Goal: Task Accomplishment & Management: Manage account settings

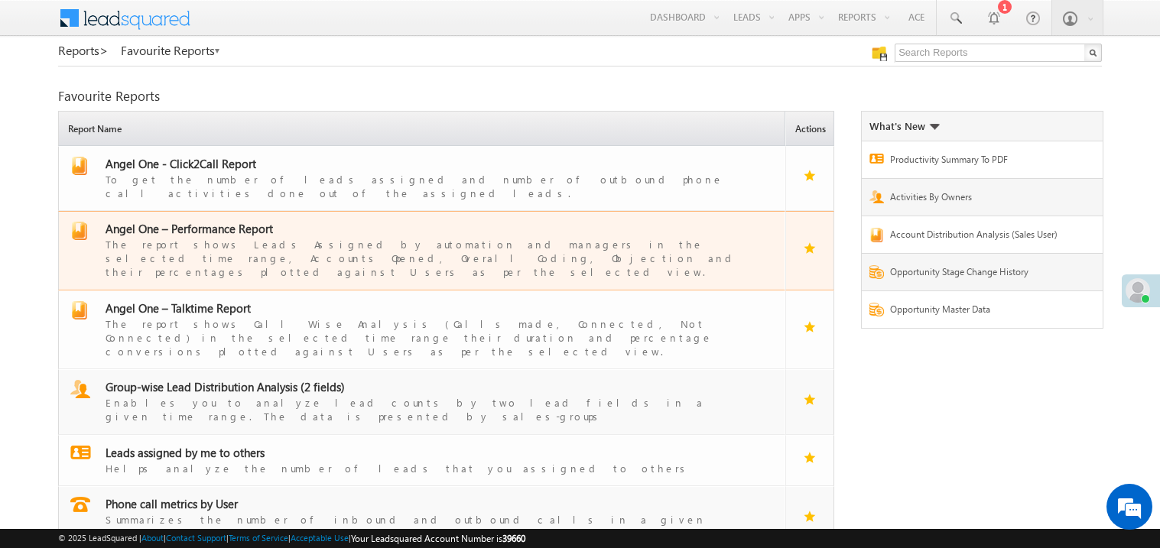
click at [191, 221] on span "Angel One – Performance Report" at bounding box center [189, 228] width 167 height 15
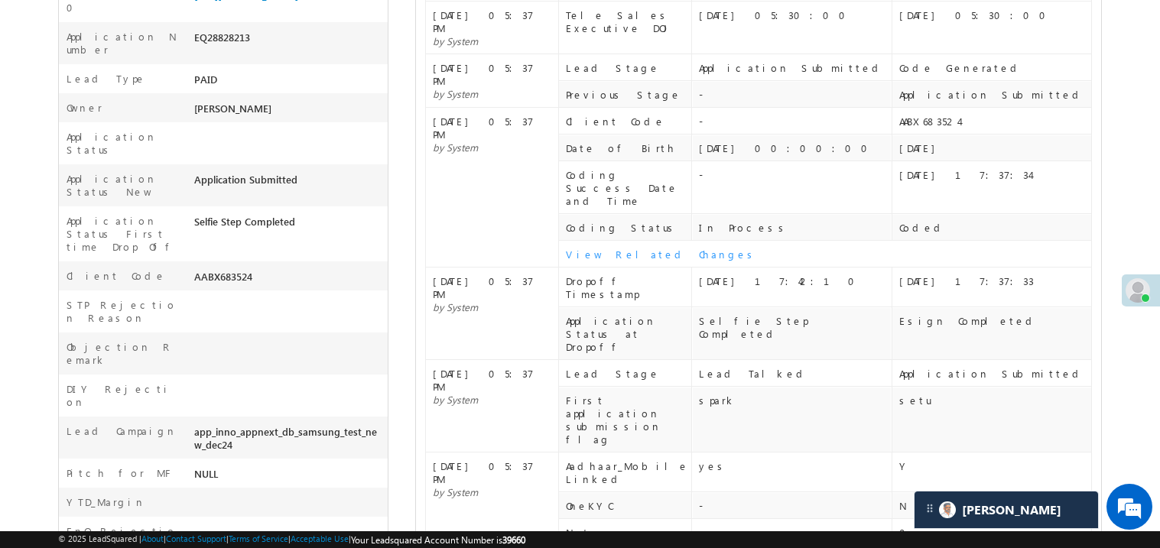
scroll to position [427, 0]
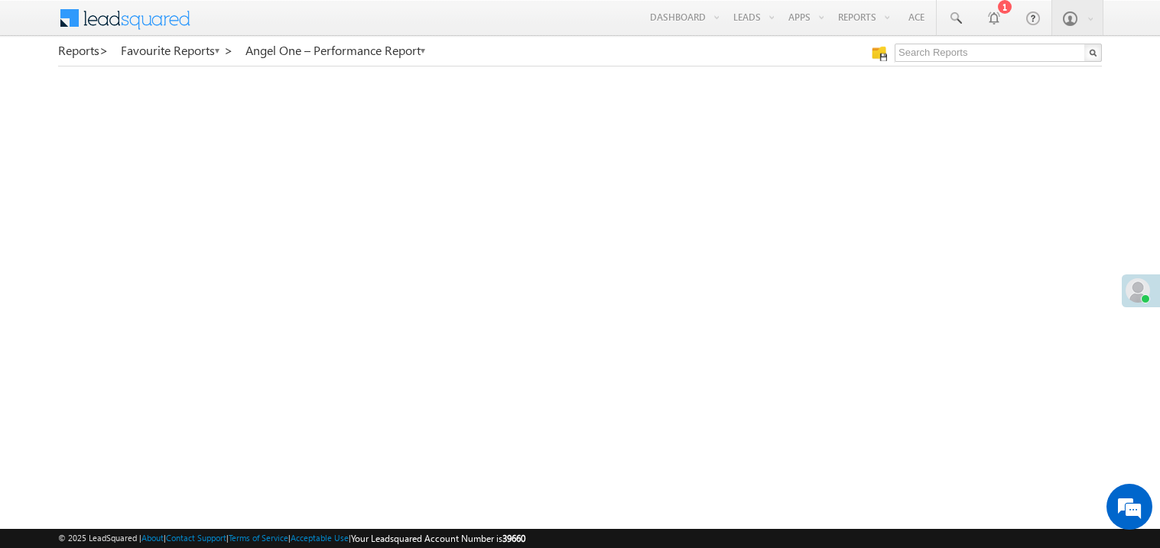
click at [1146, 288] on span at bounding box center [1138, 290] width 24 height 24
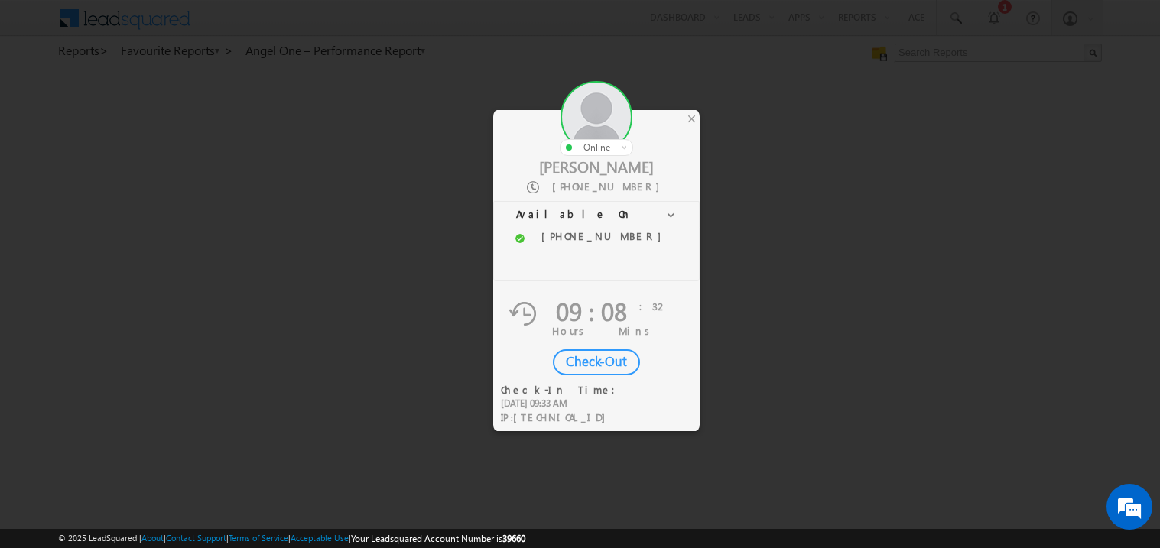
click at [593, 362] on div "Check-Out" at bounding box center [596, 362] width 87 height 26
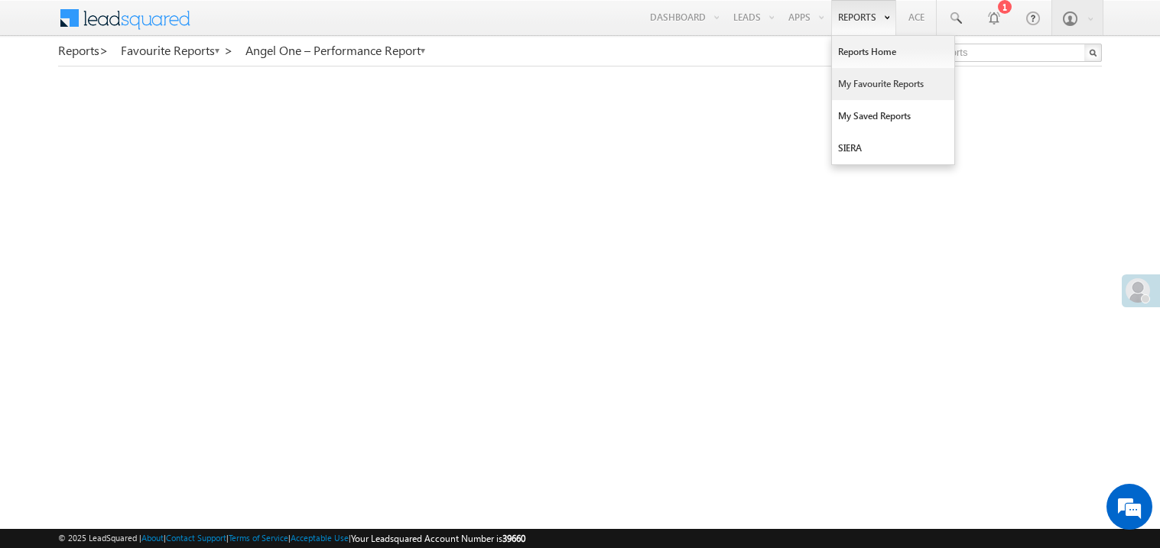
click at [852, 70] on link "My Favourite Reports" at bounding box center [893, 84] width 122 height 32
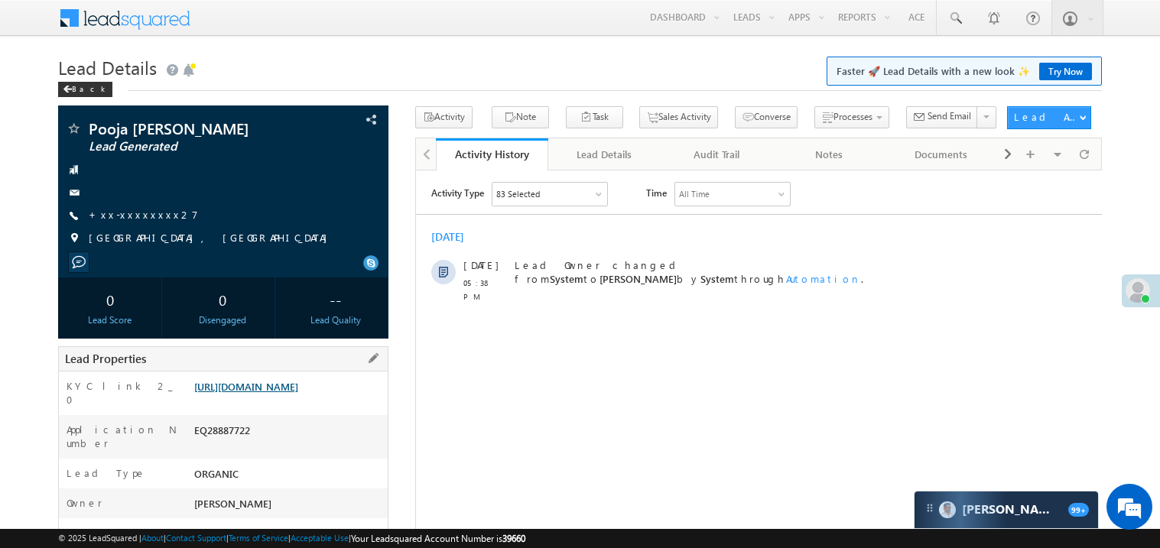
click at [282, 393] on link "[URL][DOMAIN_NAME]" at bounding box center [246, 386] width 104 height 13
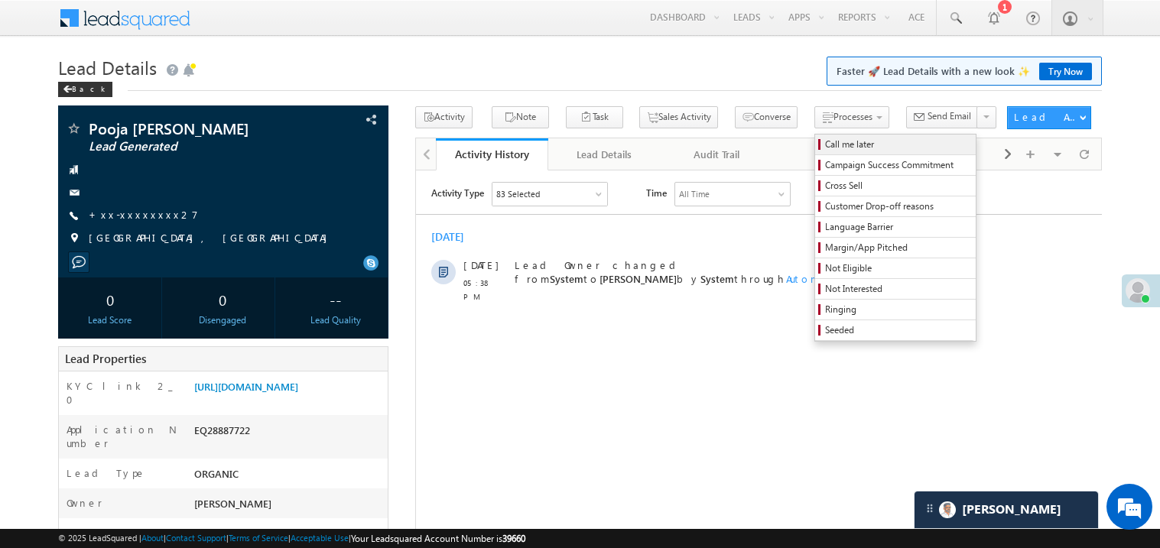
click at [825, 145] on span "Call me later" at bounding box center [897, 145] width 145 height 14
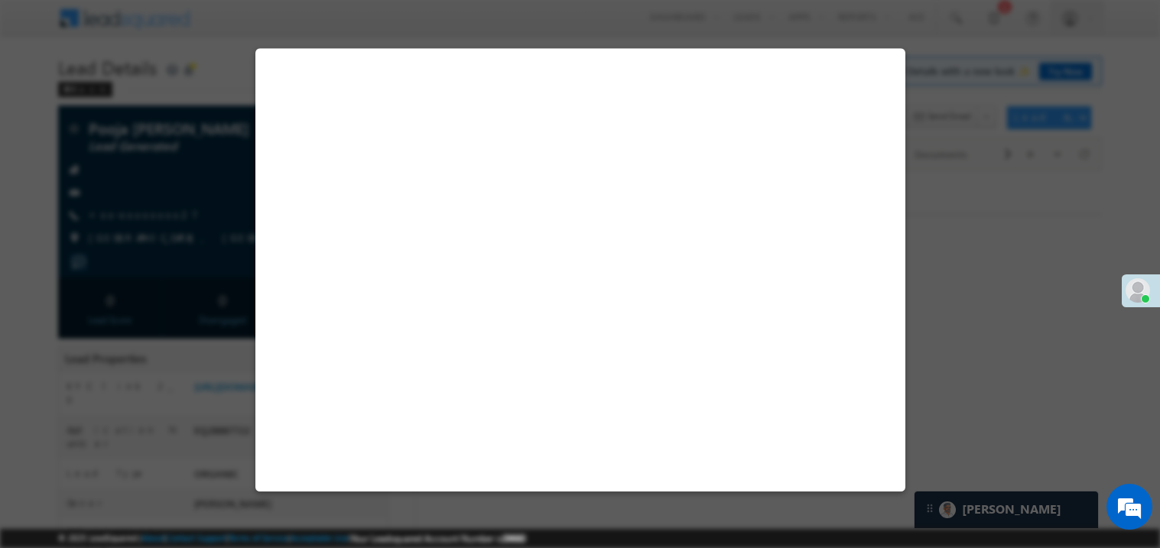
select select "Pitch Not Done"
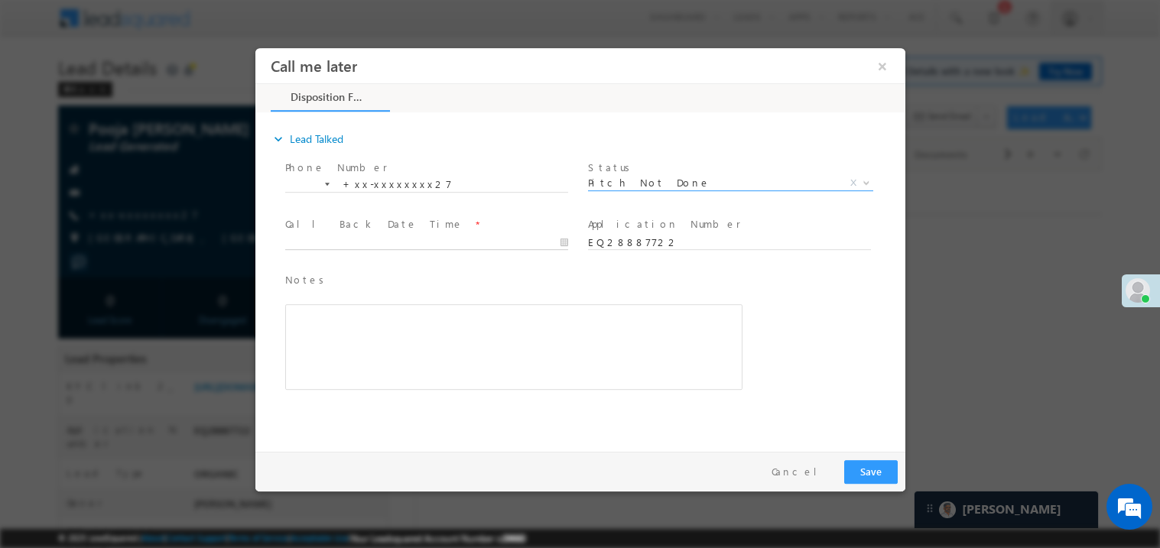
click at [352, 248] on body "Call me later ×" at bounding box center [580, 245] width 650 height 397
type input "09/13/25 6:08 PM"
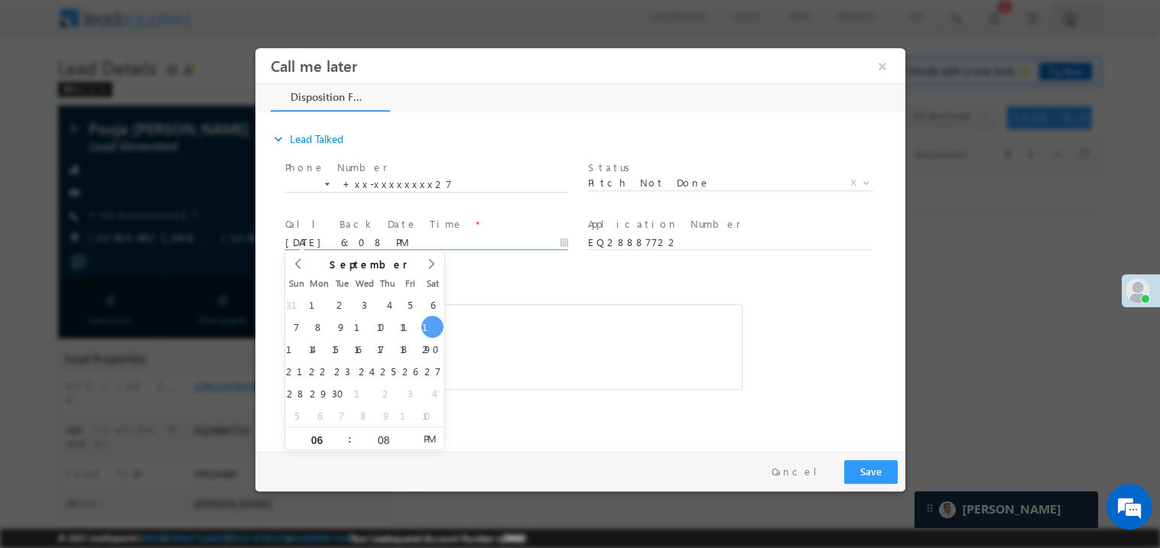
click at [494, 305] on div "Rich Text Editor, 40788eee-0fb2-11ec-a811-0adc8a9d82c2__tab1__section1__Notes__…" at bounding box center [512, 347] width 457 height 86
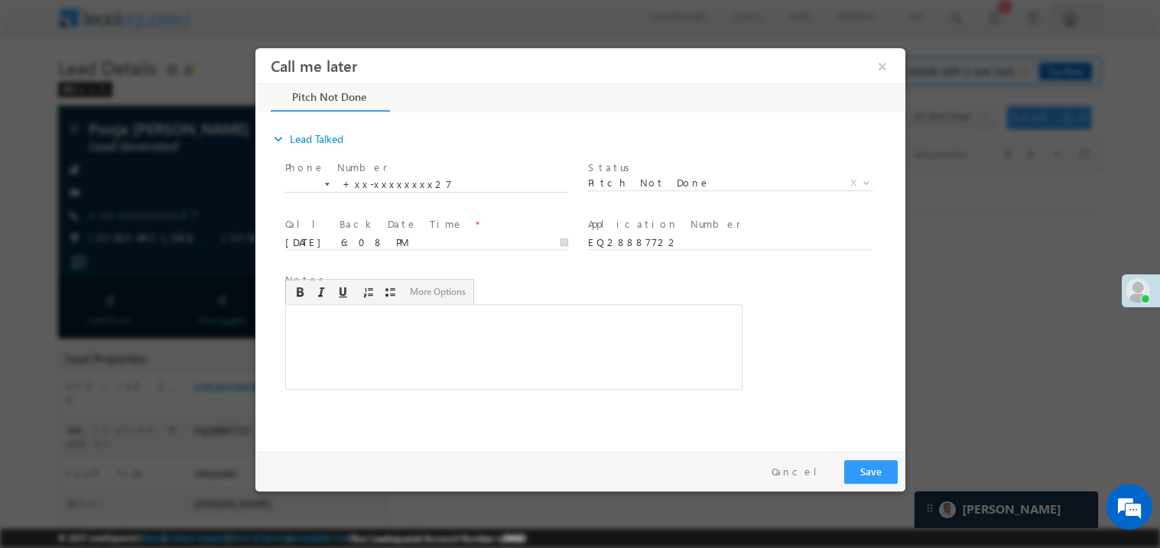
click at [500, 345] on div "Rich Text Editor, 40788eee-0fb2-11ec-a811-0adc8a9d82c2__tab1__section1__Notes__…" at bounding box center [512, 347] width 457 height 86
click at [854, 454] on div "Pay & Save Save Cancel" at bounding box center [584, 471] width 658 height 40
click at [854, 460] on button "Save" at bounding box center [870, 472] width 54 height 24
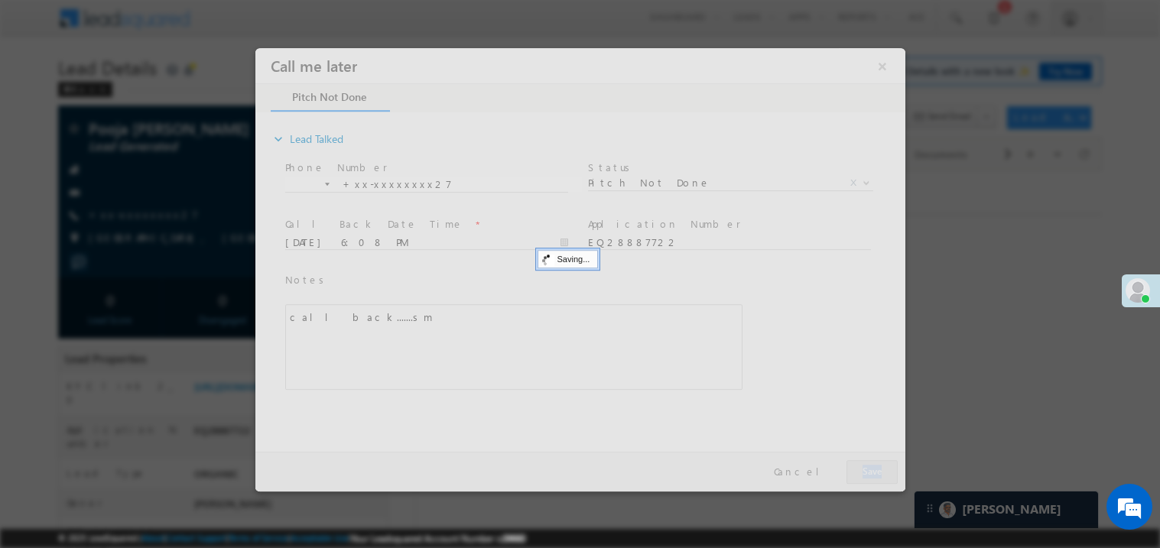
click at [854, 460] on div at bounding box center [580, 269] width 650 height 444
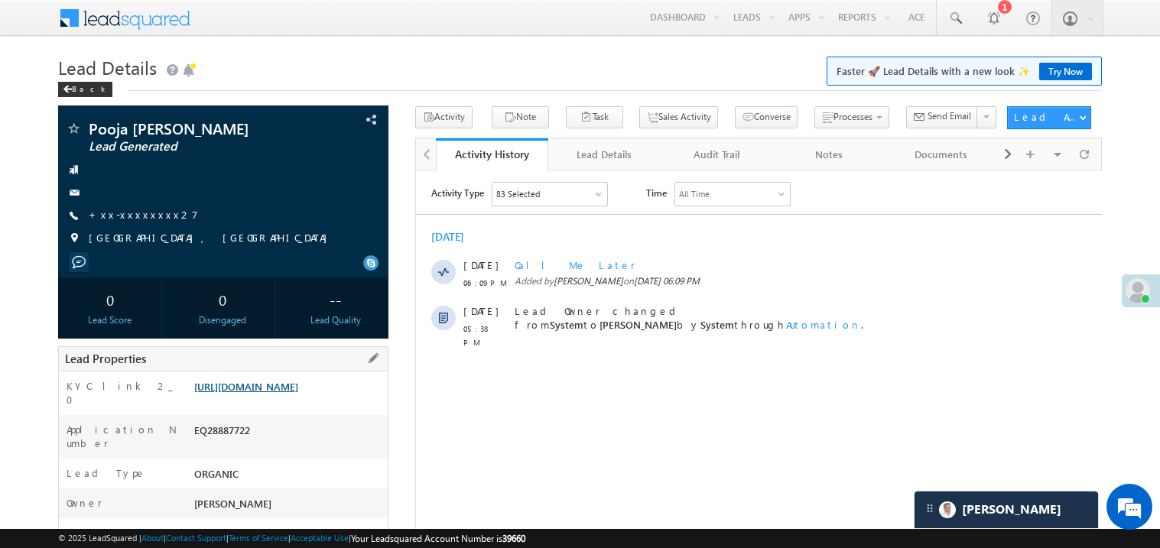
click at [288, 393] on link "https://angelbroking1-pk3em7sa.customui-test.leadsquared.com?leadId=cbe36d4f-59…" at bounding box center [246, 386] width 104 height 13
click at [141, 219] on link "+xx-xxxxxxxx27" at bounding box center [143, 214] width 109 height 13
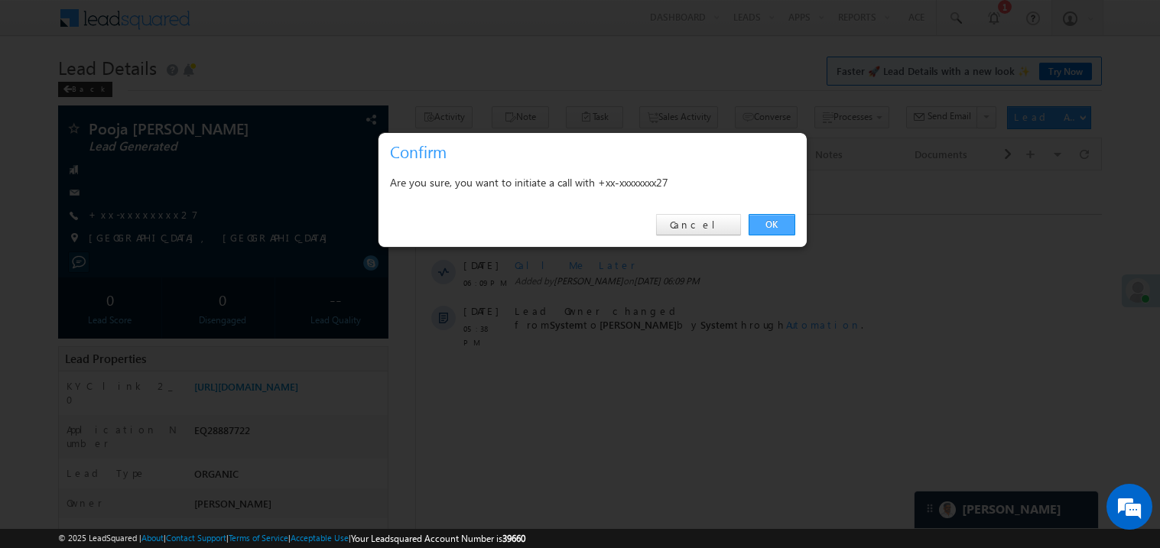
click at [769, 220] on link "OK" at bounding box center [772, 224] width 47 height 21
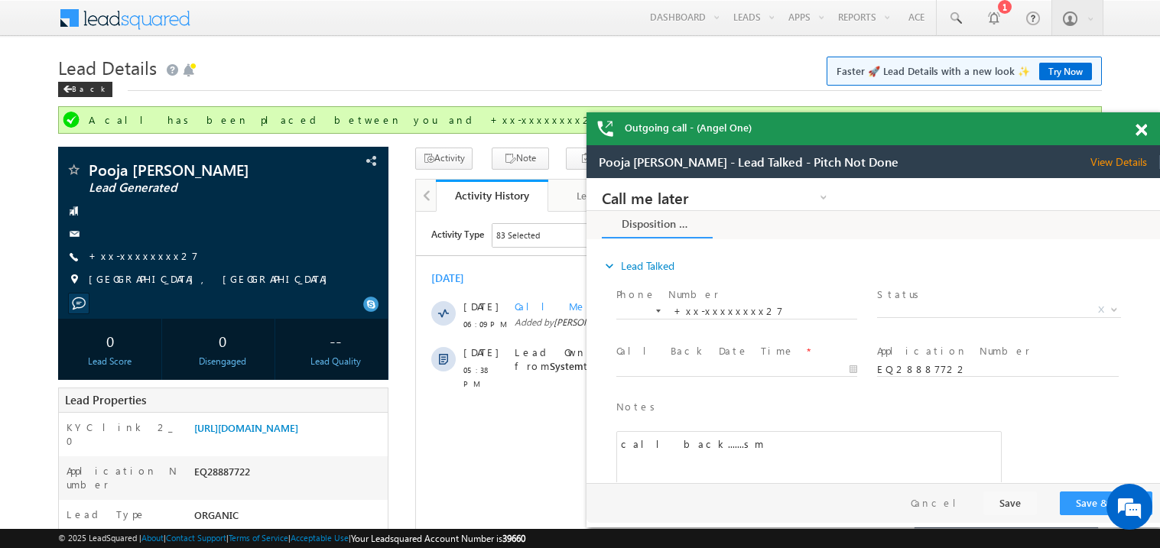
click at [1142, 132] on span at bounding box center [1141, 130] width 11 height 13
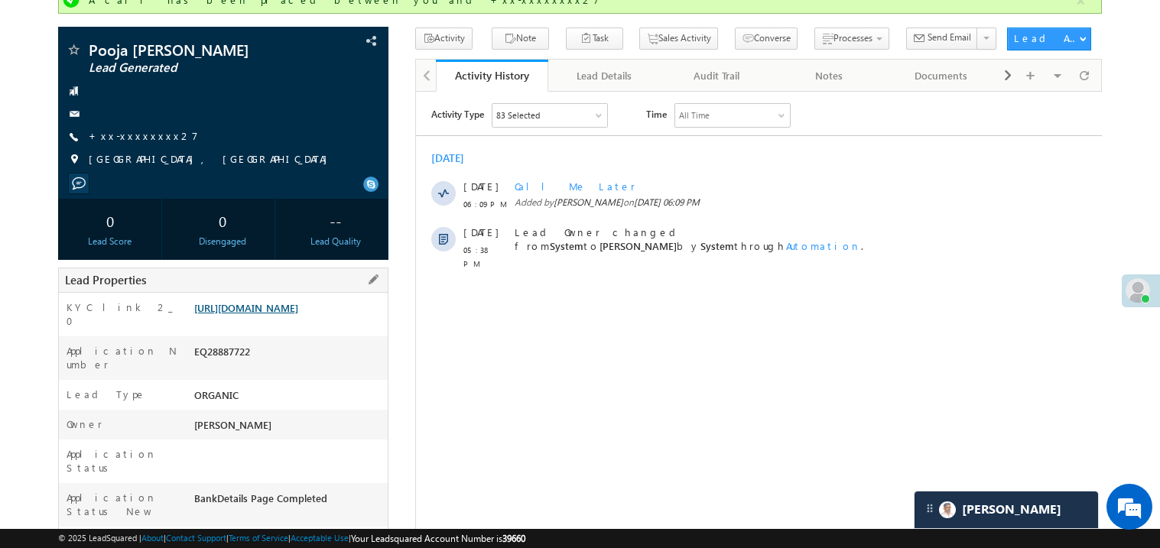
scroll to position [122, 0]
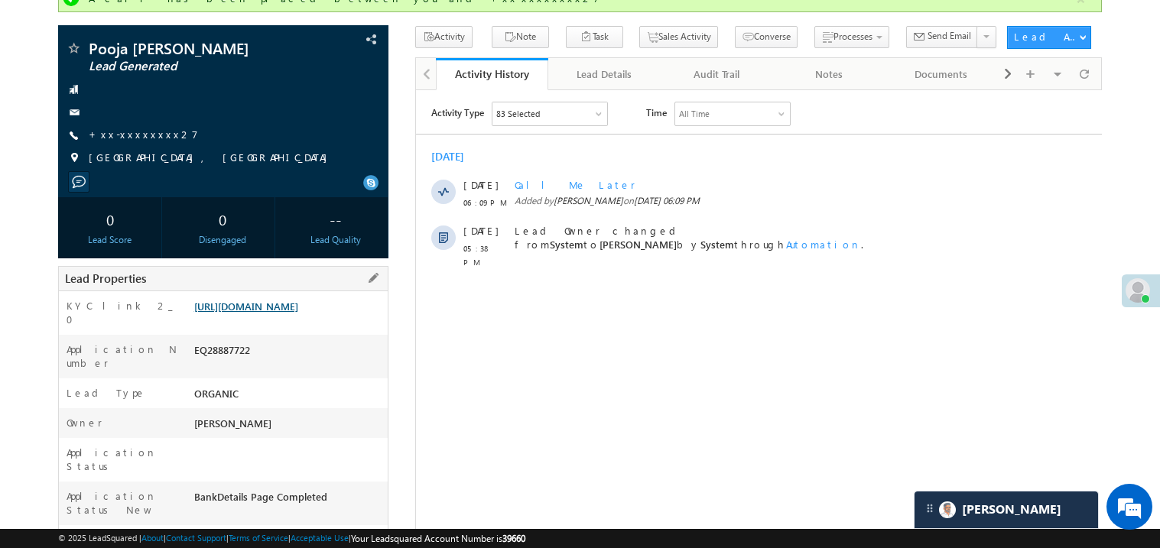
click at [283, 313] on link "https://angelbroking1-pk3em7sa.customui-test.leadsquared.com?leadId=cbe36d4f-59…" at bounding box center [246, 306] width 104 height 13
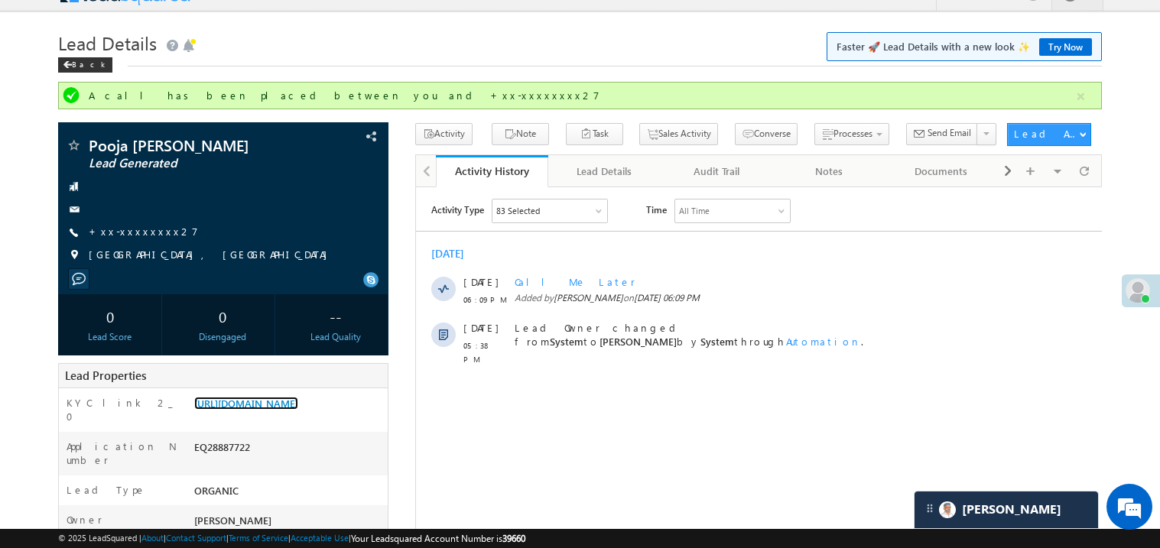
scroll to position [0, 0]
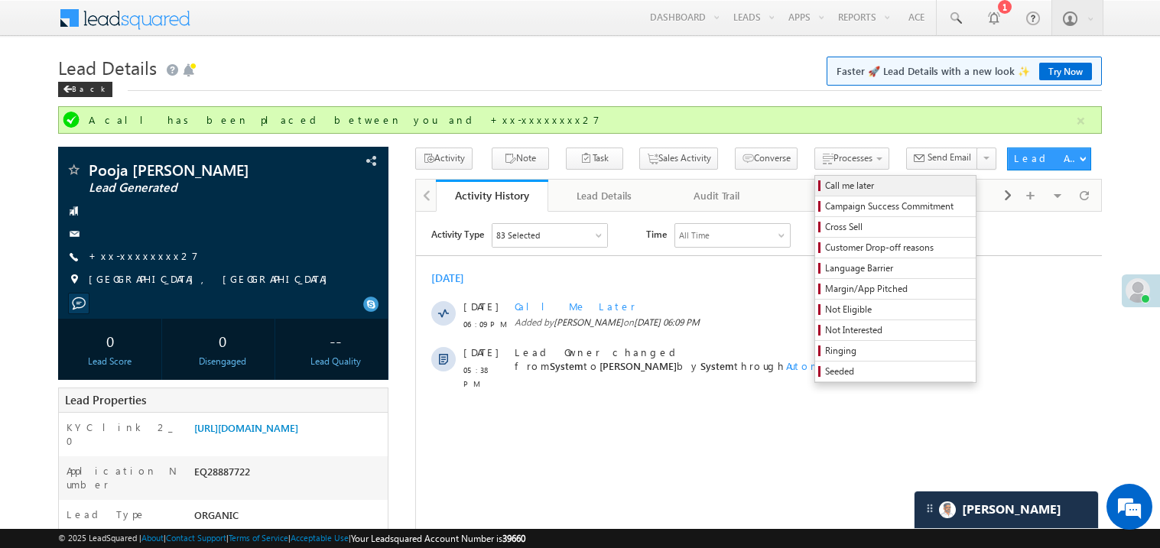
click at [825, 191] on span "Call me later" at bounding box center [897, 186] width 145 height 14
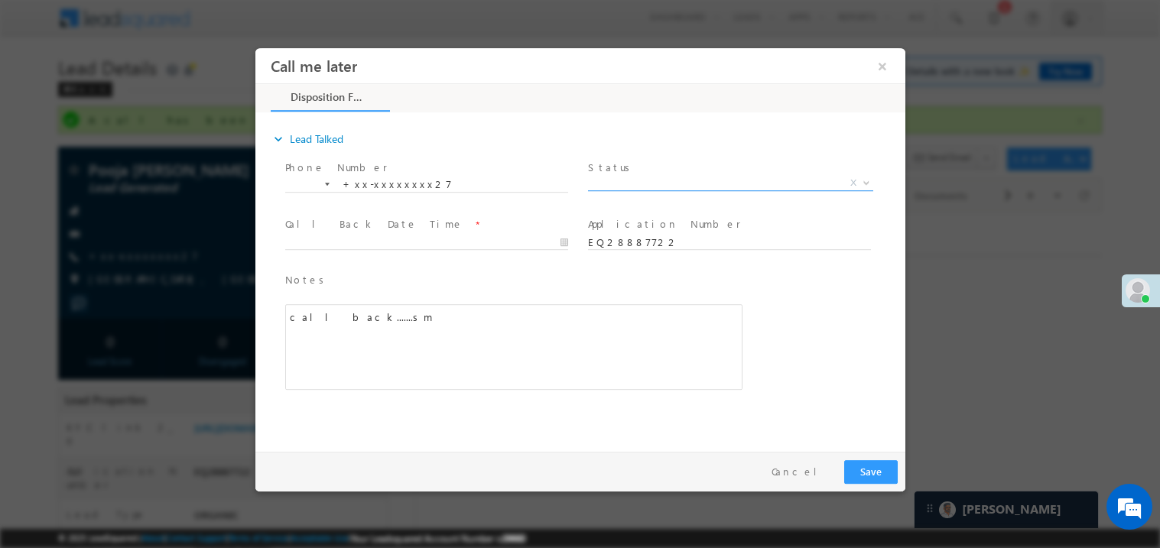
click at [655, 184] on span "X" at bounding box center [729, 182] width 285 height 15
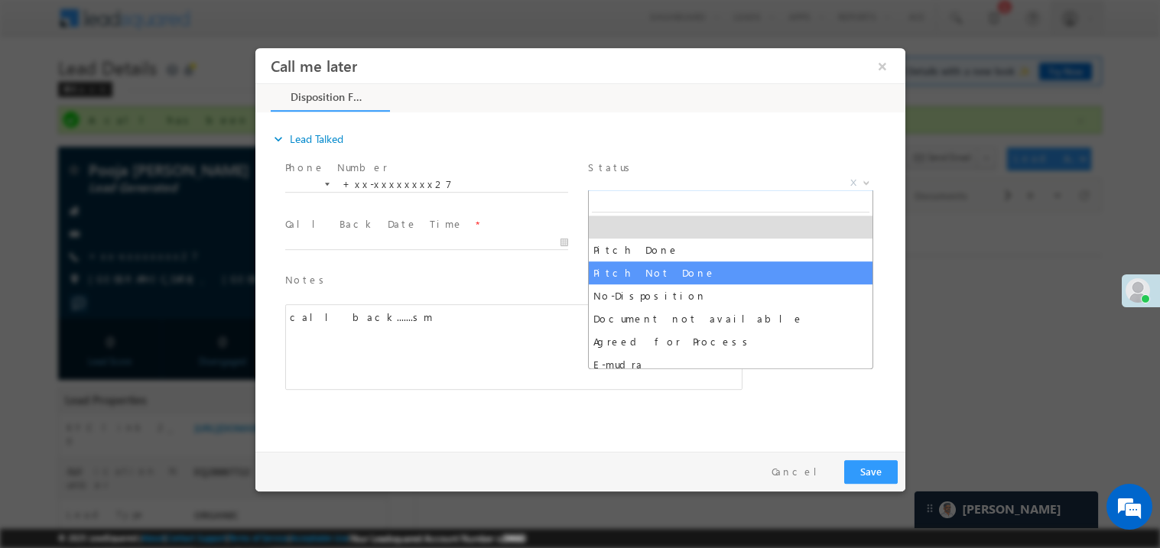
select select "Pitch Not Done"
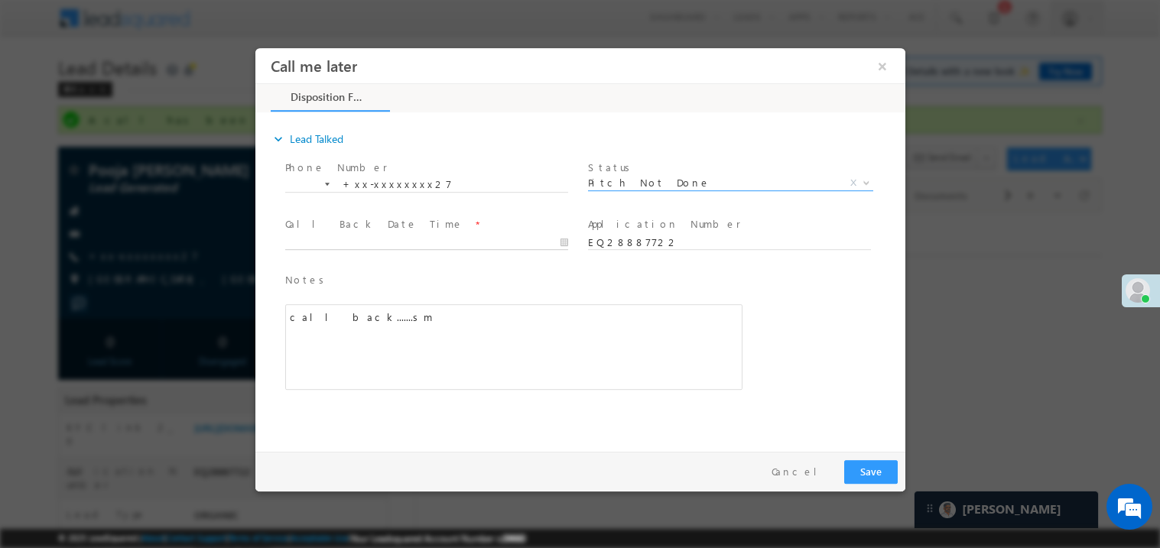
click at [404, 236] on body "Call me later ×" at bounding box center [580, 245] width 650 height 397
type input "09/13/25 6:27 PM"
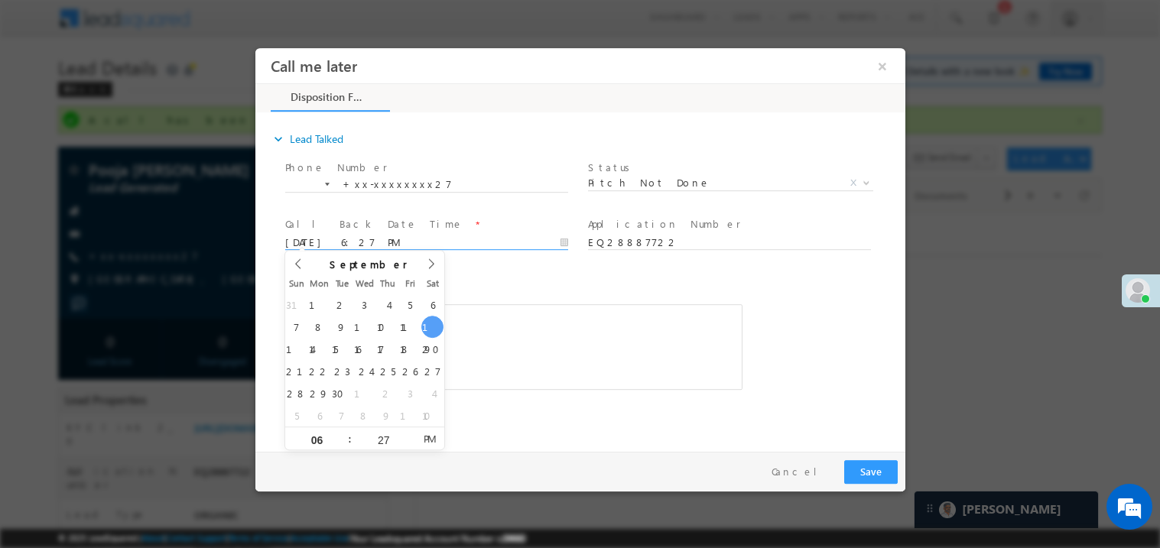
click at [593, 349] on div "call back.......sm" at bounding box center [512, 347] width 457 height 86
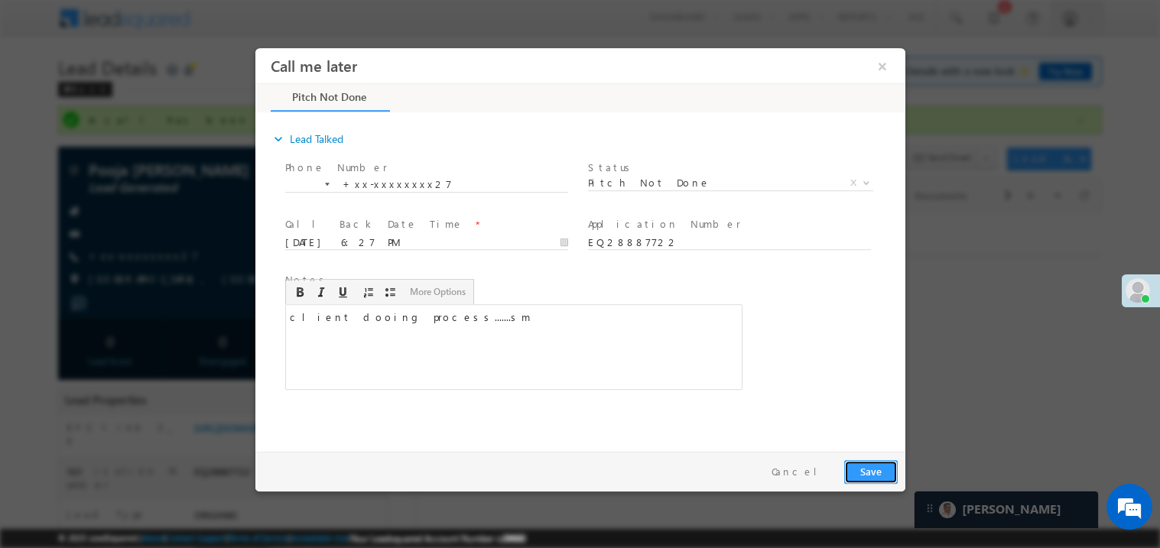
click at [890, 483] on button "Save" at bounding box center [870, 472] width 54 height 24
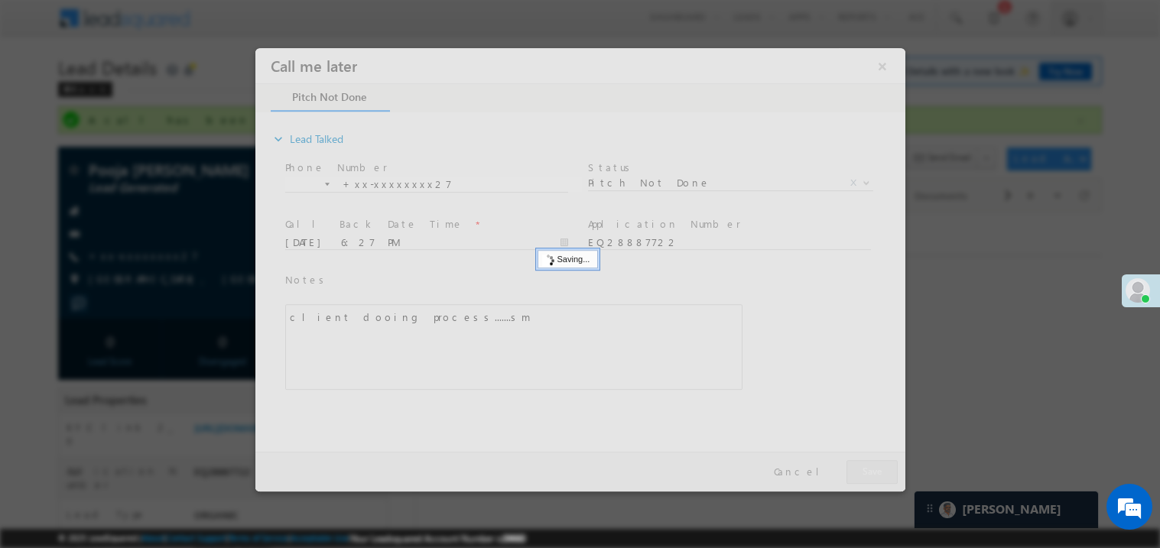
click at [890, 483] on div at bounding box center [580, 269] width 650 height 444
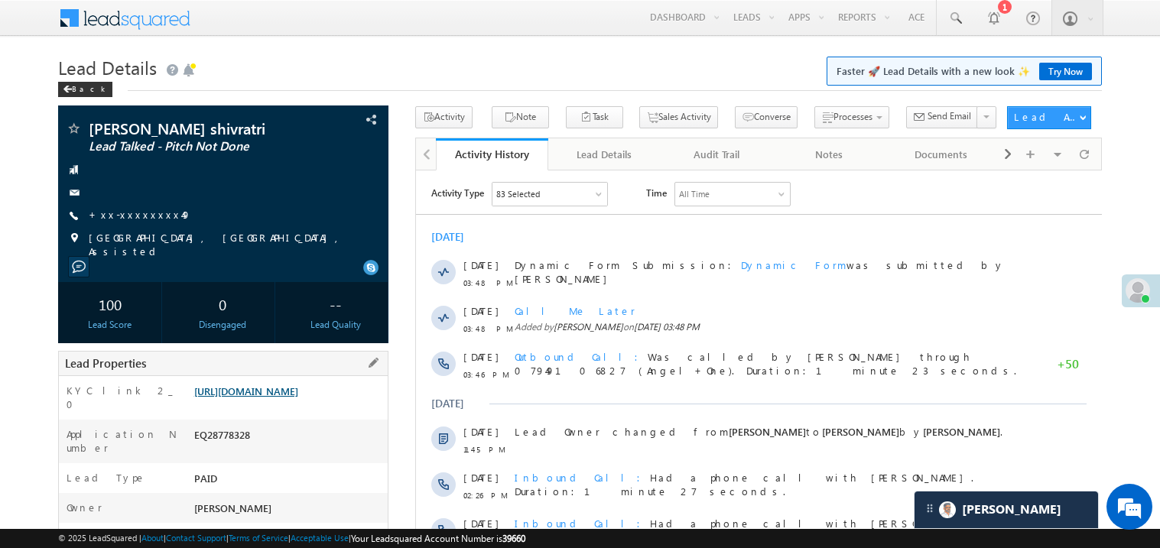
click at [298, 398] on link "https://angelbroking1-pk3em7sa.customui-test.leadsquared.com?leadId=16d4336d-15…" at bounding box center [246, 391] width 104 height 13
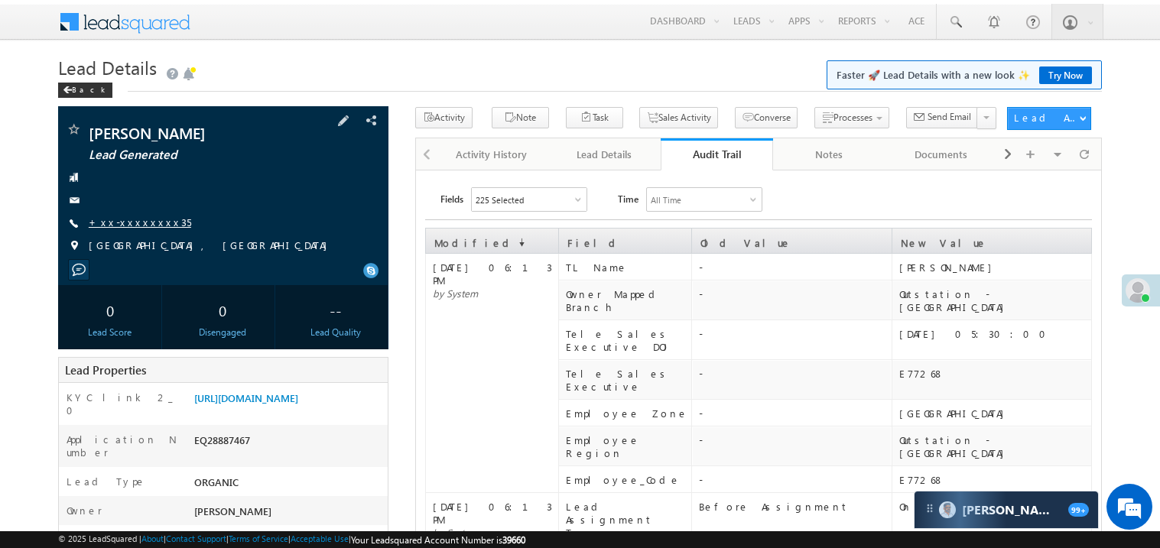
click at [140, 221] on link "+xx-xxxxxxxx35" at bounding box center [140, 222] width 102 height 13
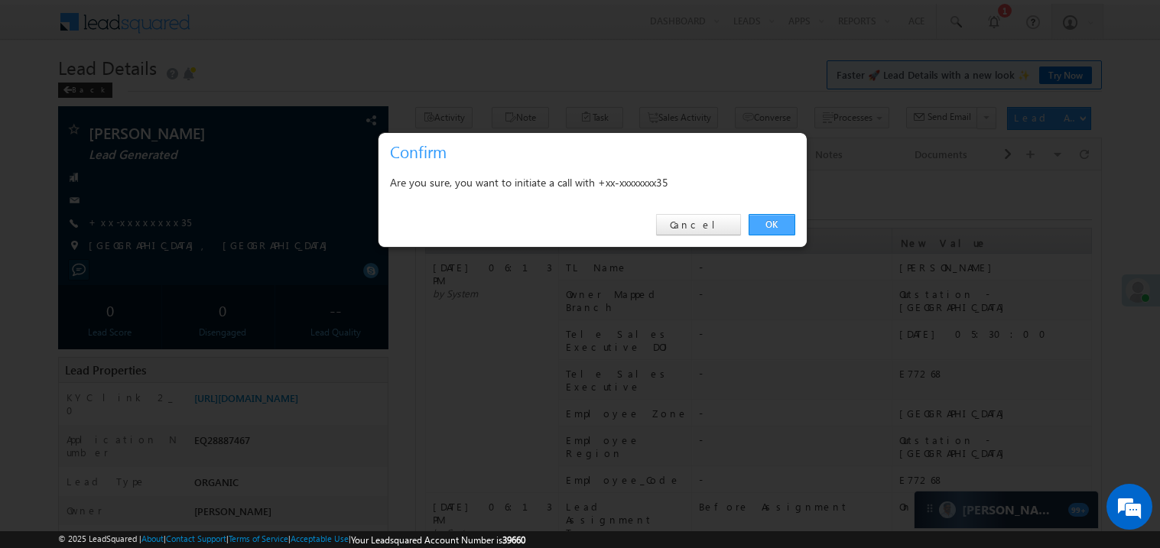
click at [772, 226] on link "OK" at bounding box center [772, 224] width 47 height 21
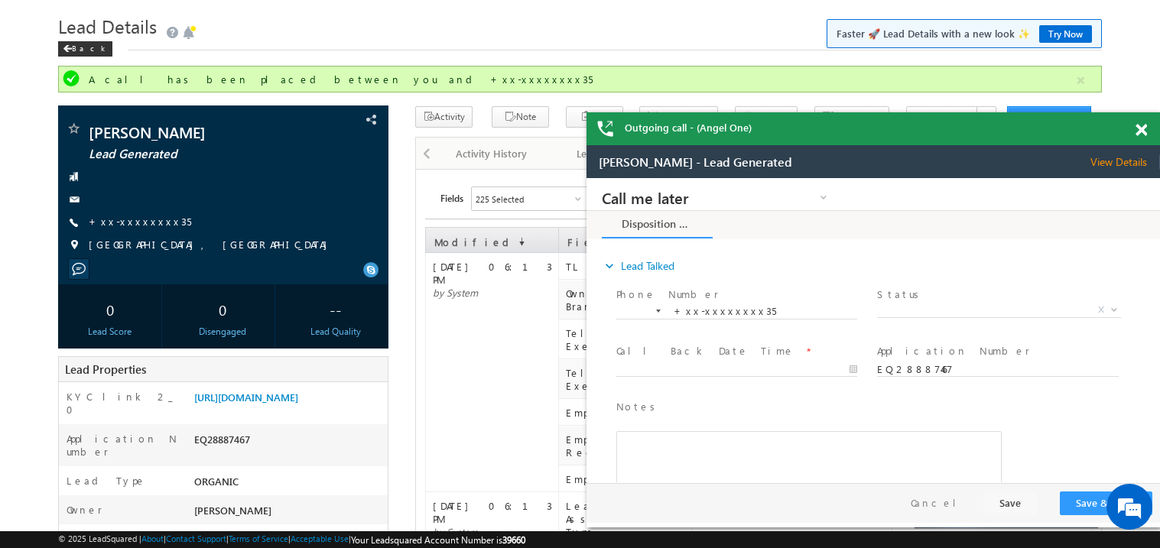
click at [1142, 126] on span at bounding box center [1141, 130] width 11 height 13
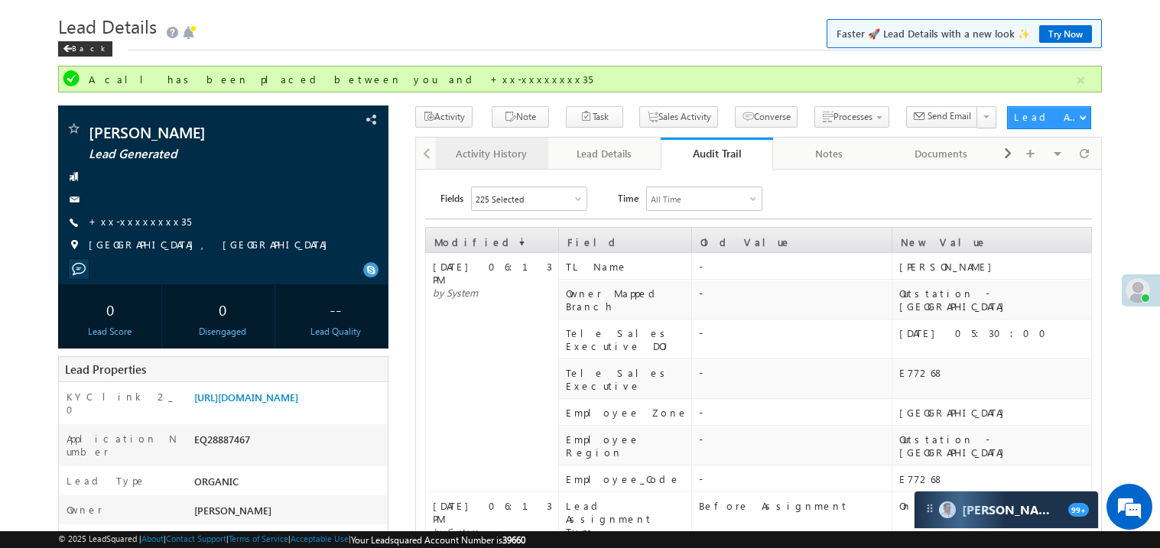
click at [478, 168] on link "Activity History" at bounding box center [492, 154] width 112 height 32
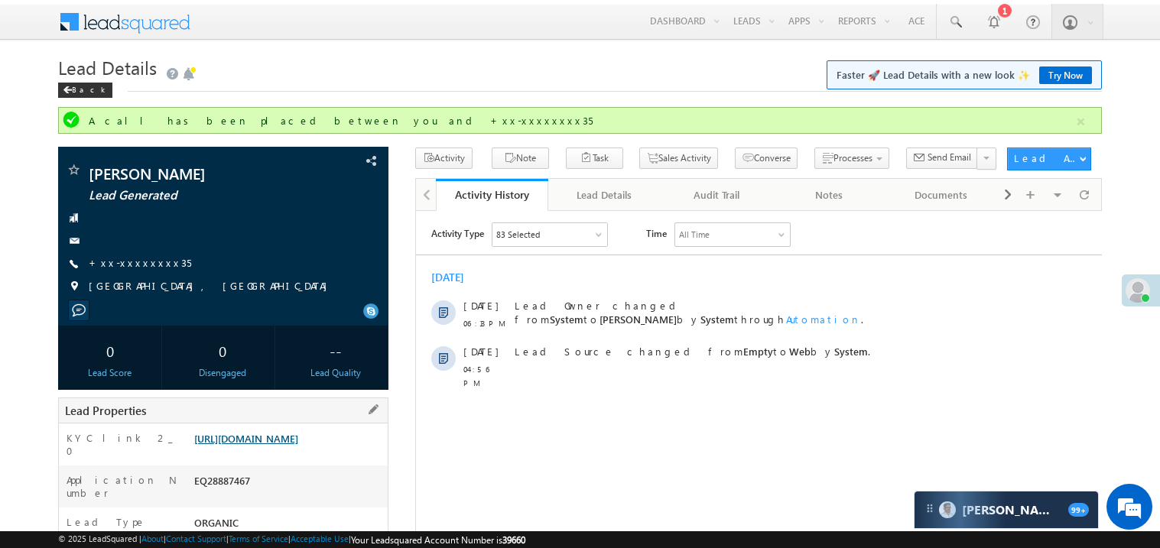
click at [298, 445] on link "https://angelbroking1-pk3em7sa.customui-test.leadsquared.com?leadId=3e695984-15…" at bounding box center [246, 438] width 104 height 13
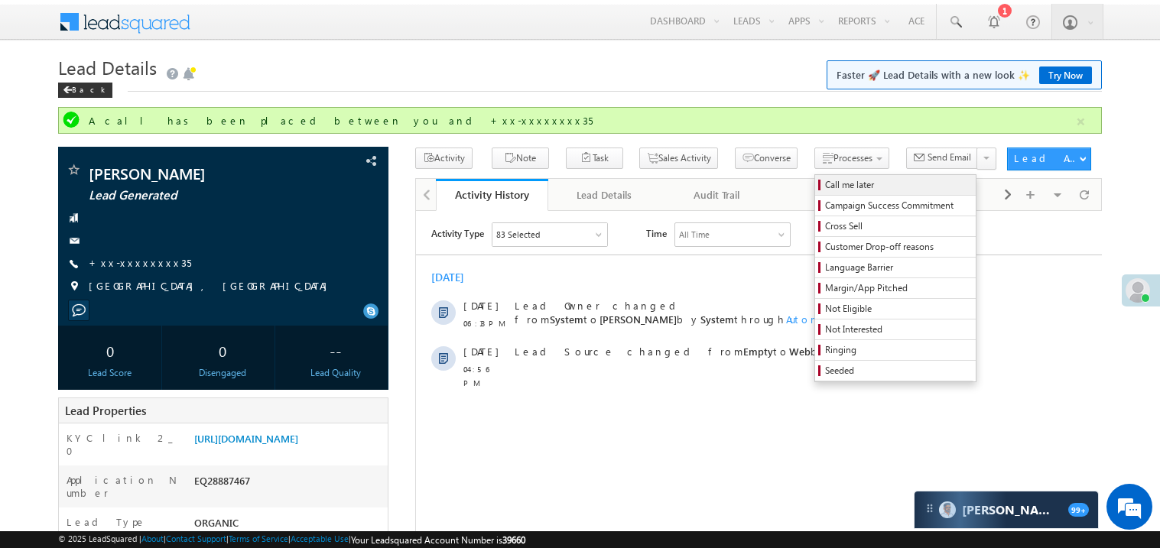
click at [825, 186] on span "Call me later" at bounding box center [897, 185] width 145 height 14
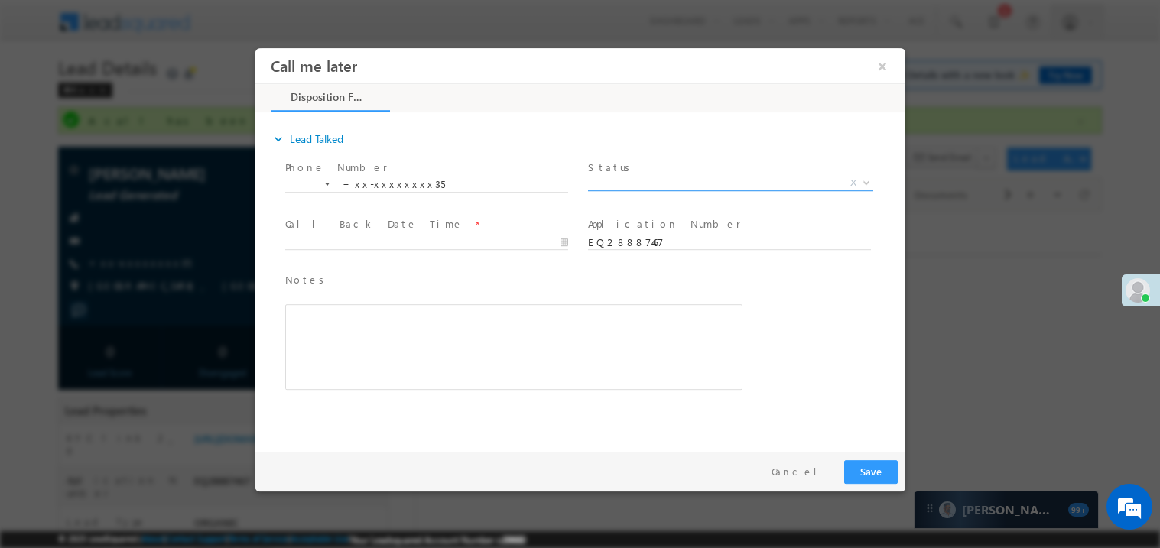
click at [642, 175] on span "X" at bounding box center [729, 182] width 285 height 15
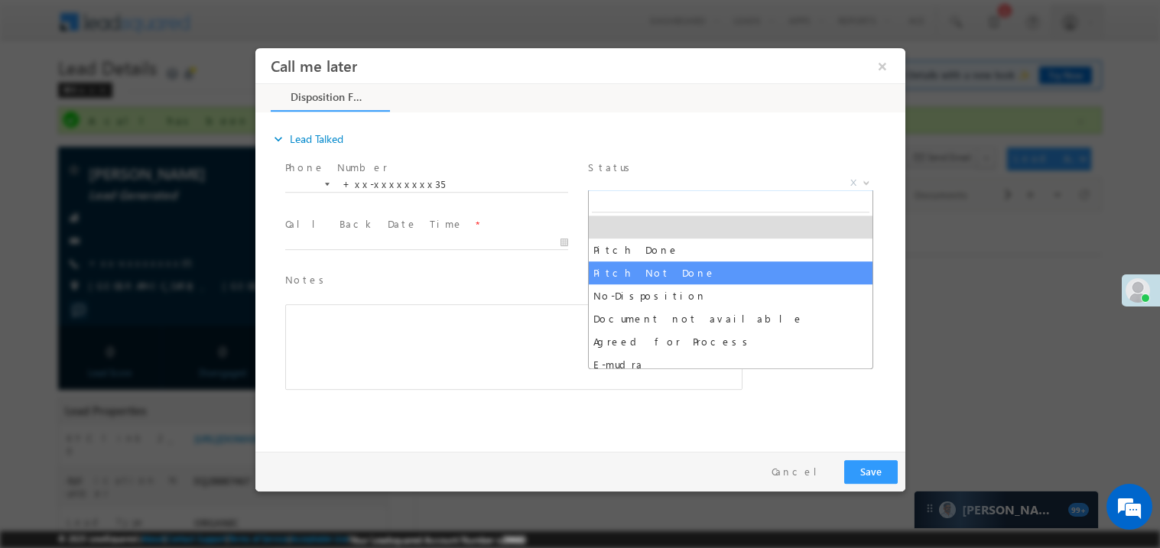
select select "Pitch Not Done"
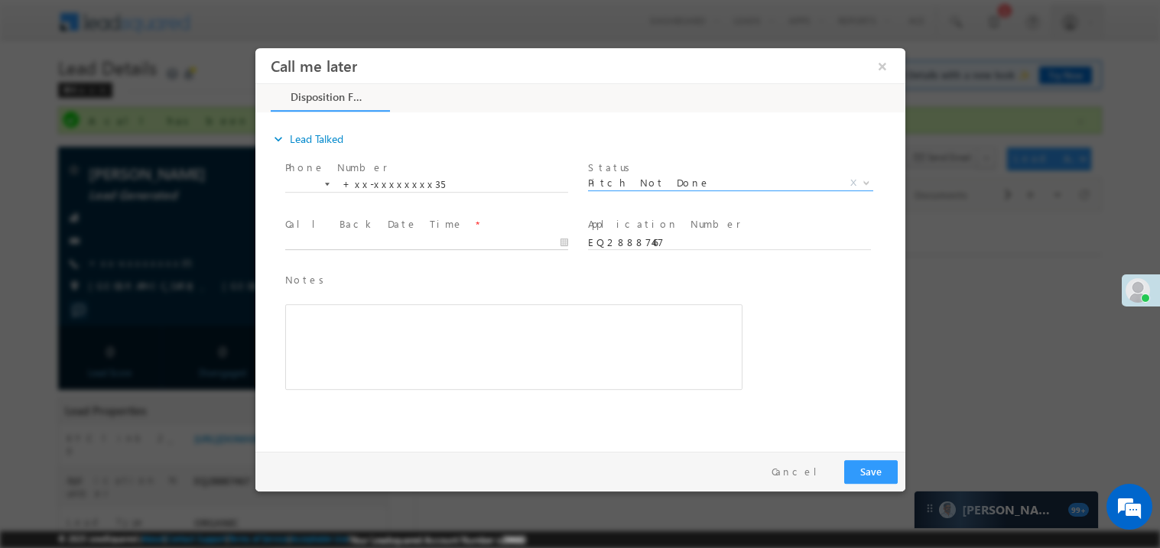
click at [353, 241] on body "Call me later ×" at bounding box center [580, 245] width 650 height 397
type input "09/13/25 6:29 PM"
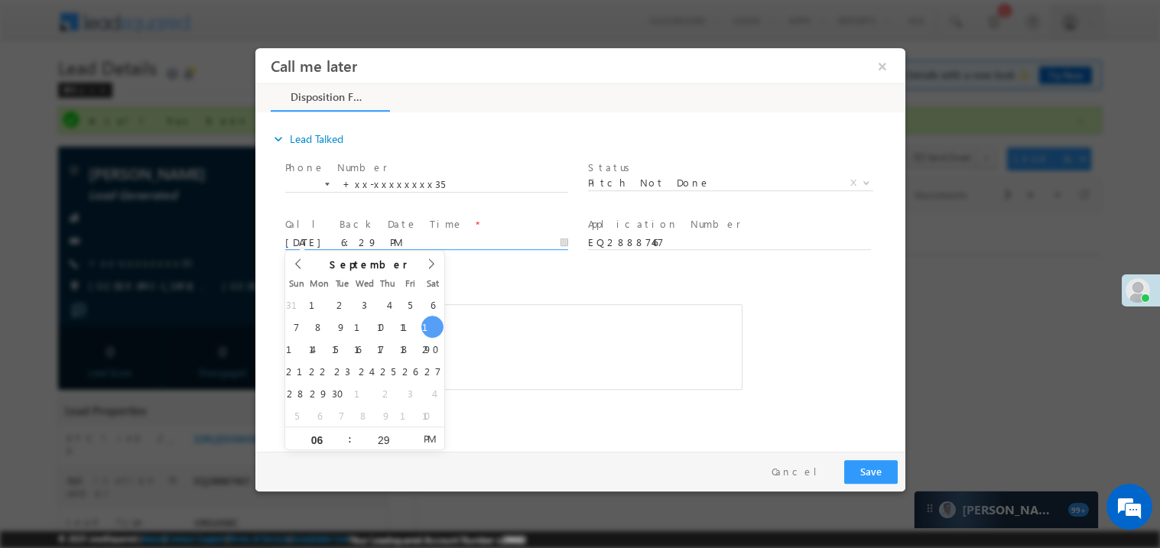
click at [553, 332] on div "Rich Text Editor, 40788eee-0fb2-11ec-a811-0adc8a9d82c2__tab1__section1__Notes__…" at bounding box center [512, 347] width 457 height 86
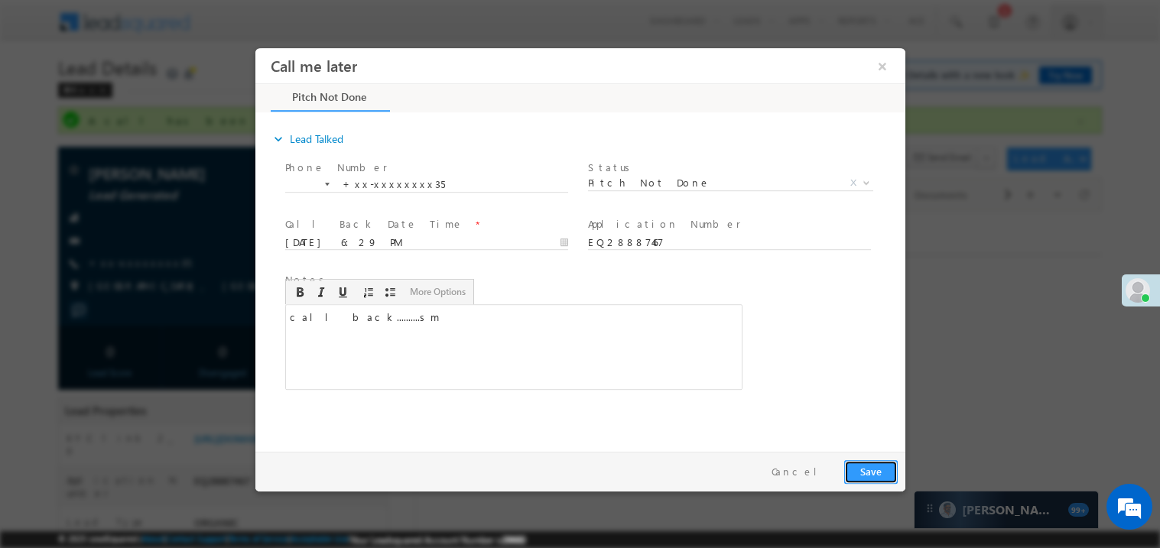
click at [882, 469] on button "Save" at bounding box center [870, 472] width 54 height 24
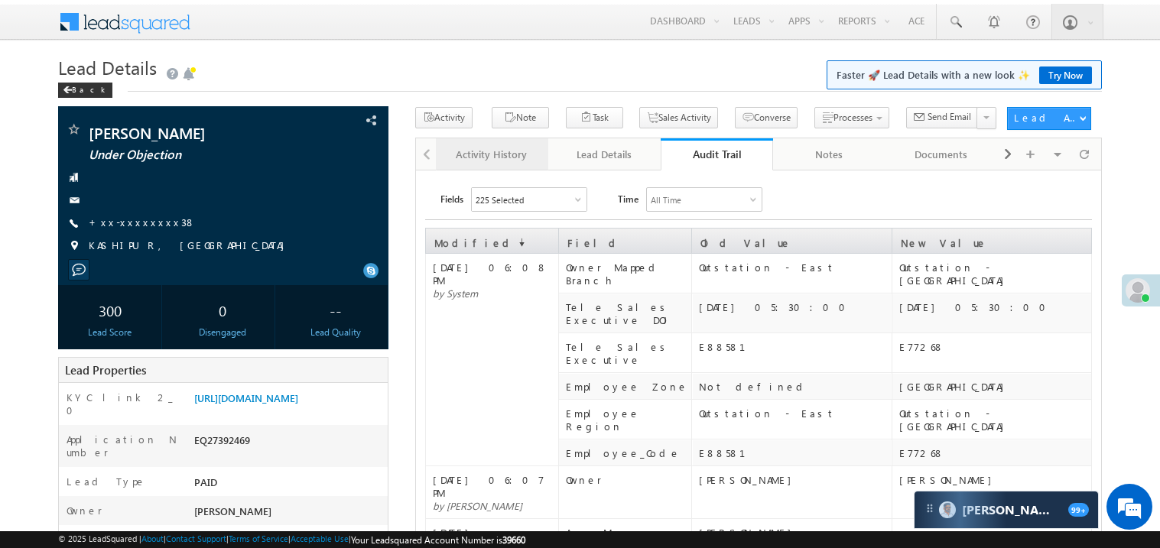
click at [466, 160] on div "Activity History" at bounding box center [491, 154] width 86 height 18
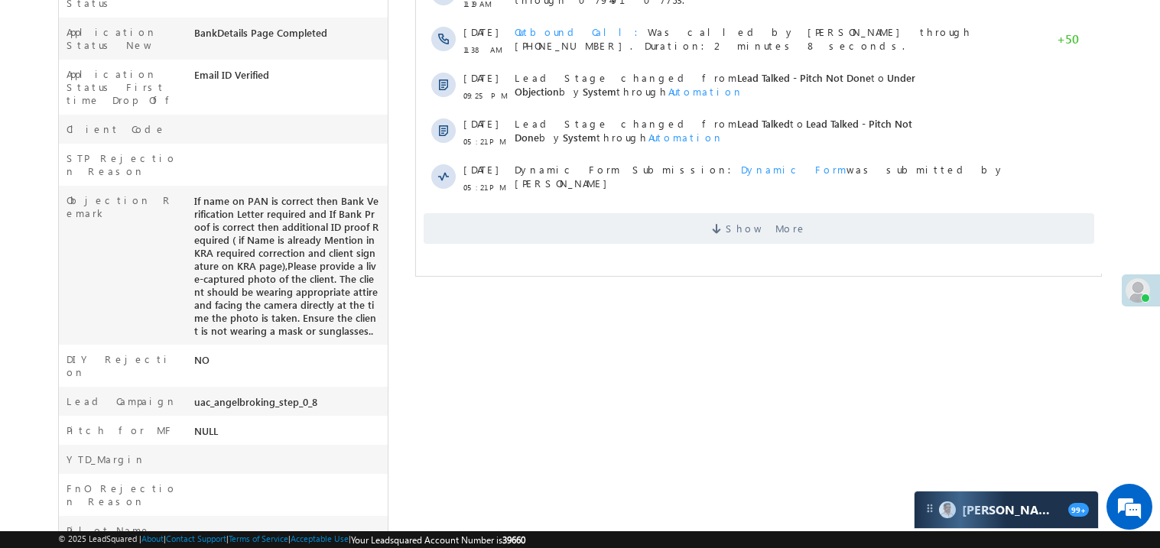
scroll to position [611, 0]
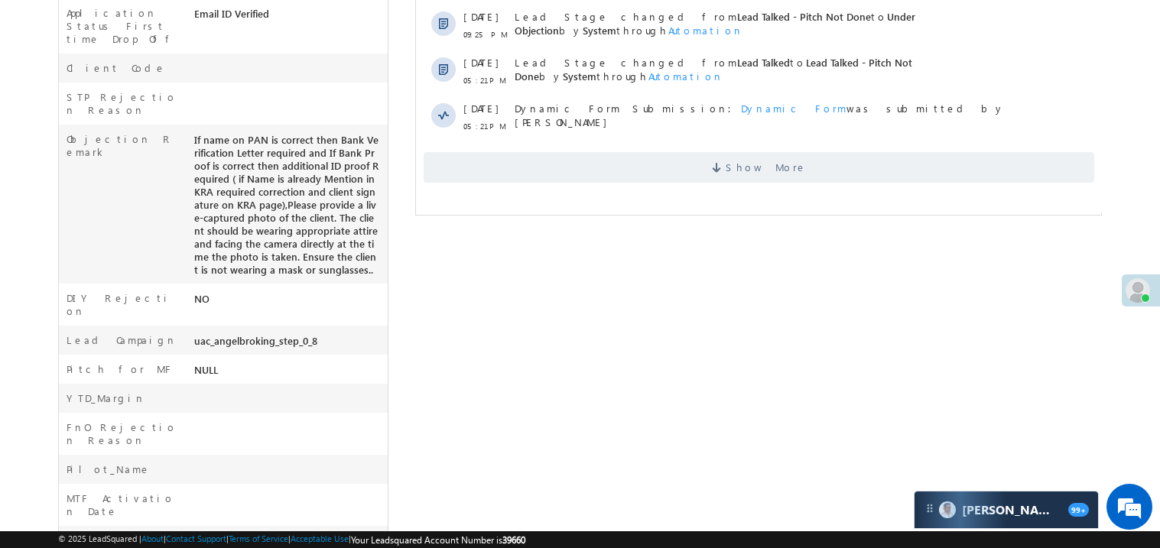
click at [660, 141] on div "Show More" at bounding box center [758, 162] width 686 height 42
click at [663, 153] on span "Show More" at bounding box center [758, 168] width 671 height 31
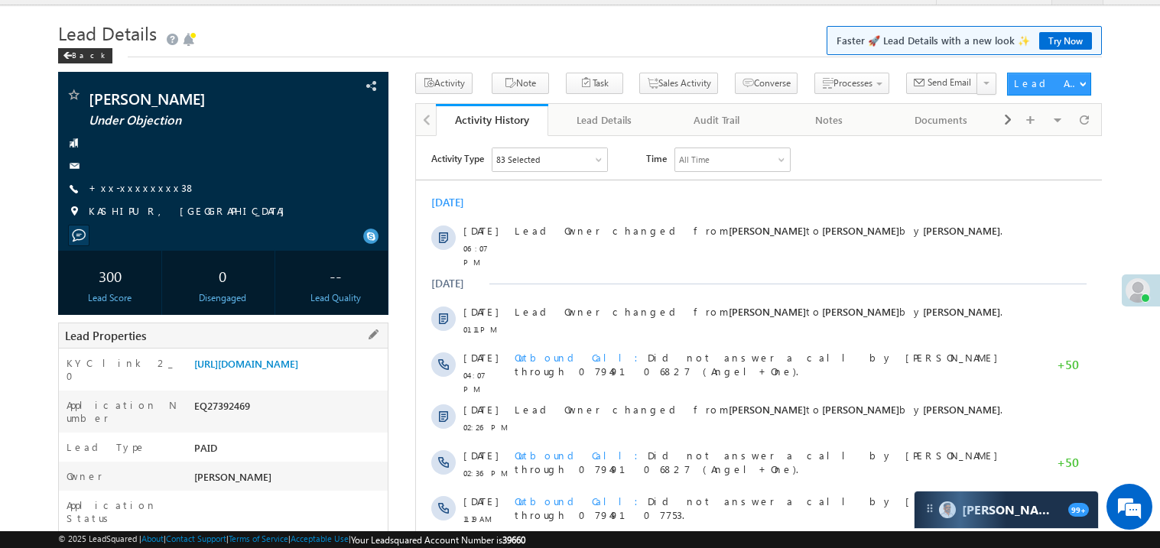
scroll to position [0, 0]
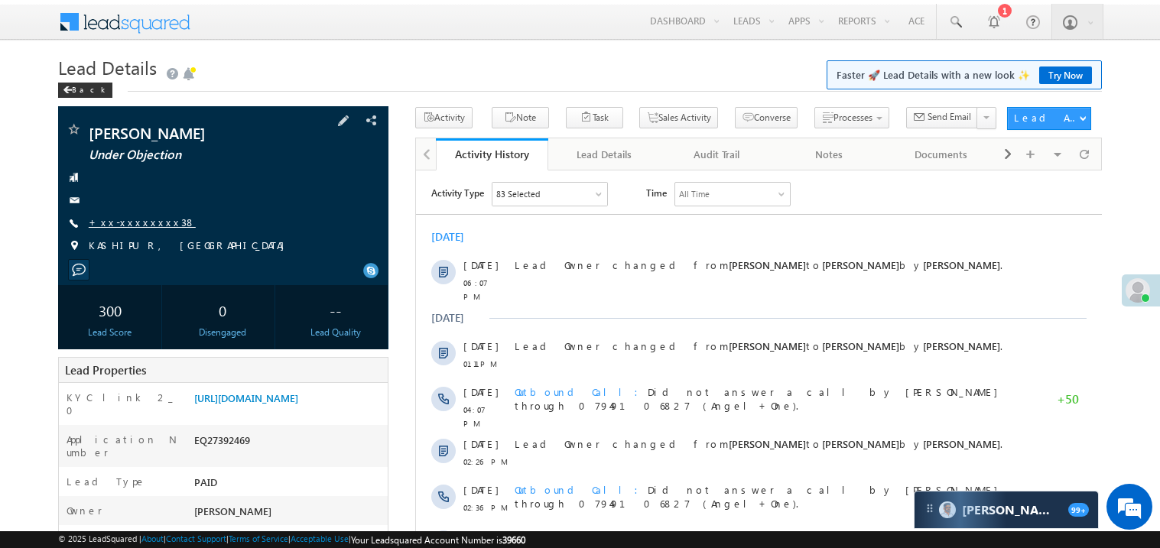
click at [137, 222] on link "+xx-xxxxxxxx38" at bounding box center [142, 222] width 107 height 13
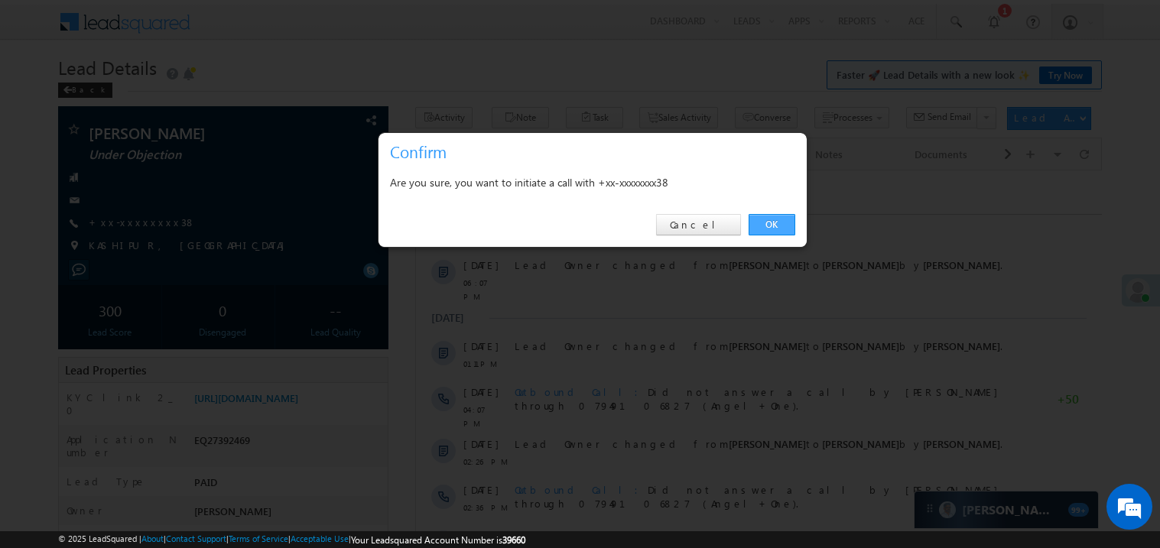
click at [768, 226] on link "OK" at bounding box center [772, 224] width 47 height 21
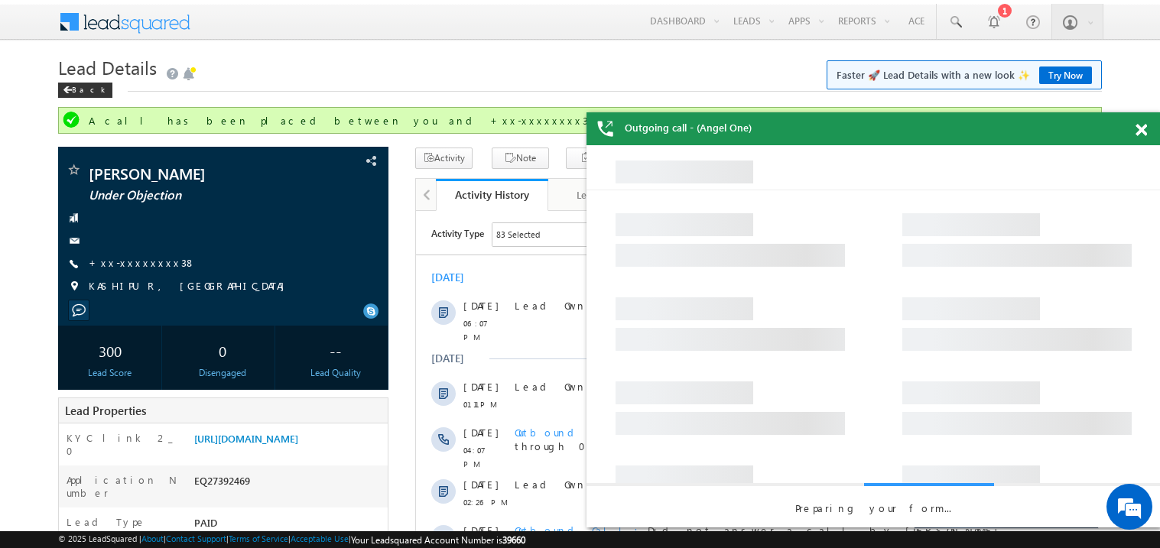
click at [1146, 132] on span at bounding box center [1141, 130] width 11 height 13
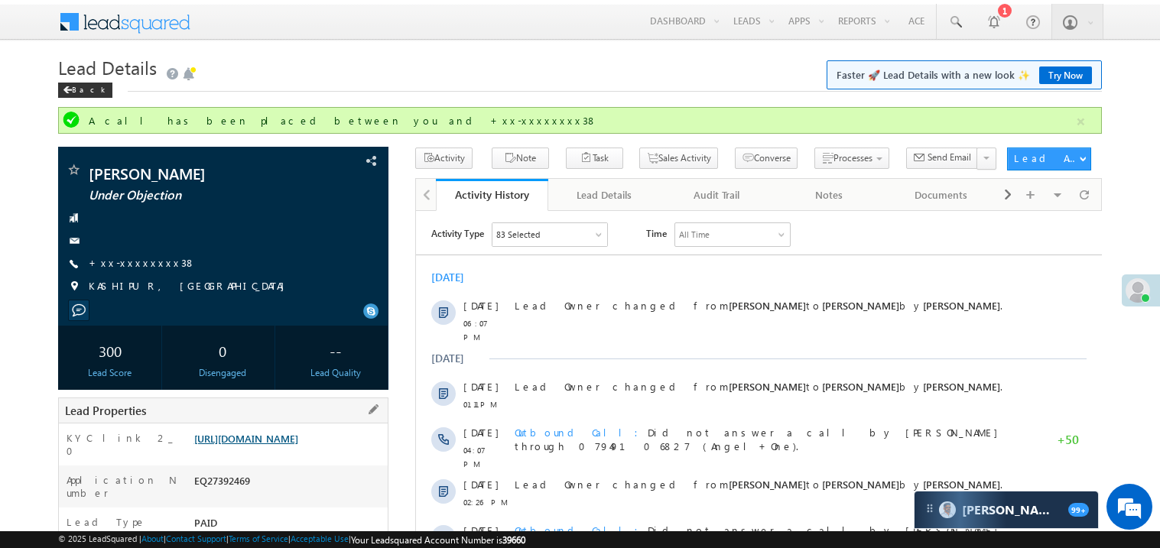
click at [291, 445] on link "https://angelbroking1-pk3em7sa.customui-test.leadsquared.com?leadId=bc20e9c5-3a…" at bounding box center [246, 438] width 104 height 13
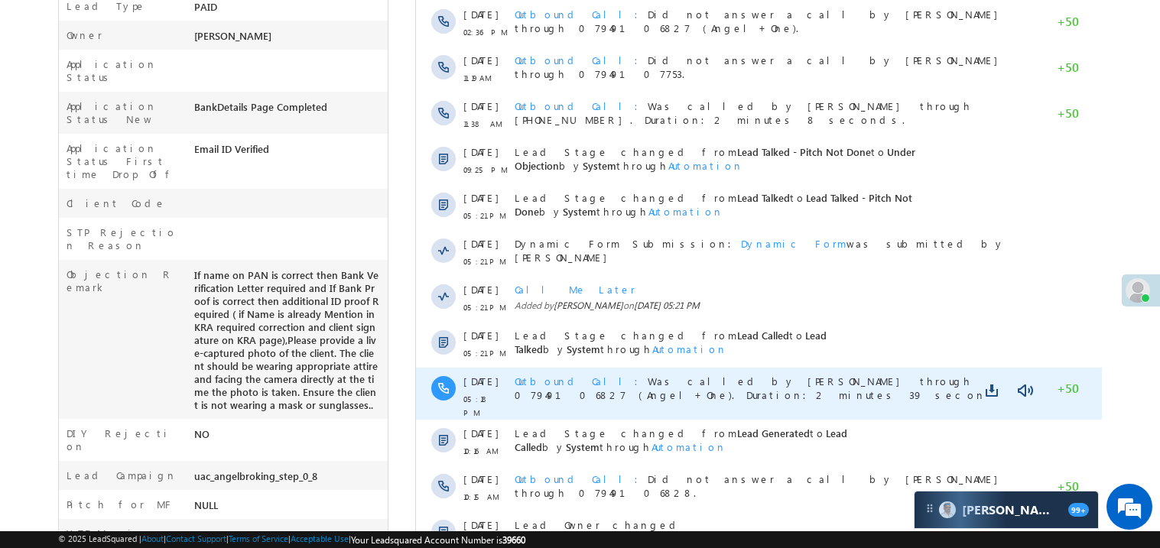
scroll to position [519, 0]
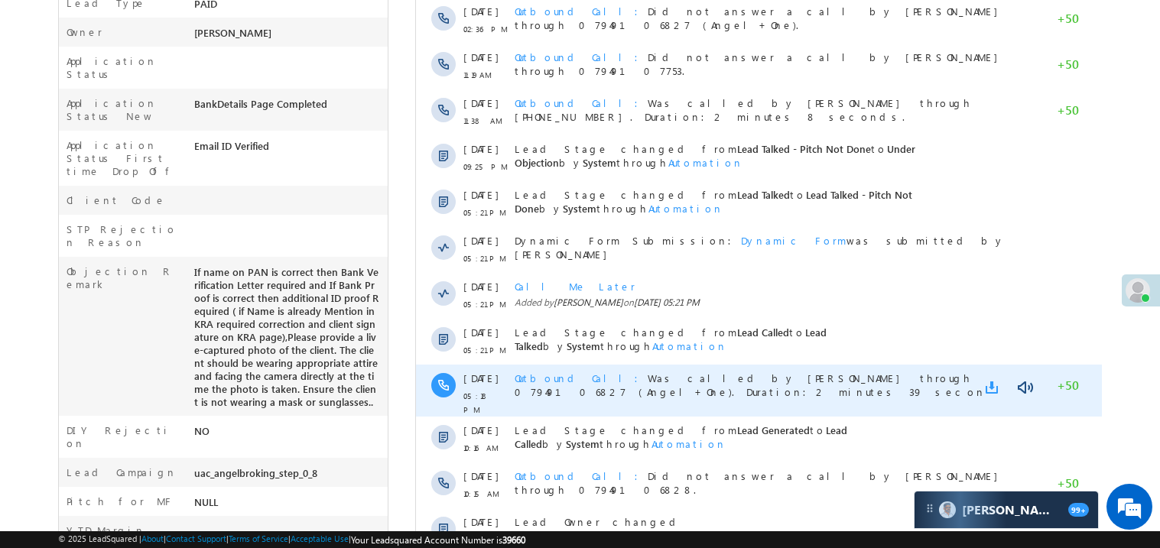
click at [989, 381] on link at bounding box center [994, 388] width 18 height 15
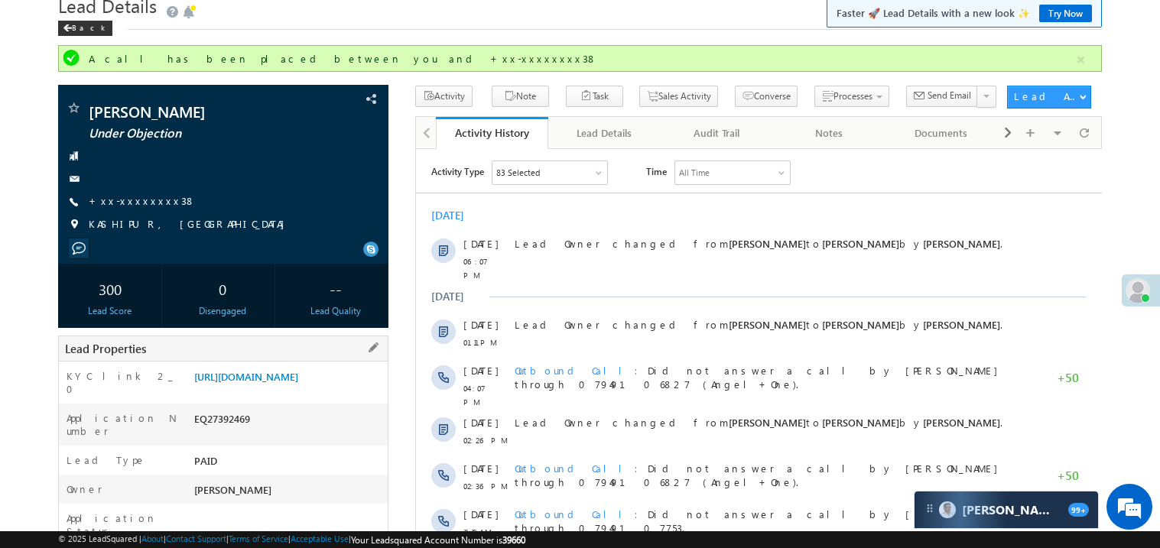
scroll to position [60, 0]
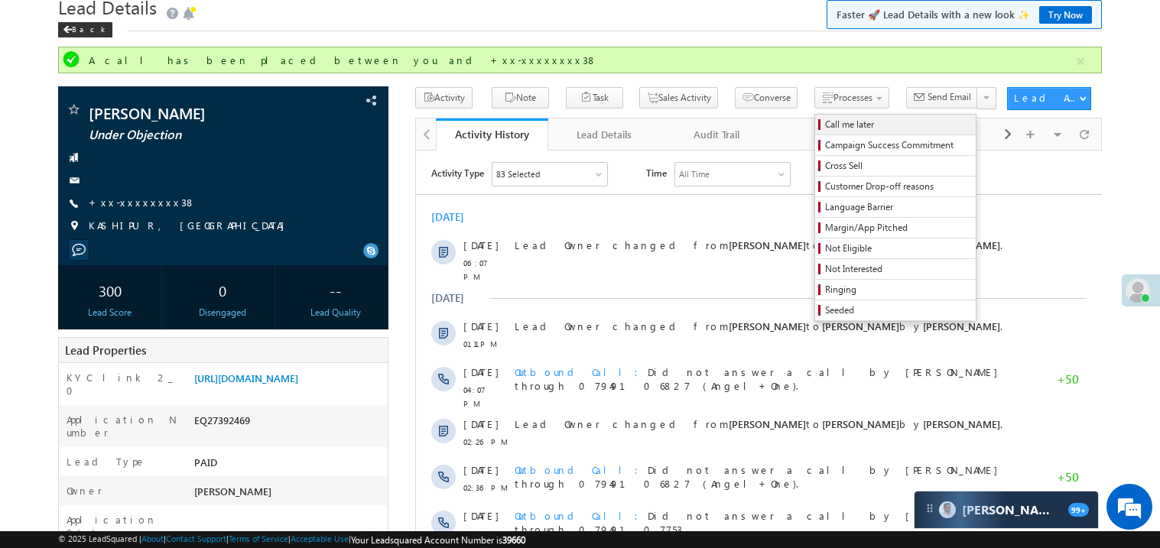
click at [825, 121] on span "Call me later" at bounding box center [897, 125] width 145 height 14
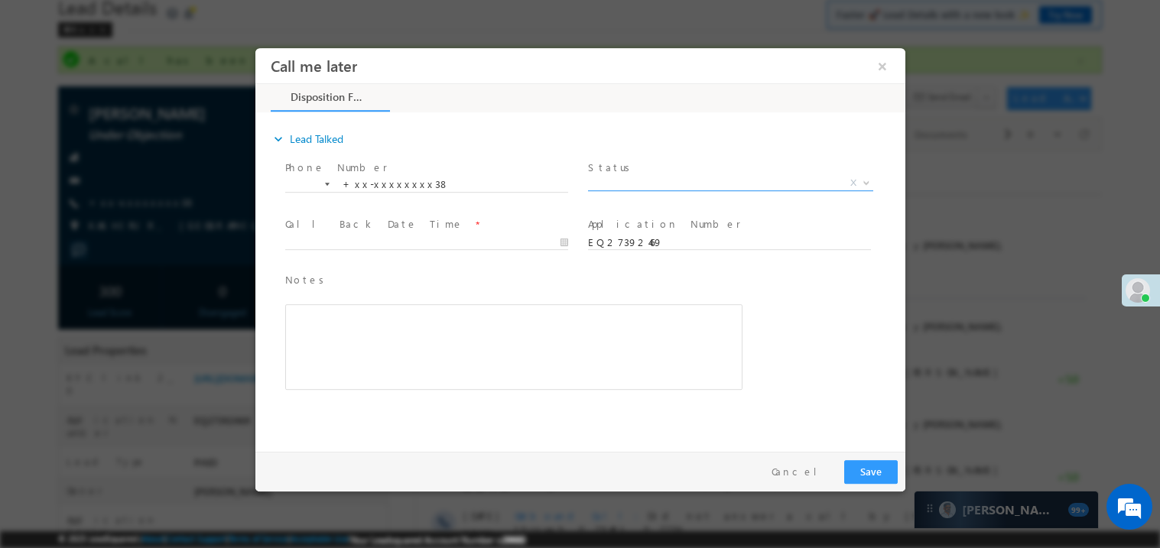
scroll to position [0, 0]
click at [622, 184] on span "X" at bounding box center [729, 182] width 285 height 15
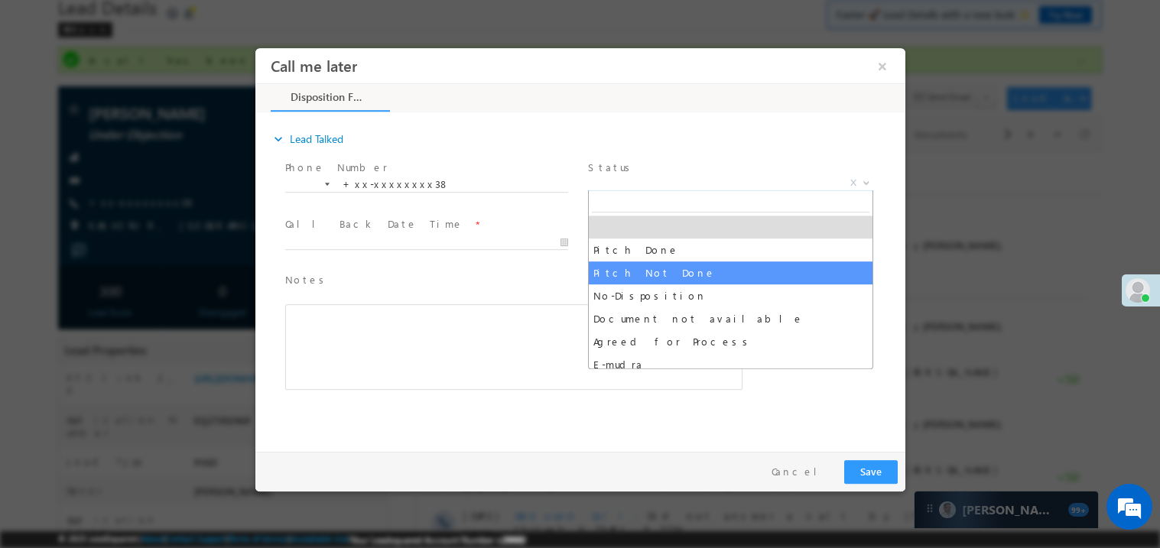
select select "Pitch Not Done"
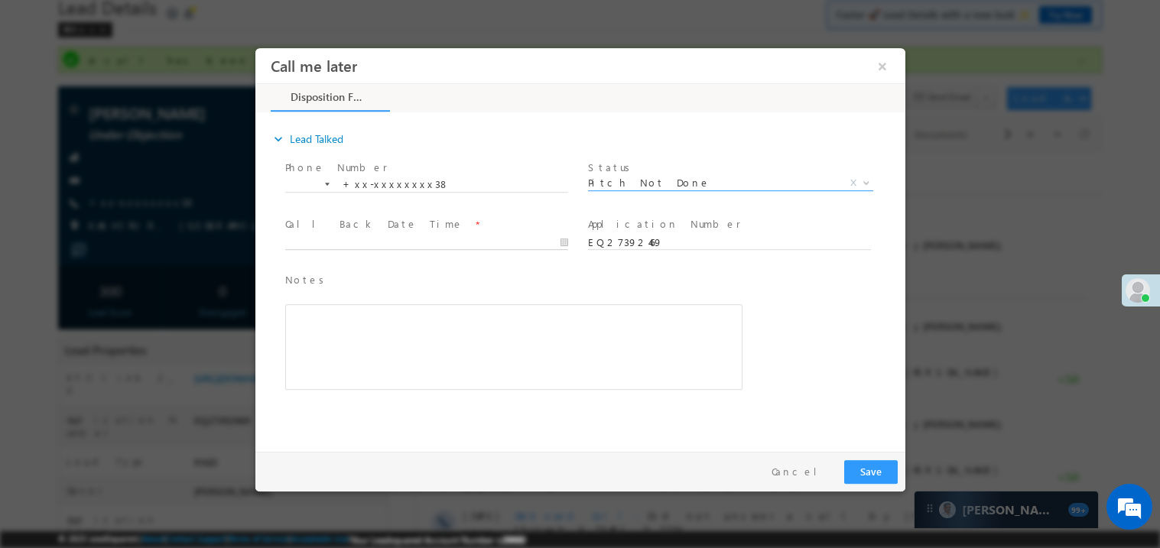
click at [359, 242] on body "Call me later ×" at bounding box center [580, 245] width 650 height 397
type input "09/13/25 6:56 PM"
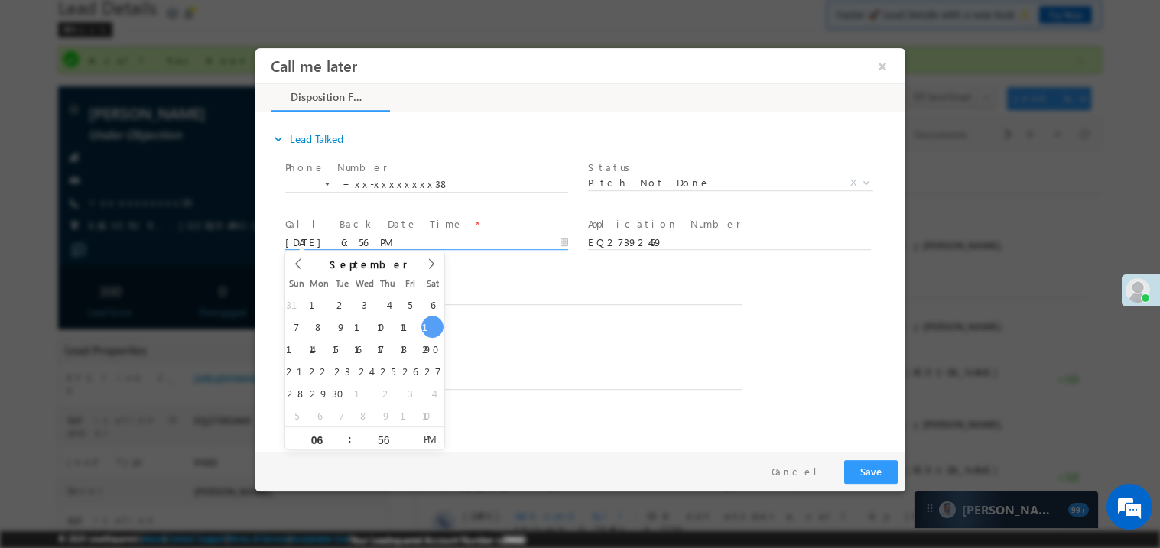
click at [579, 365] on div "Rich Text Editor, 40788eee-0fb2-11ec-a811-0adc8a9d82c2__tab1__section1__Notes__…" at bounding box center [512, 347] width 457 height 86
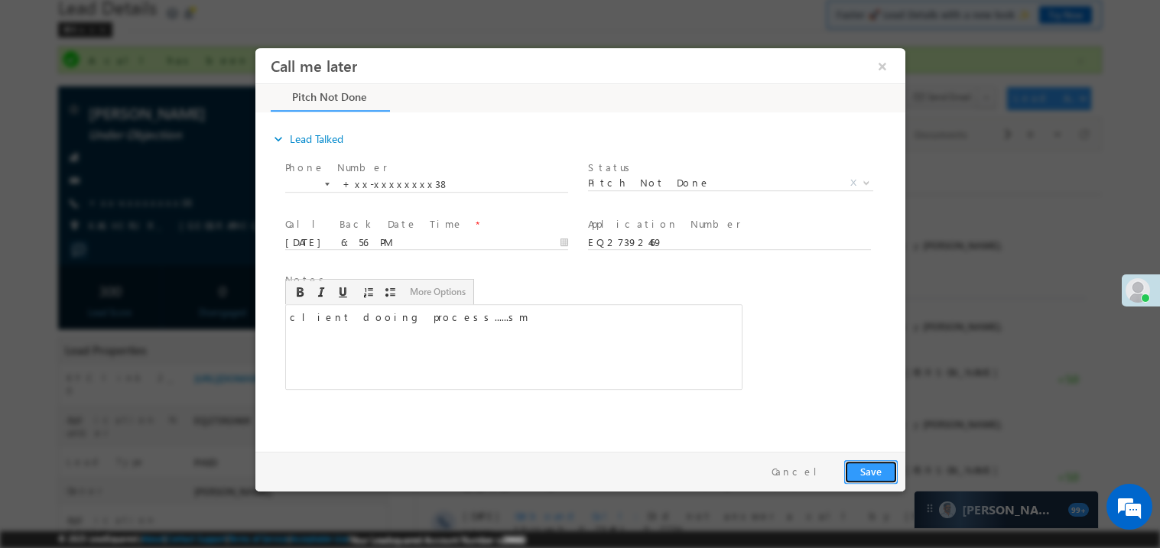
click at [889, 473] on button "Save" at bounding box center [870, 472] width 54 height 24
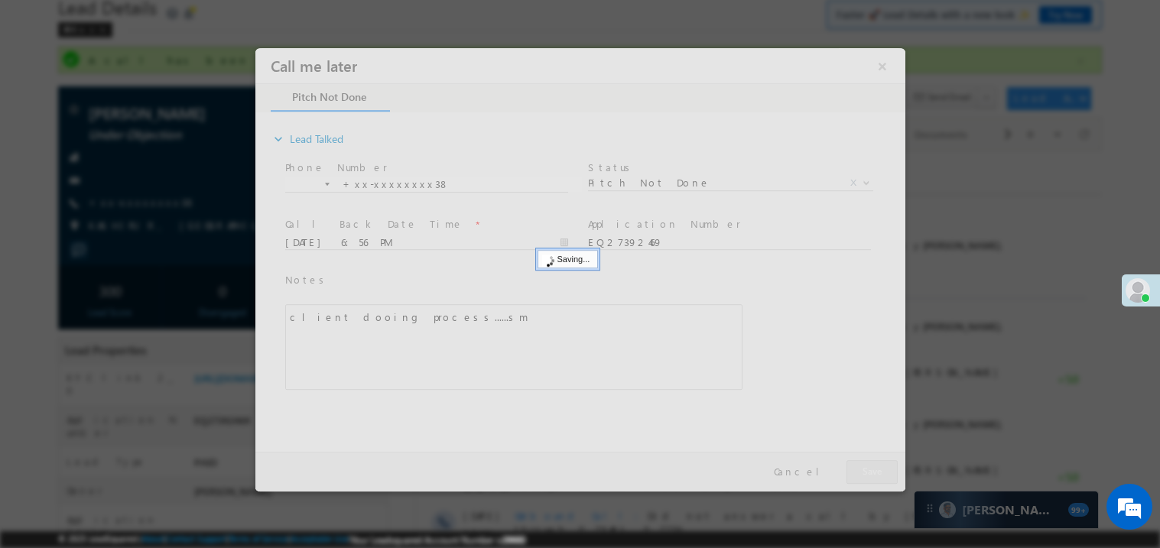
click at [889, 473] on div at bounding box center [580, 269] width 650 height 444
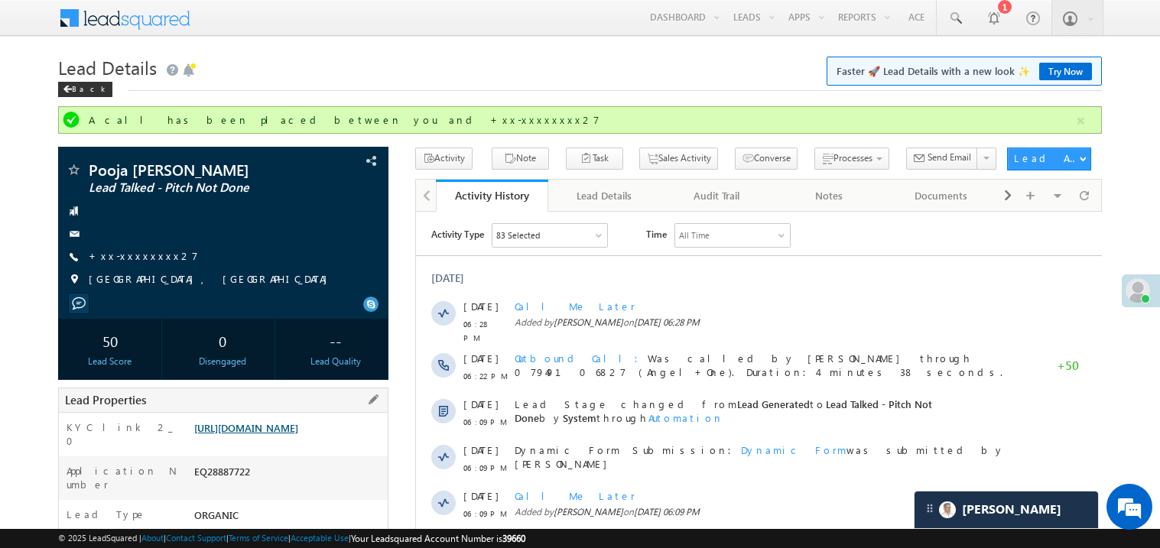
click at [298, 434] on link "https://angelbroking1-pk3em7sa.customui-test.leadsquared.com?leadId=cbe36d4f-59…" at bounding box center [246, 427] width 104 height 13
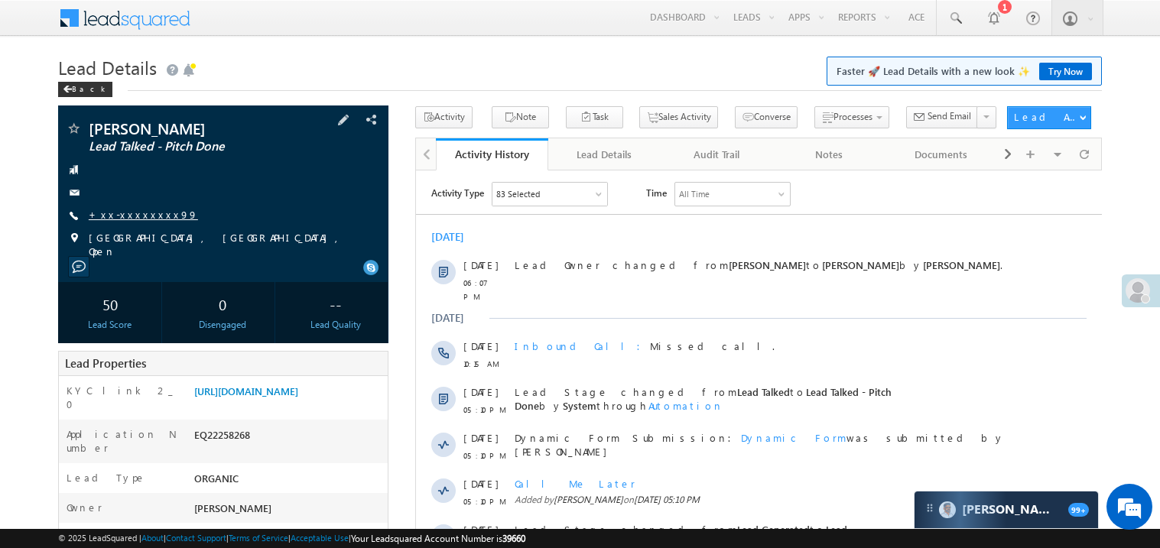
click at [141, 216] on link "+xx-xxxxxxxx99" at bounding box center [143, 214] width 109 height 13
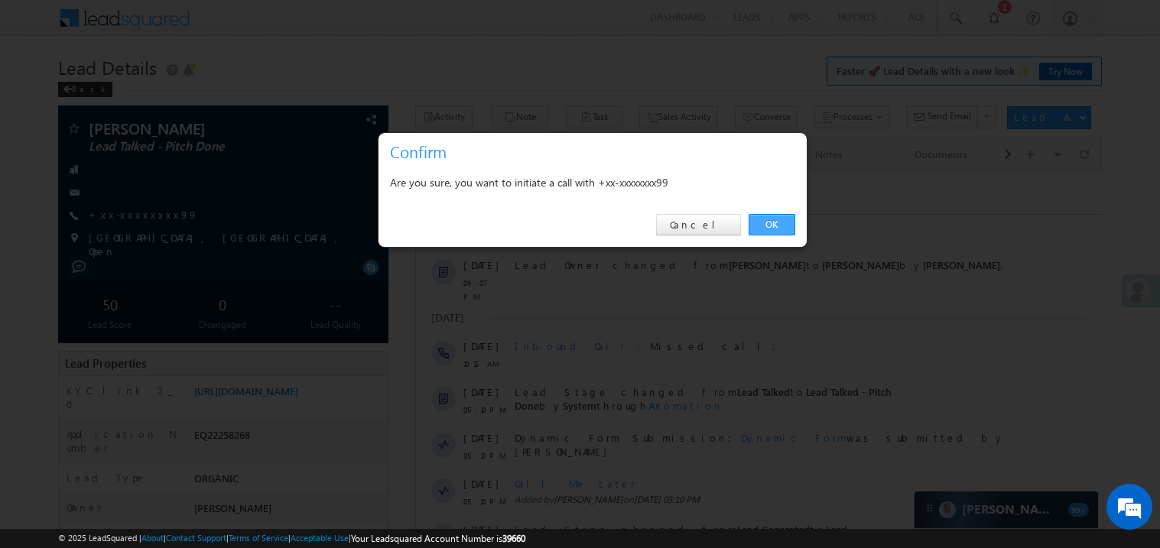
click at [772, 223] on link "OK" at bounding box center [772, 224] width 47 height 21
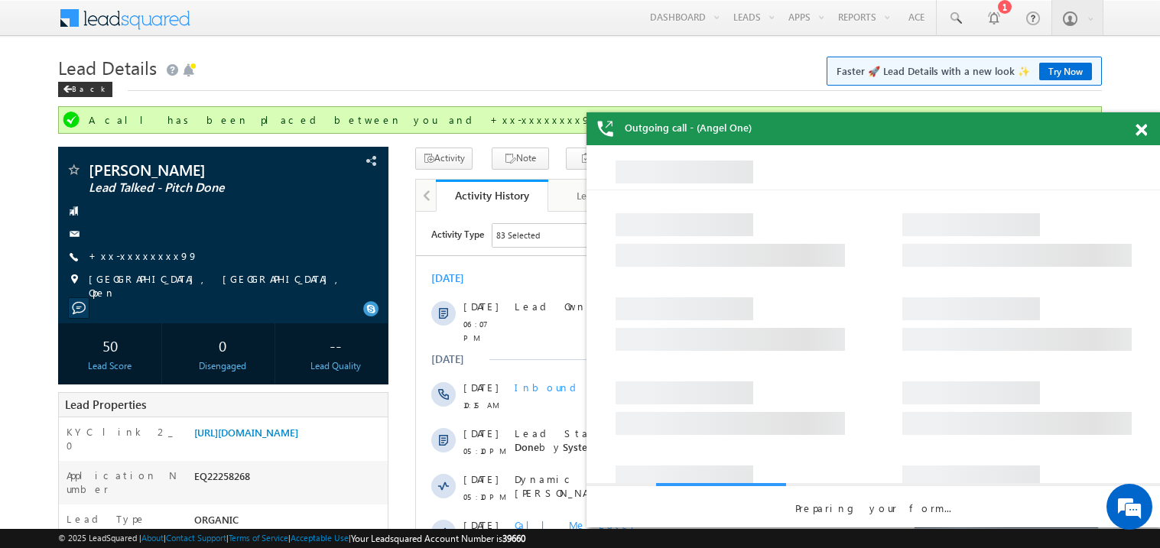
click at [1141, 128] on span at bounding box center [1141, 130] width 11 height 13
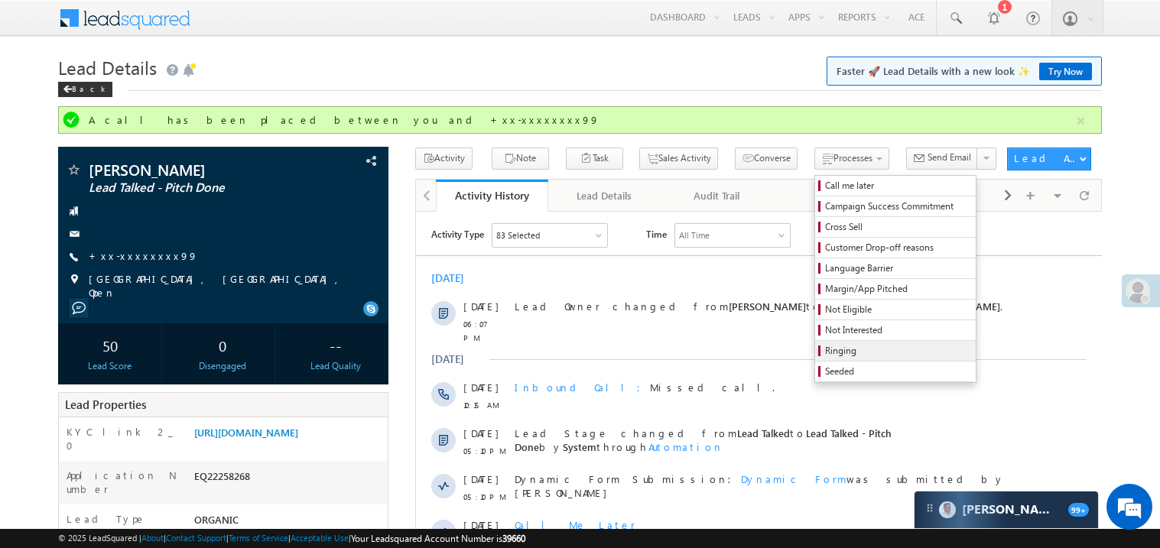
click at [825, 348] on span "Ringing" at bounding box center [897, 351] width 145 height 14
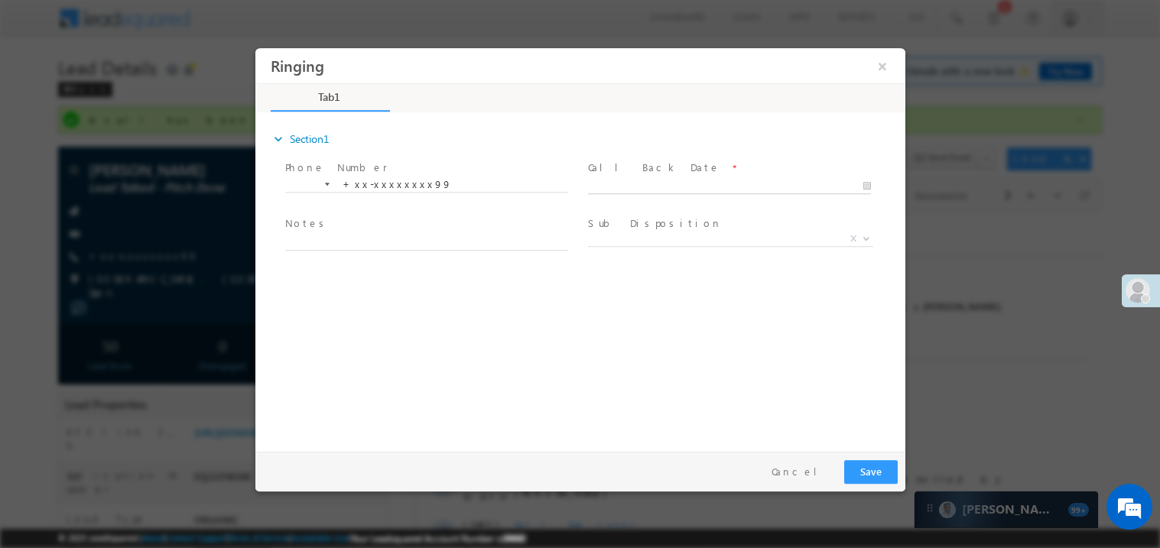
click at [639, 178] on input "text" at bounding box center [728, 185] width 283 height 15
type input "09/13/25 7:04 PM"
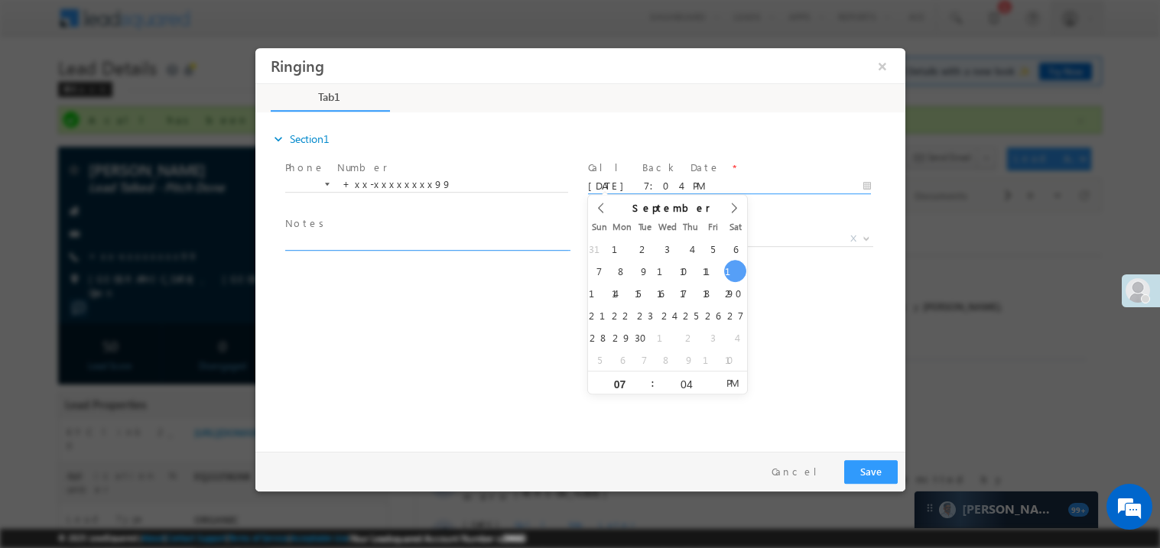
click at [368, 245] on textarea at bounding box center [425, 241] width 283 height 18
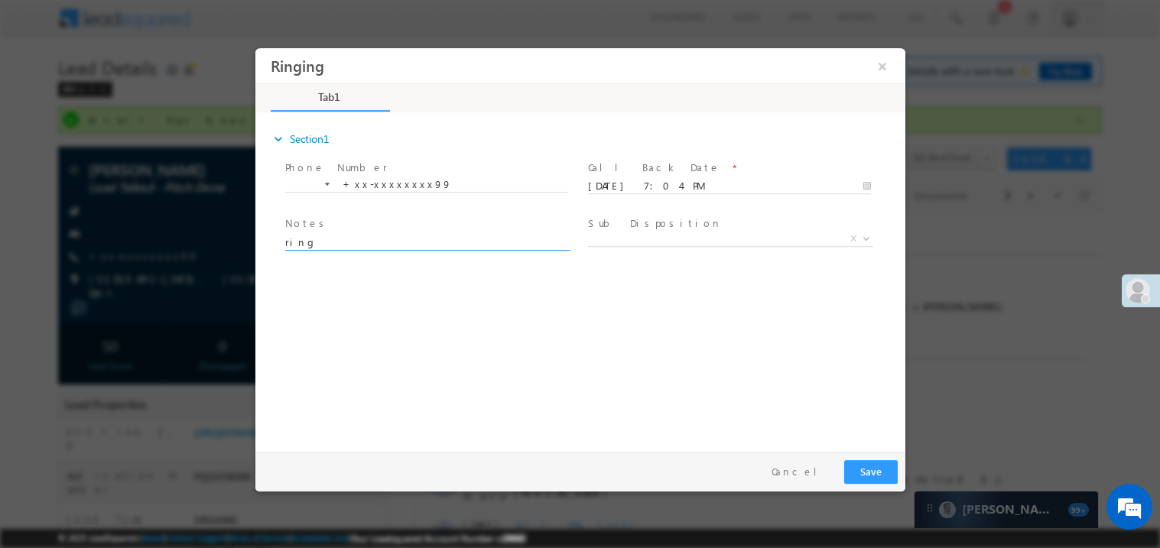
type textarea "ring"
click at [585, 314] on div "expand_more Section1 Phone Number *" at bounding box center [583, 279] width 642 height 330
click at [627, 236] on span "X" at bounding box center [729, 238] width 285 height 15
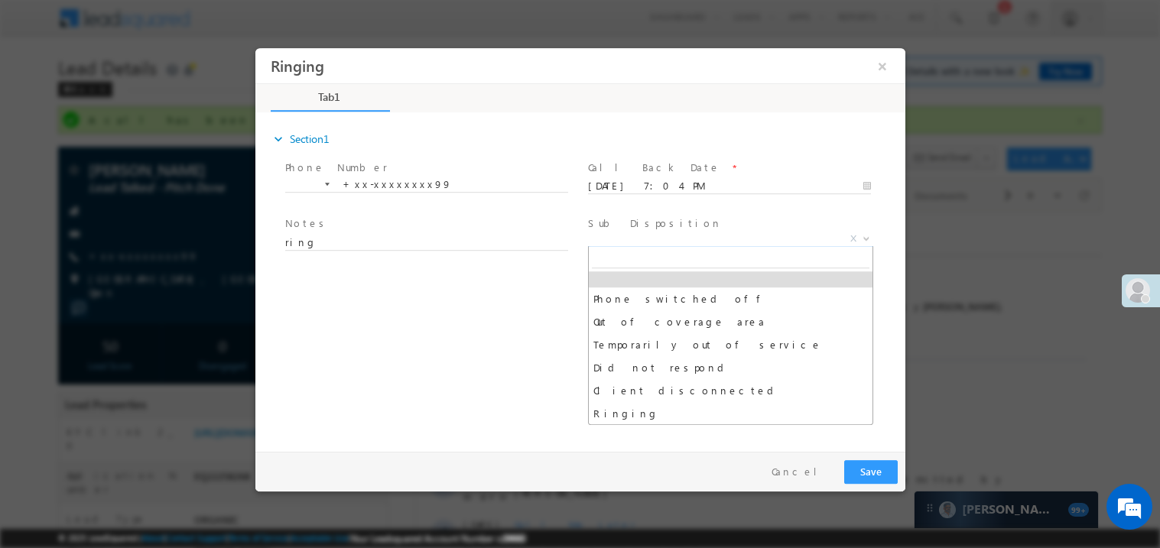
scroll to position [53, 0]
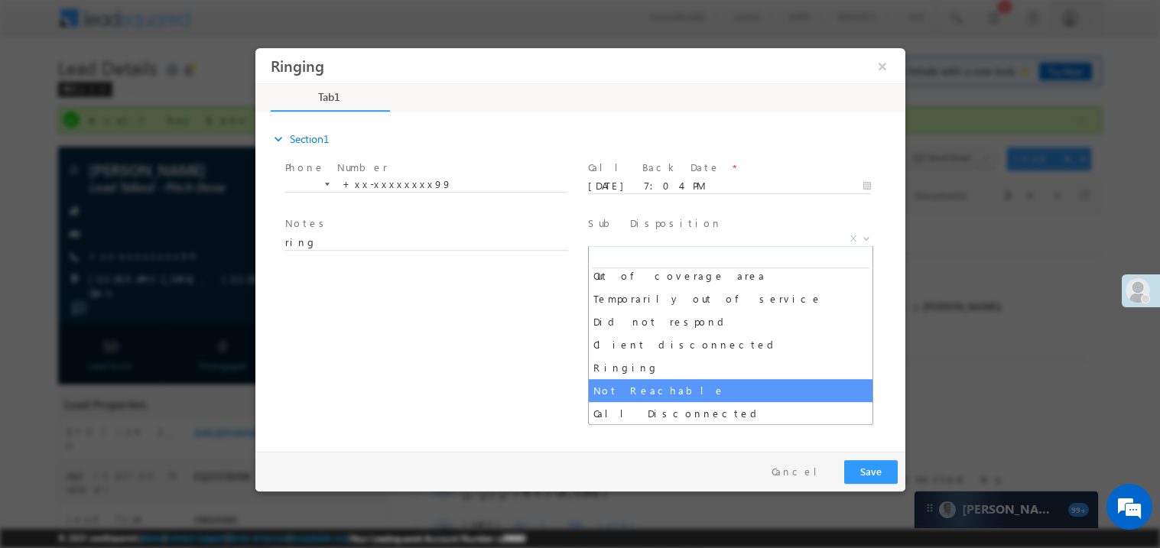
select select "Ringing"
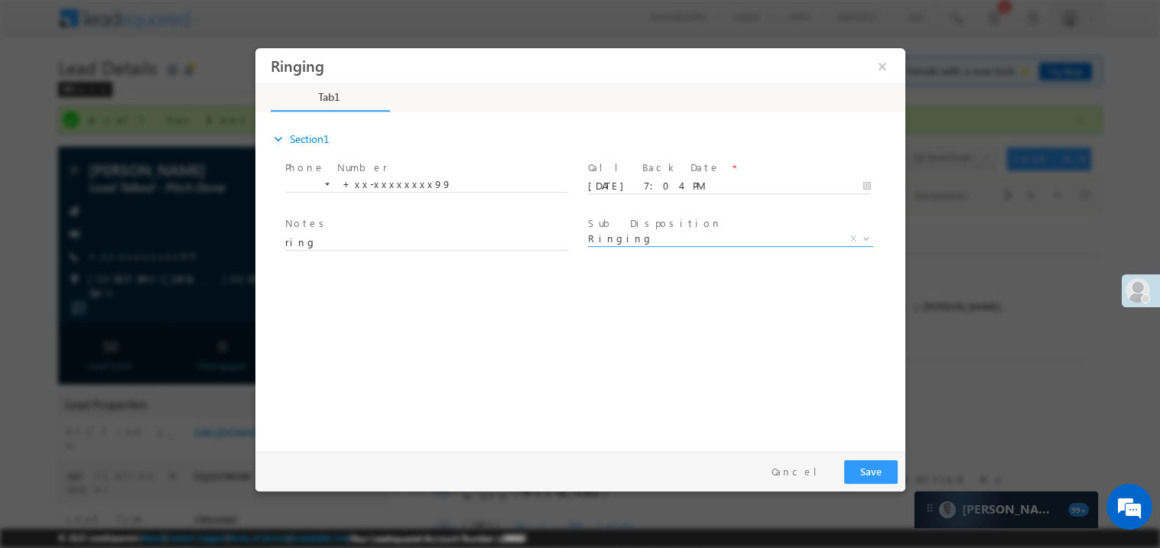
click at [426, 358] on div "expand_more Section1 Phone Number *" at bounding box center [583, 279] width 642 height 330
click at [866, 470] on button "Save" at bounding box center [870, 472] width 54 height 24
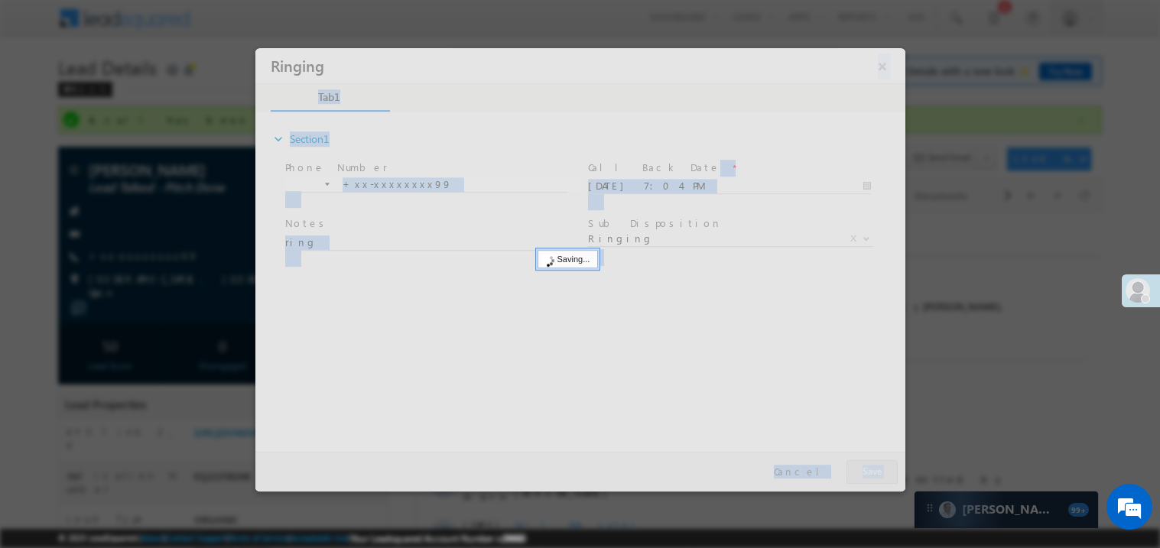
click at [866, 470] on div at bounding box center [580, 269] width 650 height 444
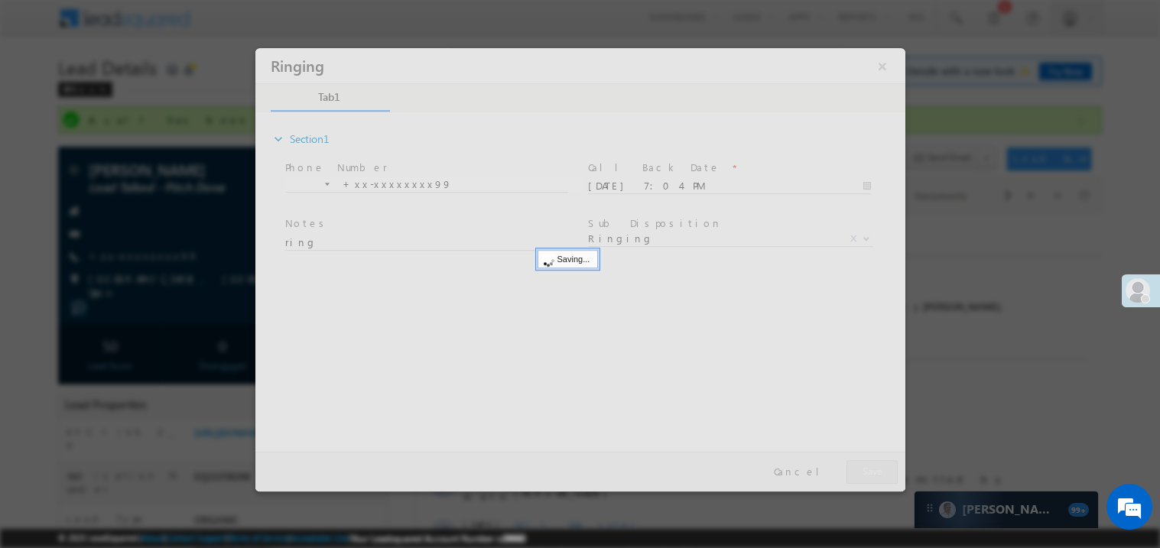
click at [866, 470] on div at bounding box center [580, 269] width 650 height 444
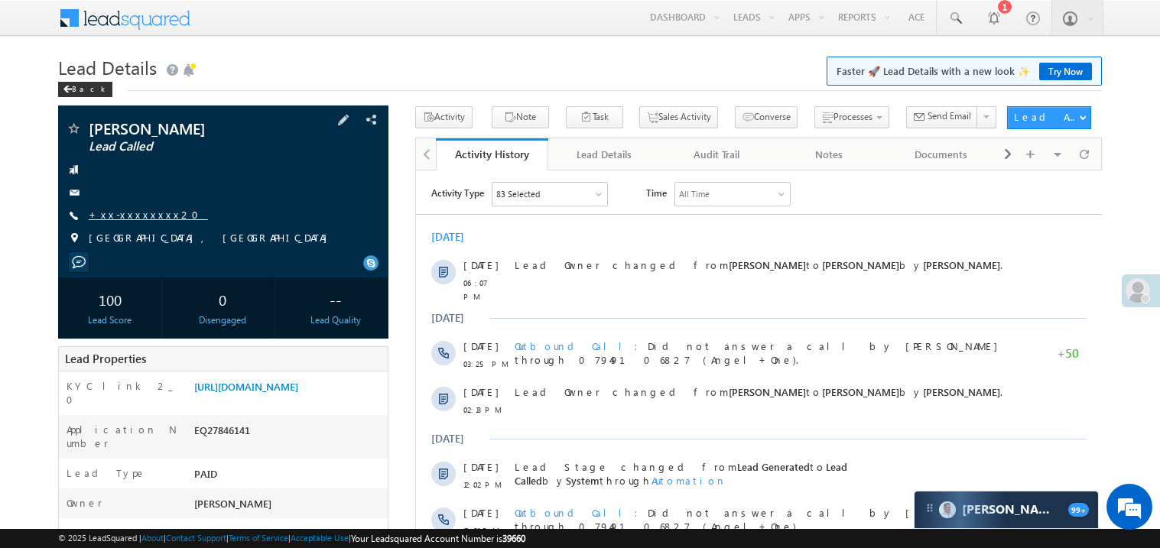
click at [141, 215] on link "+xx-xxxxxxxx20" at bounding box center [148, 214] width 119 height 13
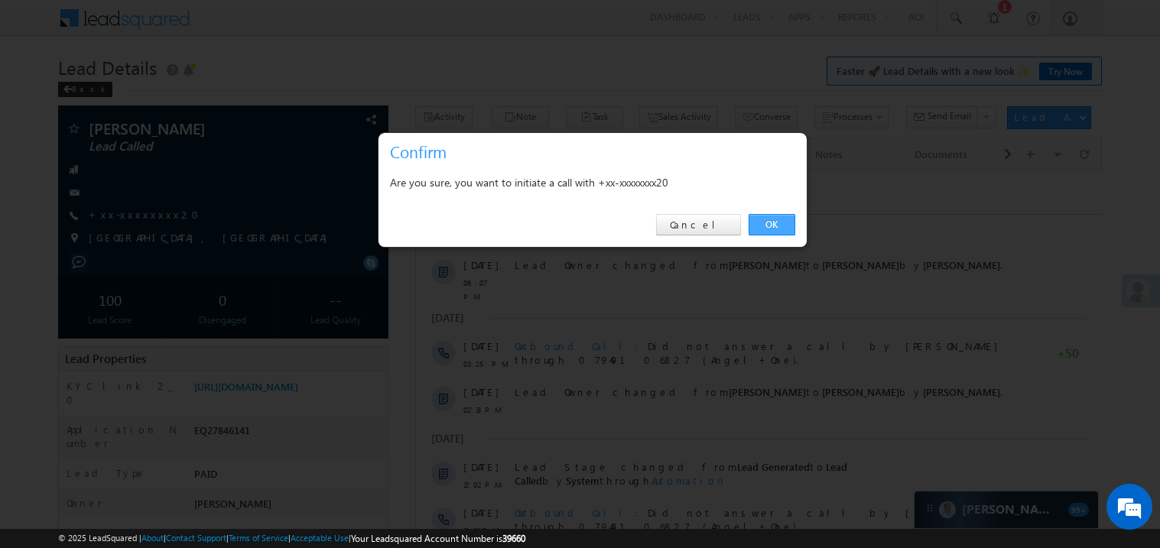
click at [772, 223] on link "OK" at bounding box center [772, 224] width 47 height 21
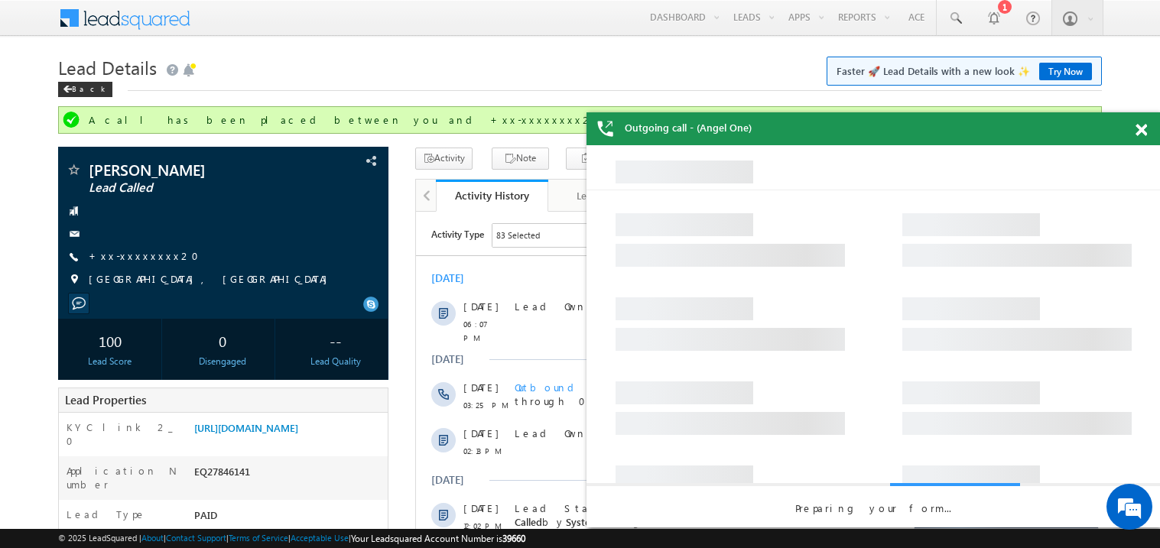
click at [1143, 124] on span at bounding box center [1141, 130] width 11 height 13
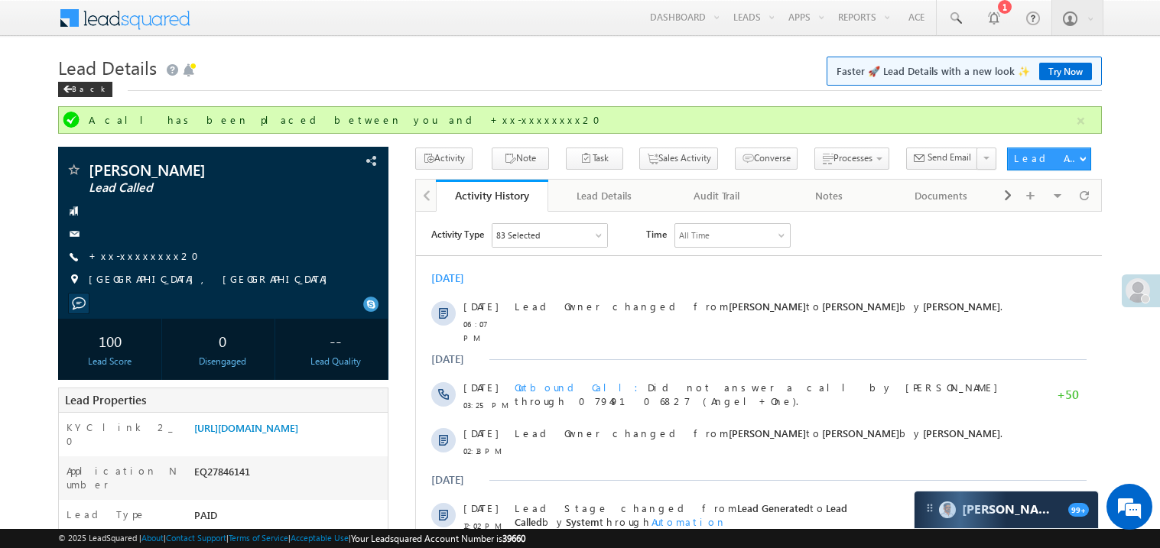
click at [747, 273] on div "[DATE]" at bounding box center [758, 278] width 686 height 14
click link "https://angelbroking1-pk3em7sa.customui-test.leadsquared.com?leadId=625cc65e-8f…"
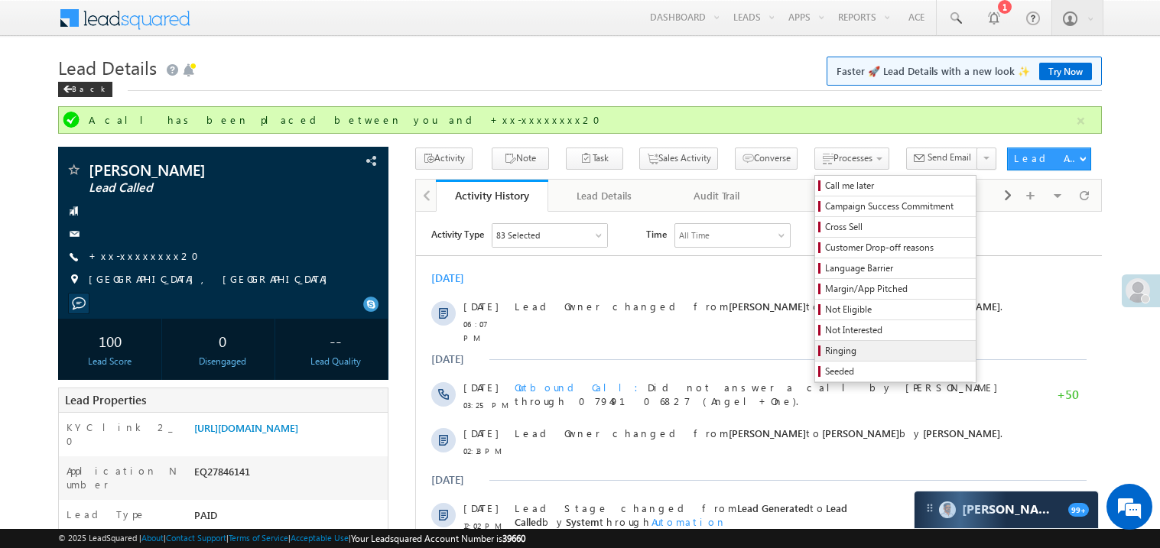
click span "Ringing"
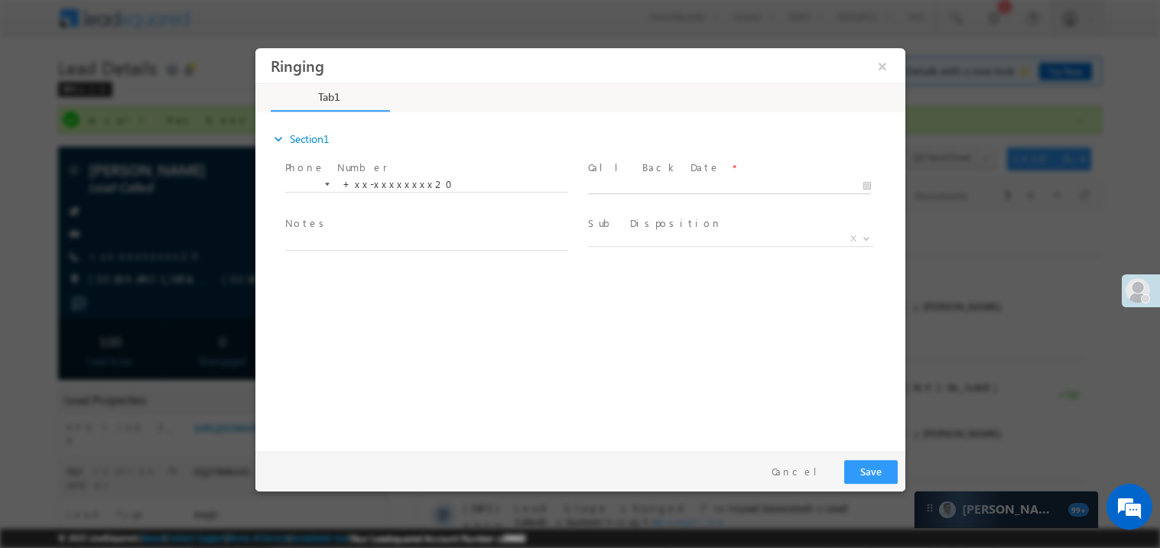
click body "Ringing ×"
type input "09/13/25 7:05 PM"
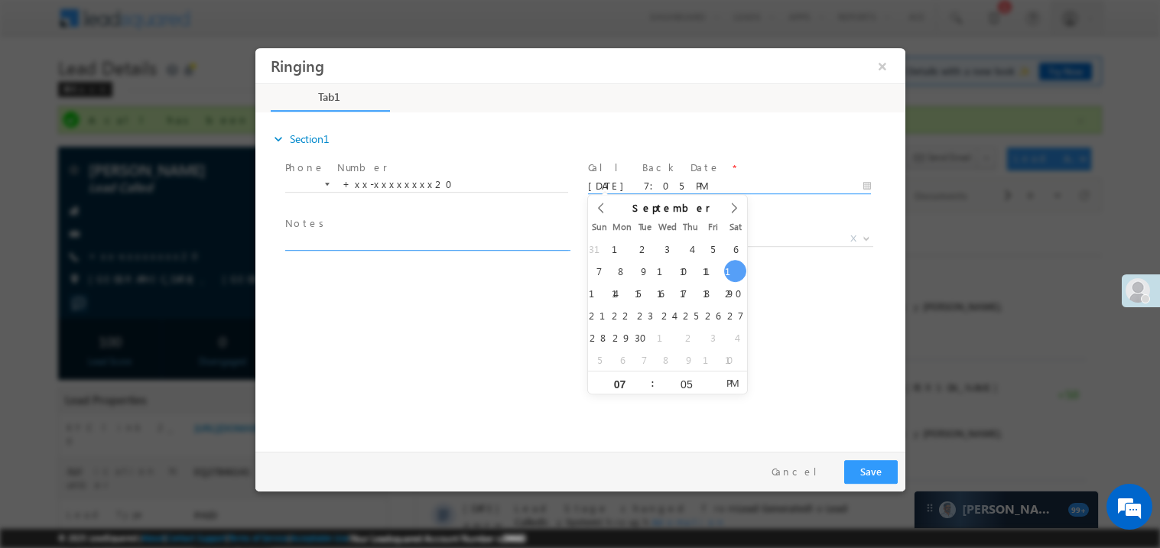
click textarea
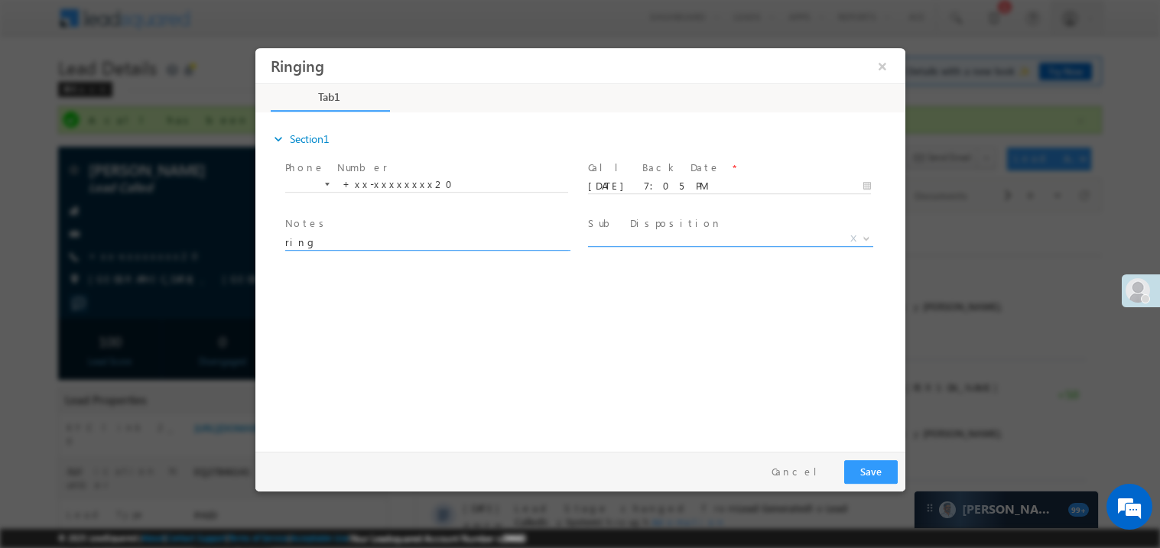
type textarea "ring"
click span "X"
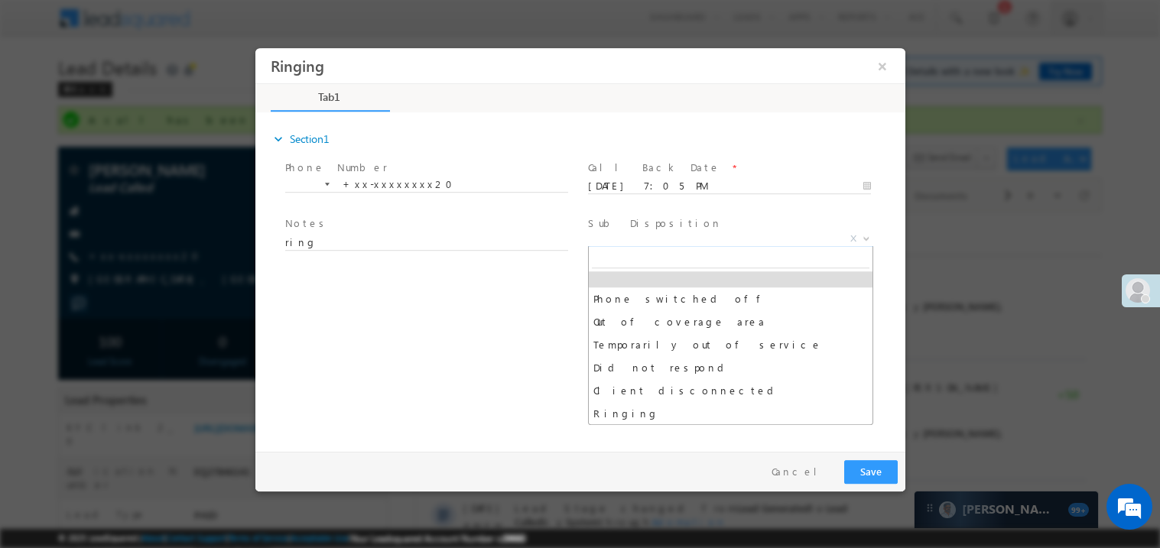
scroll to position [30, 0]
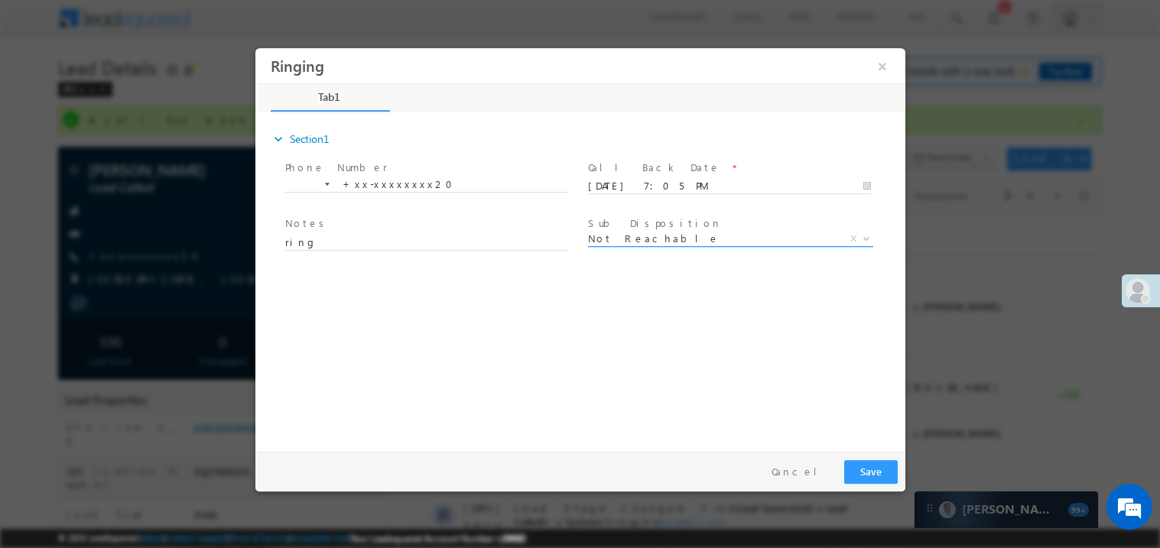
click span "Not Reachable"
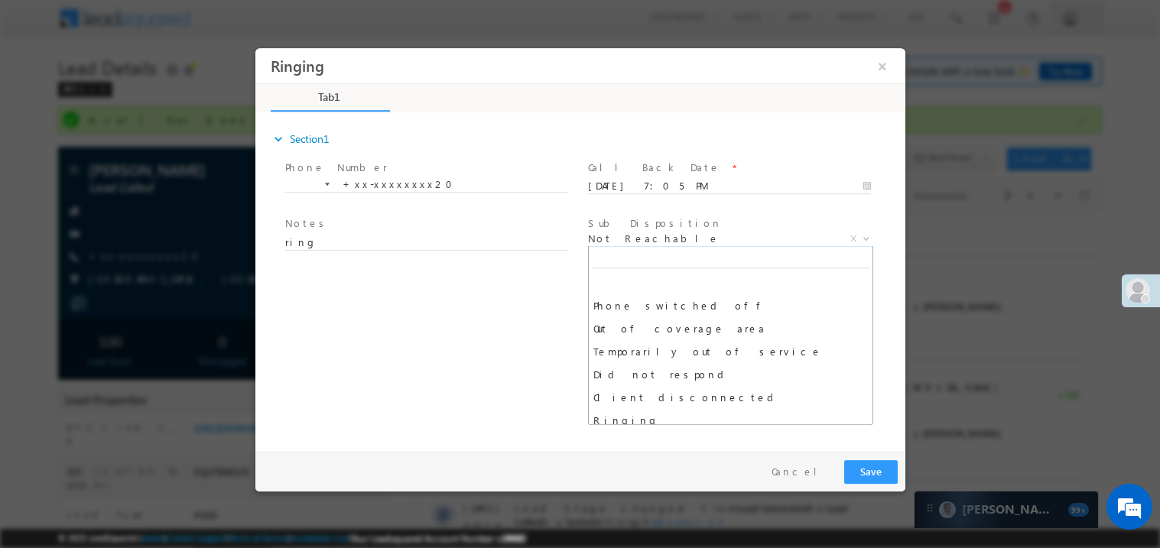
scroll to position [76, 0]
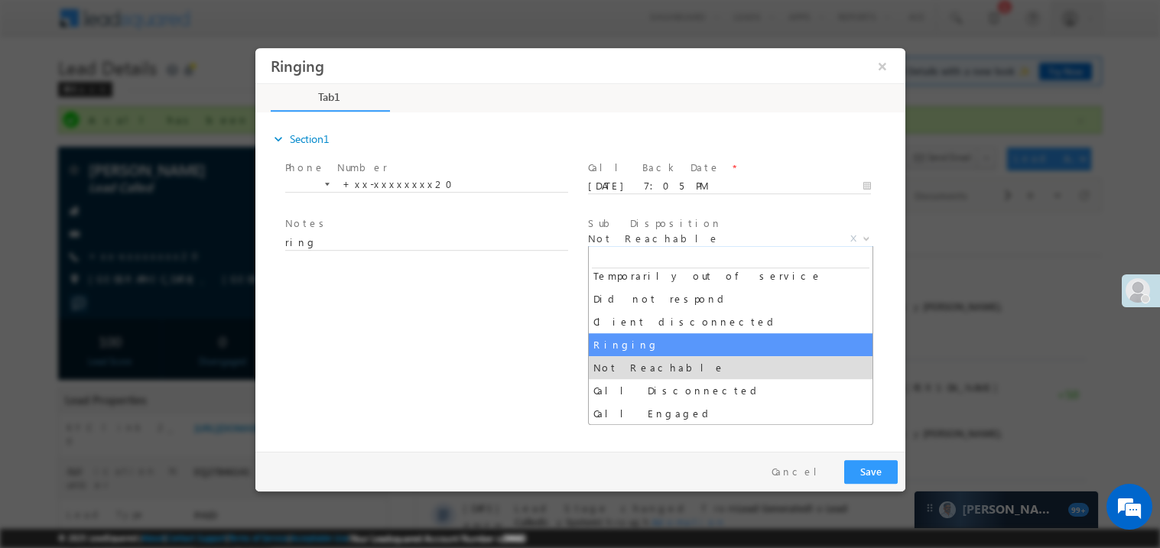
select select "Ringing"
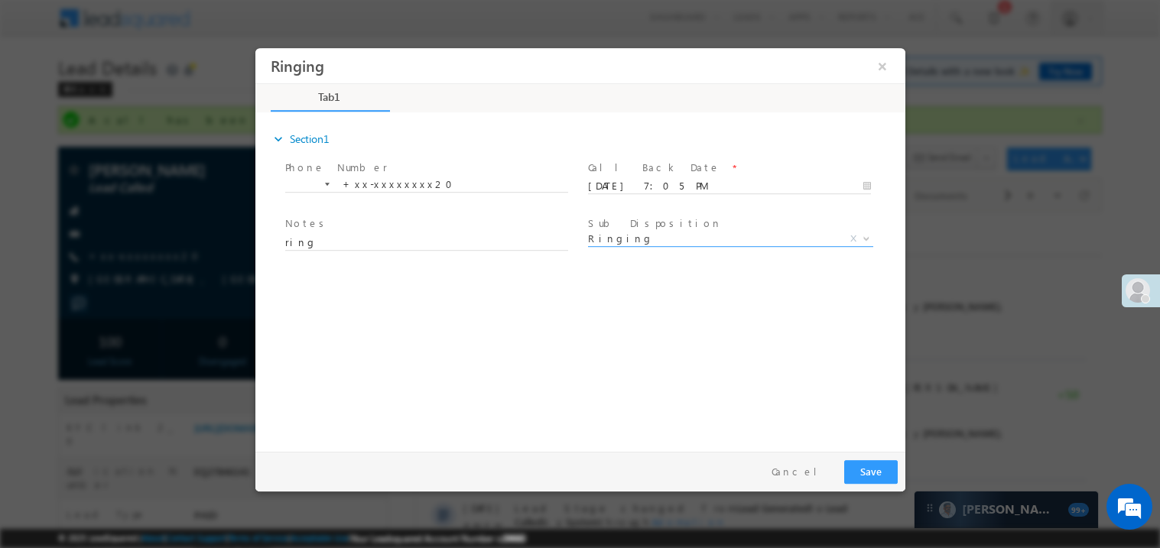
click div "expand_more Section1 Phone Number *"
click button "Save"
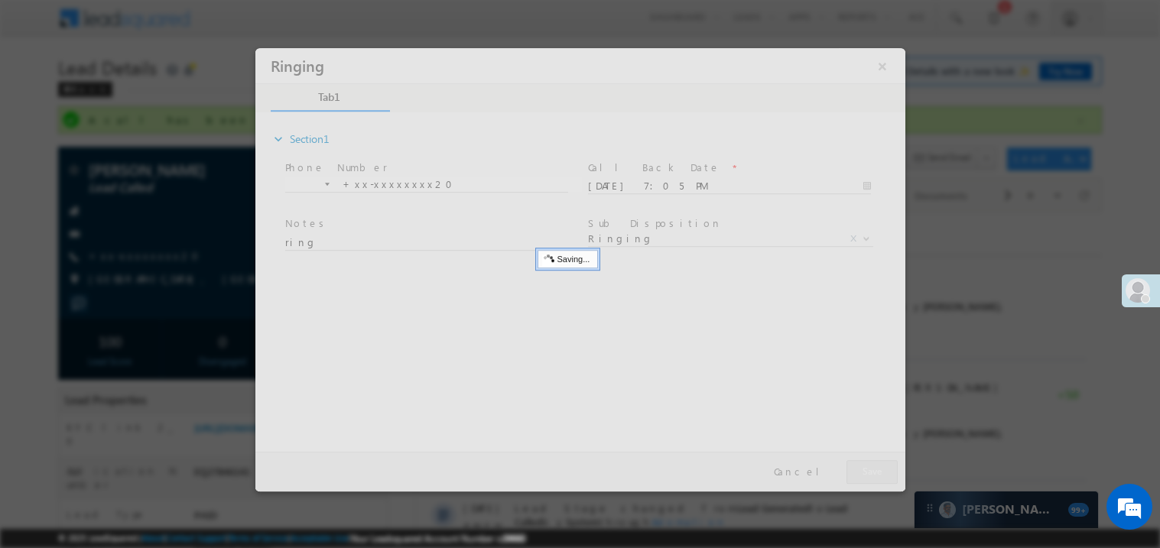
click div
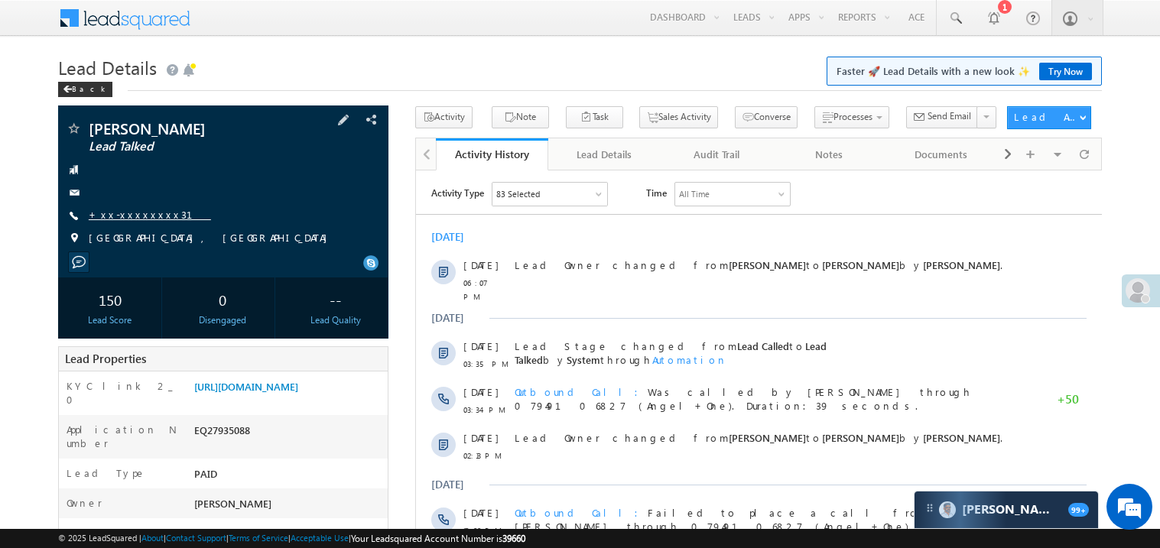
click at [116, 210] on link "+xx-xxxxxxxx31" at bounding box center [150, 214] width 122 height 13
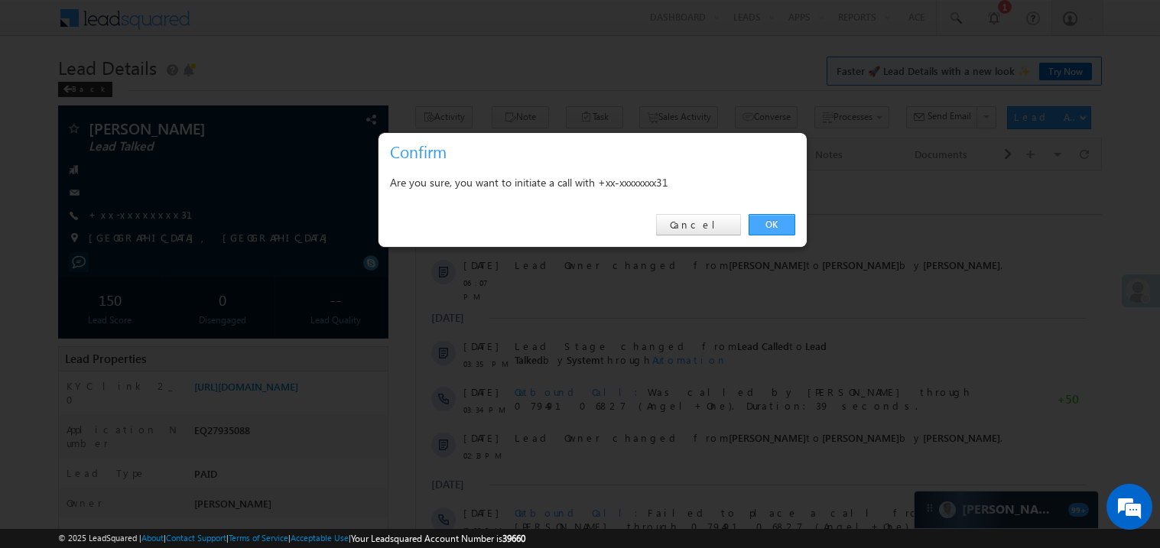
click at [772, 226] on link "OK" at bounding box center [772, 224] width 47 height 21
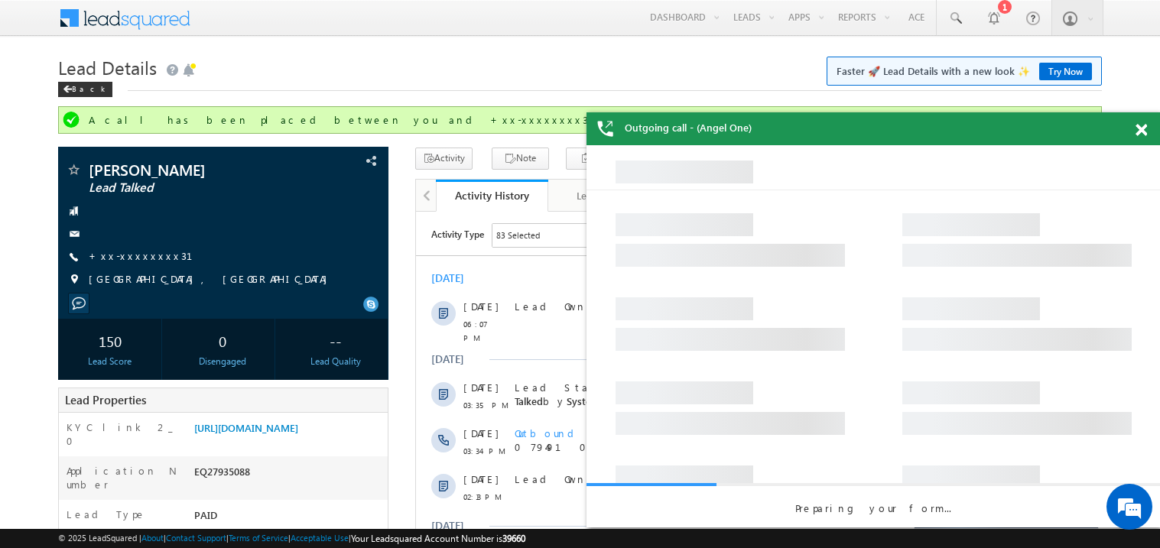
click at [1146, 133] on span at bounding box center [1141, 130] width 11 height 13
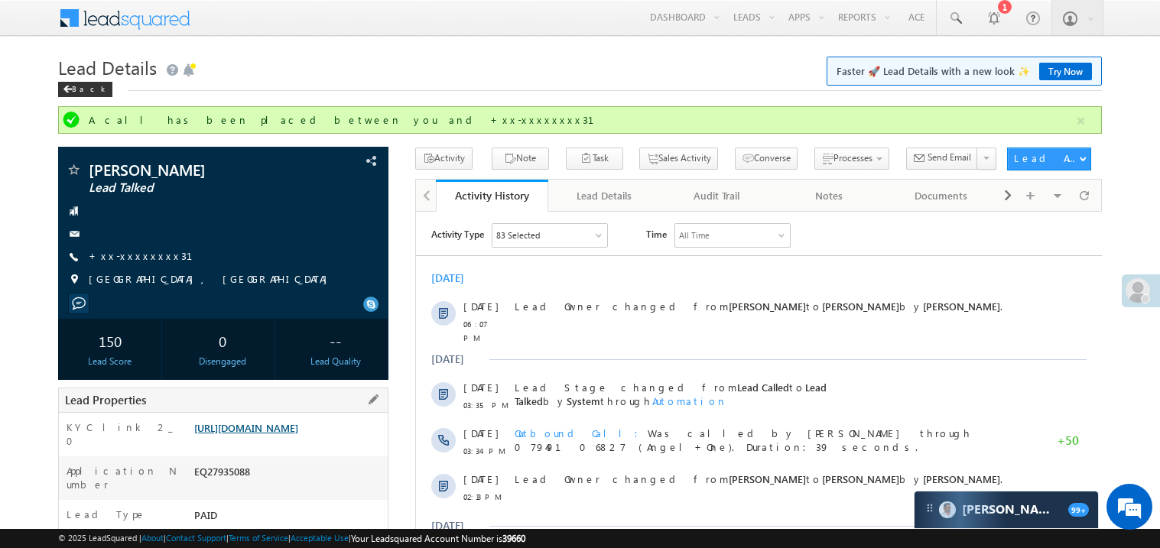
click at [288, 434] on link "[URL][DOMAIN_NAME]" at bounding box center [246, 427] width 104 height 13
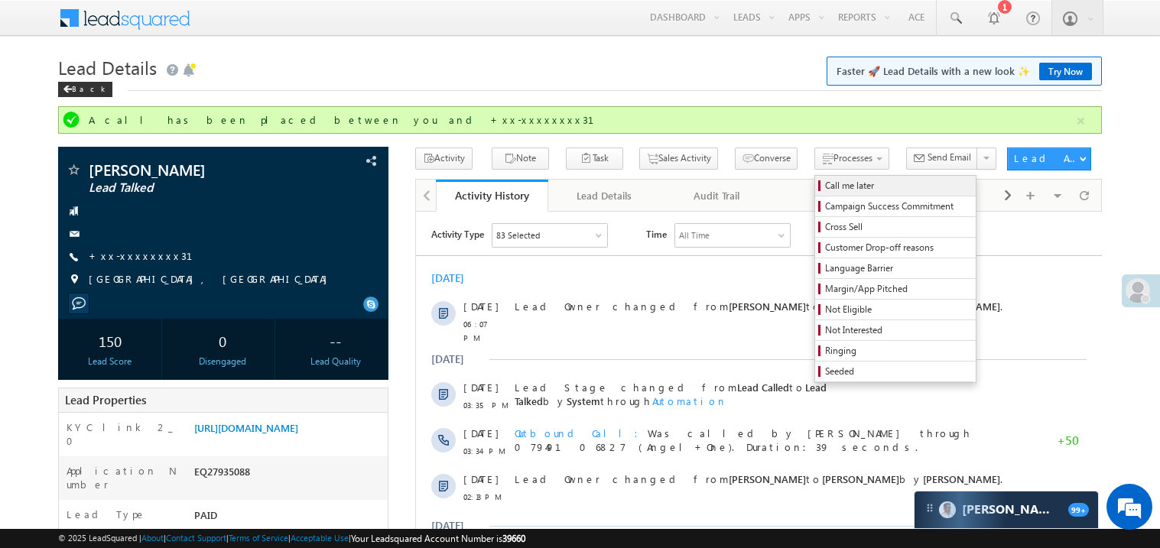
click at [825, 182] on span "Call me later" at bounding box center [897, 186] width 145 height 14
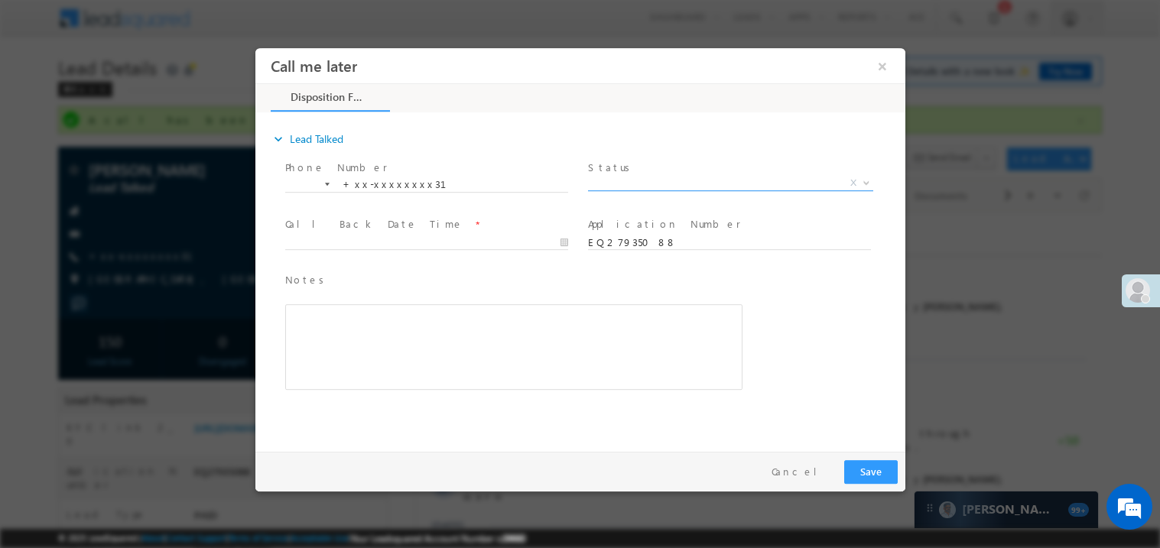
click at [636, 185] on span "X" at bounding box center [729, 182] width 285 height 15
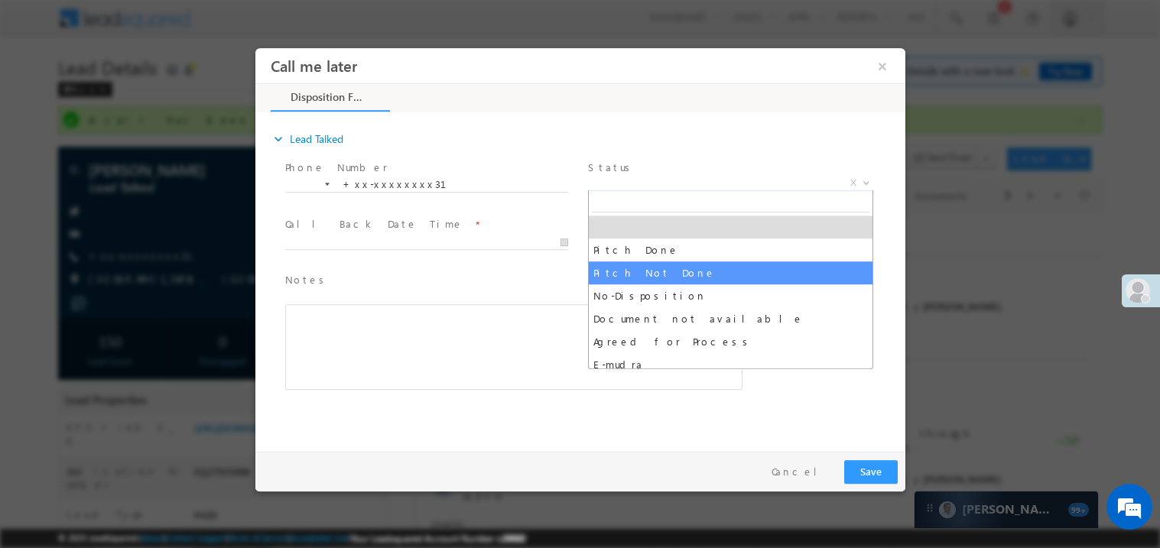
select select "Pitch Not Done"
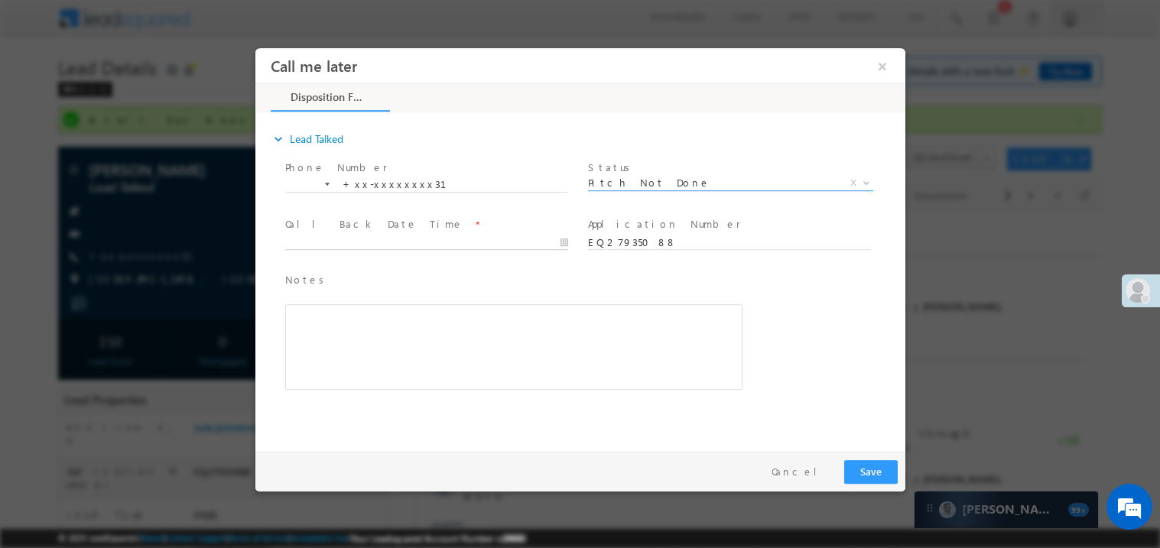
click at [297, 248] on body "Call me later ×" at bounding box center [580, 245] width 650 height 397
type input "[DATE] 7:07 PM"
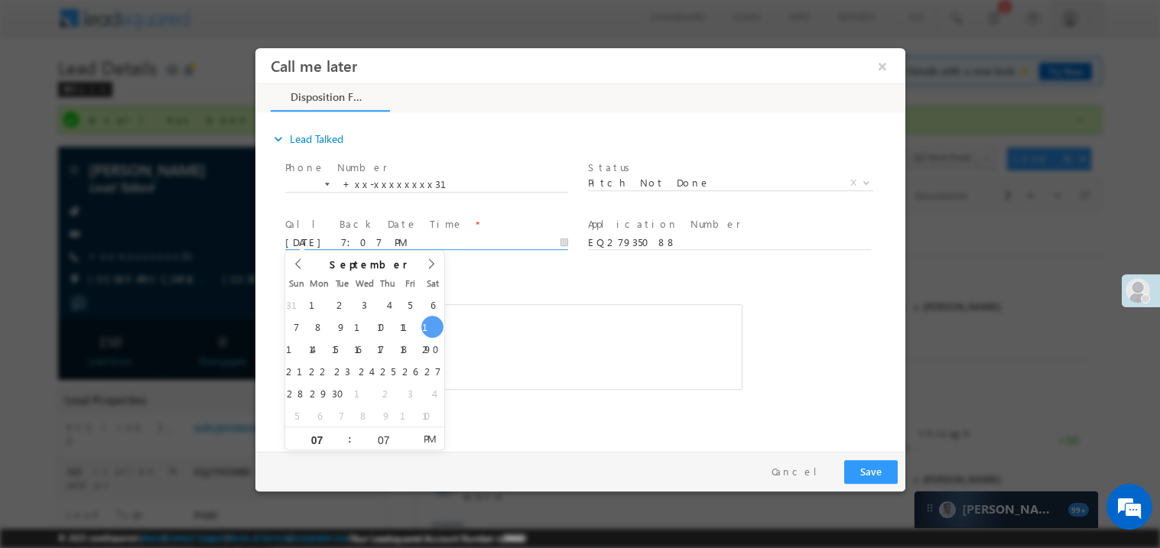
click at [512, 349] on div "Rich Text Editor, 40788eee-0fb2-11ec-a811-0adc8a9d82c2__tab1__section1__Notes__…" at bounding box center [512, 347] width 457 height 86
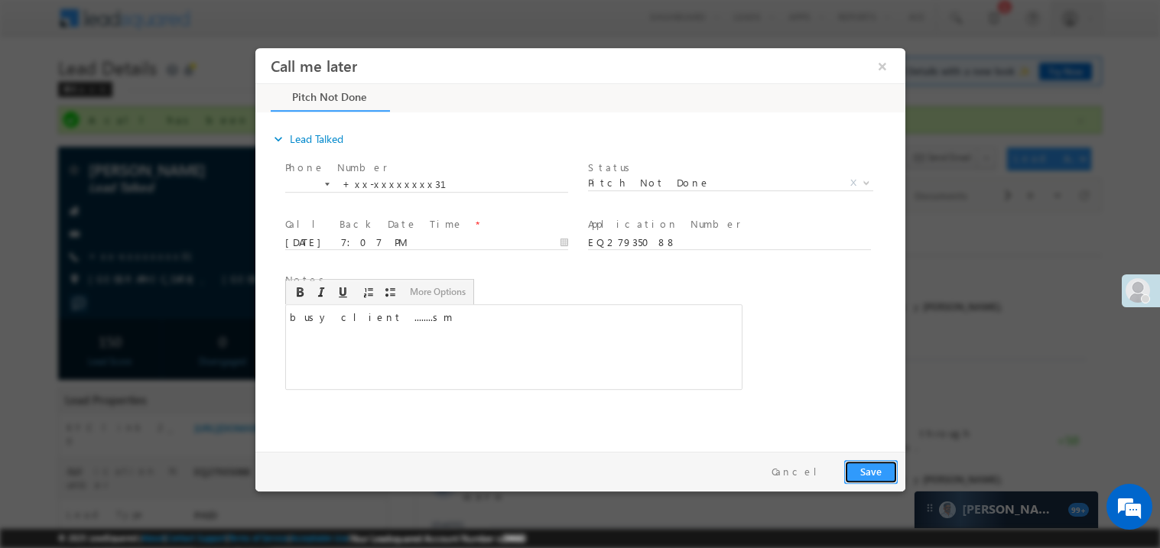
click at [868, 471] on button "Save" at bounding box center [870, 472] width 54 height 24
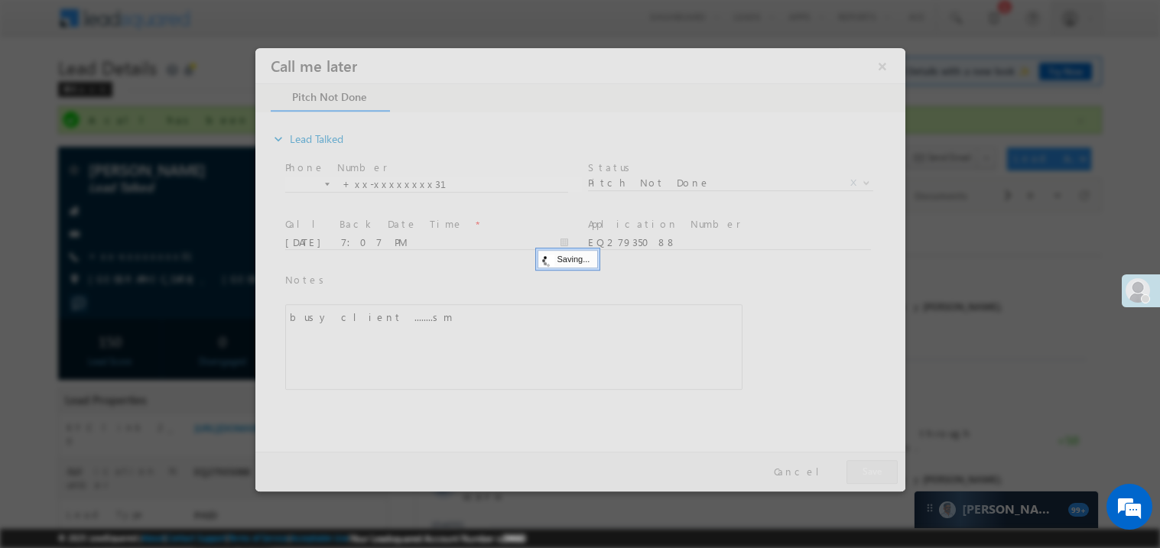
click at [868, 471] on div at bounding box center [580, 269] width 650 height 444
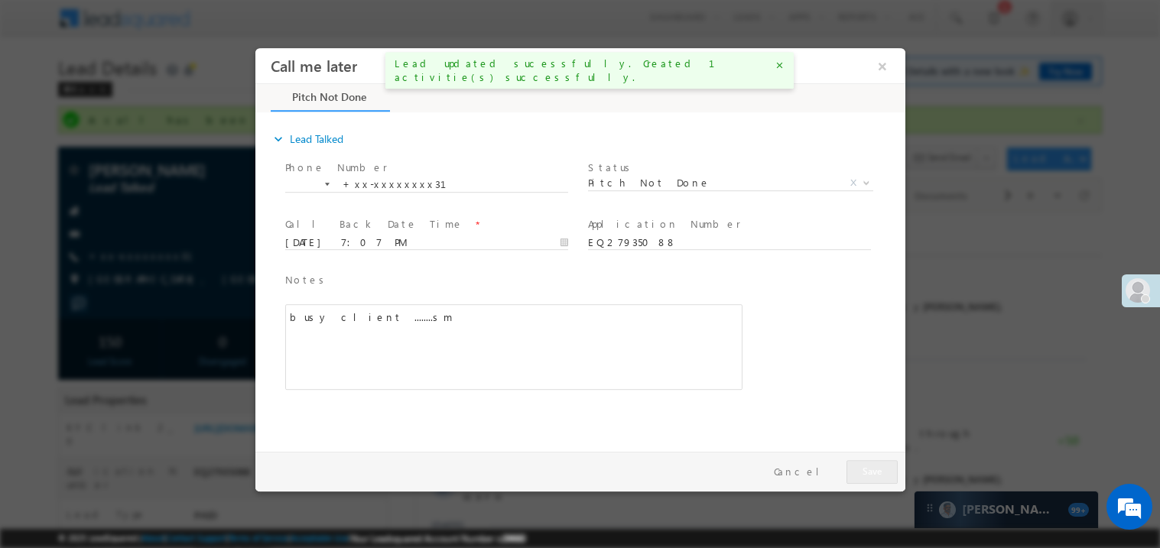
click at [1037, 441] on div at bounding box center [580, 274] width 1160 height 548
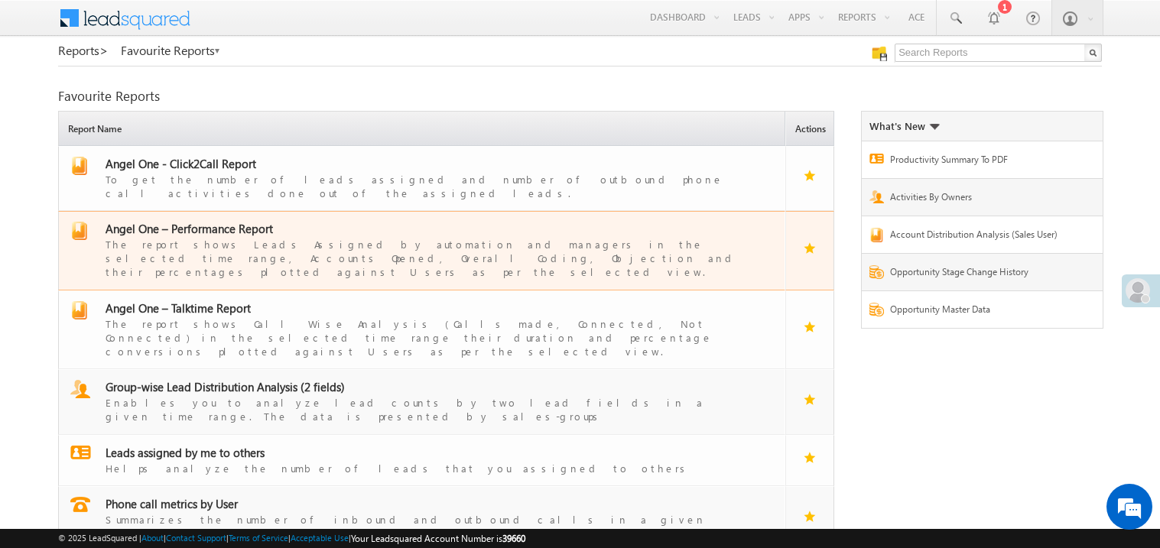
click at [198, 221] on span "Angel One – Performance Report" at bounding box center [189, 228] width 167 height 15
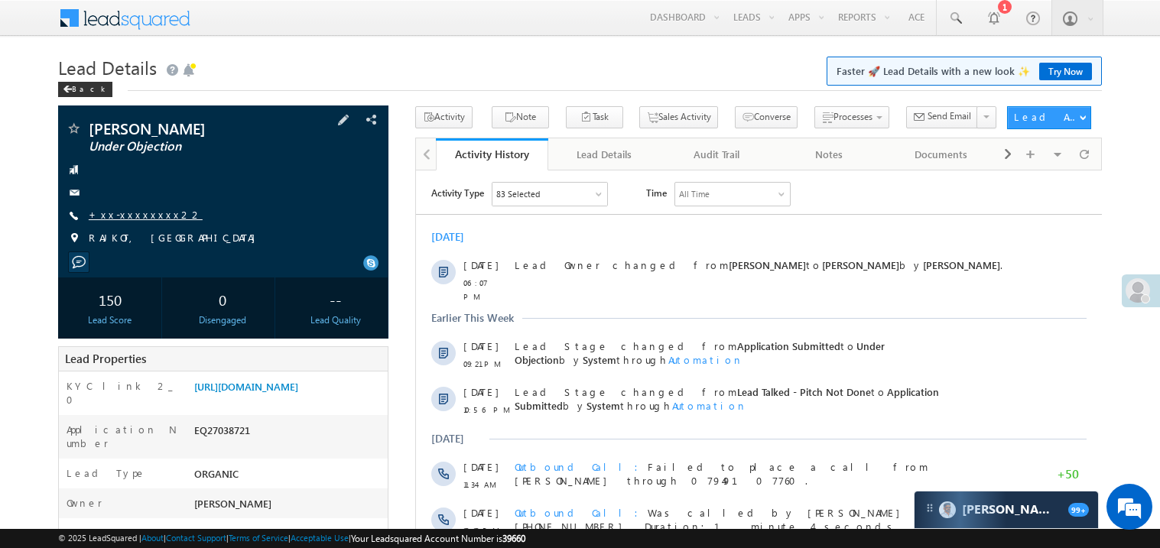
click at [139, 217] on link "+xx-xxxxxxxx22" at bounding box center [146, 214] width 114 height 13
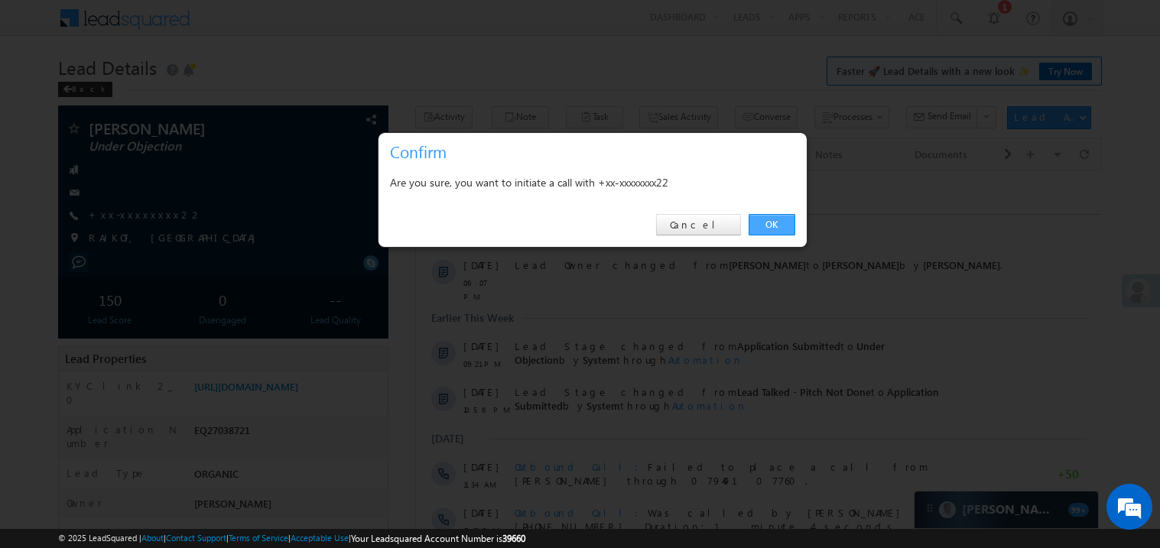
click at [762, 223] on link "OK" at bounding box center [772, 224] width 47 height 21
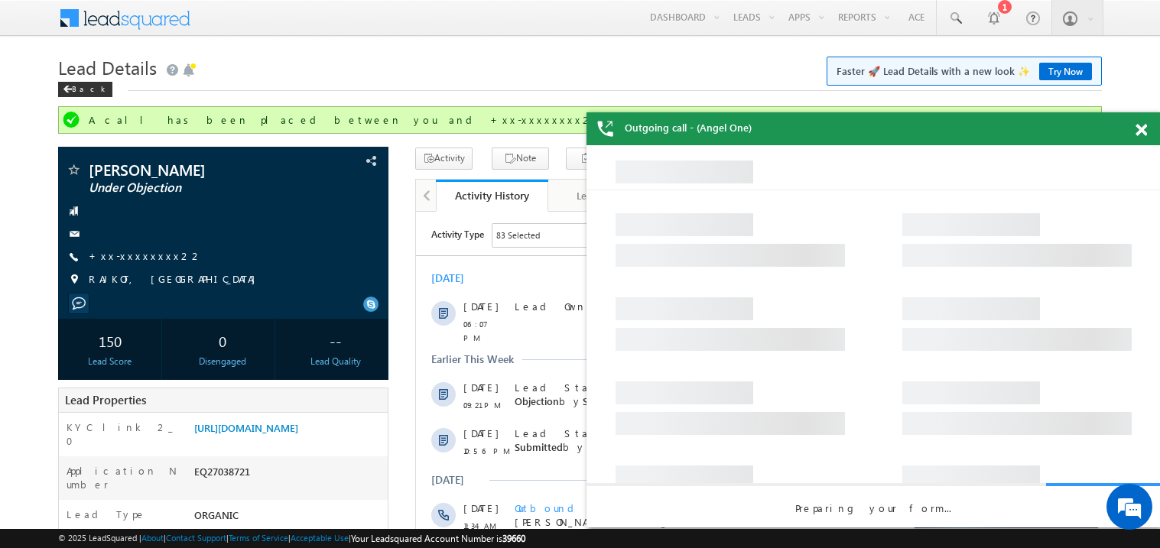
click at [1146, 125] on span at bounding box center [1141, 130] width 11 height 13
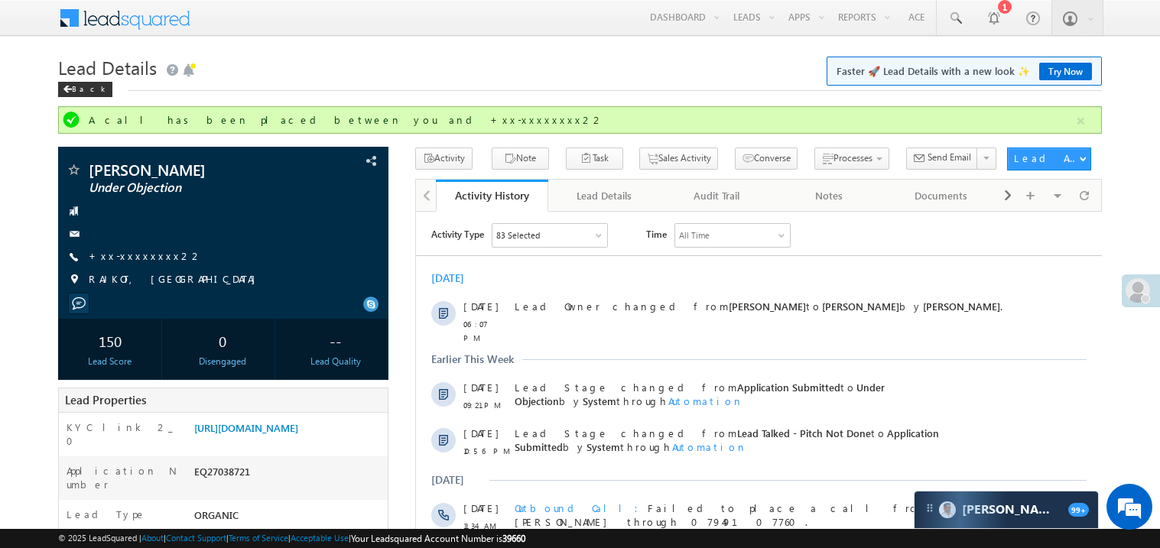
click at [577, 69] on h1 "Lead Details Faster 🚀 Lead Details with a new look ✨ Try Now" at bounding box center [580, 66] width 1044 height 30
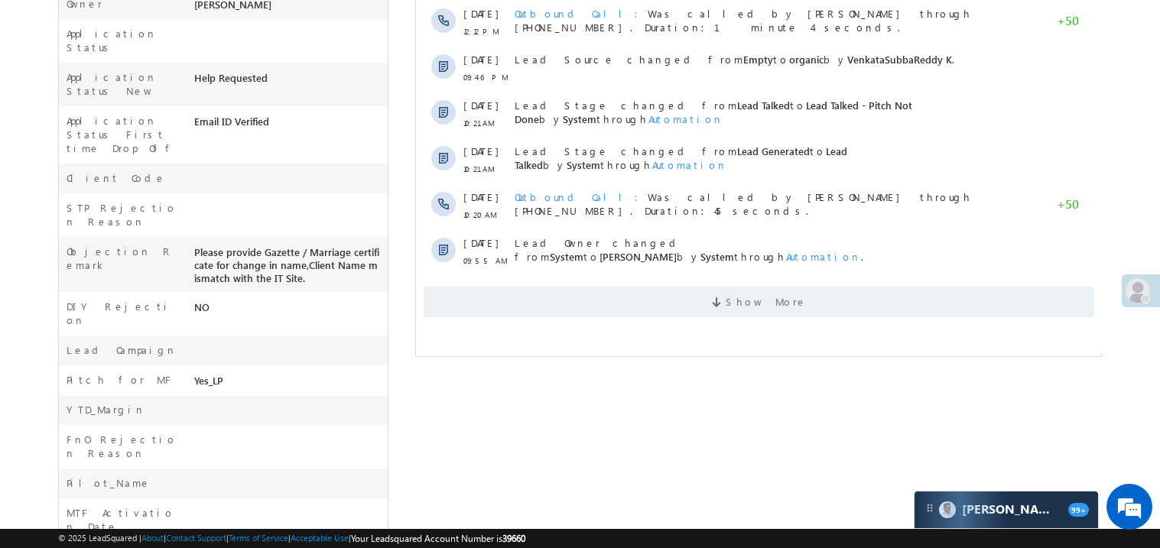
scroll to position [550, 0]
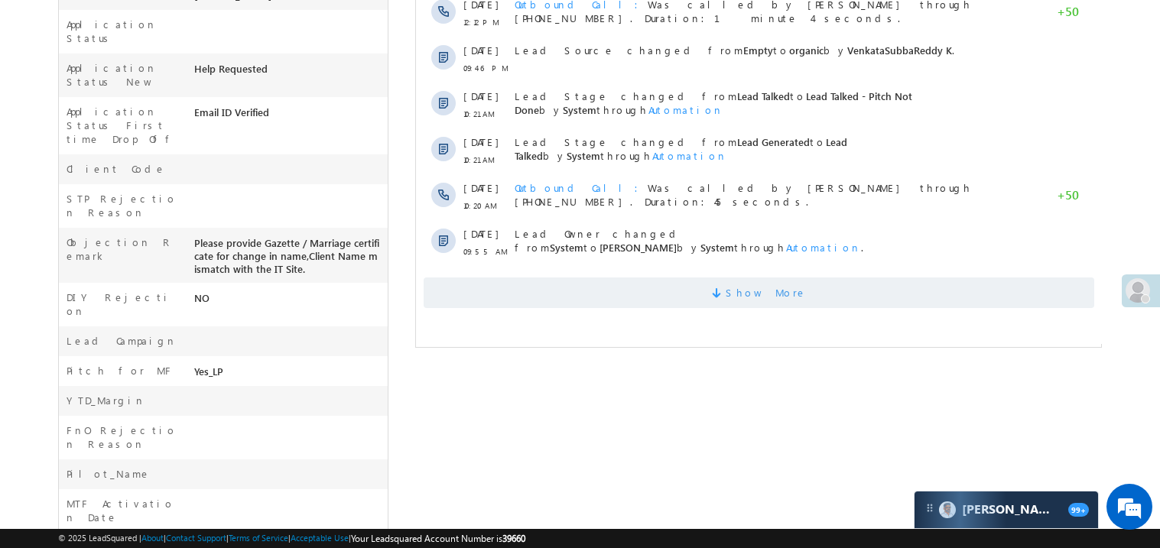
click at [542, 294] on span "Show More" at bounding box center [758, 293] width 671 height 31
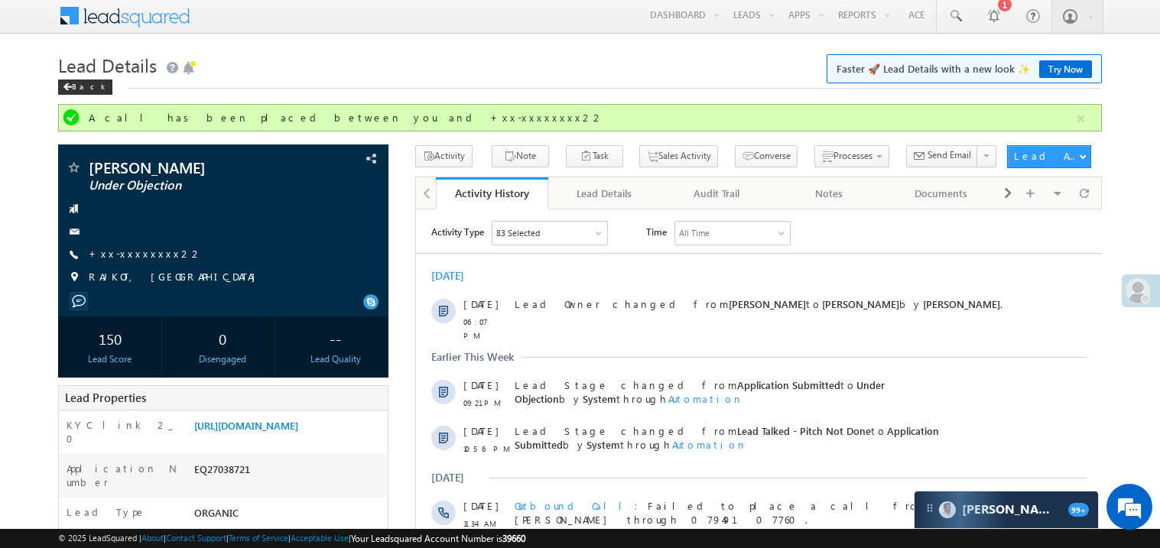
scroll to position [0, 0]
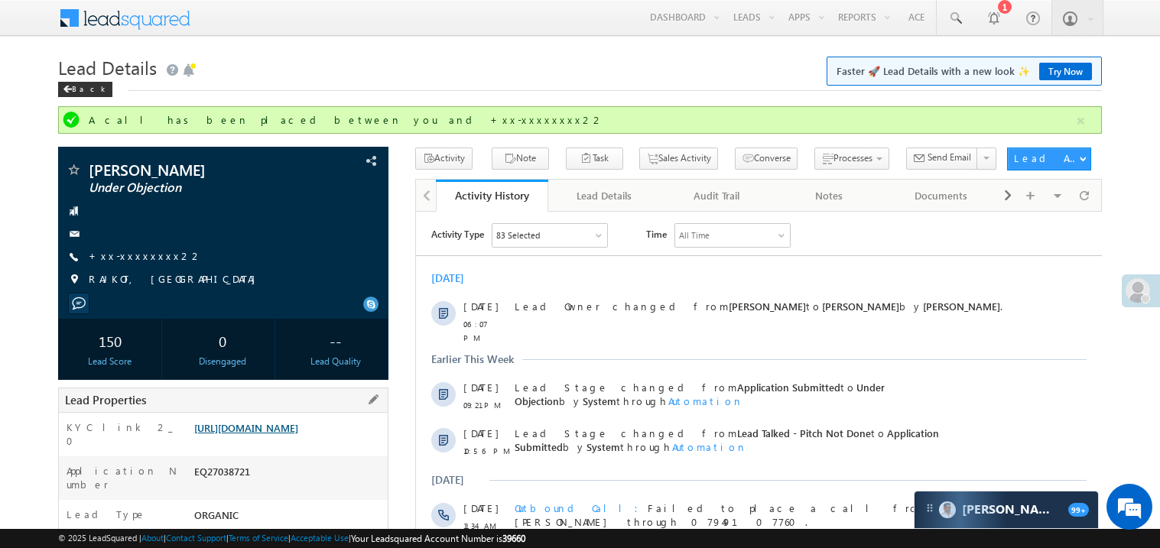
click at [298, 434] on link "[URL][DOMAIN_NAME]" at bounding box center [246, 427] width 104 height 13
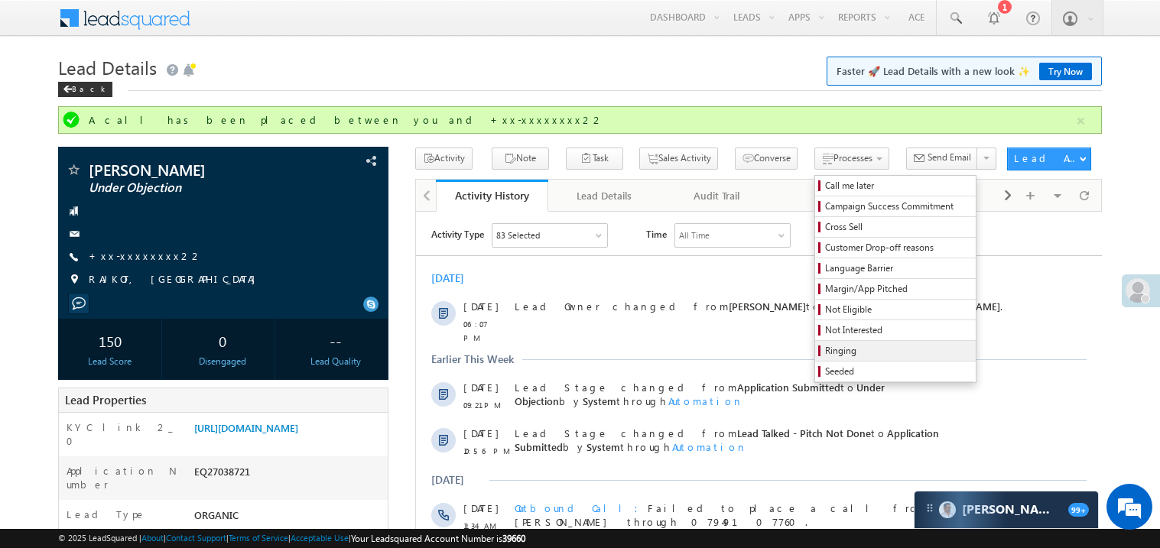
click at [835, 350] on span "Ringing" at bounding box center [897, 351] width 145 height 14
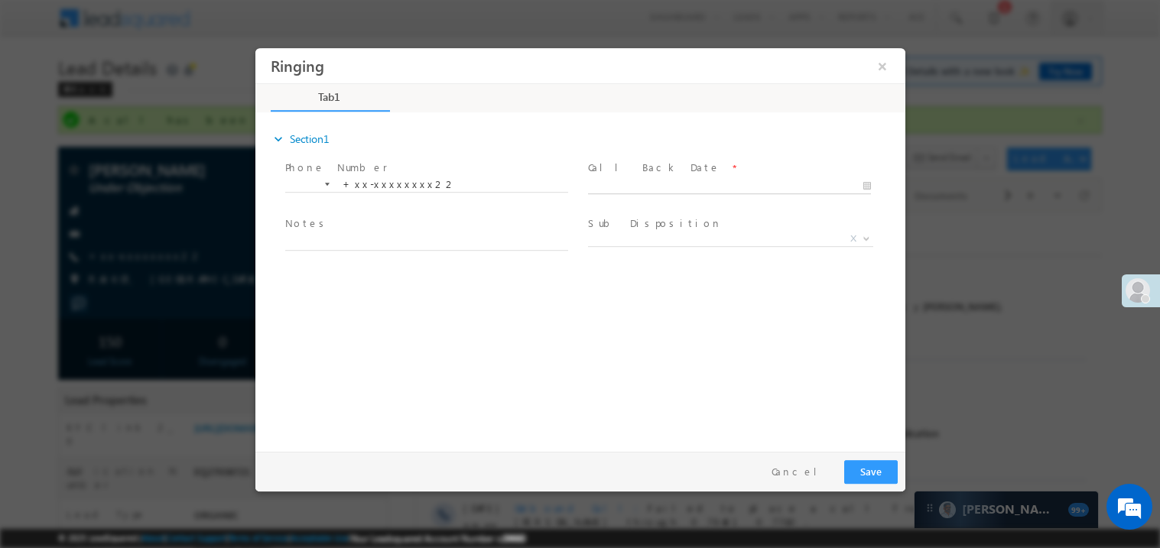
click at [603, 190] on body "Ringing ×" at bounding box center [580, 245] width 650 height 397
type input "[DATE] 7:09 PM"
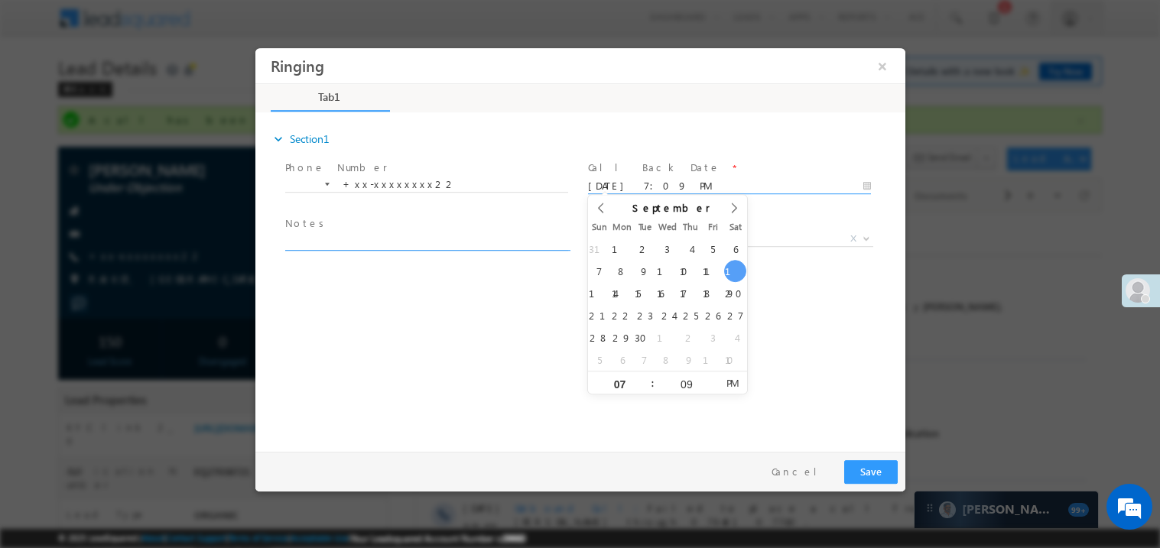
click at [333, 239] on textarea at bounding box center [425, 241] width 283 height 18
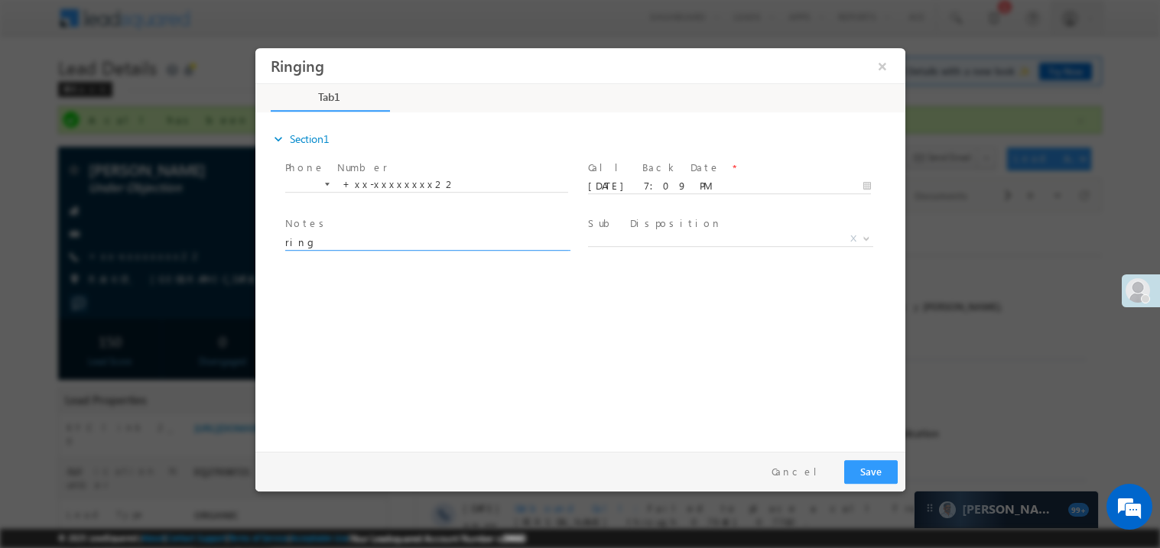
type textarea "ring"
click at [874, 476] on button "Save" at bounding box center [870, 472] width 54 height 24
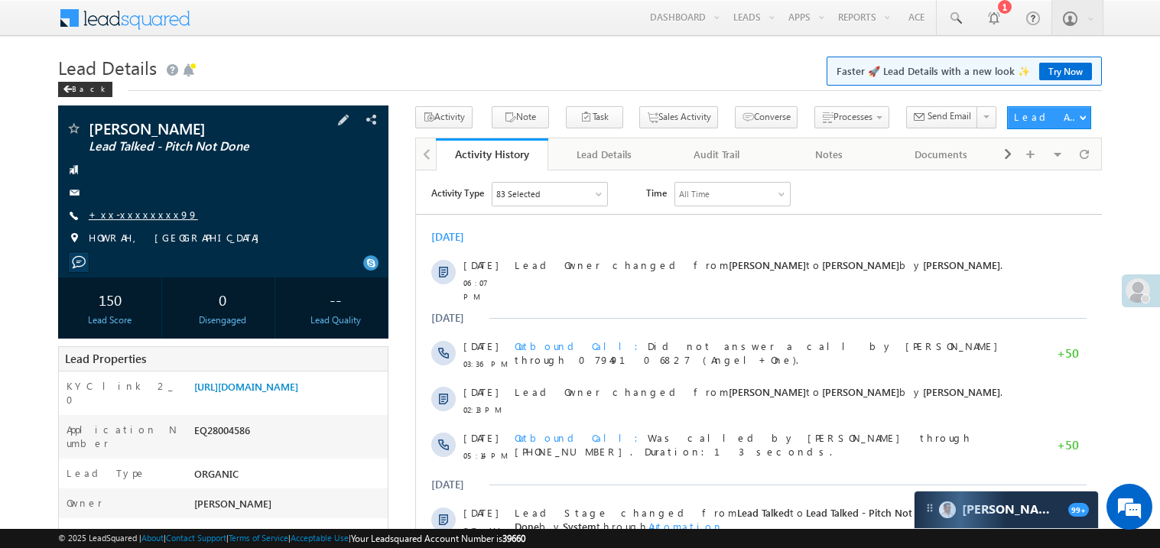
click at [140, 219] on link "+xx-xxxxxxxx99" at bounding box center [143, 214] width 109 height 13
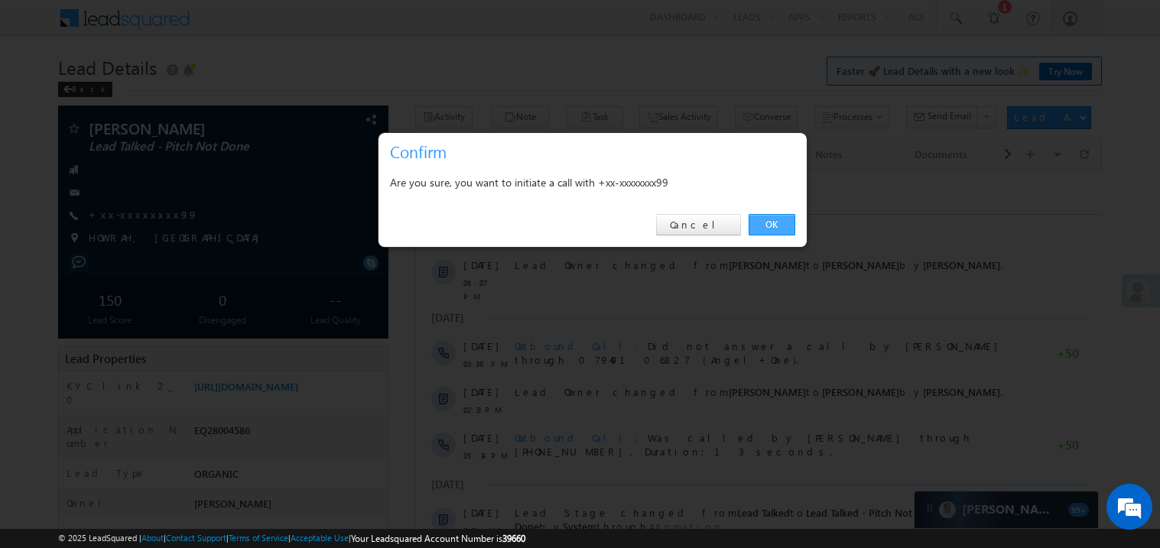
click at [776, 221] on link "OK" at bounding box center [772, 224] width 47 height 21
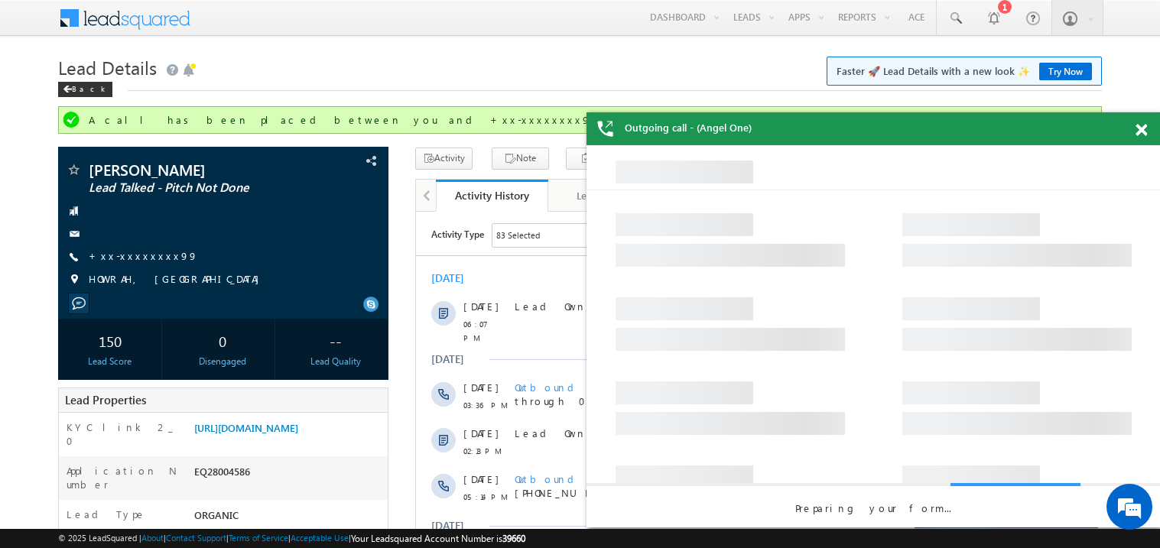
click at [1140, 130] on span at bounding box center [1141, 130] width 11 height 13
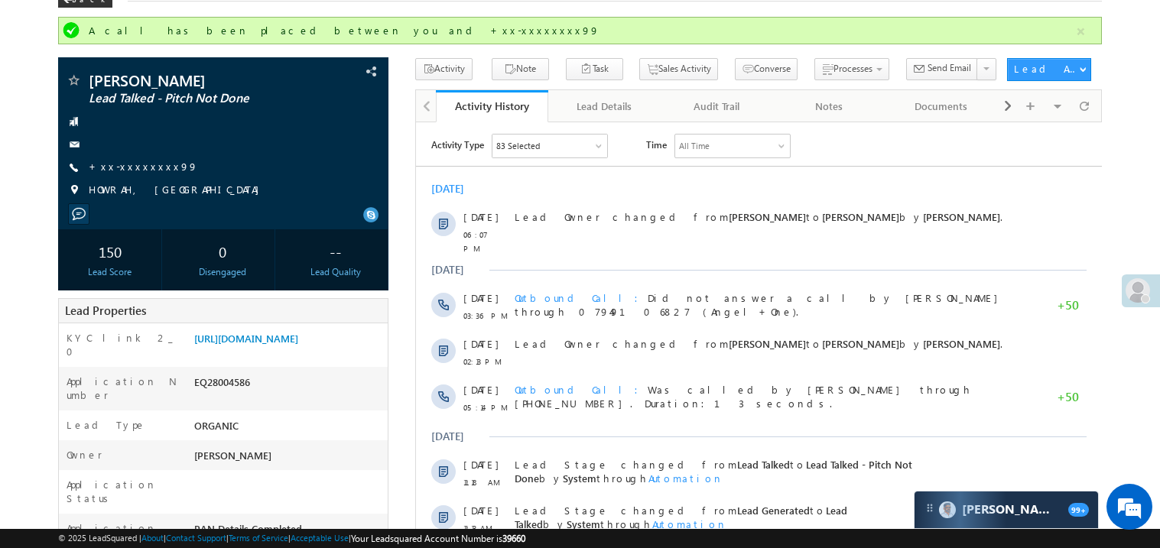
scroll to position [91, 0]
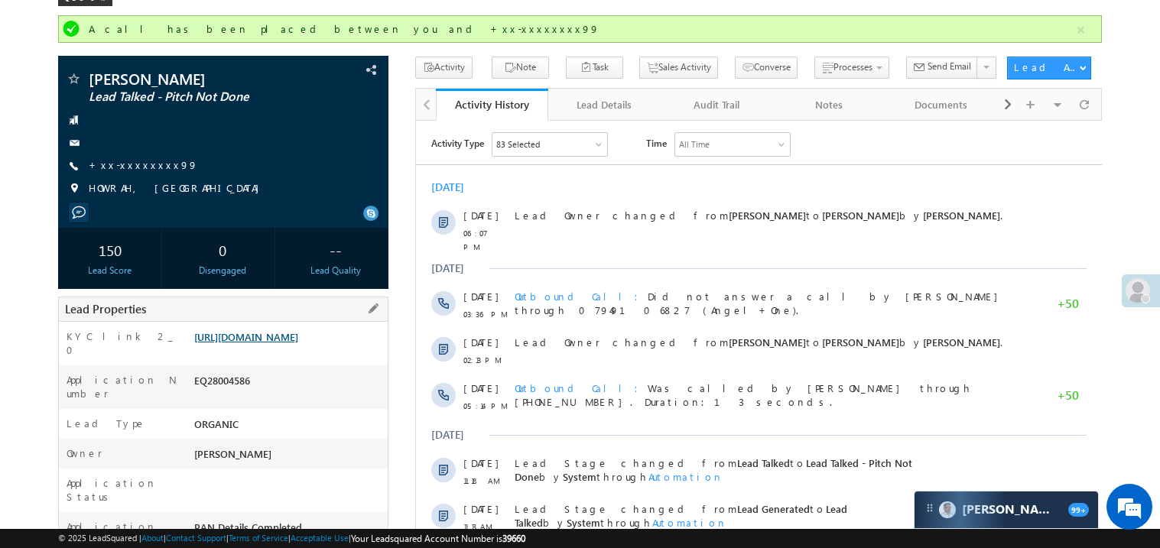
click at [281, 343] on link "[URL][DOMAIN_NAME]" at bounding box center [246, 336] width 104 height 13
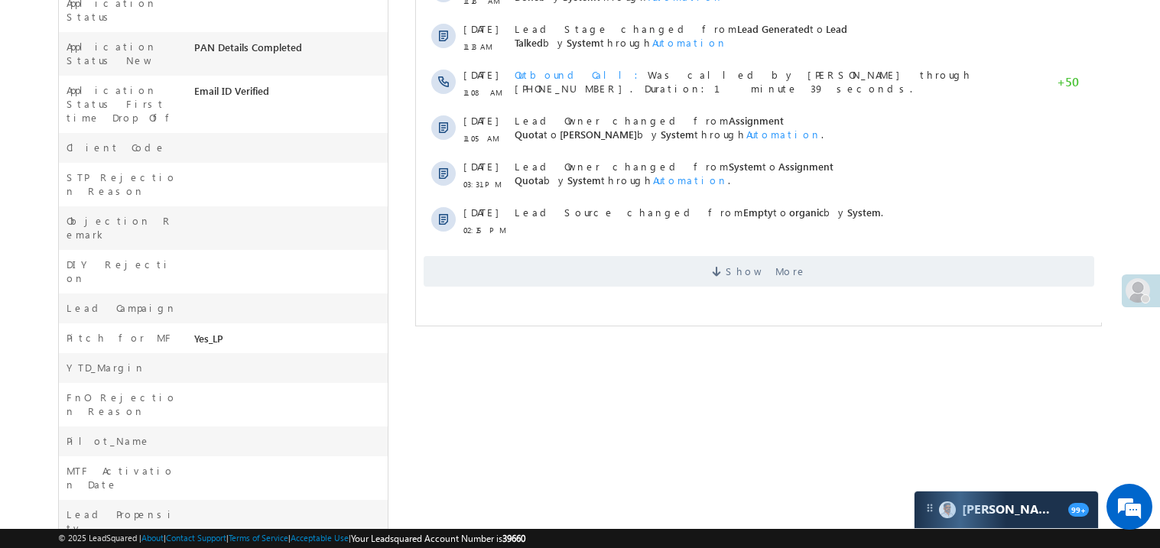
scroll to position [580, 0]
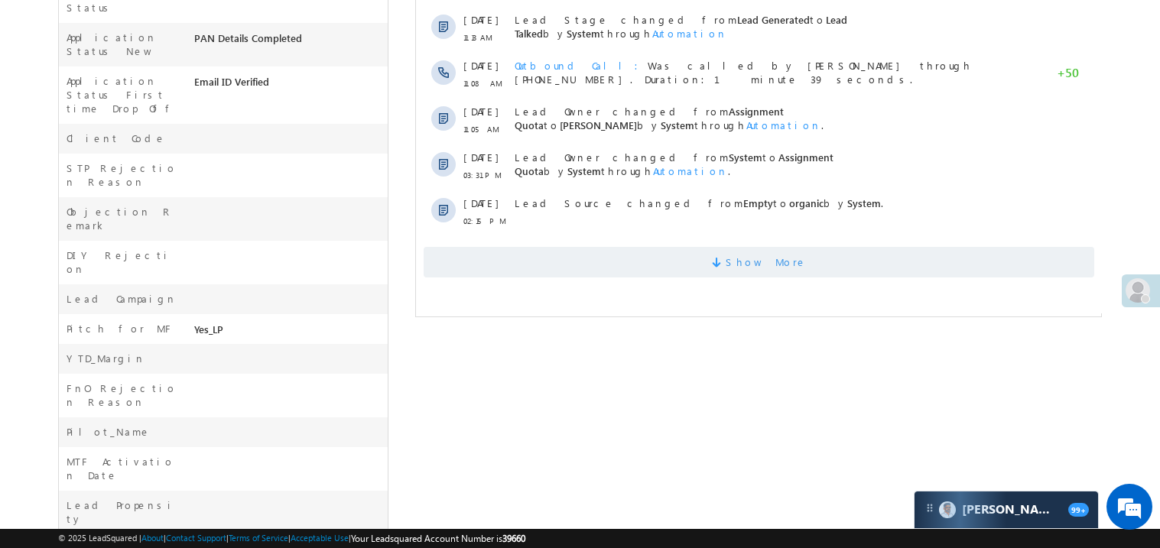
click at [707, 251] on span "Show More" at bounding box center [758, 262] width 671 height 31
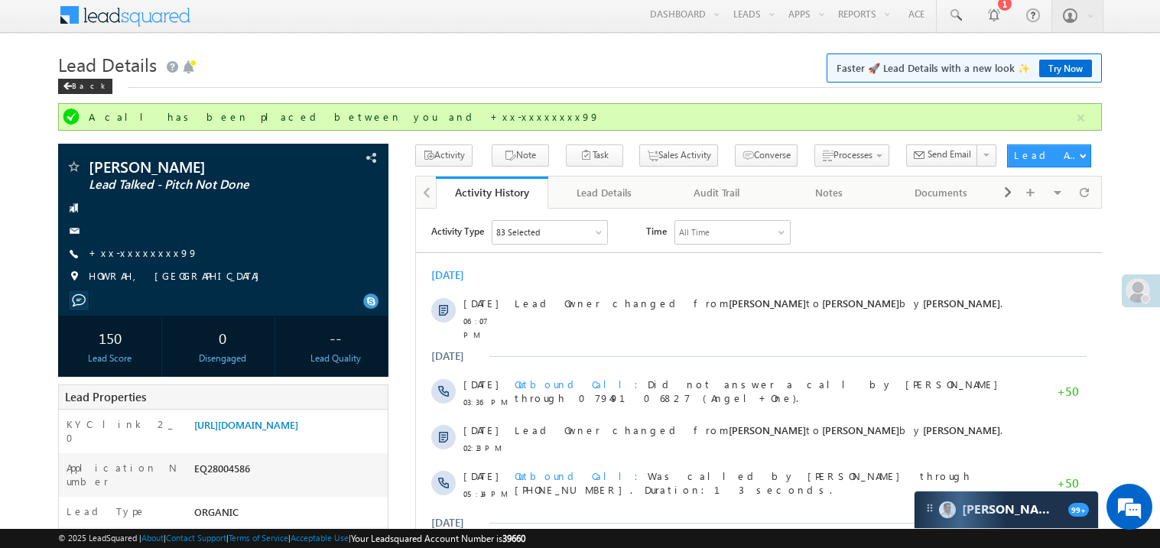
scroll to position [0, 0]
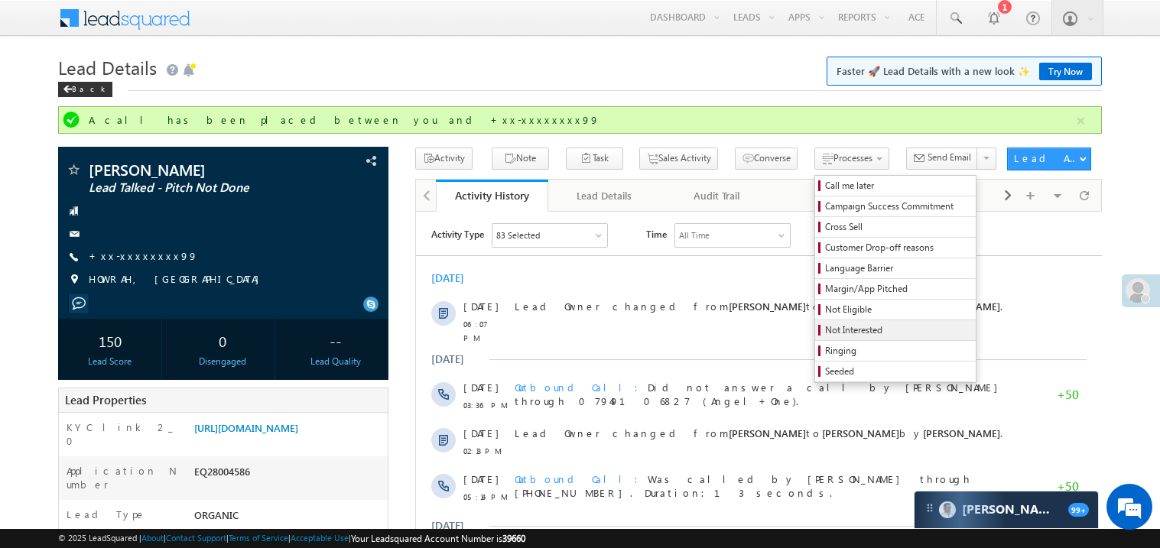
click at [825, 333] on span "Not Interested" at bounding box center [897, 330] width 145 height 14
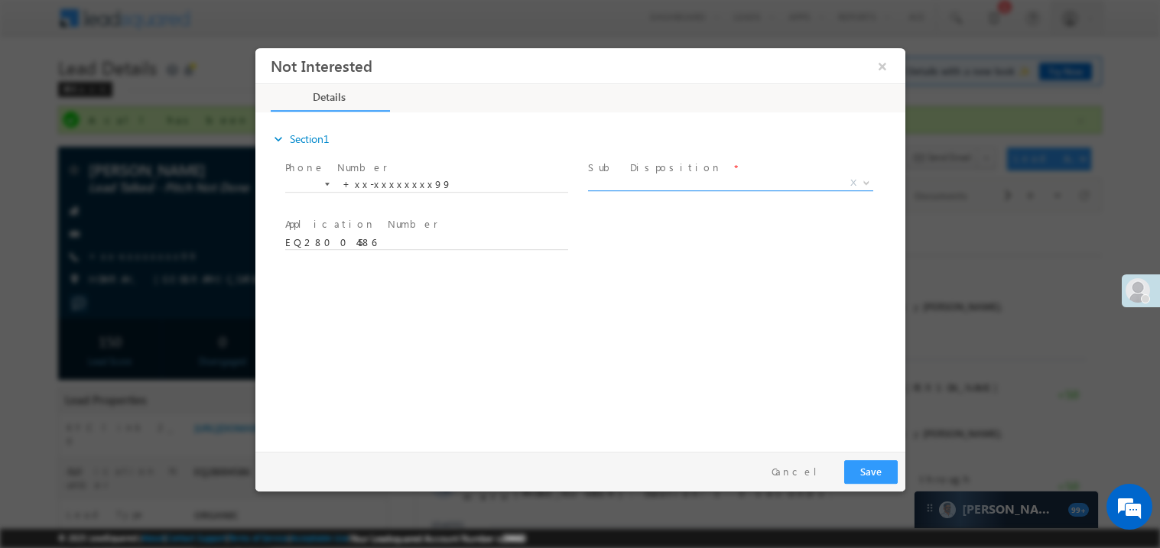
click at [632, 179] on span "X" at bounding box center [729, 182] width 285 height 15
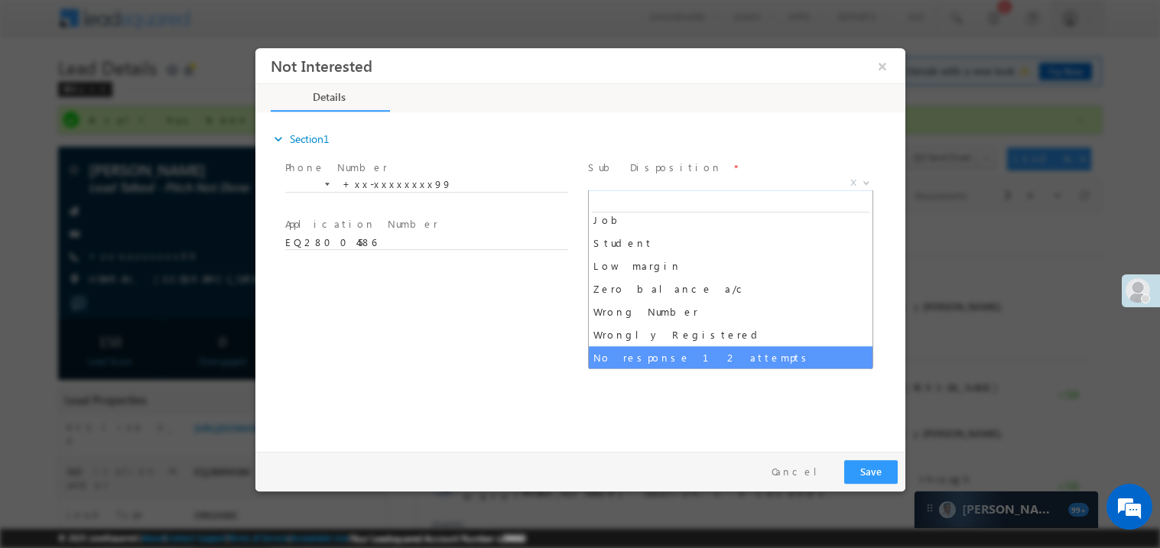
scroll to position [76, 0]
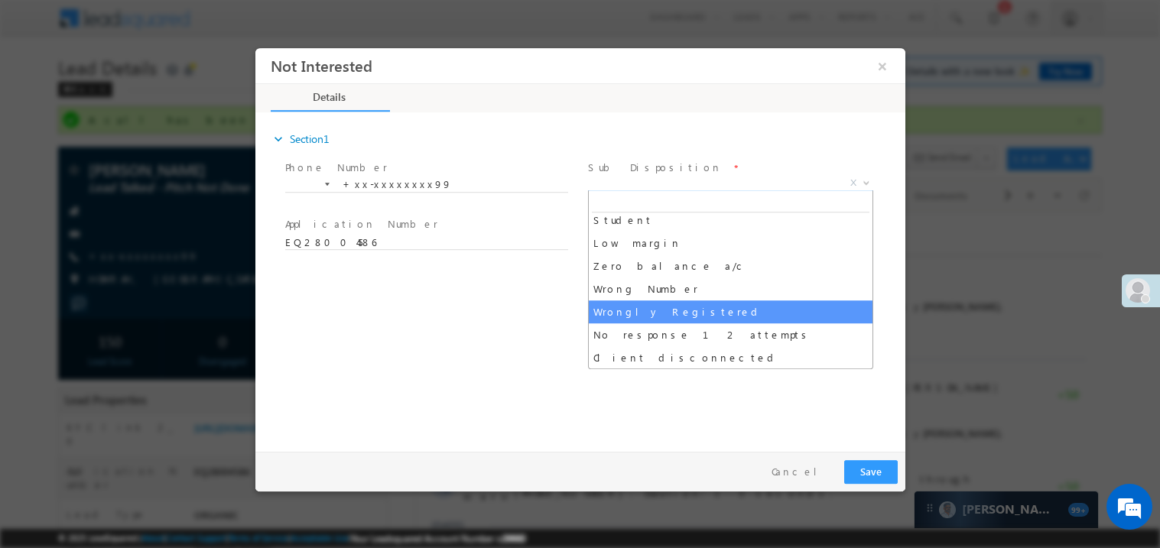
select select "Wrongly Registered"
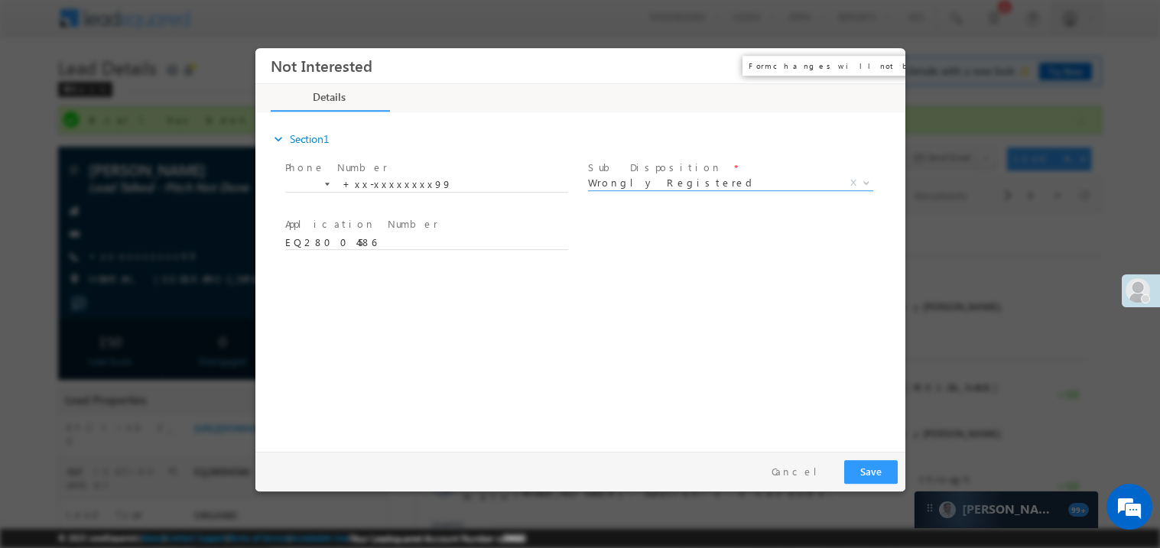
click at [885, 61] on button "×" at bounding box center [882, 65] width 26 height 28
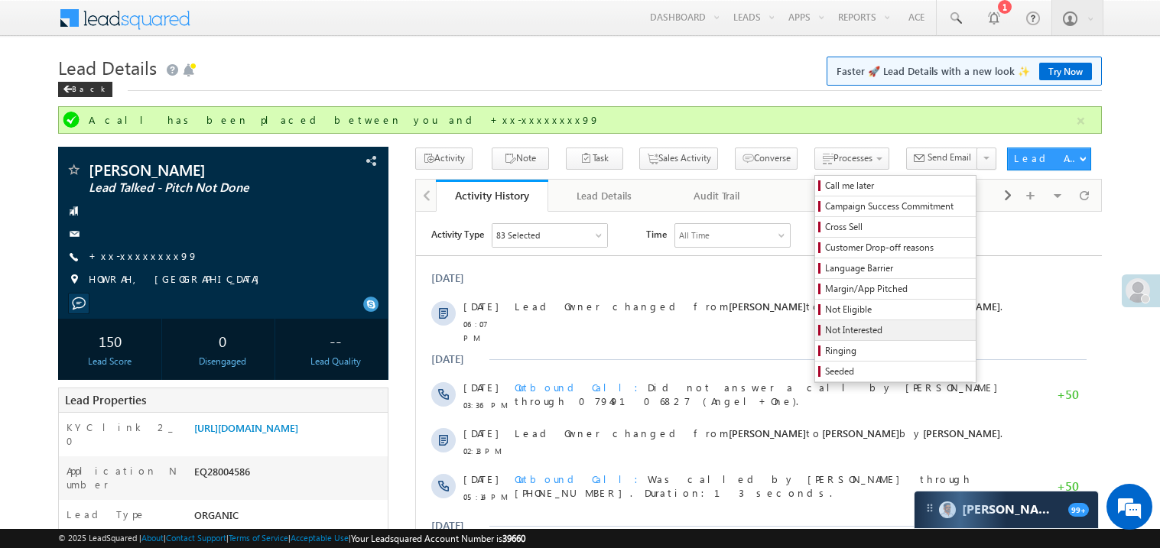
click at [825, 330] on span "Not Interested" at bounding box center [897, 330] width 145 height 14
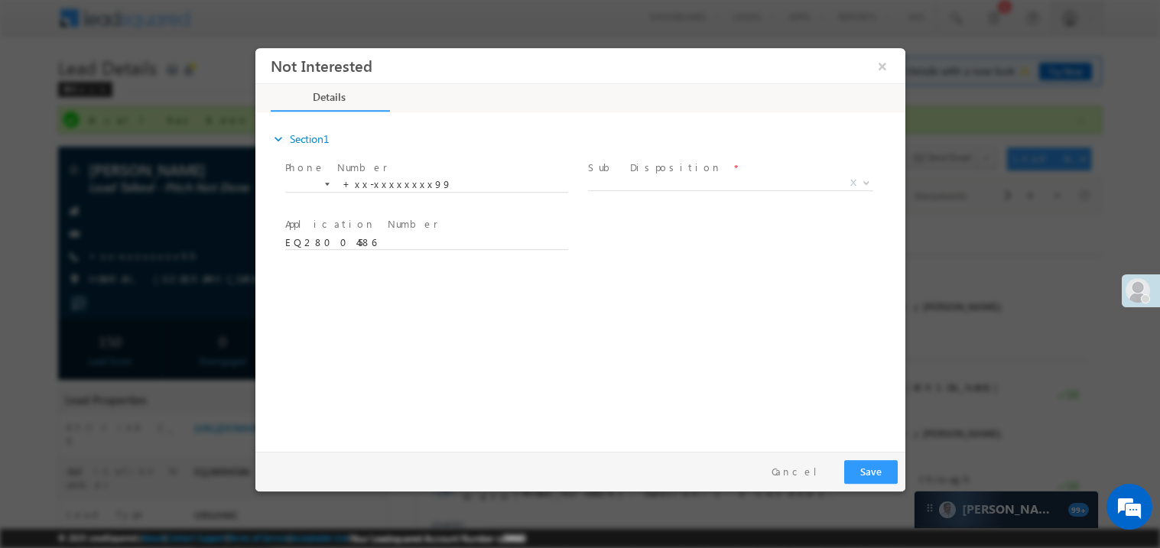
scroll to position [0, 0]
click at [650, 184] on span "X" at bounding box center [729, 182] width 285 height 15
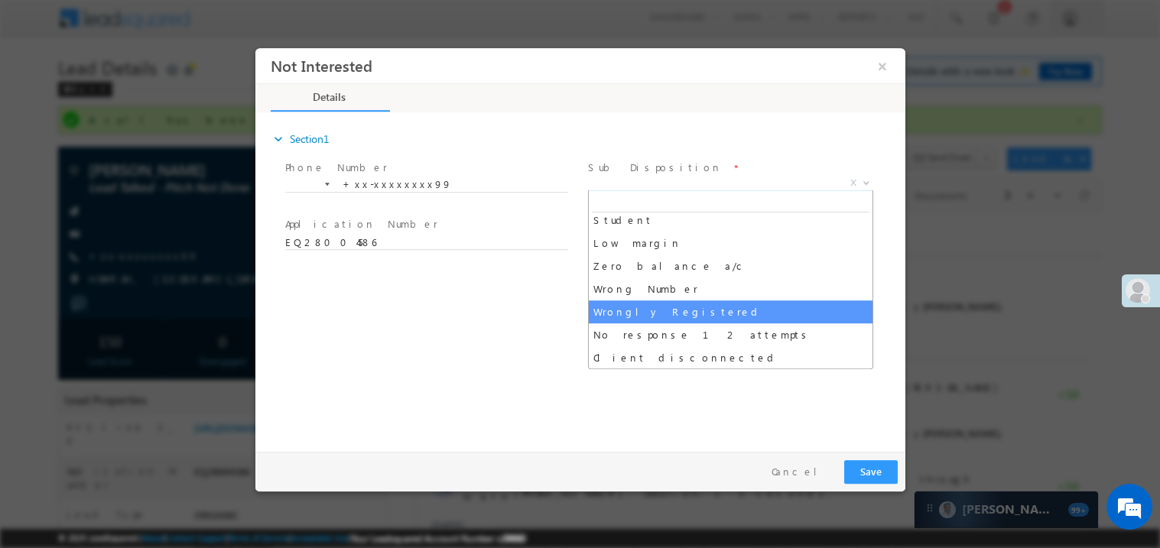
select select "Wrongly Registered"
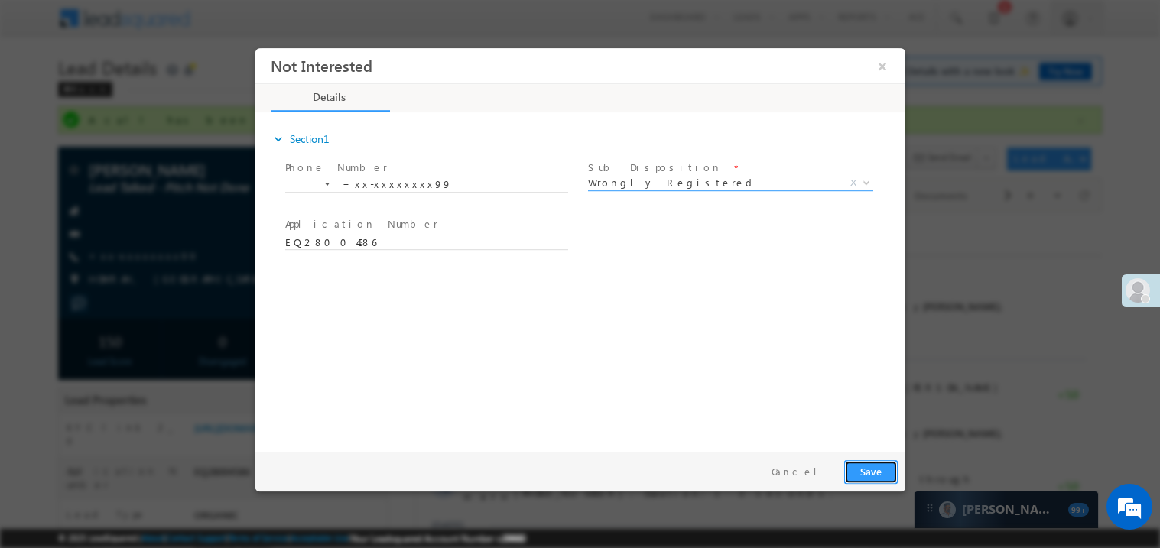
click at [873, 463] on button "Save" at bounding box center [870, 472] width 54 height 24
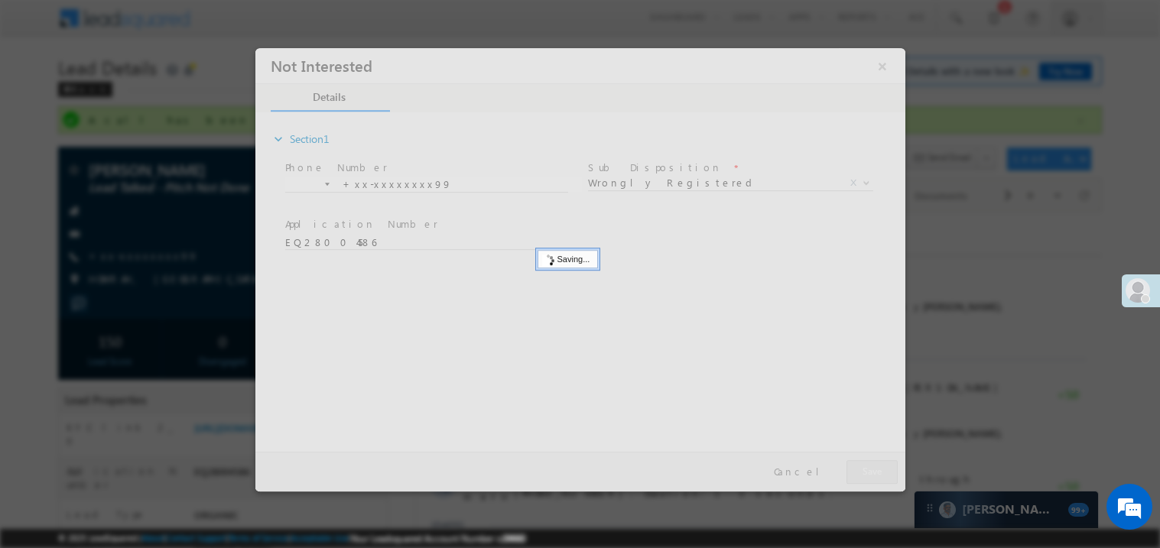
click at [873, 463] on div at bounding box center [580, 269] width 650 height 444
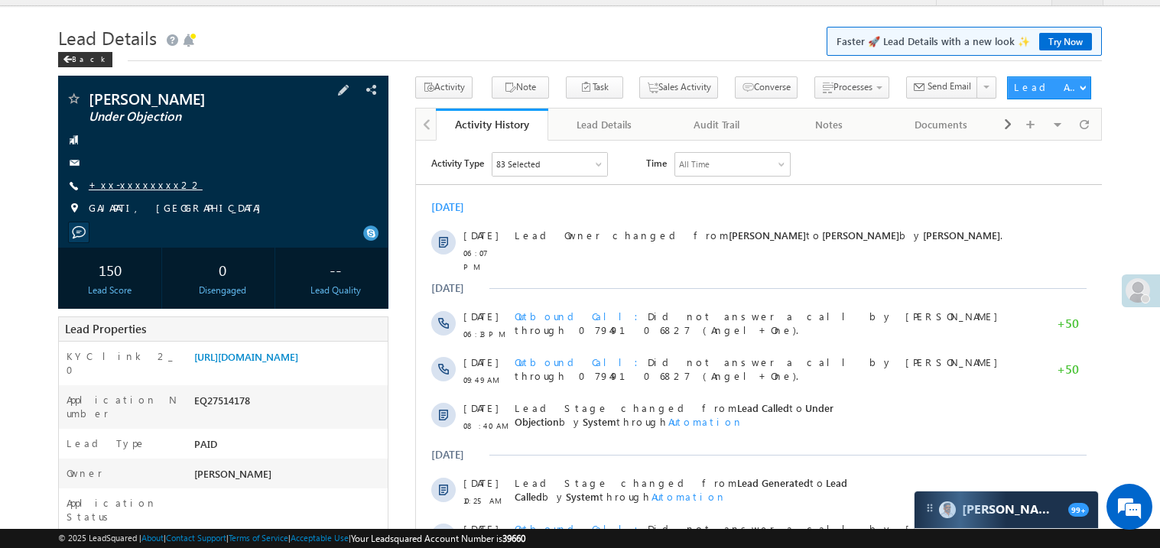
click at [130, 184] on link "+xx-xxxxxxxx22" at bounding box center [146, 184] width 114 height 13
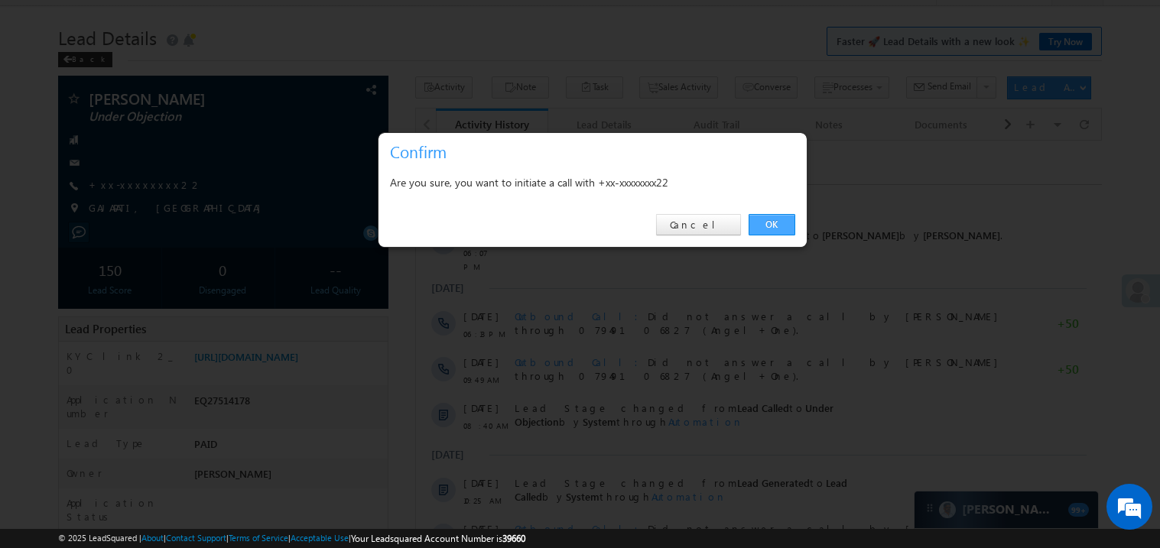
click at [767, 224] on link "OK" at bounding box center [772, 224] width 47 height 21
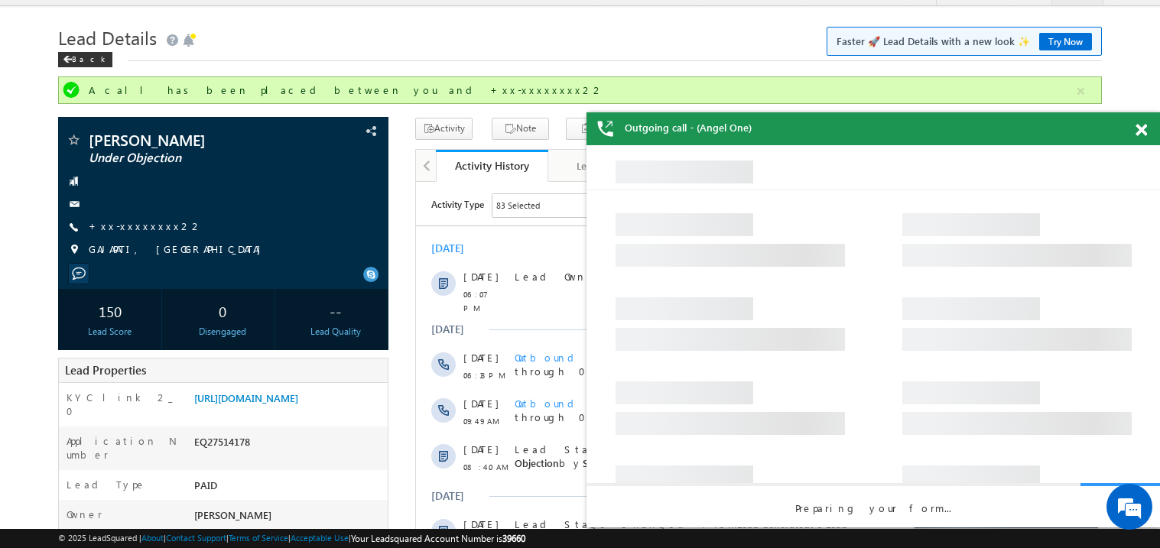
click at [1148, 130] on div at bounding box center [1149, 127] width 21 height 30
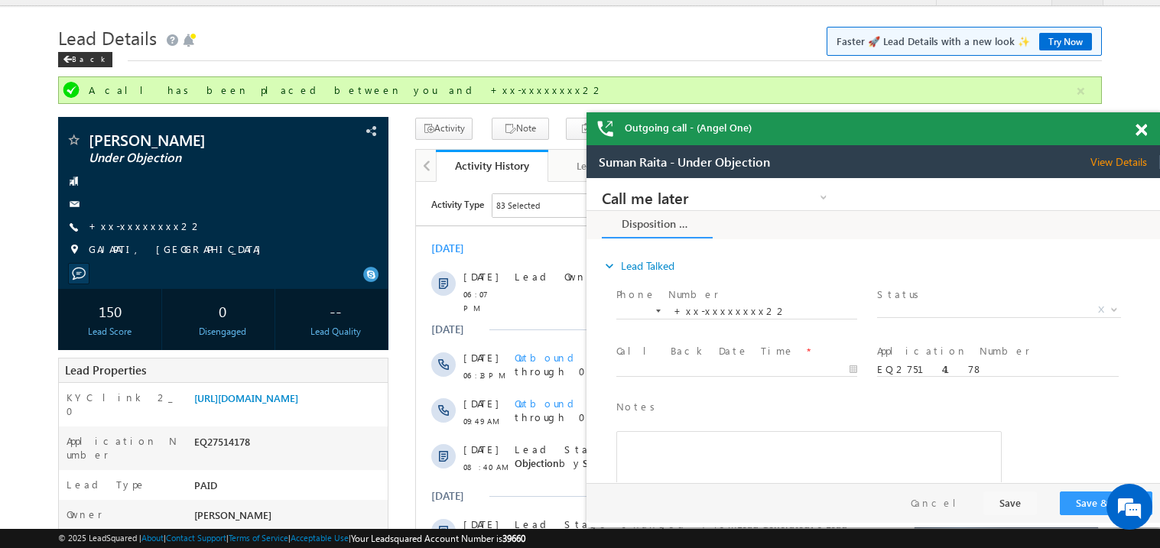
click at [1142, 131] on span at bounding box center [1141, 130] width 11 height 13
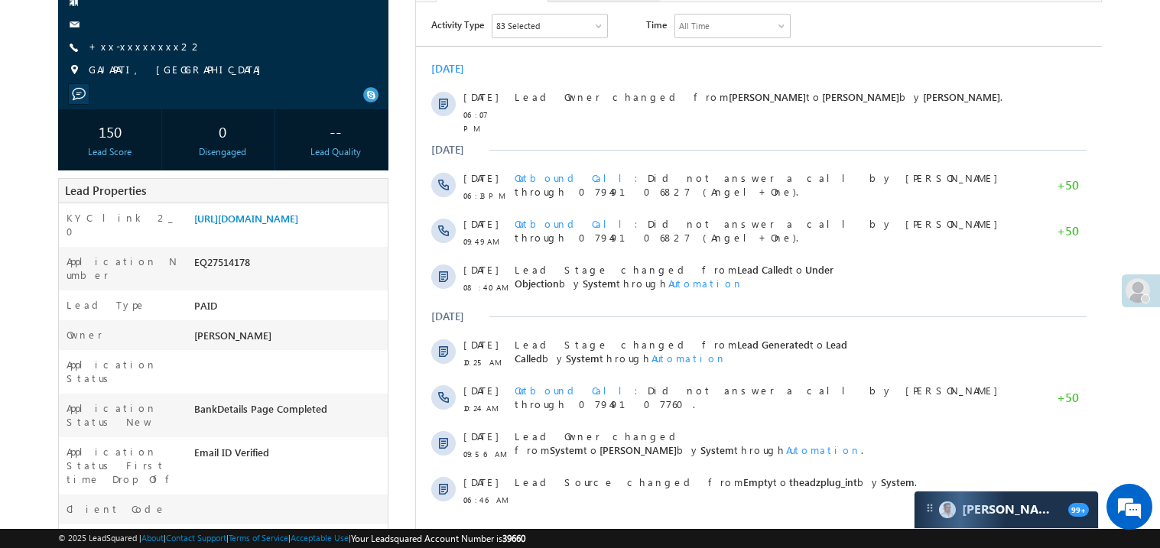
scroll to position [244, 0]
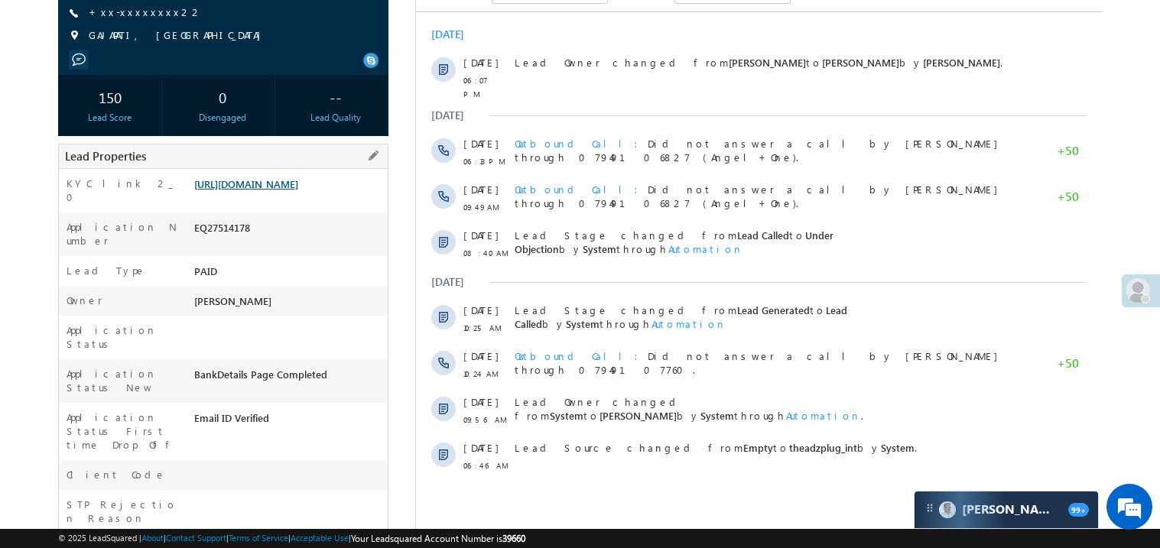
click at [275, 190] on link "https://angelbroking1-pk3em7sa.customui-test.leadsquared.com?leadId=0138eac3-bb…" at bounding box center [246, 183] width 104 height 13
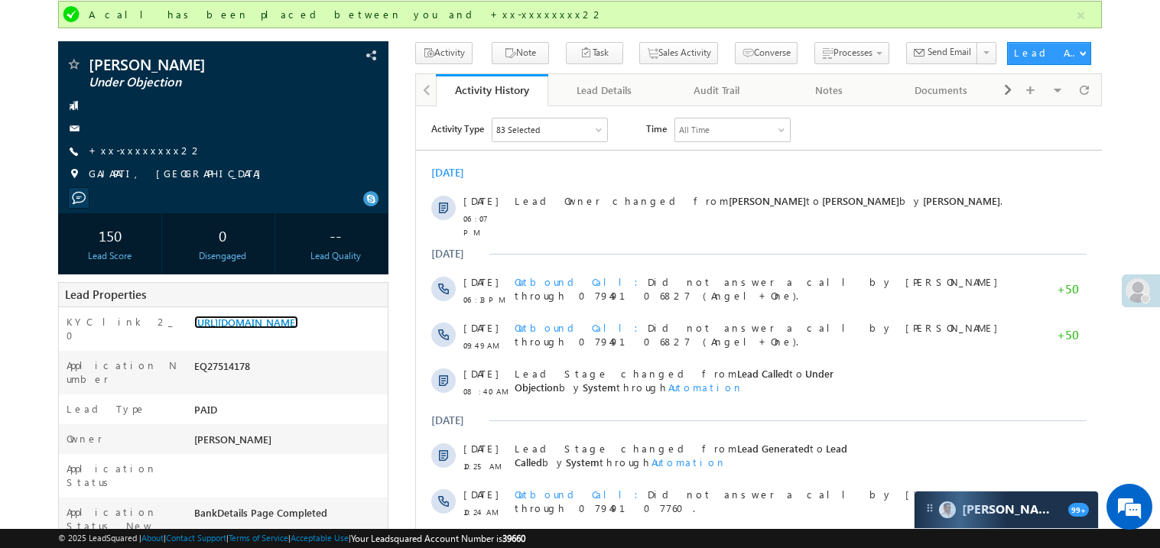
scroll to position [0, 0]
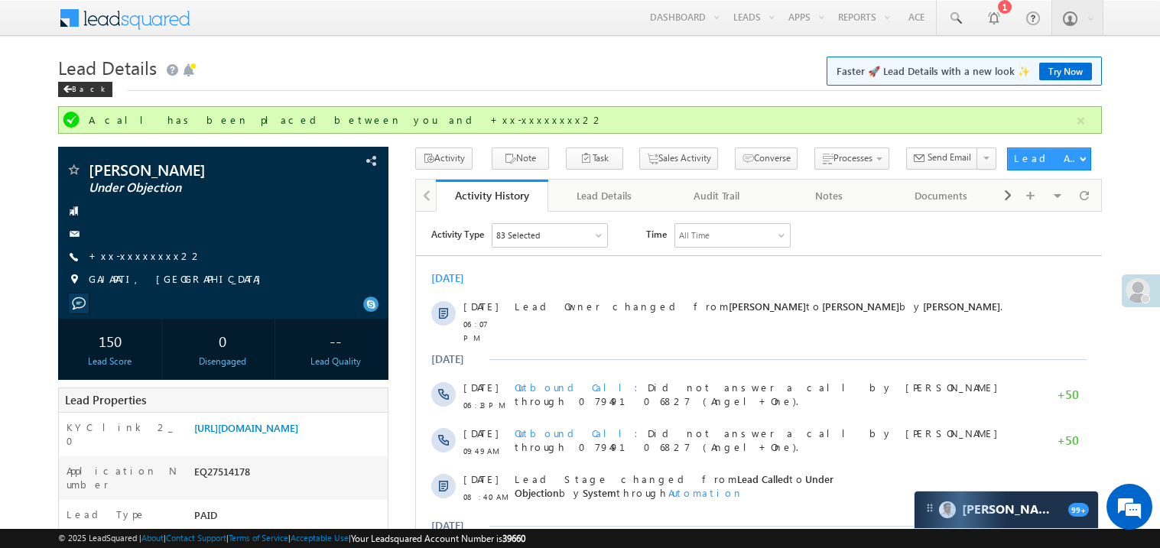
click at [544, 101] on div "Lead Details Faster 🚀 Lead Details with a new look ✨ Try Now Back" at bounding box center [580, 78] width 1044 height 55
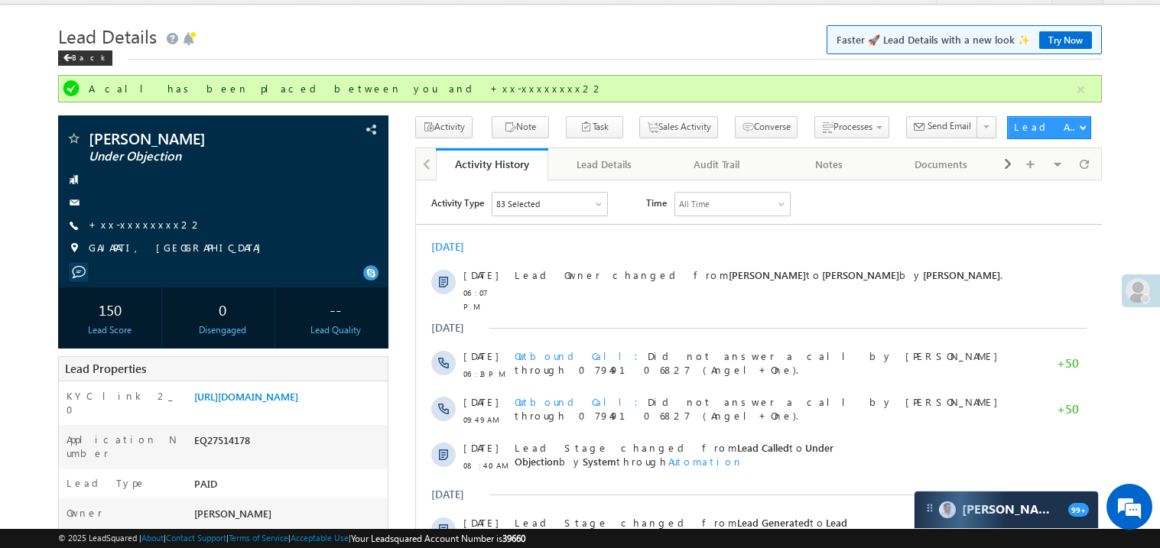
scroll to position [30, 0]
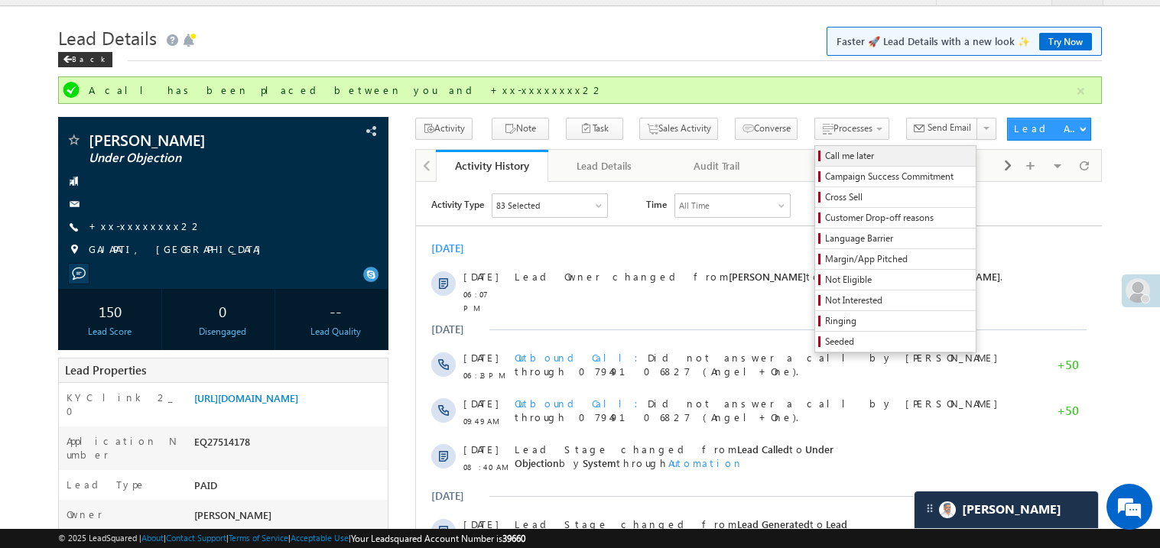
click at [825, 153] on span "Call me later" at bounding box center [897, 156] width 145 height 14
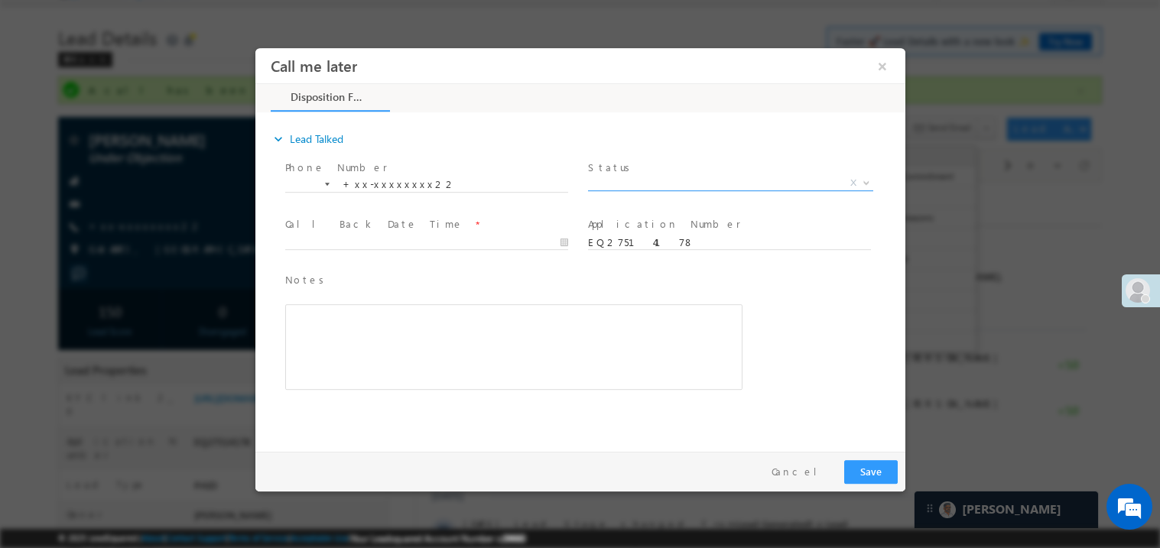
scroll to position [0, 0]
click at [647, 181] on span "X" at bounding box center [729, 182] width 285 height 15
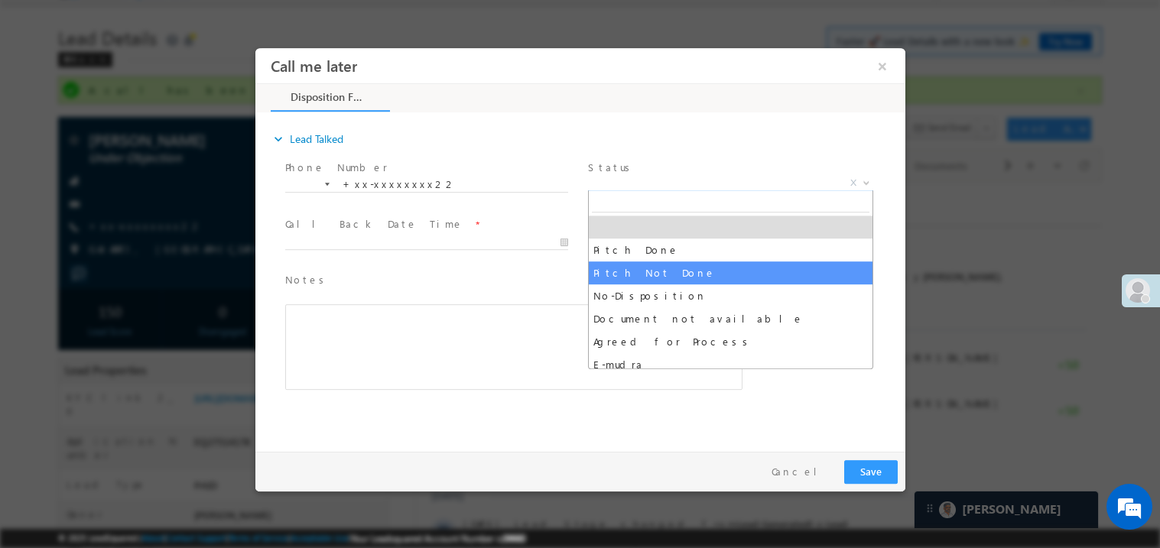
select select "Pitch Not Done"
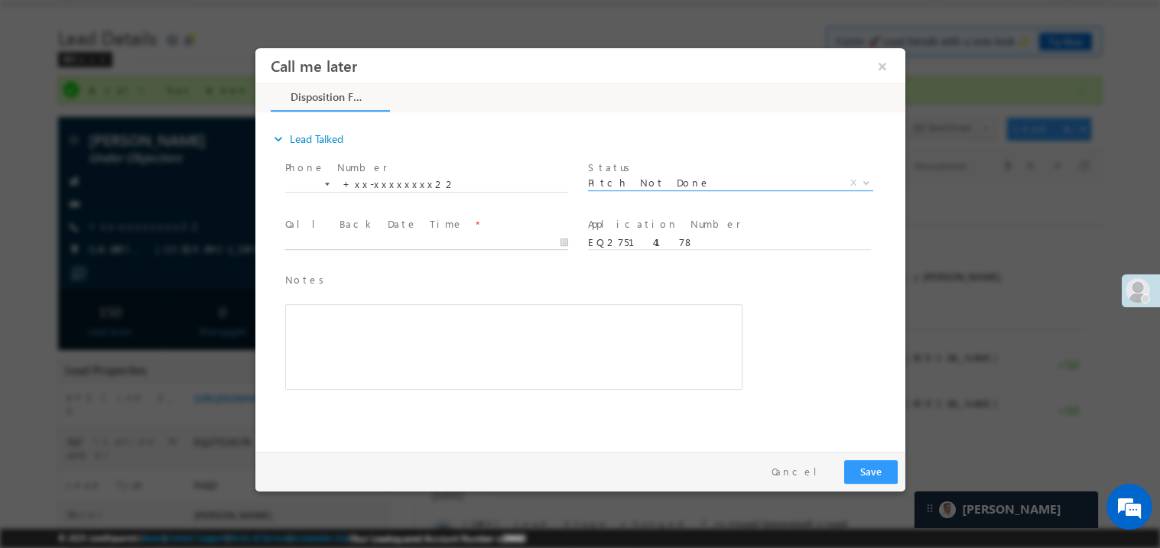
click at [392, 243] on body "Call me later ×" at bounding box center [580, 245] width 650 height 397
type input "09/13/25 7:18 PM"
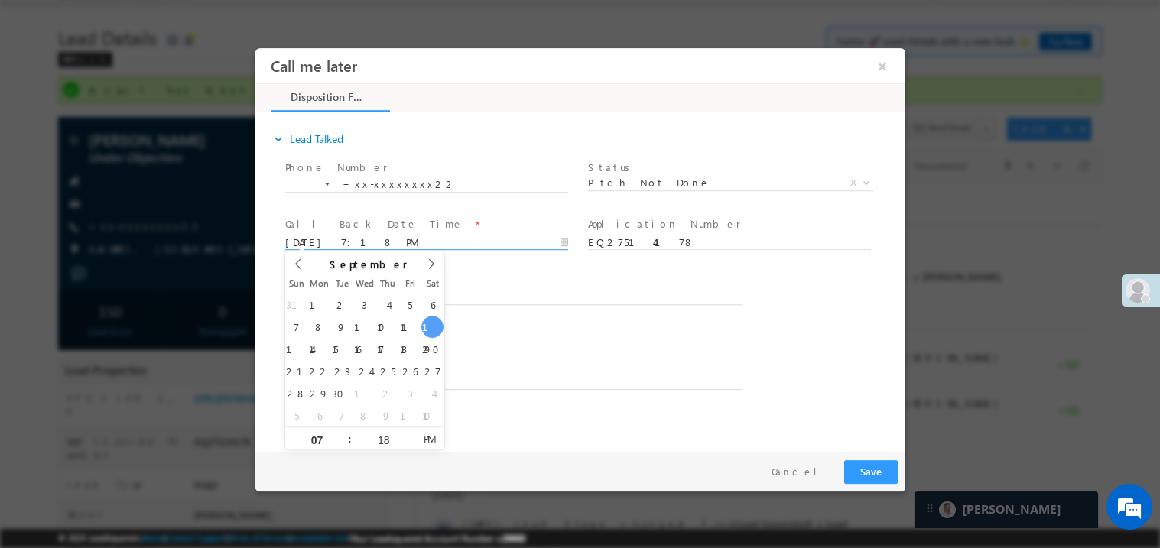
click at [551, 363] on div "Rich Text Editor, 40788eee-0fb2-11ec-a811-0adc8a9d82c2__tab1__section1__Notes__…" at bounding box center [512, 347] width 457 height 86
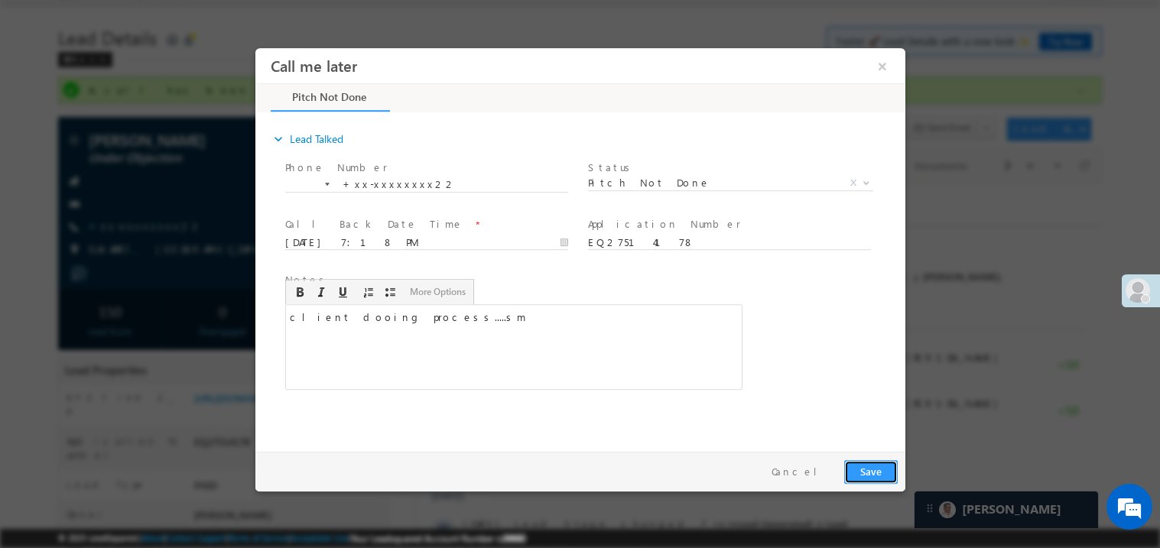
click at [873, 472] on button "Save" at bounding box center [870, 472] width 54 height 24
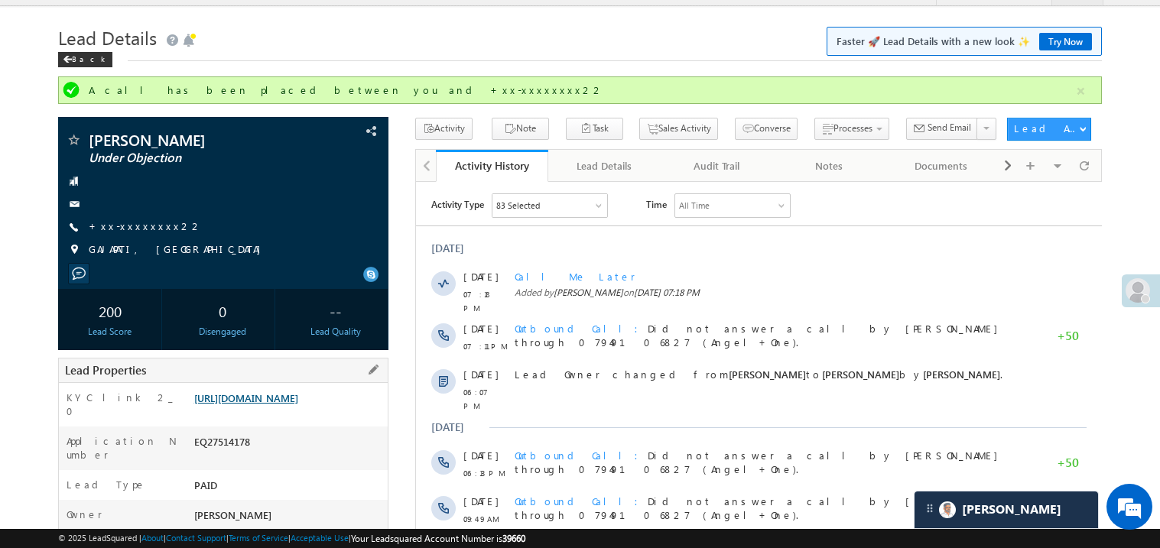
click at [298, 405] on link "https://angelbroking1-pk3em7sa.customui-test.leadsquared.com?leadId=0138eac3-bb…" at bounding box center [246, 398] width 104 height 13
click at [297, 405] on link "https://angelbroking1-pk3em7sa.customui-test.leadsquared.com?leadId=0138eac3-bb…" at bounding box center [246, 398] width 104 height 13
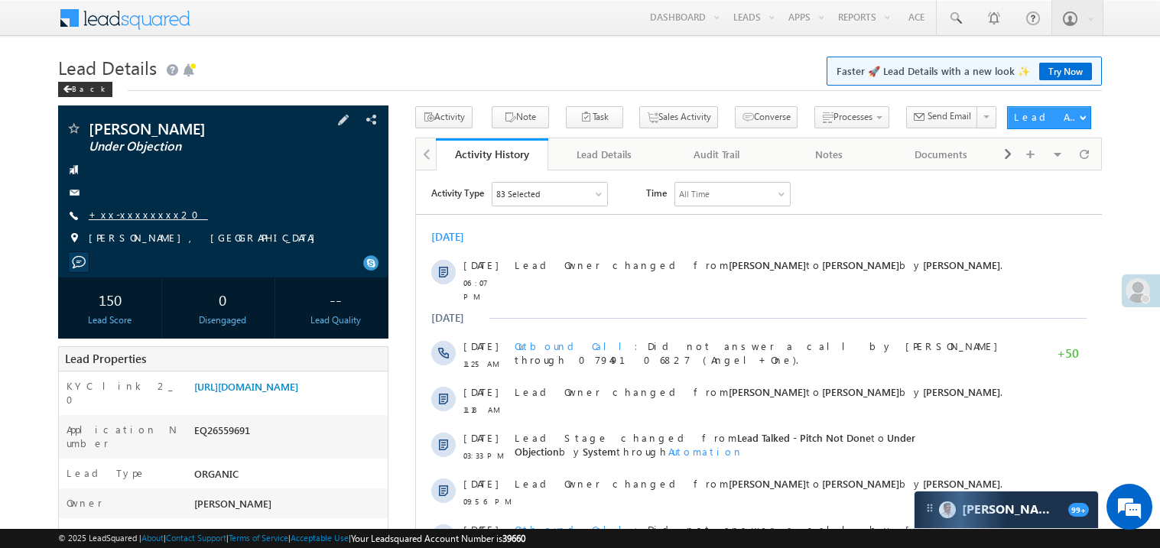
click at [146, 210] on link "+xx-xxxxxxxx20" at bounding box center [148, 214] width 119 height 13
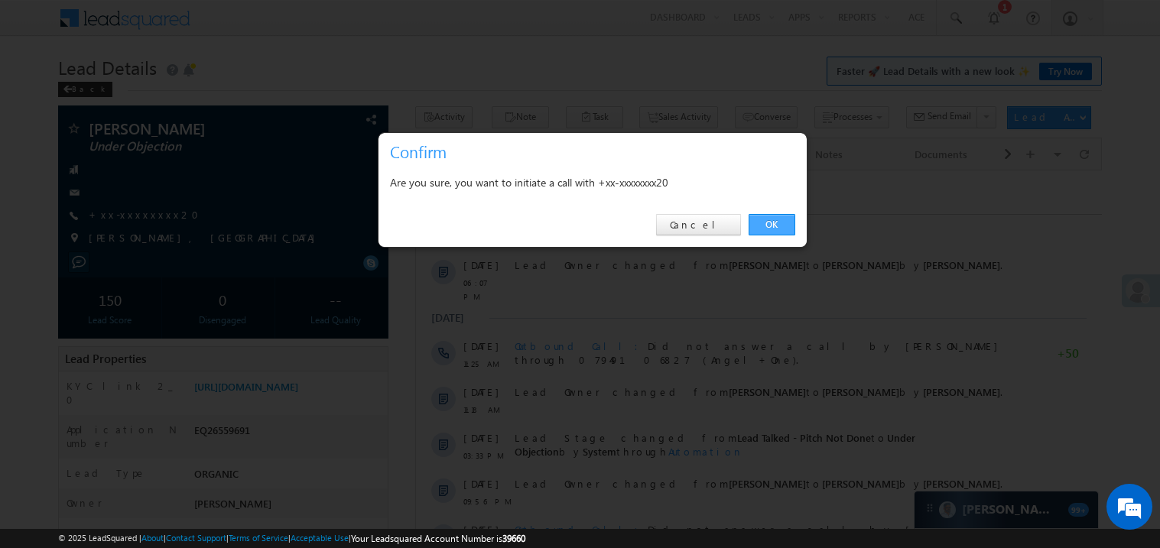
click at [767, 216] on link "OK" at bounding box center [772, 224] width 47 height 21
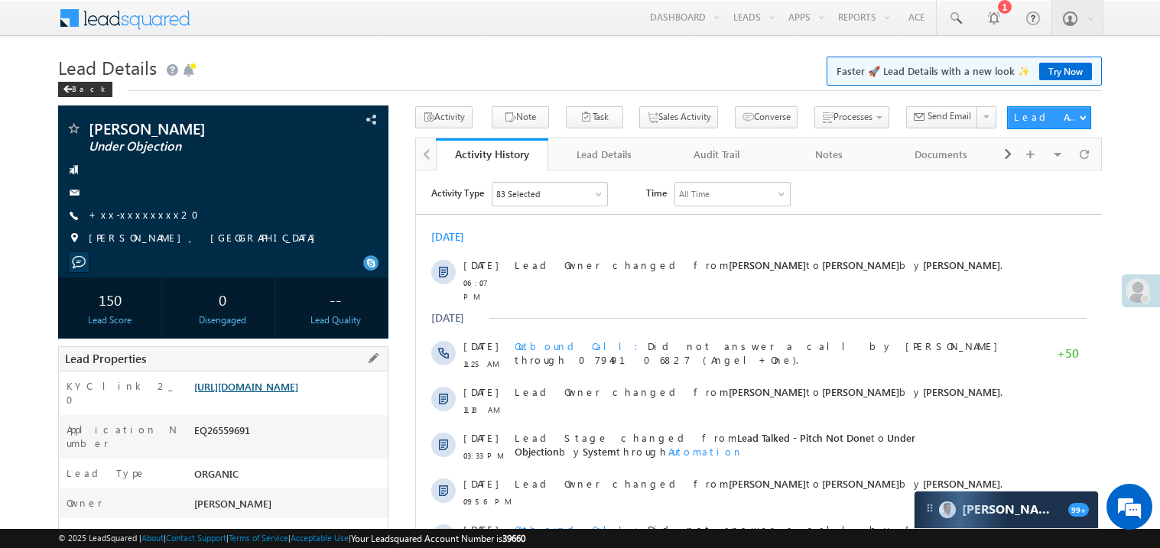
click at [252, 372] on div "Lead Properties" at bounding box center [223, 358] width 330 height 25
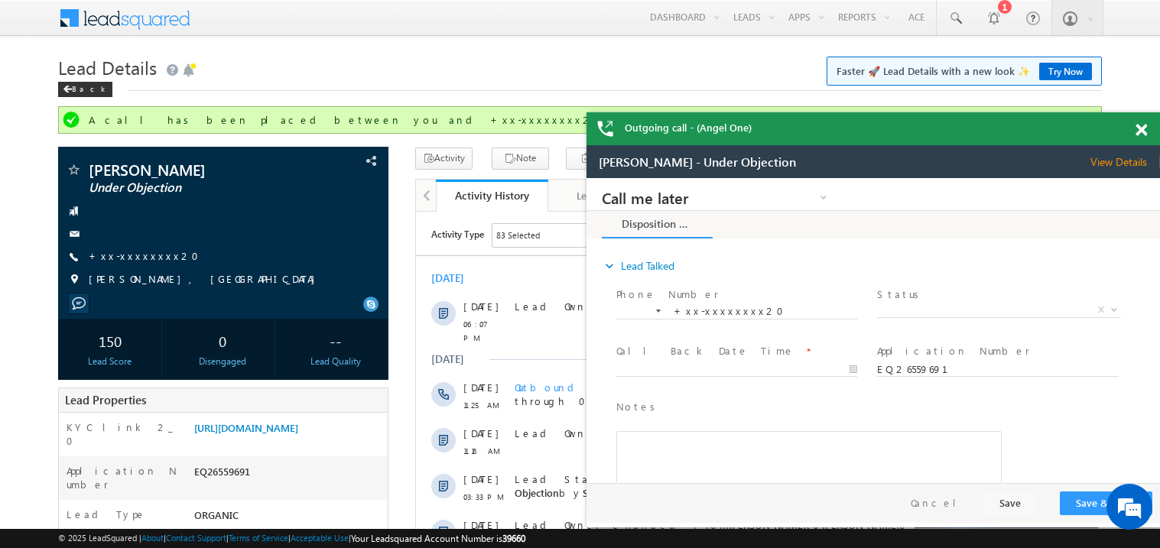
click at [1139, 125] on span at bounding box center [1141, 130] width 11 height 13
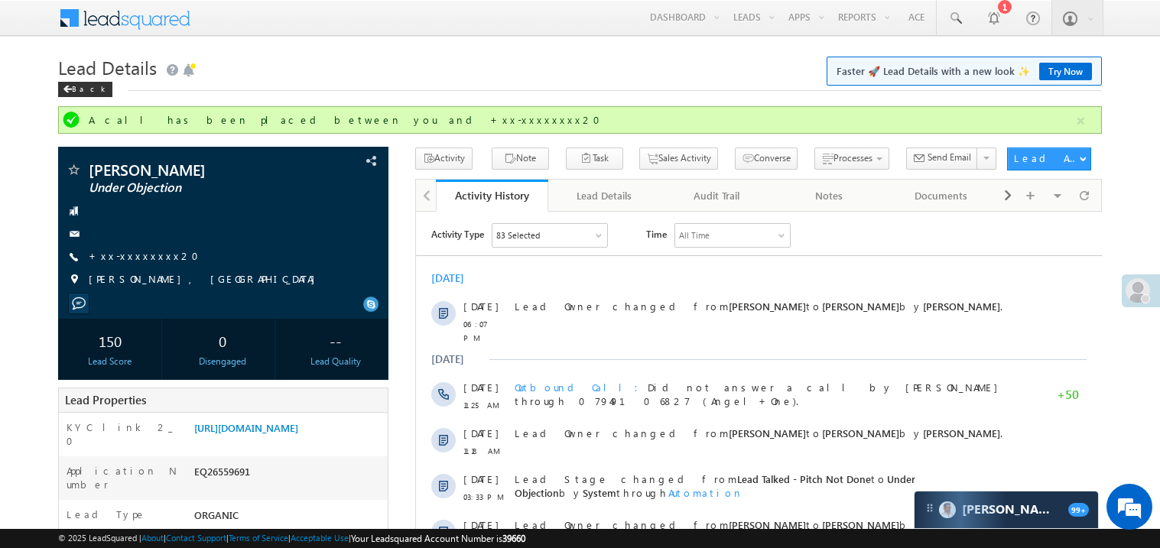
click at [647, 76] on h1 "Lead Details Faster 🚀 Lead Details with a new look ✨ Try Now" at bounding box center [580, 66] width 1044 height 30
click at [296, 434] on link "[URL][DOMAIN_NAME]" at bounding box center [246, 427] width 104 height 13
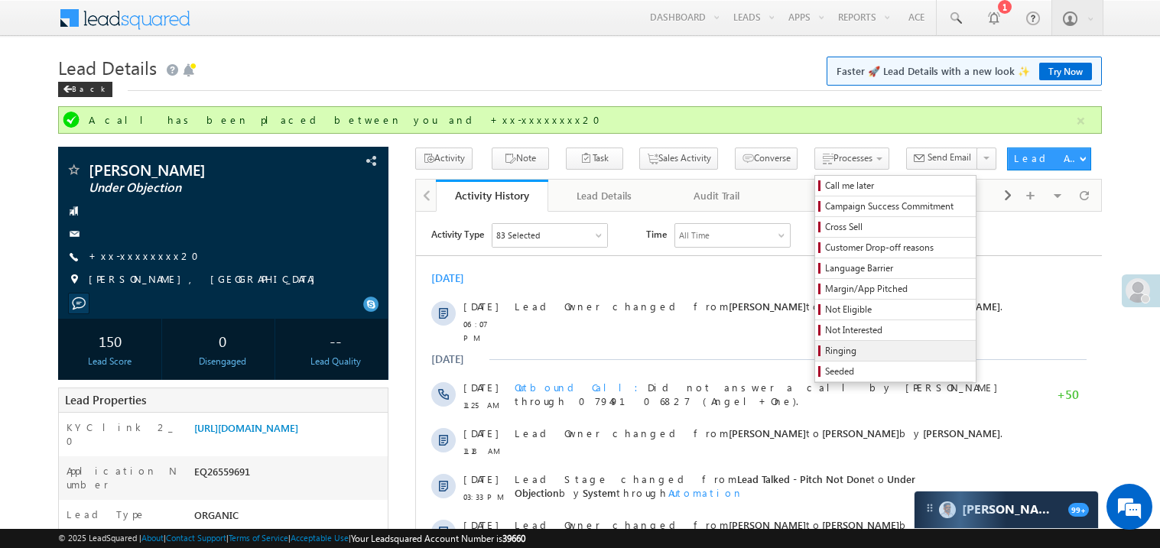
click at [825, 351] on span "Ringing" at bounding box center [897, 351] width 145 height 14
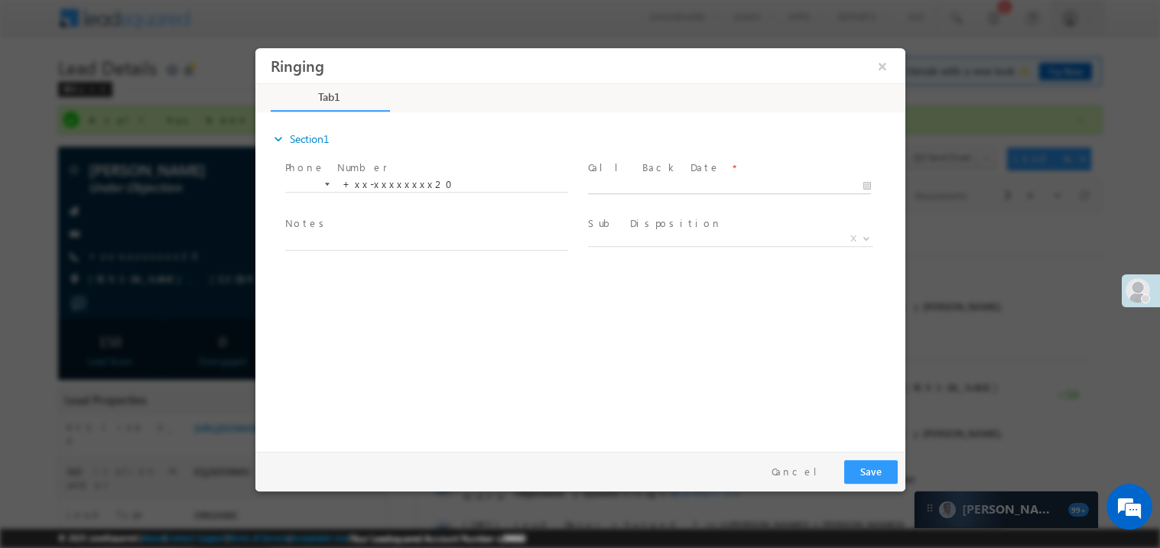
click at [616, 182] on body "Ringing ×" at bounding box center [580, 245] width 650 height 397
type input "[DATE] 7:17 PM"
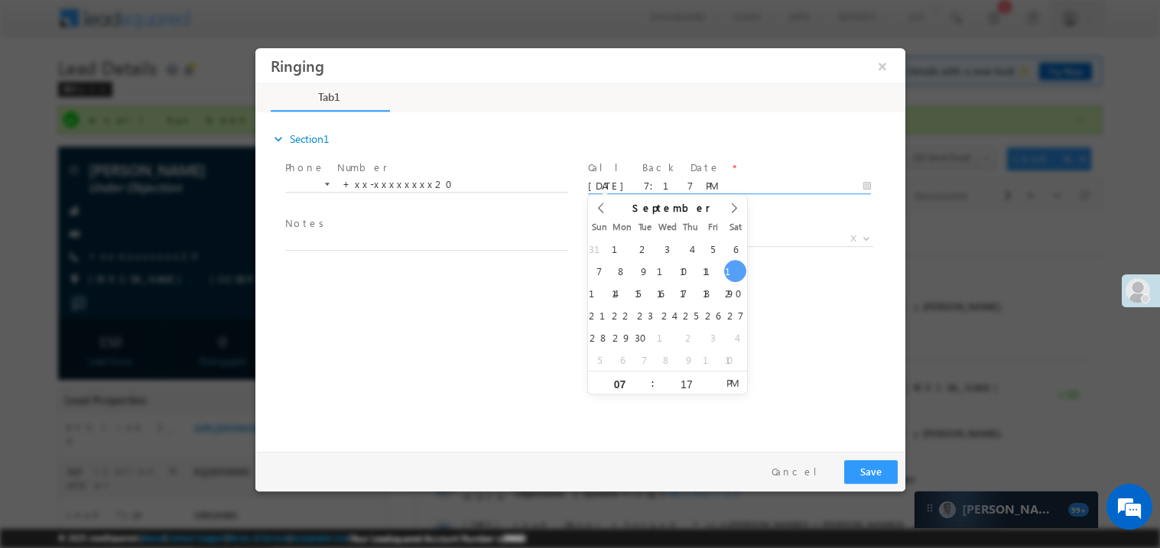
click at [333, 231] on span "Notes *" at bounding box center [425, 224] width 282 height 17
click at [313, 251] on span at bounding box center [425, 257] width 282 height 17
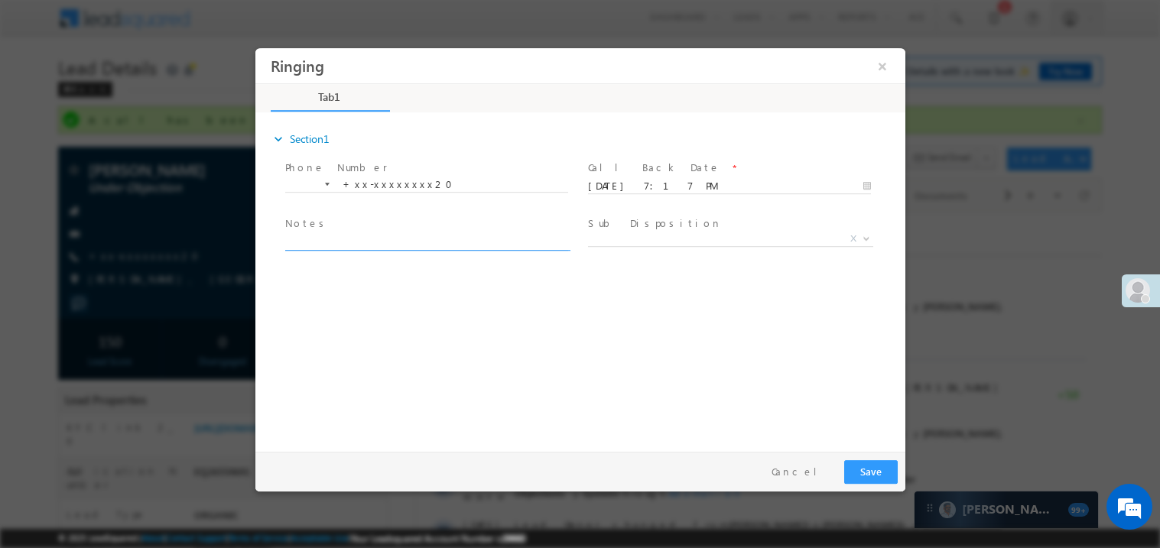
click at [317, 243] on textarea at bounding box center [425, 241] width 283 height 18
type textarea "ring"
click at [864, 469] on button "Save" at bounding box center [870, 472] width 54 height 24
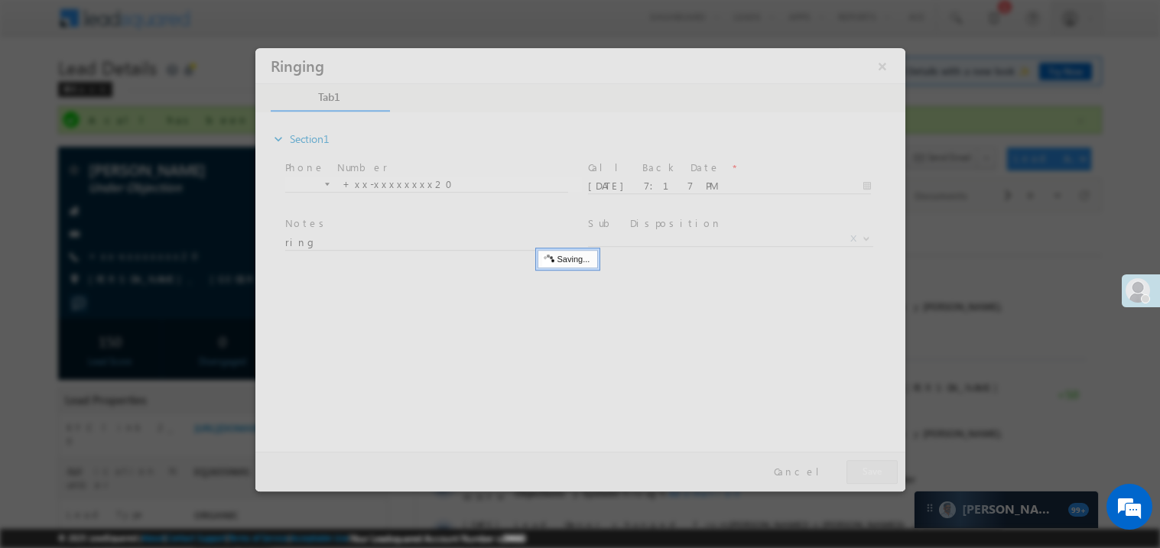
click at [864, 469] on div at bounding box center [580, 269] width 650 height 444
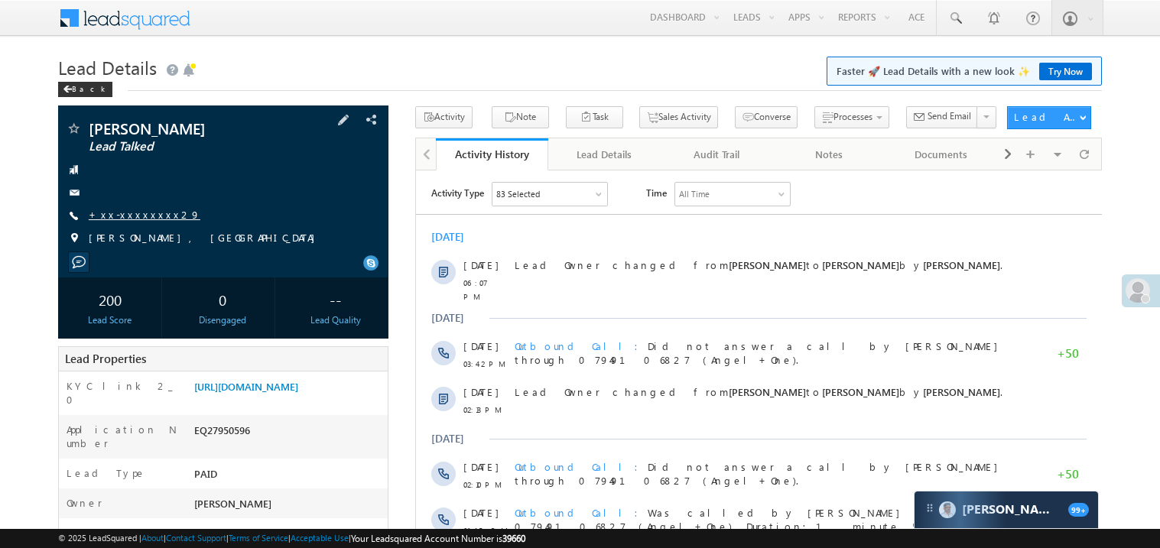
click at [142, 214] on link "+xx-xxxxxxxx29" at bounding box center [145, 214] width 112 height 13
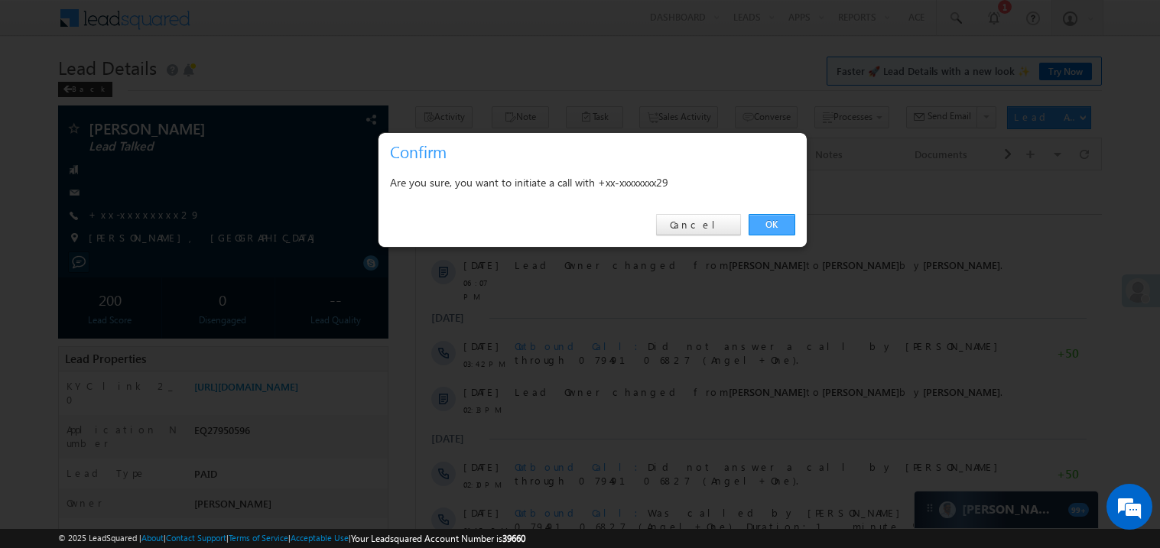
click at [767, 224] on link "OK" at bounding box center [772, 224] width 47 height 21
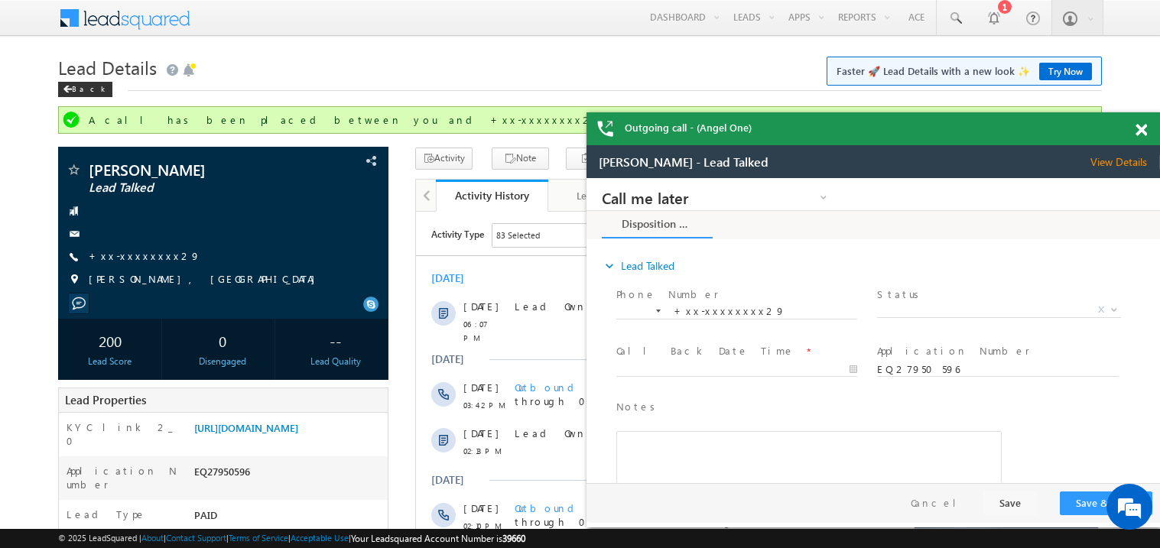
click at [1138, 125] on span at bounding box center [1141, 130] width 11 height 13
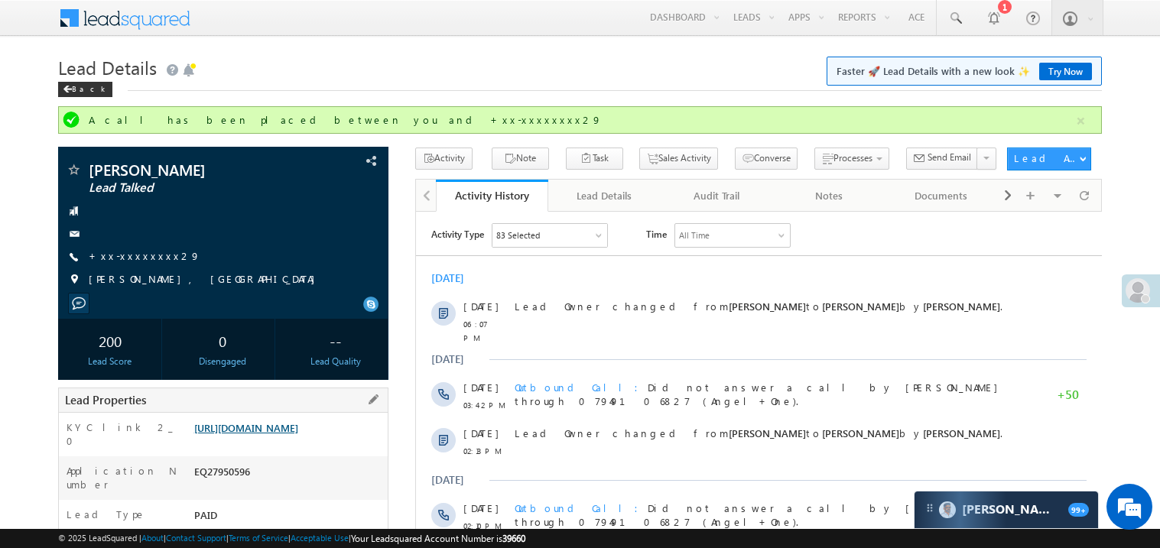
click at [298, 434] on link "[URL][DOMAIN_NAME]" at bounding box center [246, 427] width 104 height 13
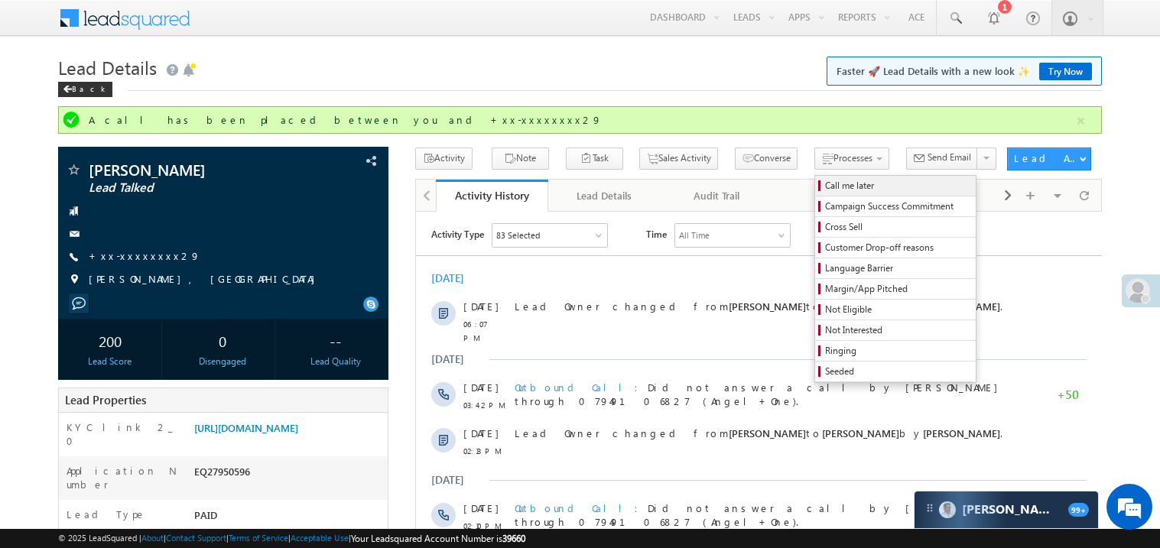
click at [825, 184] on span "Call me later" at bounding box center [897, 186] width 145 height 14
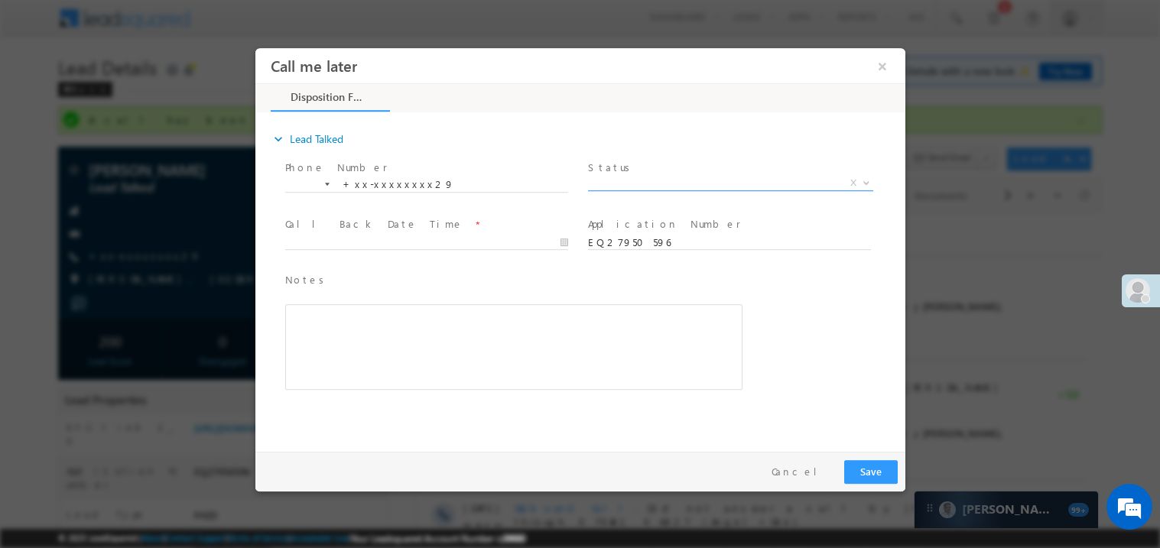
click at [619, 177] on span "X" at bounding box center [729, 182] width 285 height 15
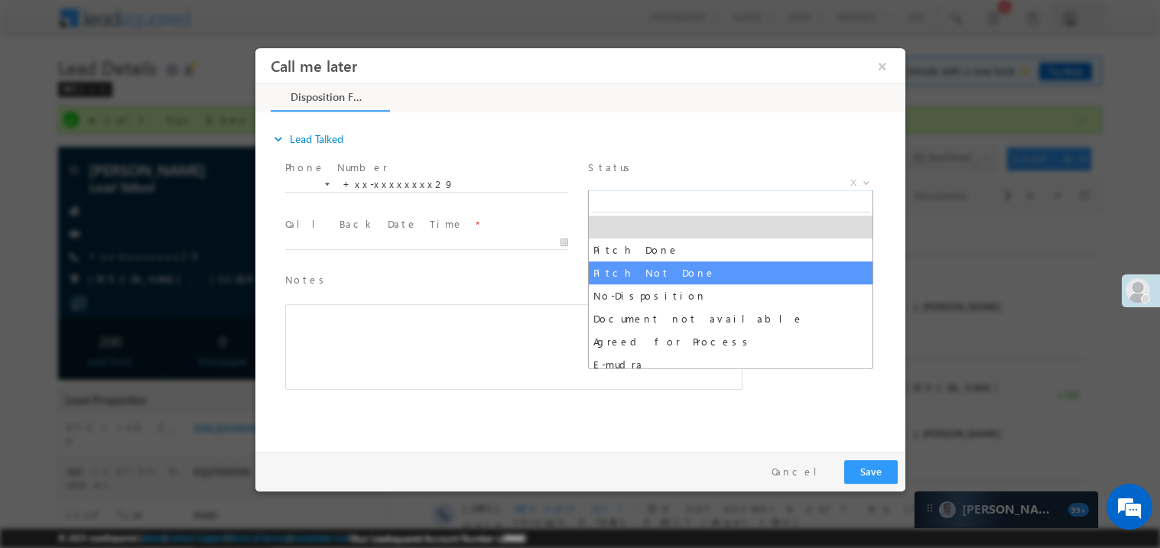
select select "Pitch Not Done"
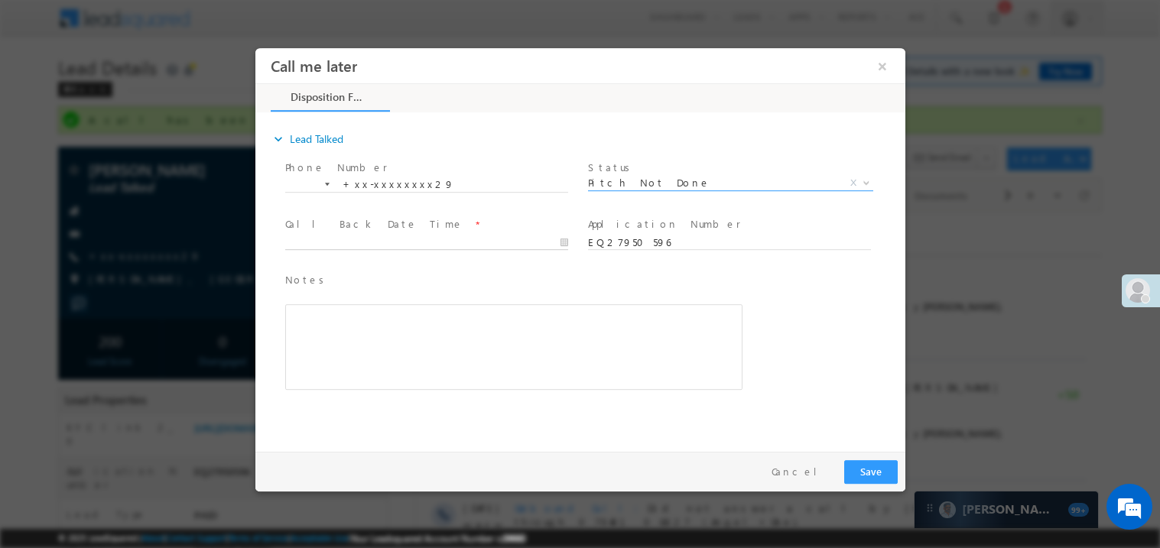
click at [343, 235] on input "text" at bounding box center [425, 242] width 283 height 15
type input "[DATE] 7:24 PM"
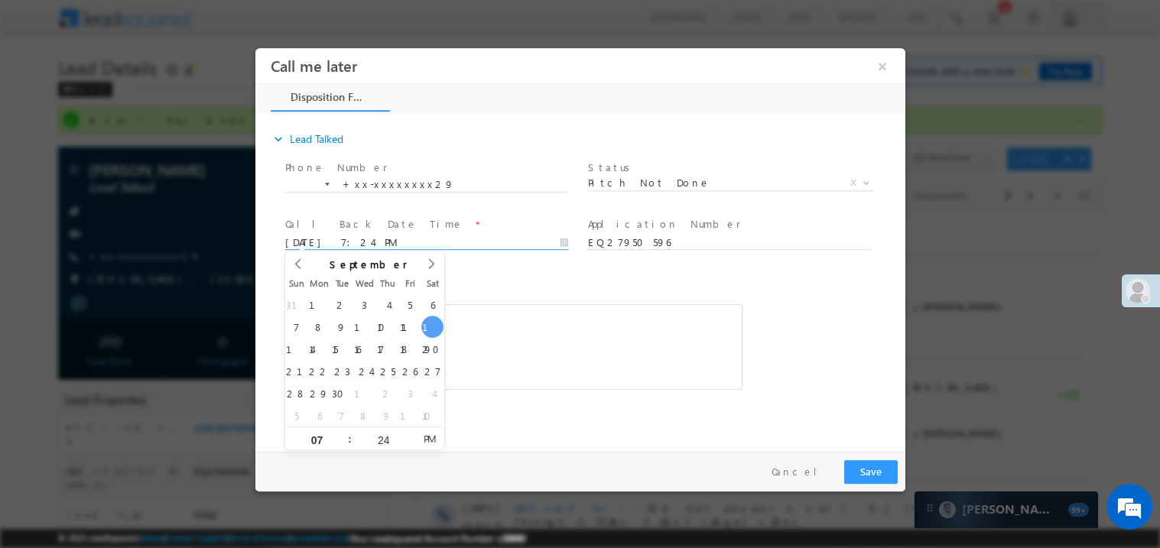
click at [522, 345] on div "Rich Text Editor, 40788eee-0fb2-11ec-a811-0adc8a9d82c2__tab1__section1__Notes__…" at bounding box center [512, 347] width 457 height 86
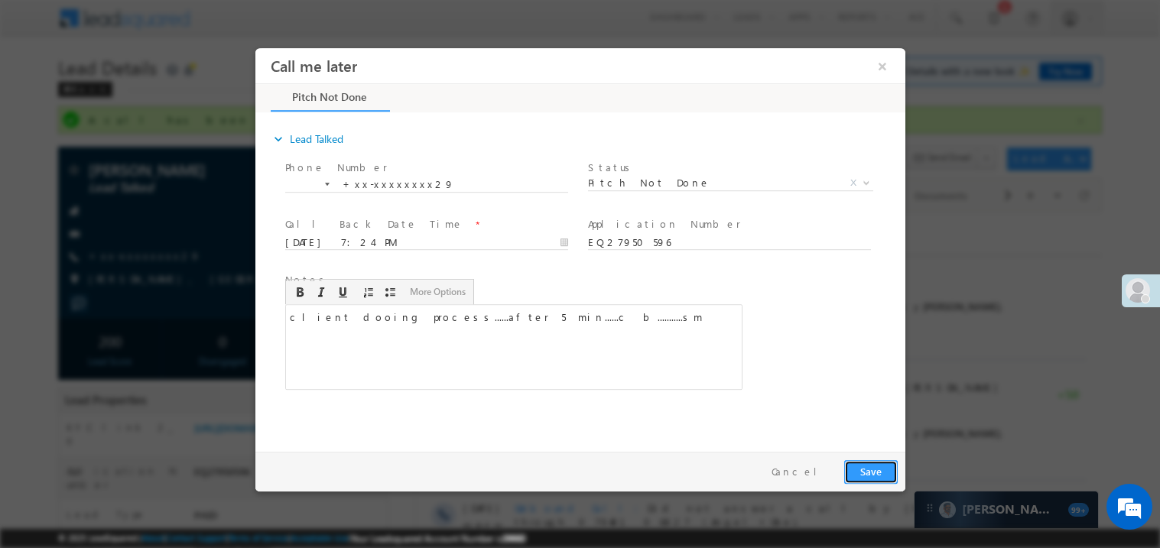
click at [875, 473] on button "Save" at bounding box center [870, 472] width 54 height 24
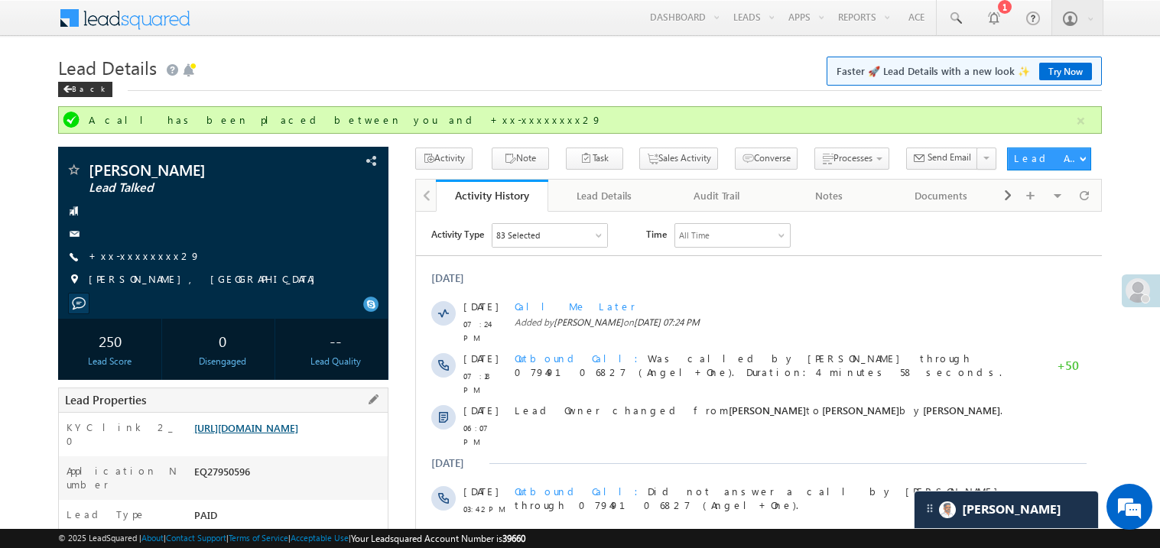
click at [298, 434] on link "[URL][DOMAIN_NAME]" at bounding box center [246, 427] width 104 height 13
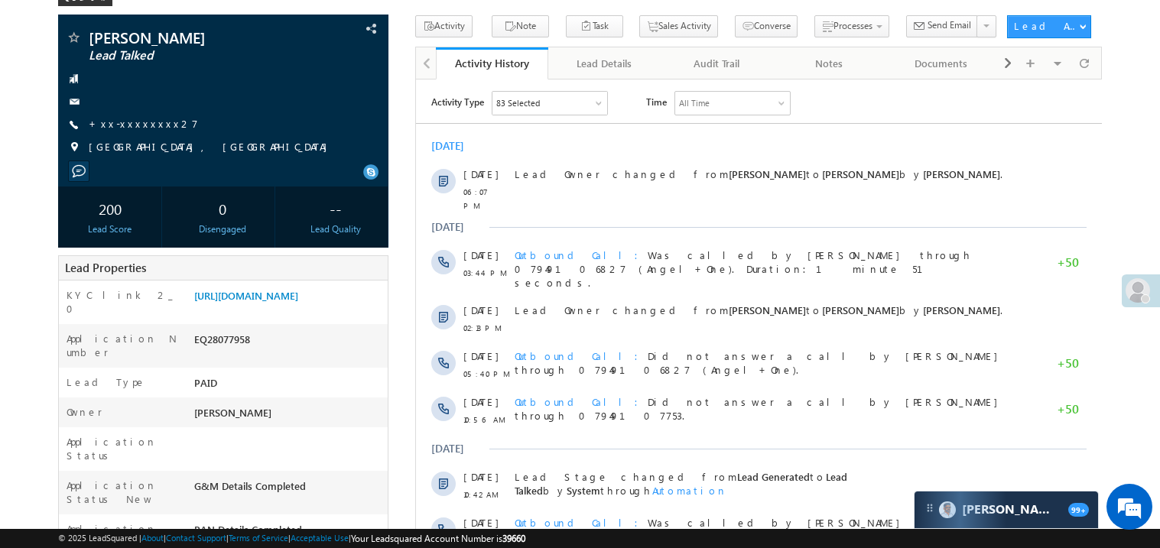
scroll to position [60, 0]
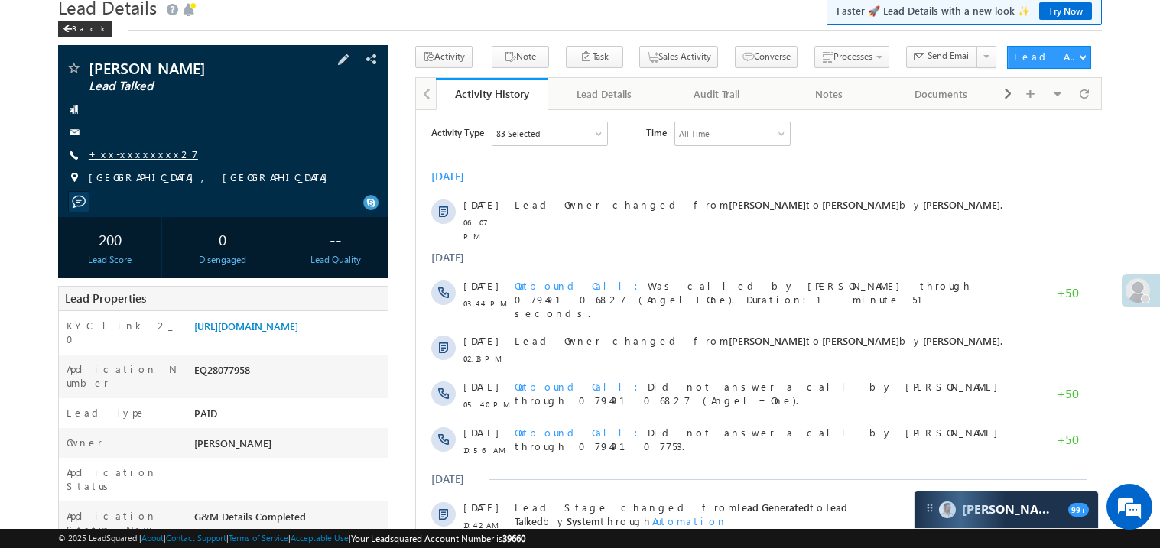
click at [145, 153] on link "+xx-xxxxxxxx27" at bounding box center [143, 154] width 109 height 13
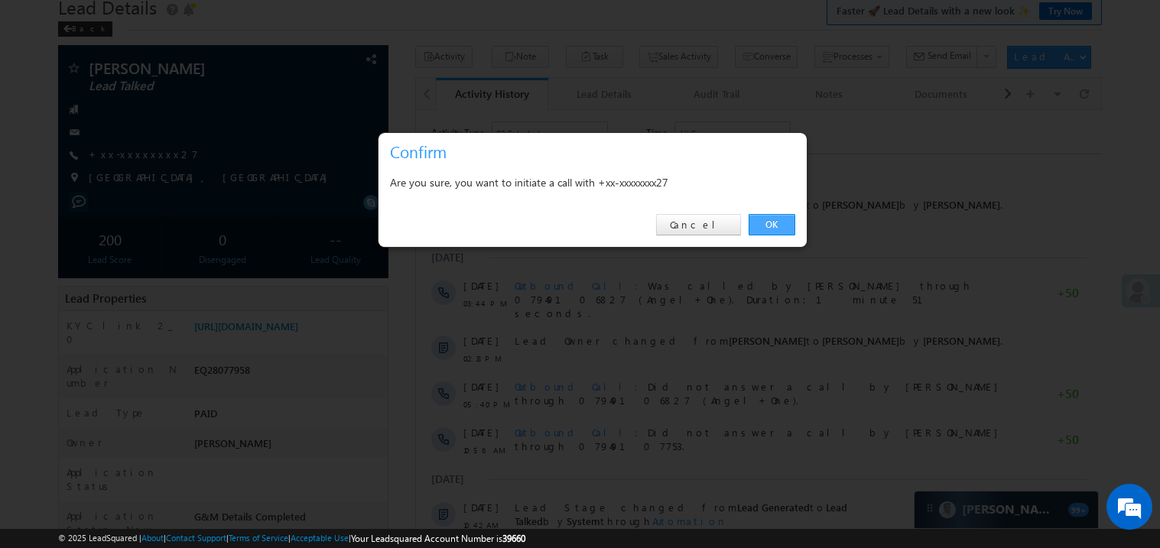
click at [777, 219] on link "OK" at bounding box center [772, 224] width 47 height 21
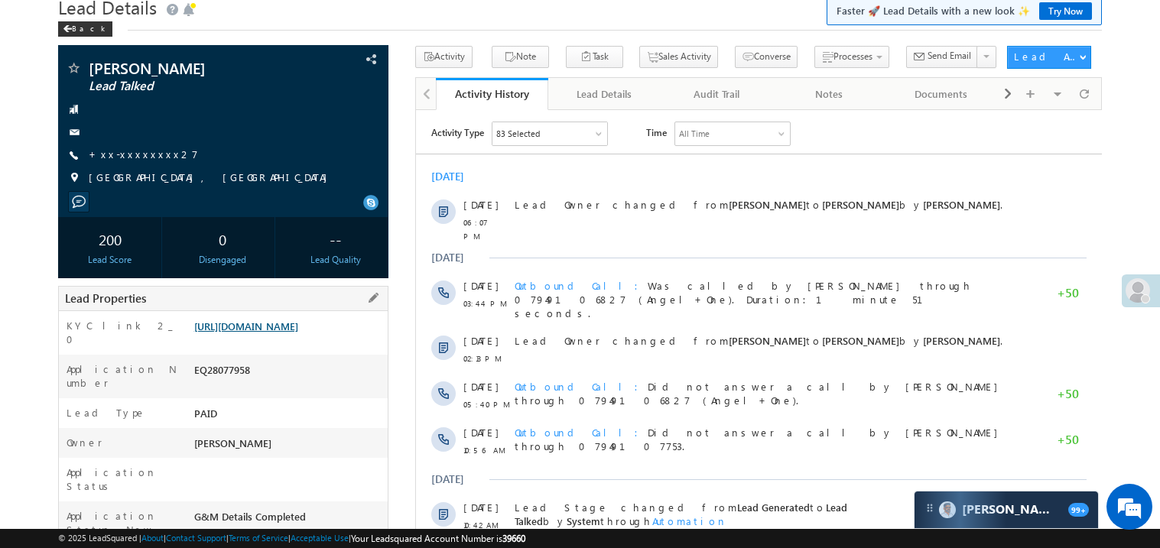
click at [264, 311] on div "Lead Properties" at bounding box center [223, 298] width 330 height 25
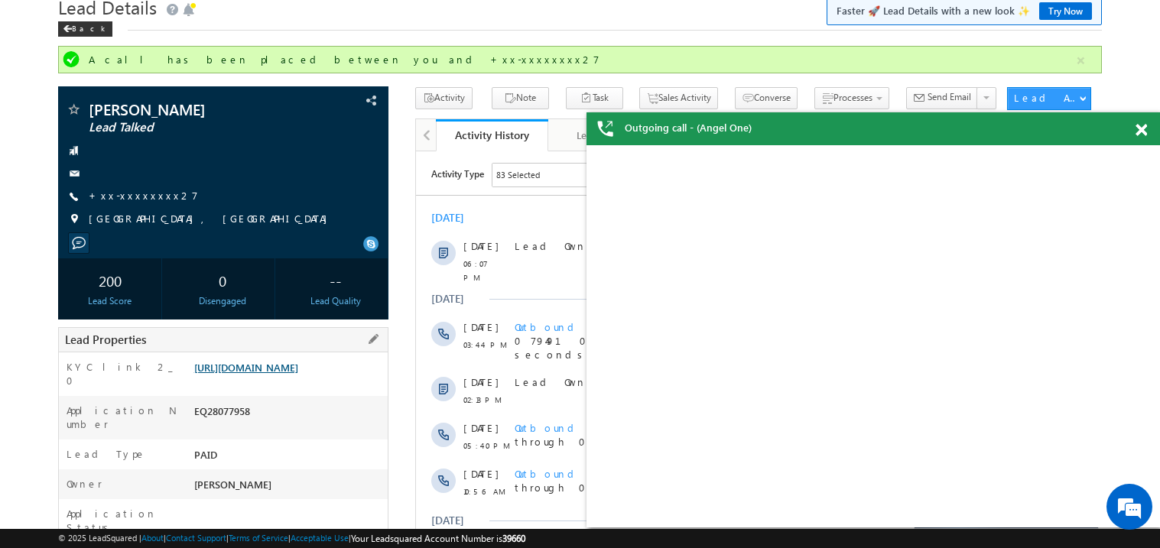
scroll to position [0, 0]
click at [273, 374] on link "[URL][DOMAIN_NAME]" at bounding box center [246, 367] width 104 height 13
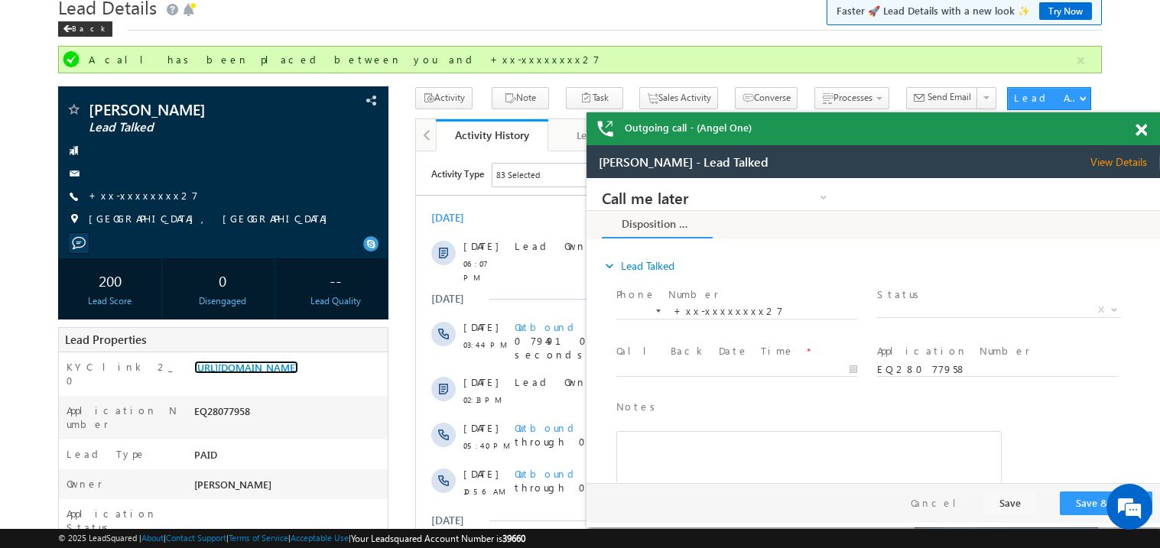
click at [1144, 124] on span at bounding box center [1141, 130] width 11 height 13
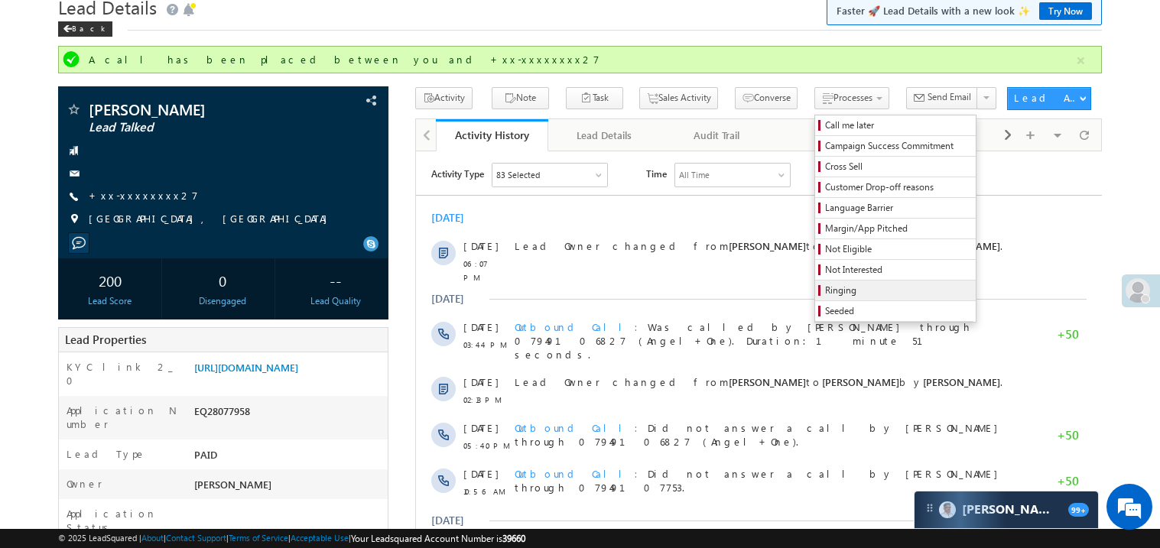
click at [861, 296] on span "Ringing" at bounding box center [897, 291] width 145 height 14
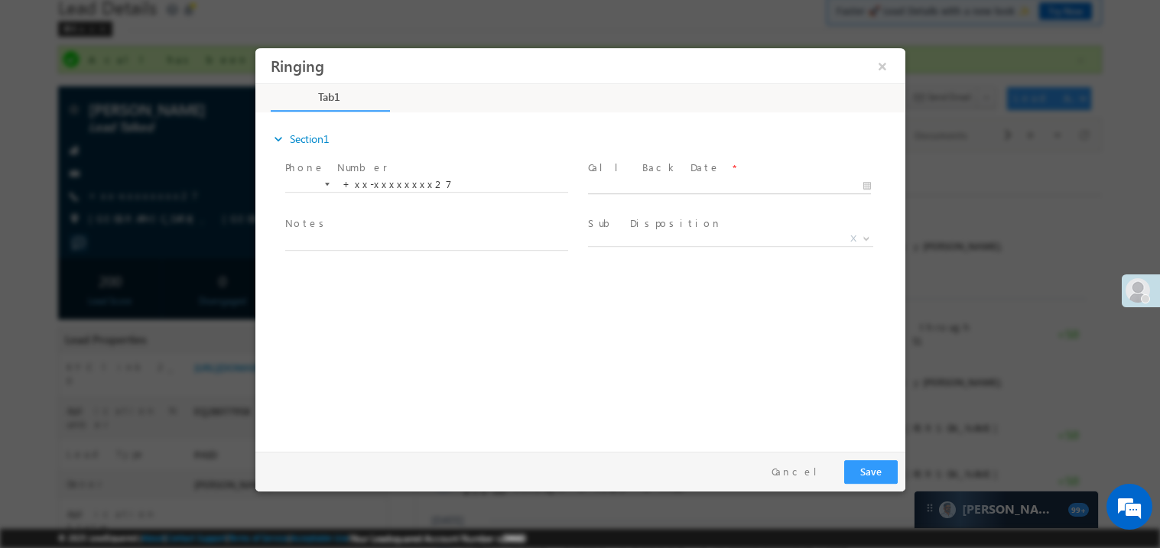
click at [623, 178] on input "text" at bounding box center [728, 185] width 283 height 15
type input "[DATE] 7:27 PM"
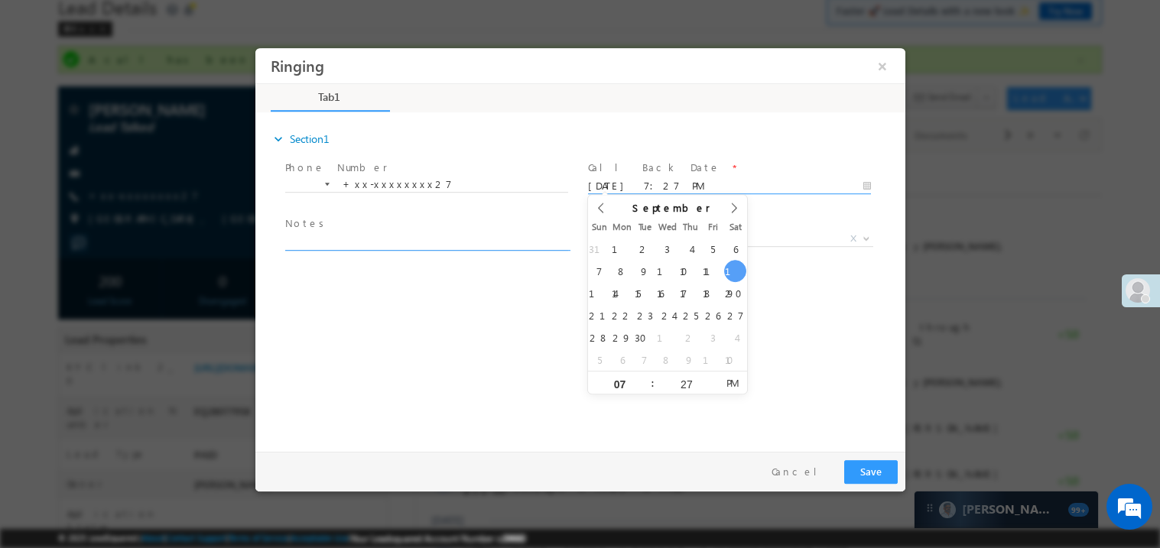
click at [400, 232] on textarea at bounding box center [425, 241] width 283 height 18
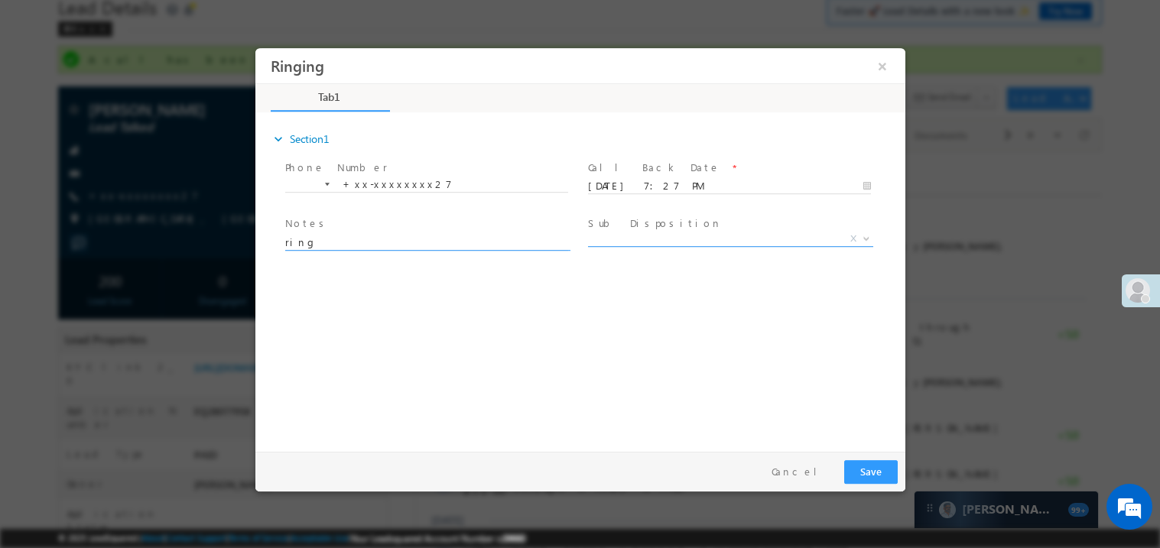
type textarea "ring"
click at [622, 243] on span "X" at bounding box center [729, 238] width 285 height 15
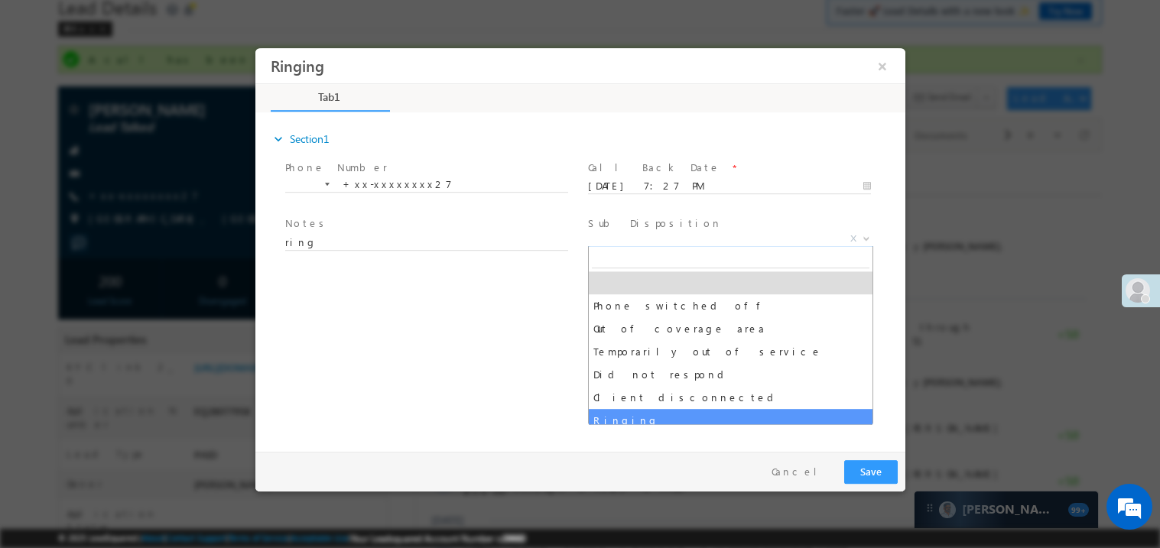
select select "Ringing"
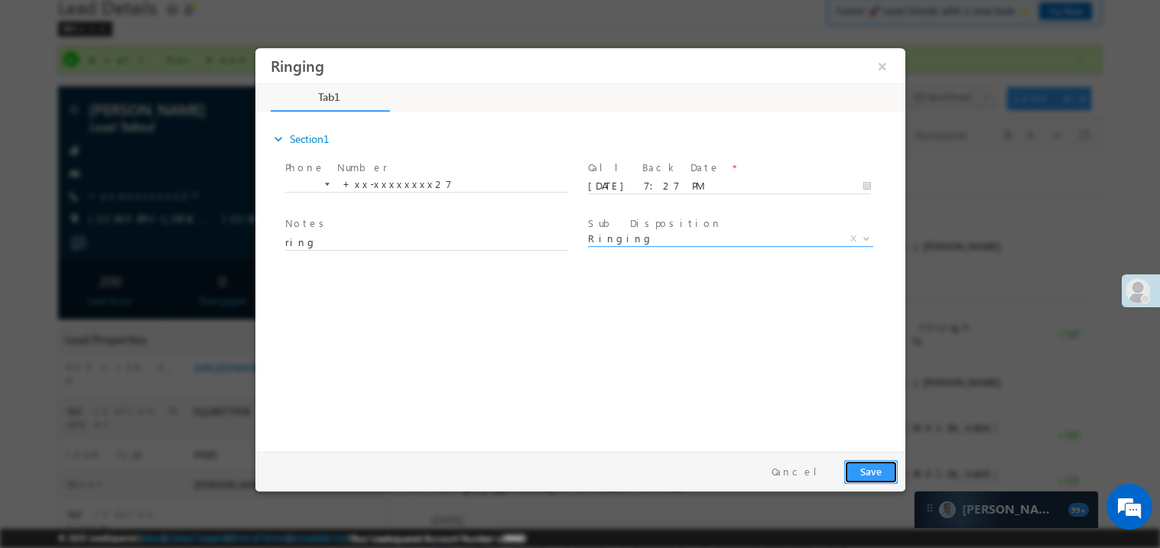
click at [858, 473] on button "Save" at bounding box center [870, 472] width 54 height 24
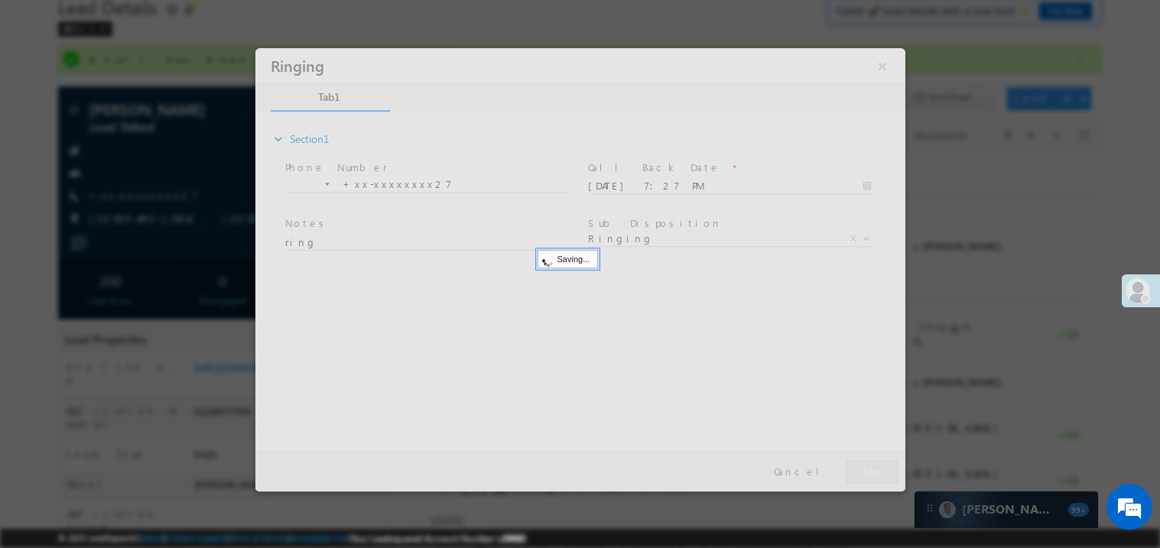
click at [858, 473] on div at bounding box center [580, 269] width 650 height 444
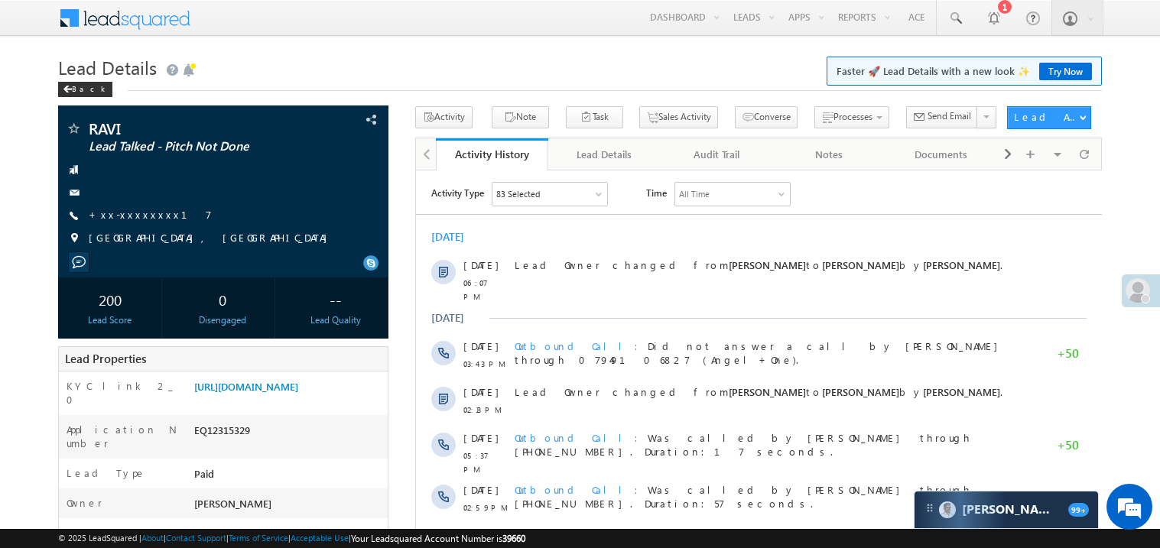
click at [132, 212] on link "+xx-xxxxxxxx17" at bounding box center [150, 214] width 123 height 13
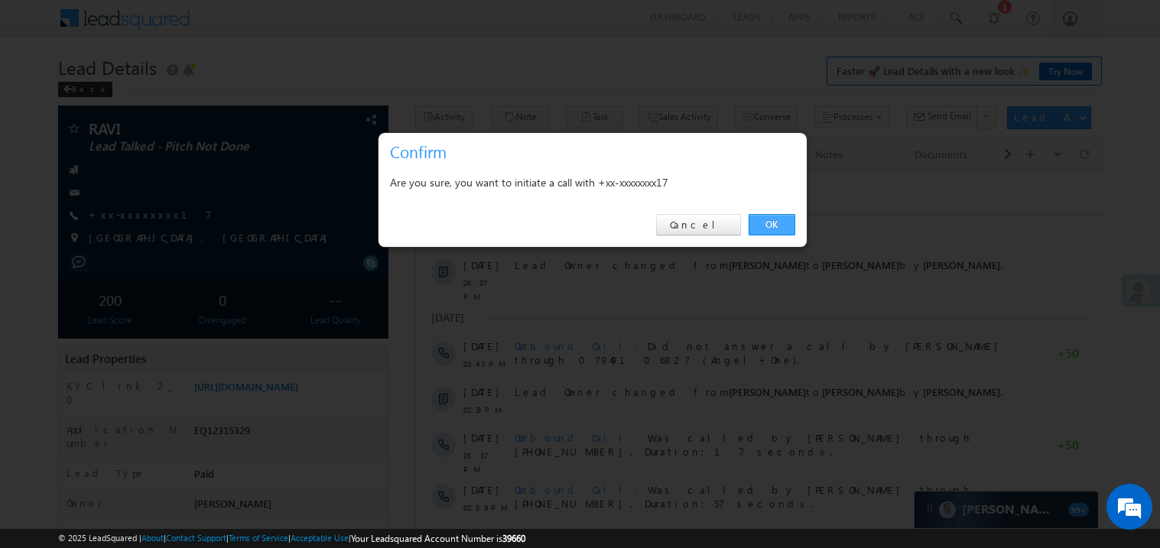
click at [767, 225] on link "OK" at bounding box center [772, 224] width 47 height 21
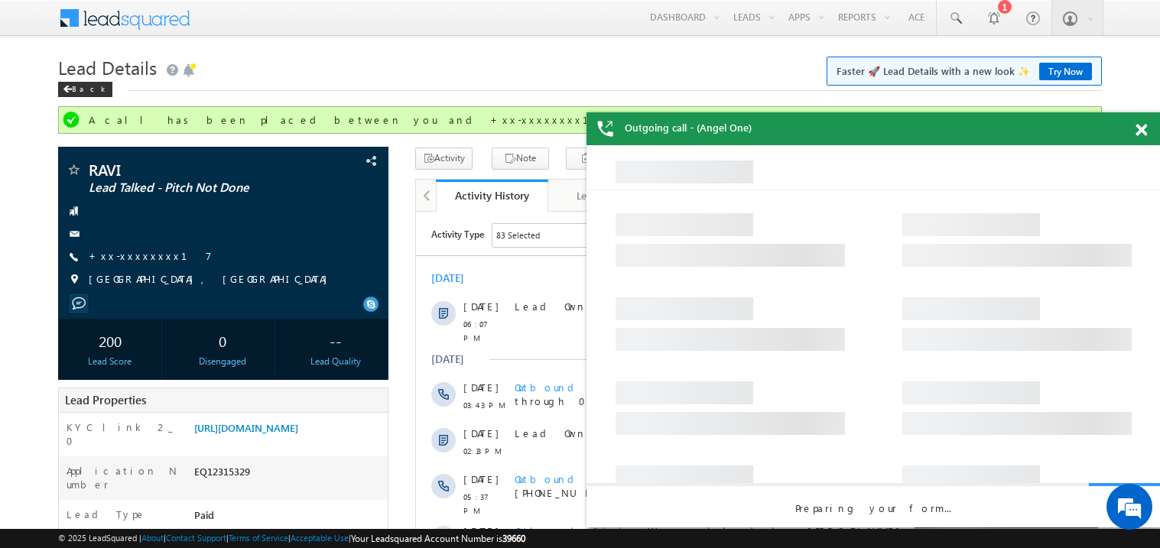
click at [1139, 124] on span at bounding box center [1141, 130] width 11 height 13
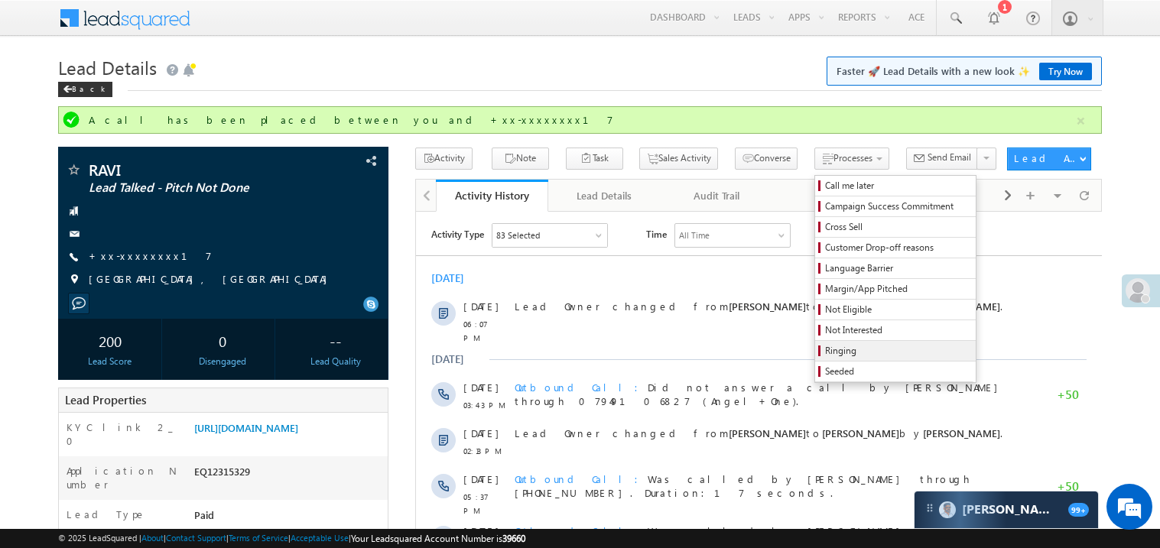
click at [850, 356] on span "Ringing" at bounding box center [897, 351] width 145 height 14
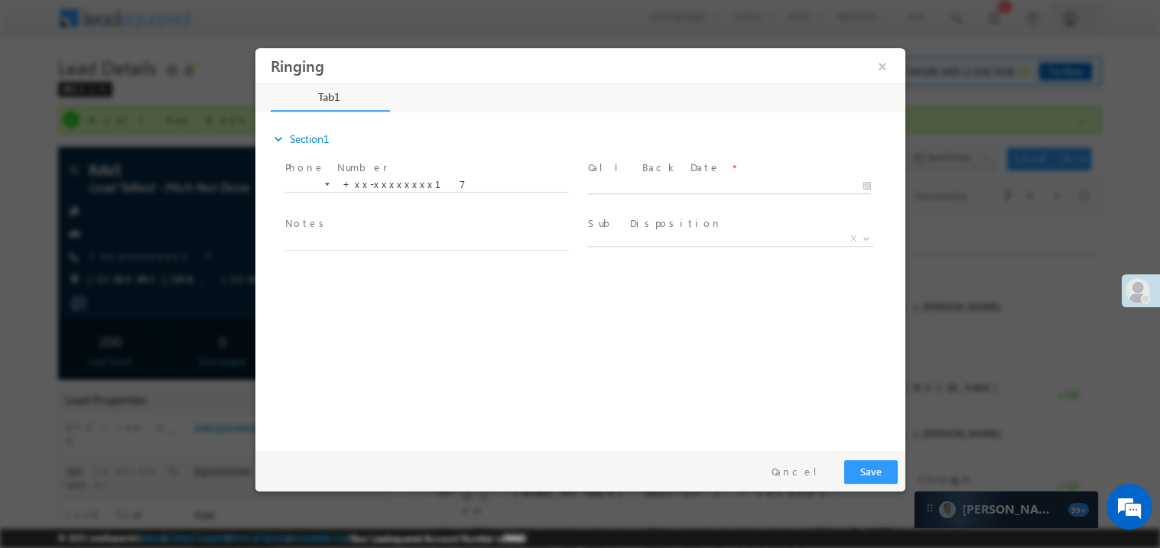
click at [629, 184] on body "Ringing ×" at bounding box center [580, 245] width 650 height 397
type input "09/13/25 7:28 PM"
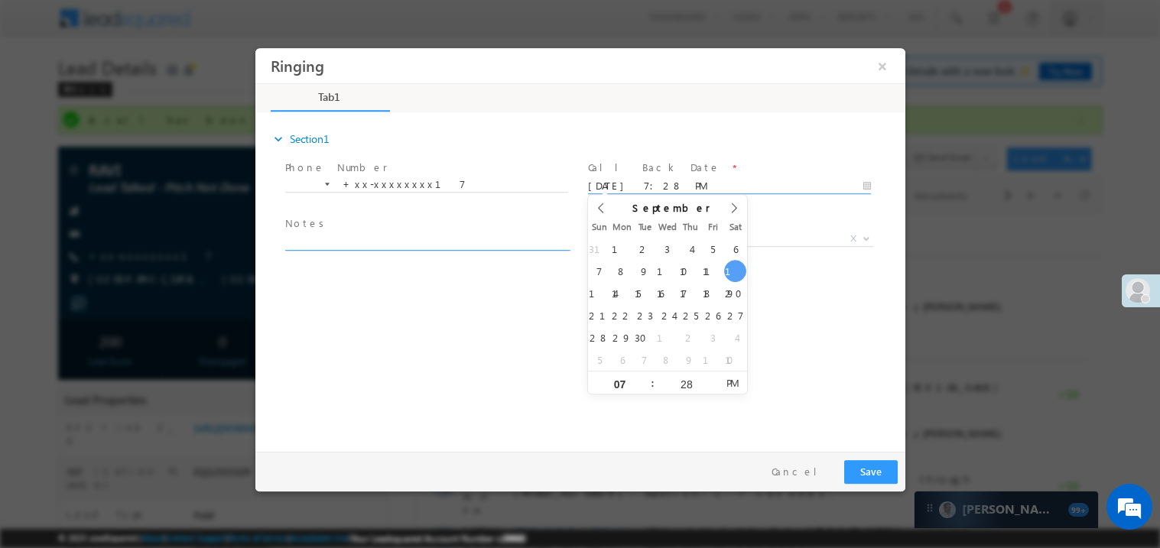
click at [405, 237] on textarea at bounding box center [425, 241] width 283 height 18
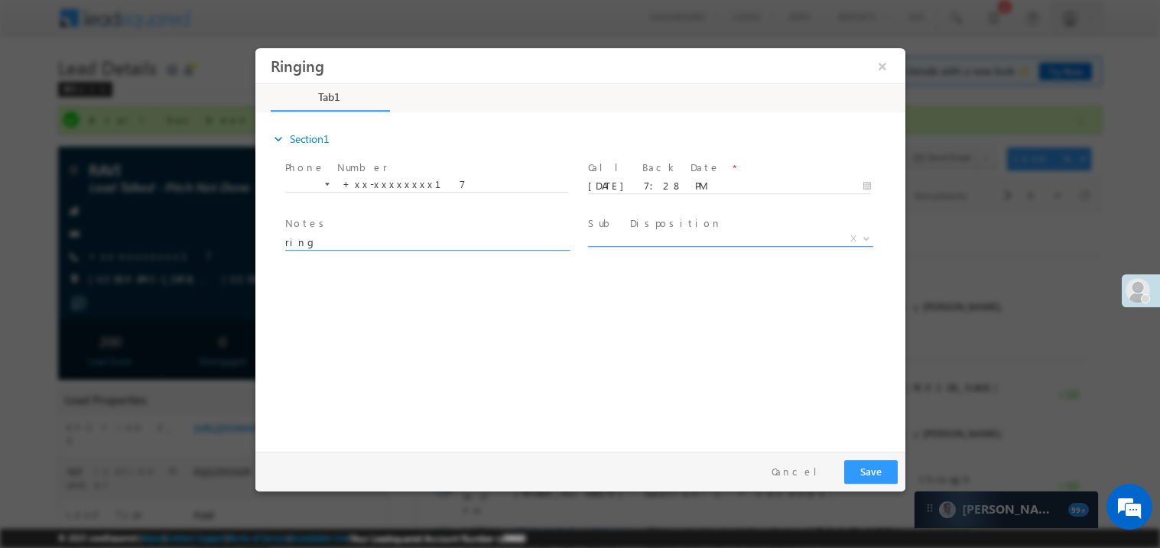
type textarea "ring"
click at [645, 239] on span "X" at bounding box center [729, 238] width 285 height 15
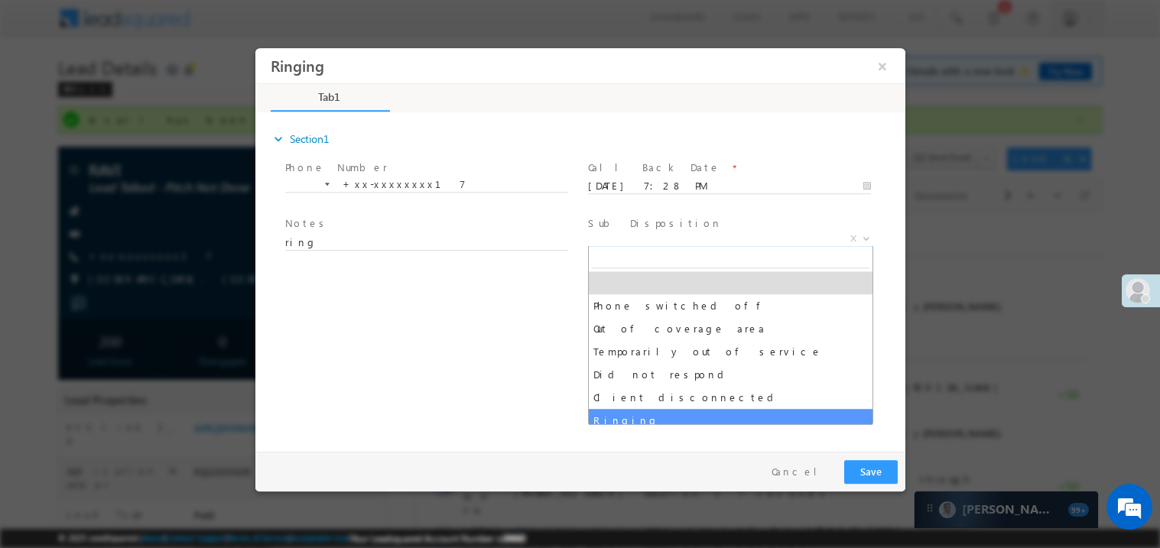
select select "Ringing"
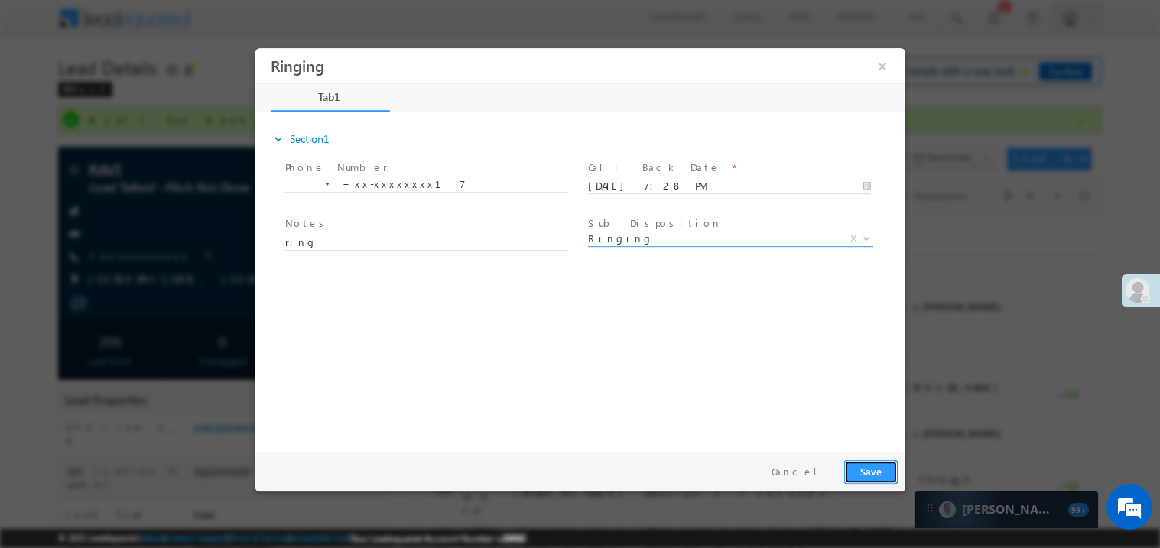
click at [871, 470] on button "Save" at bounding box center [870, 472] width 54 height 24
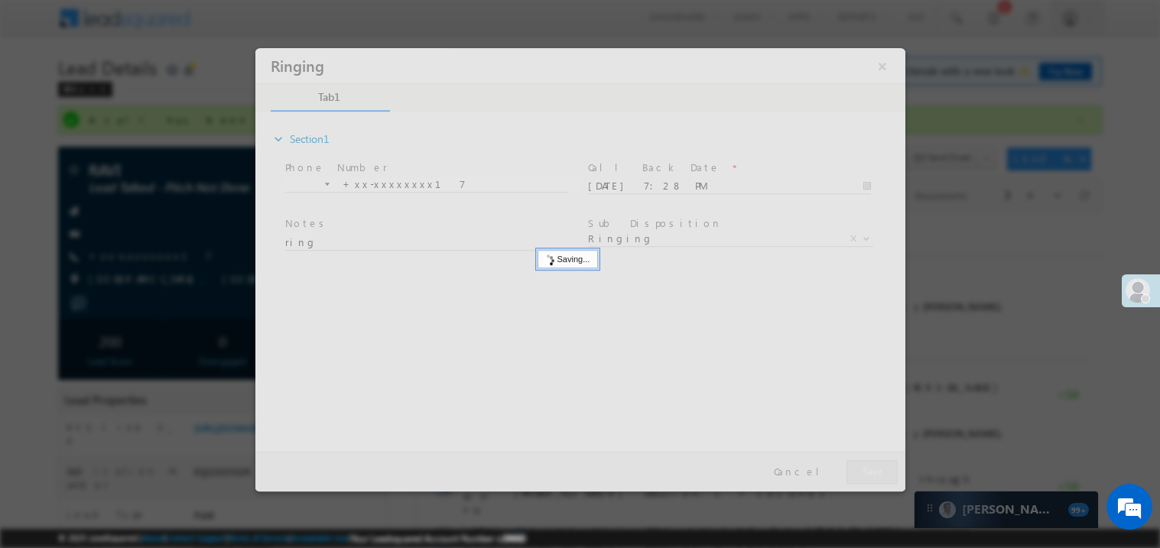
click at [871, 470] on div at bounding box center [580, 269] width 650 height 444
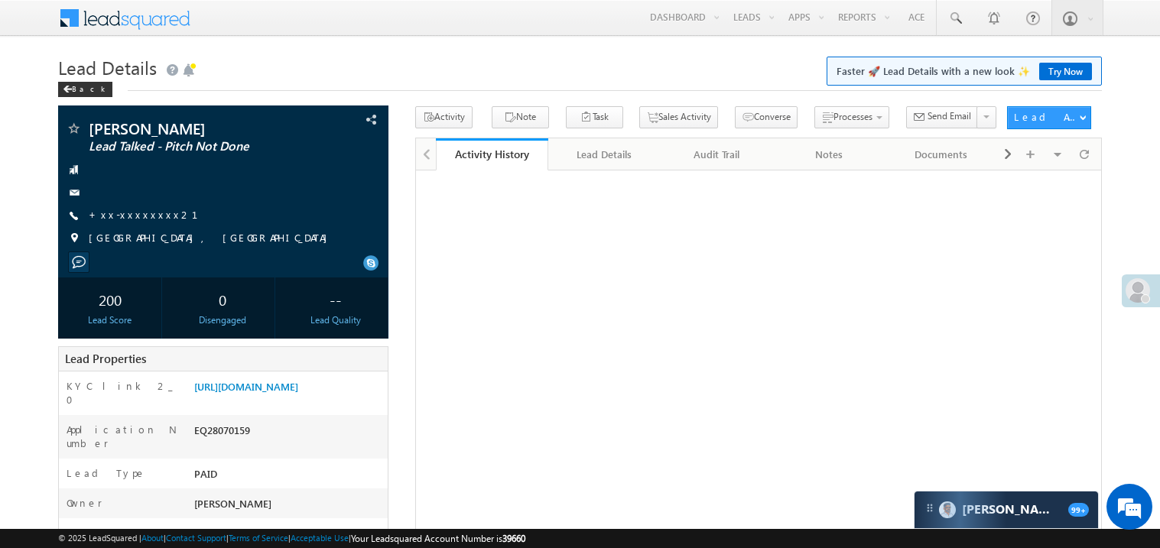
click at [137, 217] on link "+xx-xxxxxxxx21" at bounding box center [153, 214] width 128 height 13
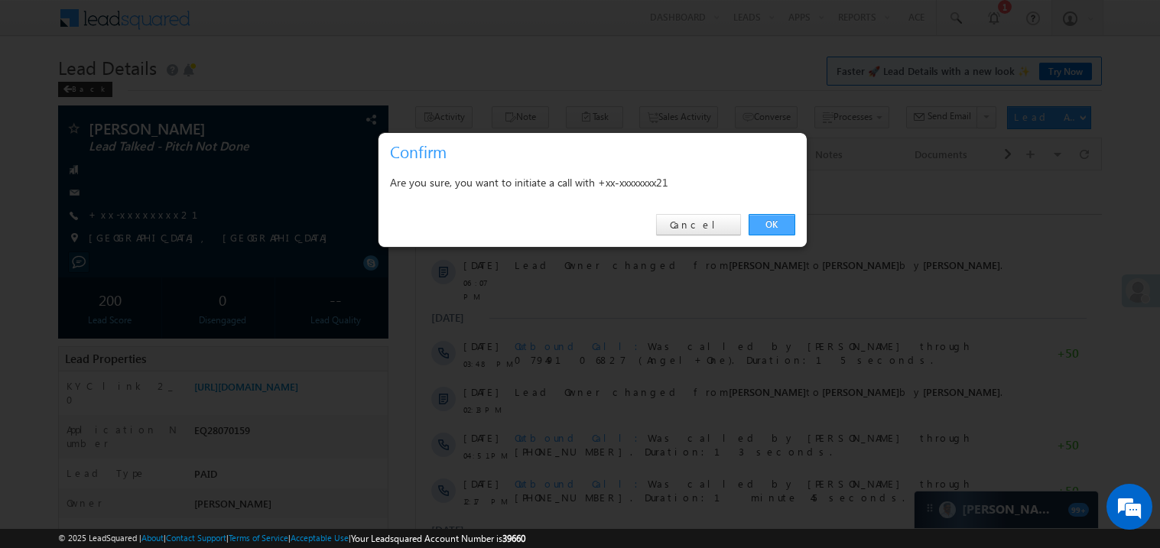
click at [765, 225] on link "OK" at bounding box center [772, 224] width 47 height 21
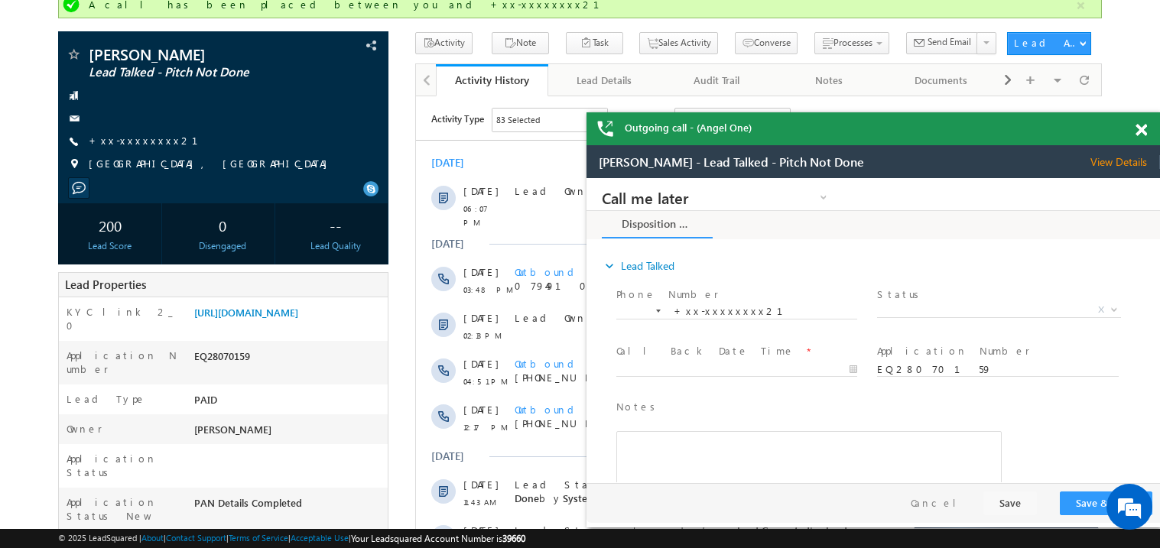
scroll to position [152, 0]
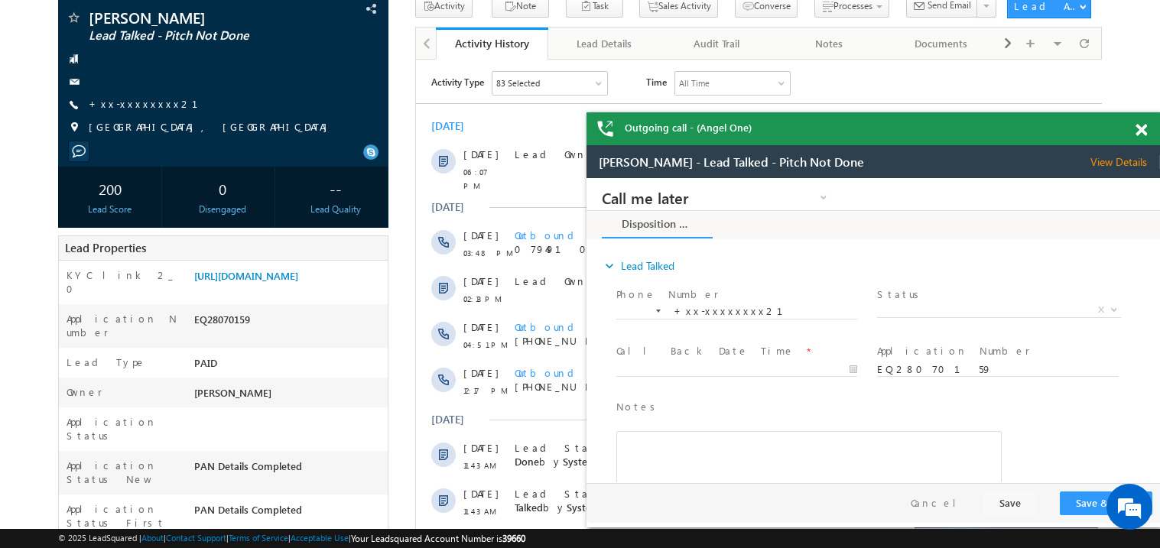
click at [1145, 127] on span at bounding box center [1141, 130] width 11 height 13
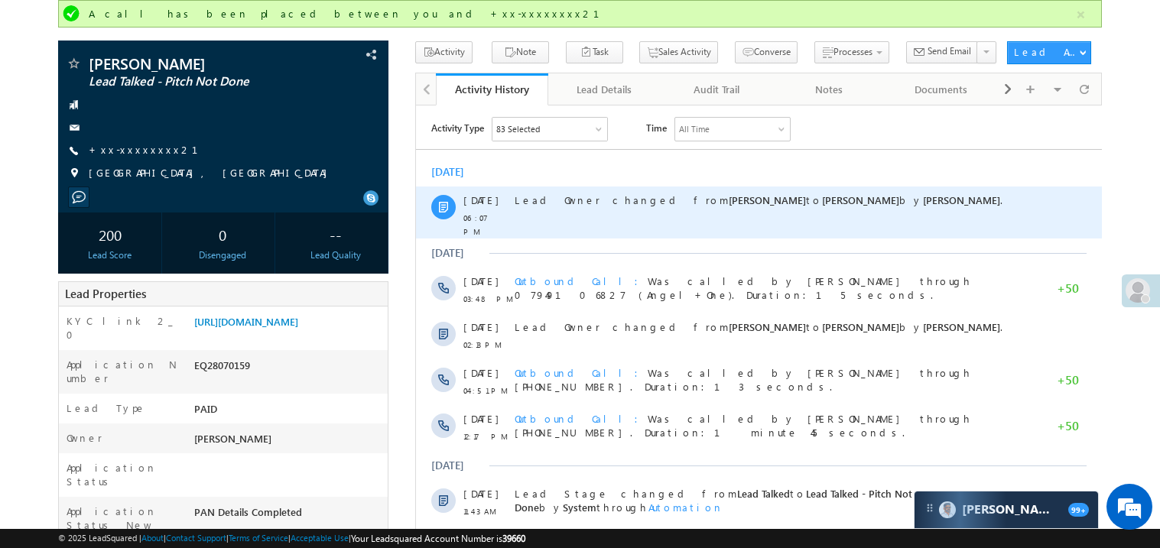
scroll to position [0, 0]
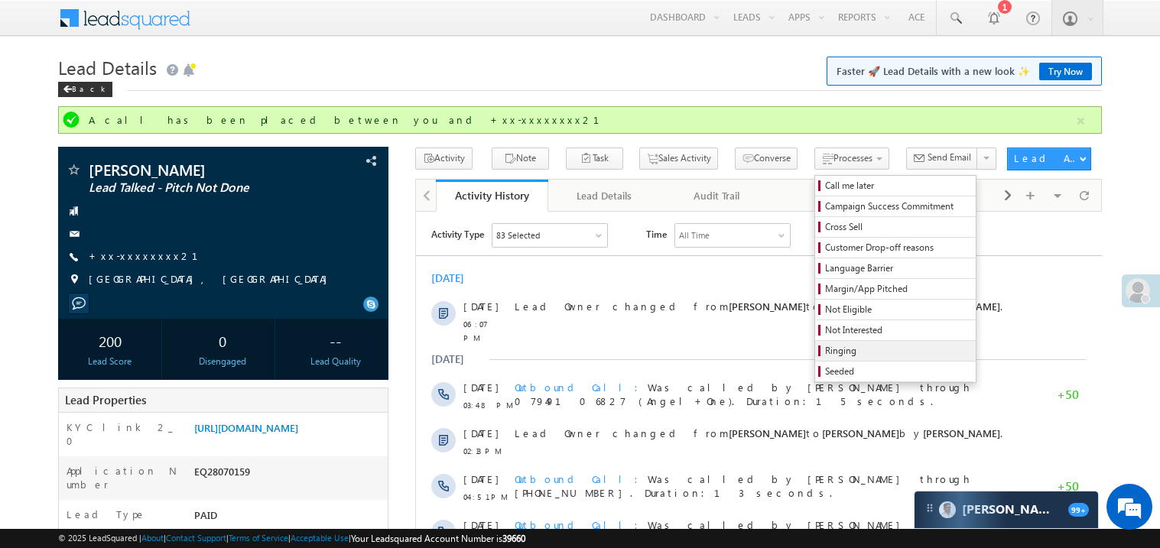
click at [825, 352] on span "Ringing" at bounding box center [897, 351] width 145 height 14
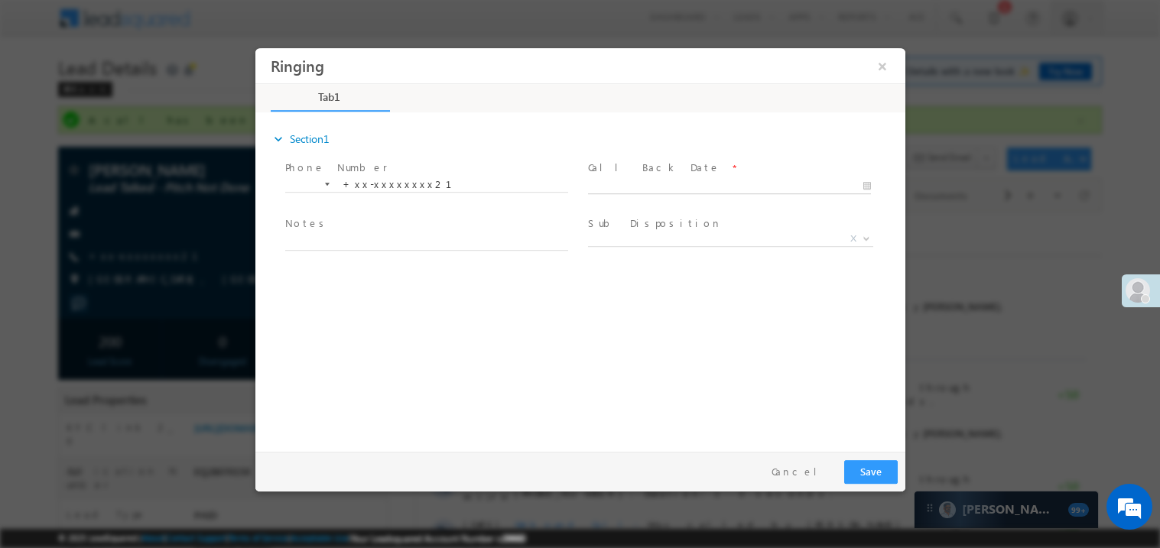
click at [650, 189] on body "Ringing ×" at bounding box center [580, 245] width 650 height 397
type input "[DATE] 7:31 PM"
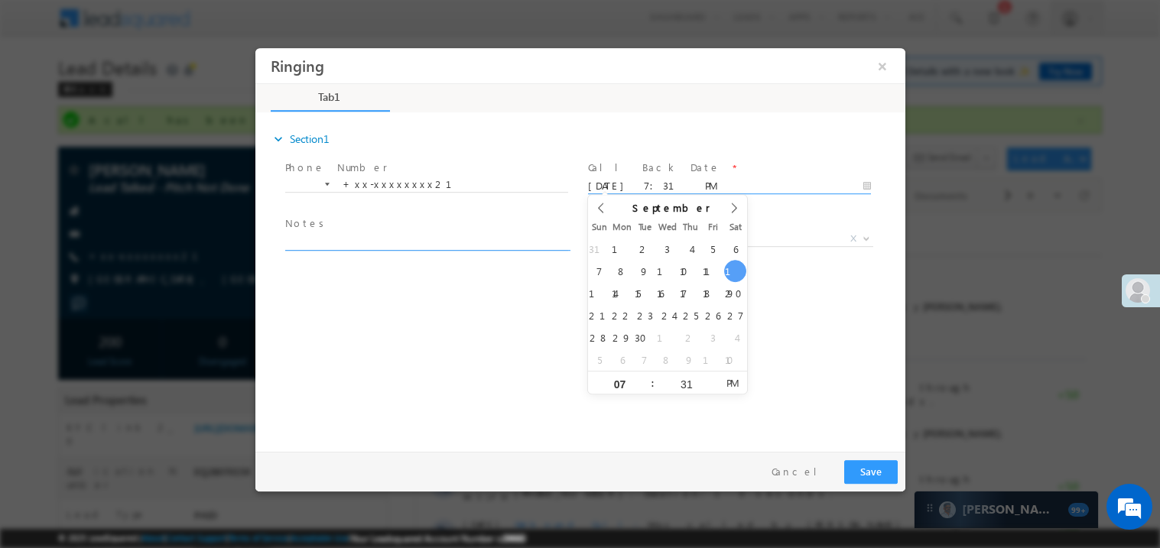
click at [370, 238] on textarea at bounding box center [425, 241] width 283 height 18
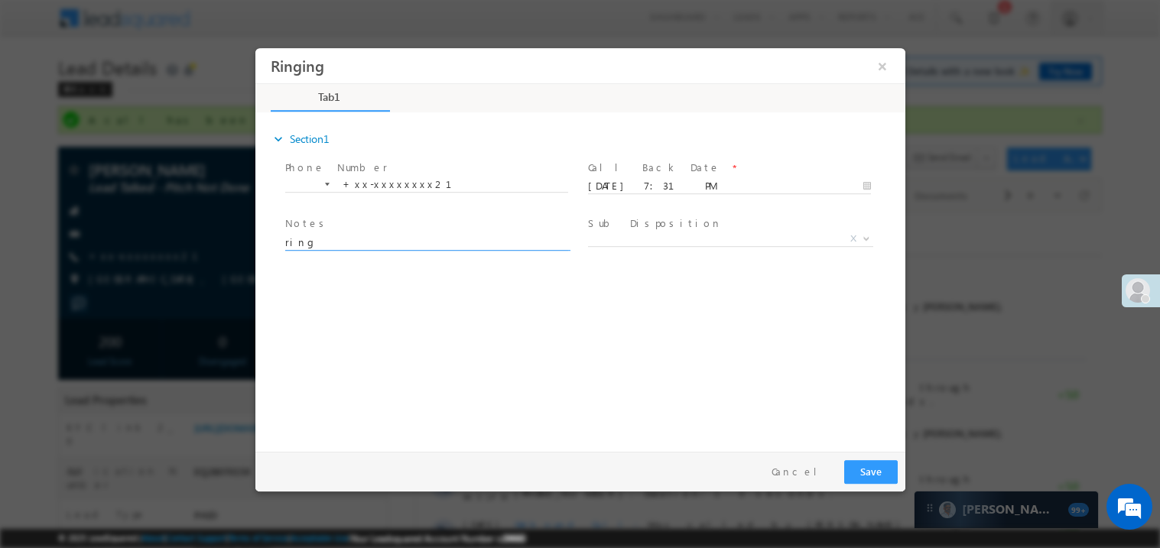
type textarea "ring"
click at [631, 221] on label "Sub Disposition" at bounding box center [654, 223] width 134 height 15
click at [644, 231] on span "X" at bounding box center [729, 238] width 285 height 15
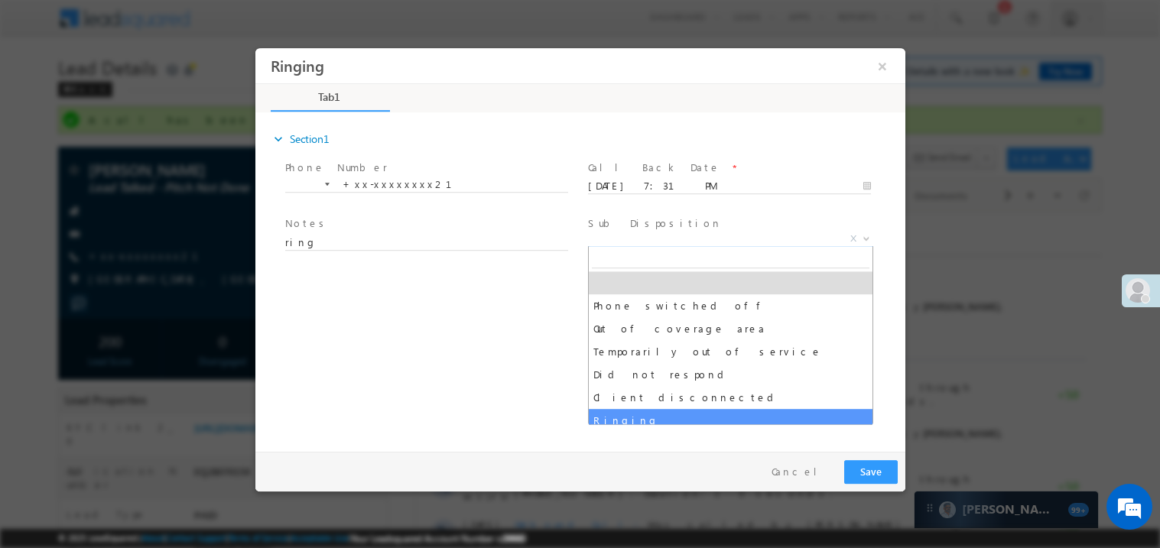
select select "Ringing"
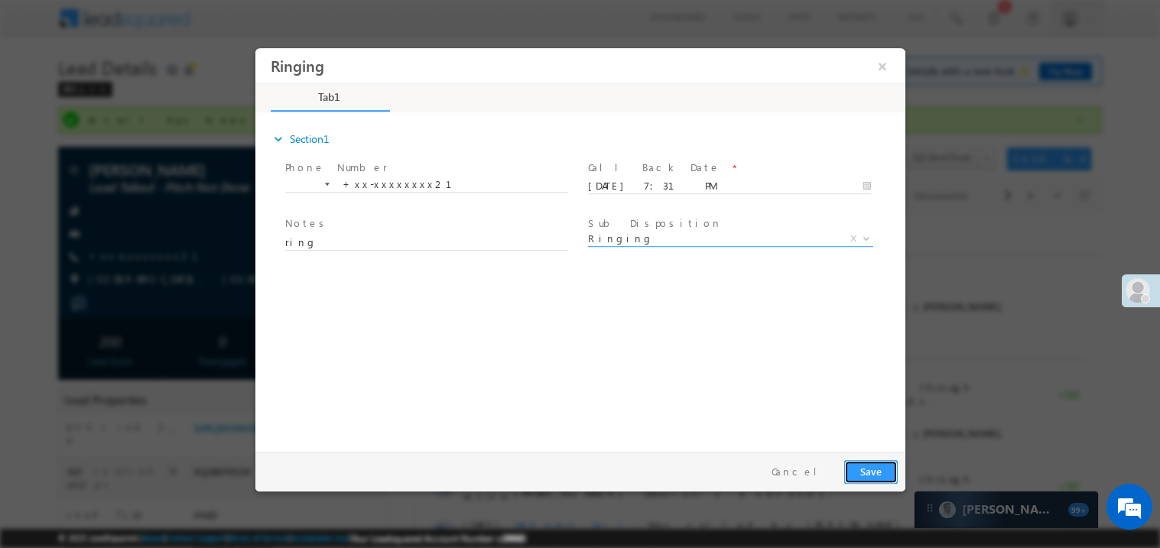
click at [873, 474] on button "Save" at bounding box center [870, 472] width 54 height 24
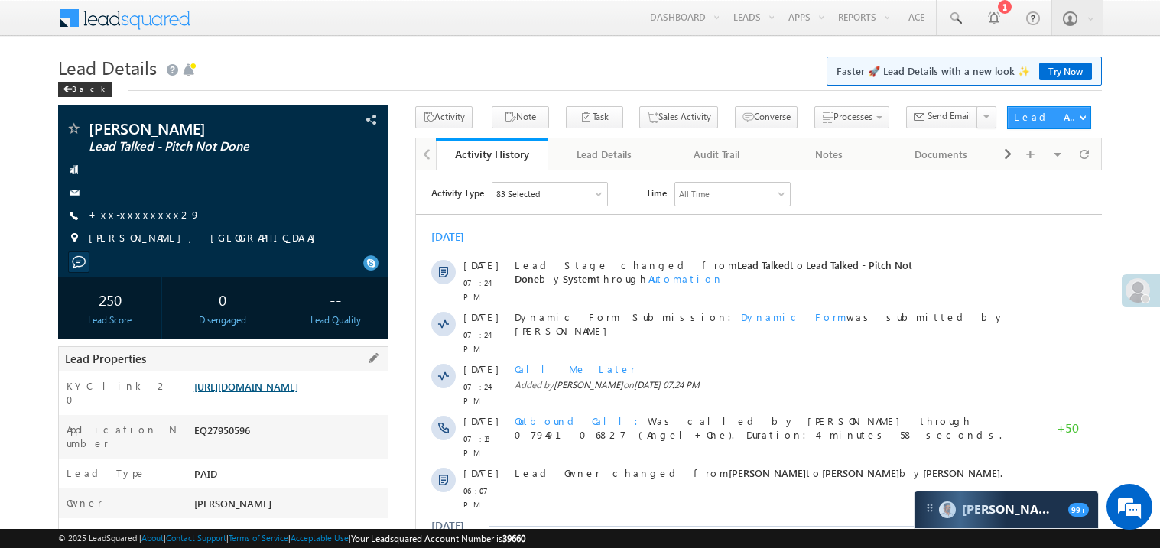
click at [297, 393] on link "[URL][DOMAIN_NAME]" at bounding box center [246, 386] width 104 height 13
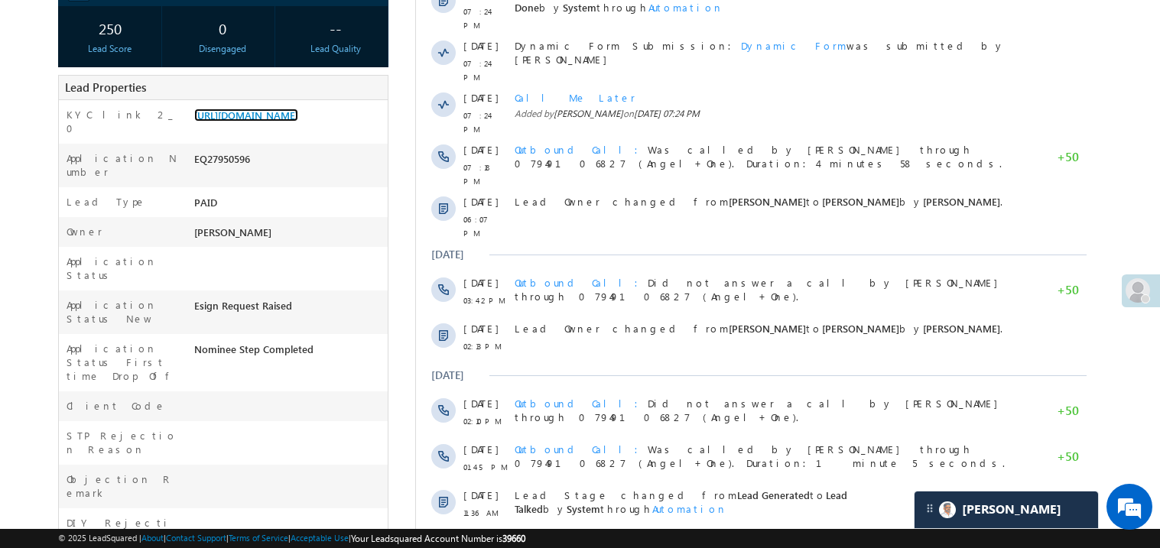
scroll to position [275, 0]
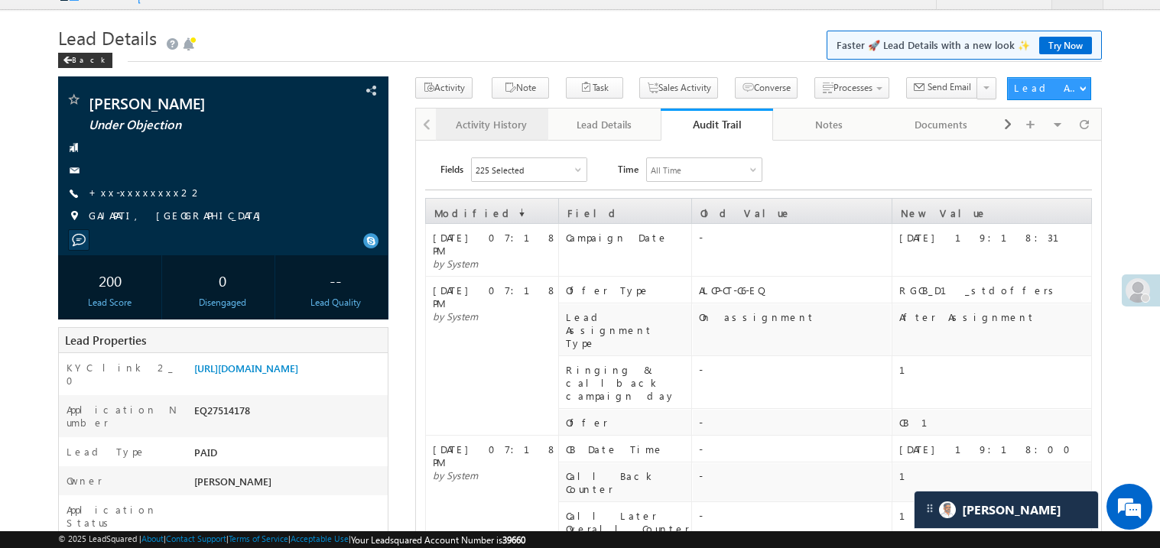
click at [457, 119] on div "Activity History" at bounding box center [491, 124] width 86 height 18
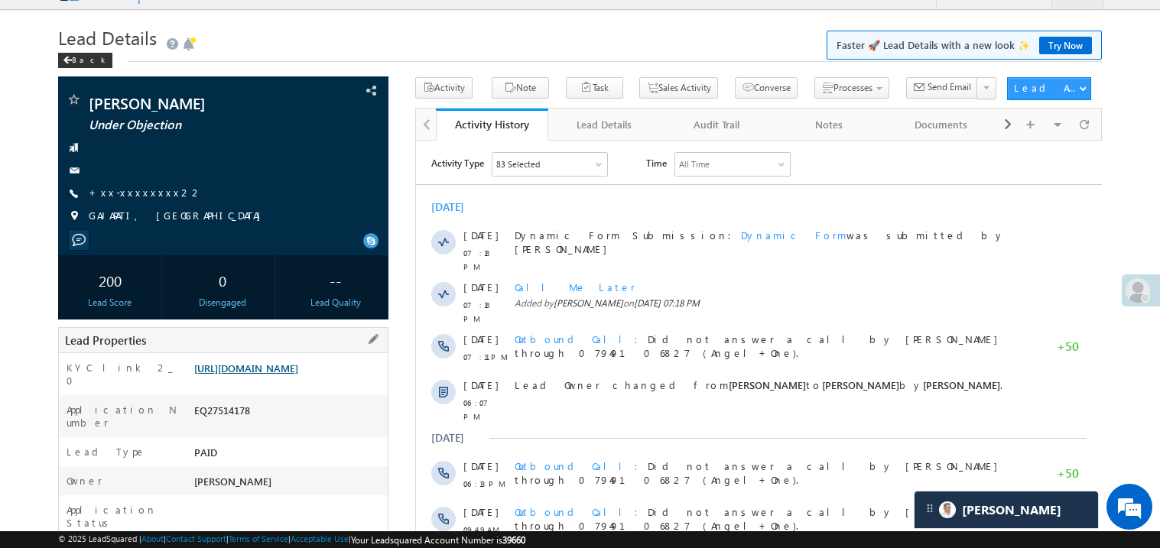
click at [294, 375] on link "[URL][DOMAIN_NAME]" at bounding box center [246, 368] width 104 height 13
click at [288, 367] on link "[URL][DOMAIN_NAME]" at bounding box center [246, 368] width 104 height 13
click at [271, 375] on link "[URL][DOMAIN_NAME]" at bounding box center [246, 368] width 104 height 13
click at [298, 375] on link "[URL][DOMAIN_NAME]" at bounding box center [246, 368] width 104 height 13
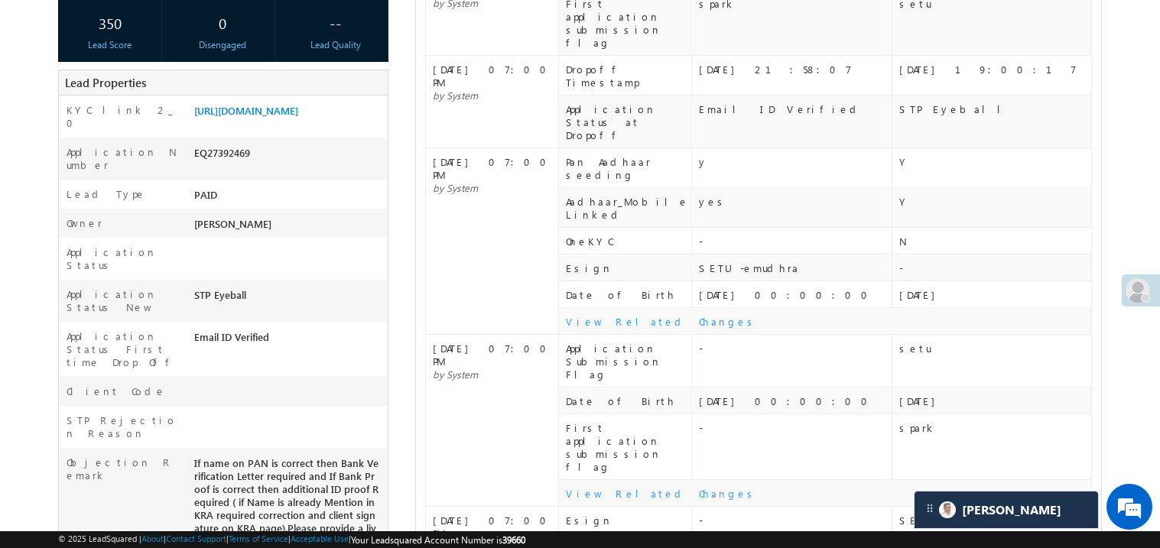
scroll to position [305, 0]
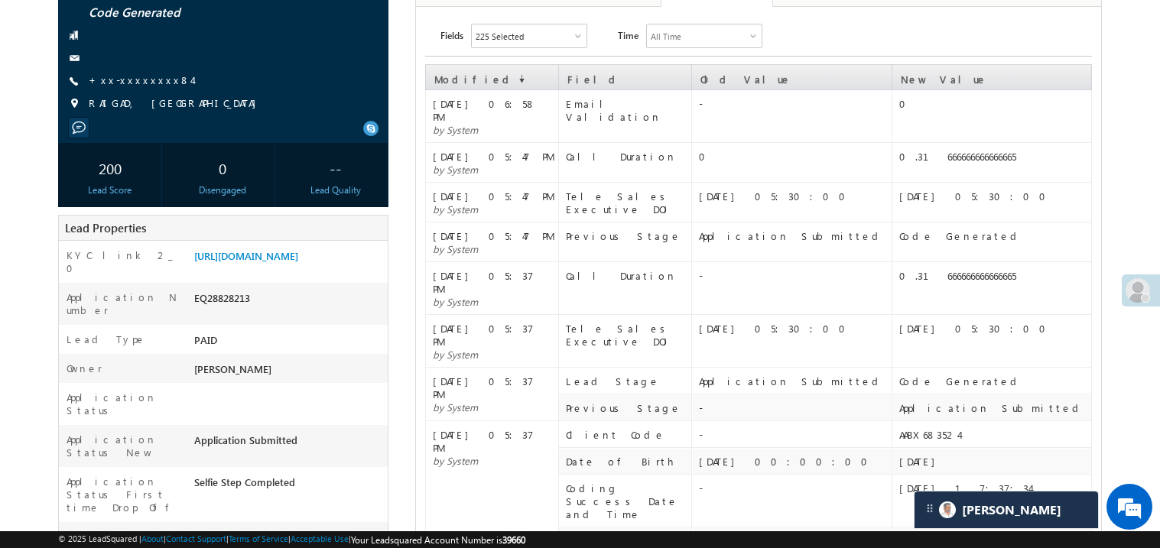
scroll to position [122, 0]
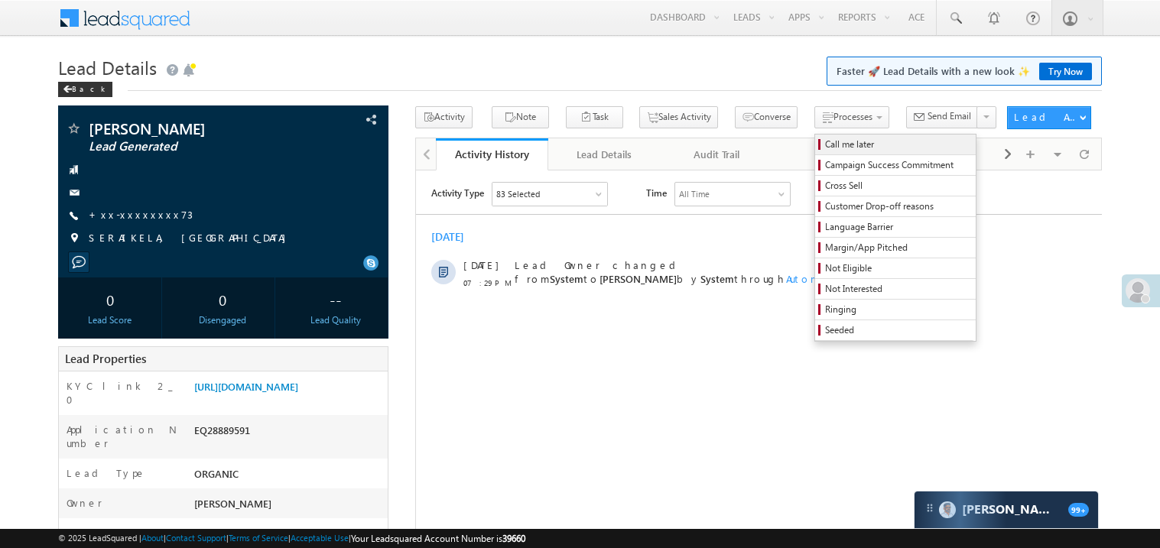
click at [825, 149] on span "Call me later" at bounding box center [897, 145] width 145 height 14
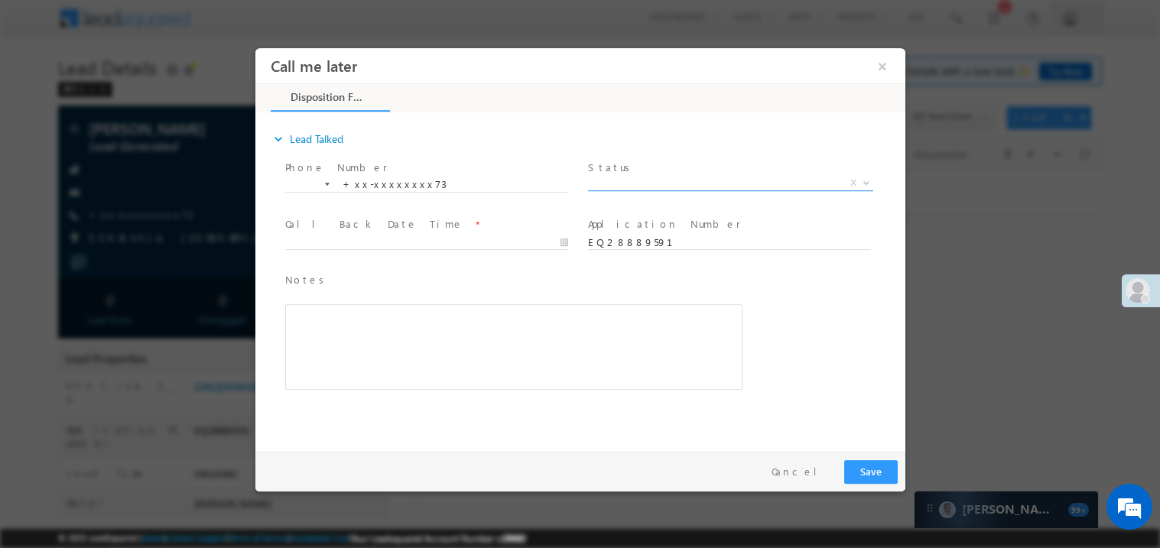
click at [618, 187] on span "X" at bounding box center [729, 182] width 285 height 15
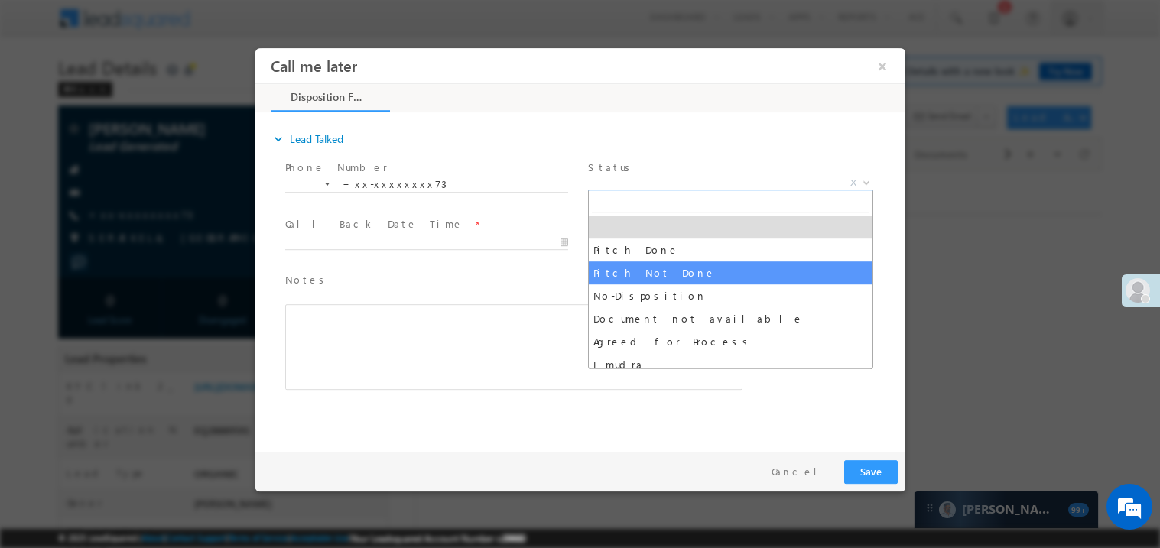
select select "Pitch Not Done"
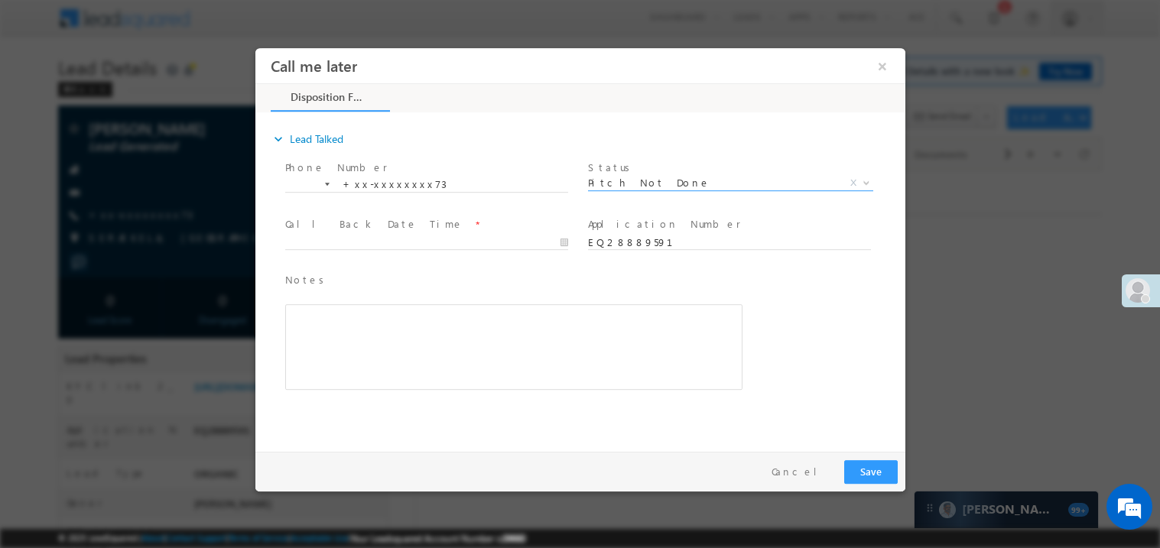
click at [372, 249] on span at bounding box center [425, 257] width 282 height 17
click at [378, 240] on body "Call me later ×" at bounding box center [580, 245] width 650 height 397
type input "09/13/25 7:41 PM"
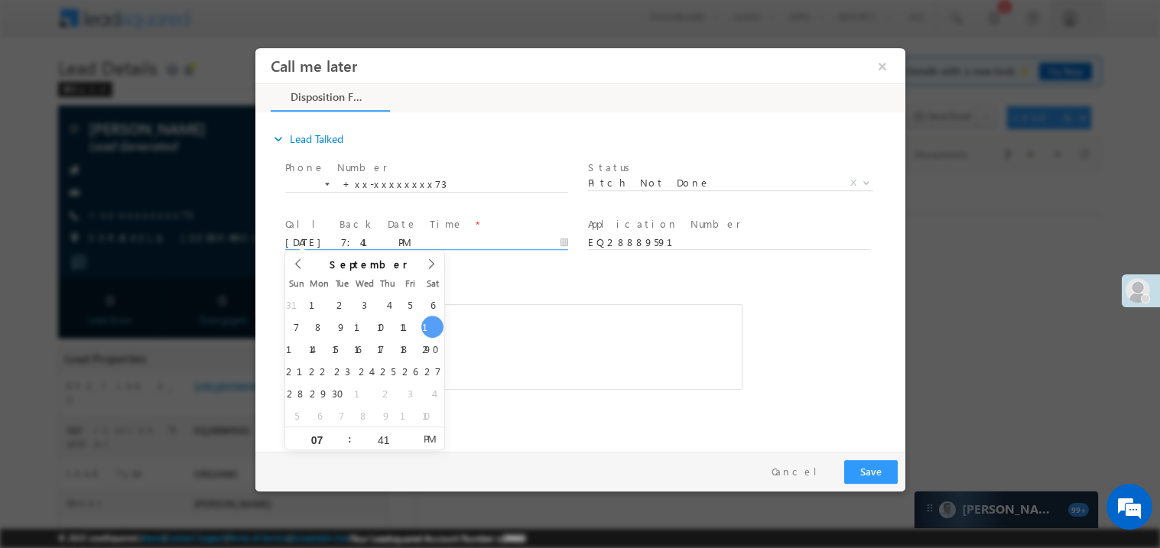
click at [515, 314] on div "Rich Text Editor, 40788eee-0fb2-11ec-a811-0adc8a9d82c2__tab1__section1__Notes__…" at bounding box center [512, 347] width 457 height 86
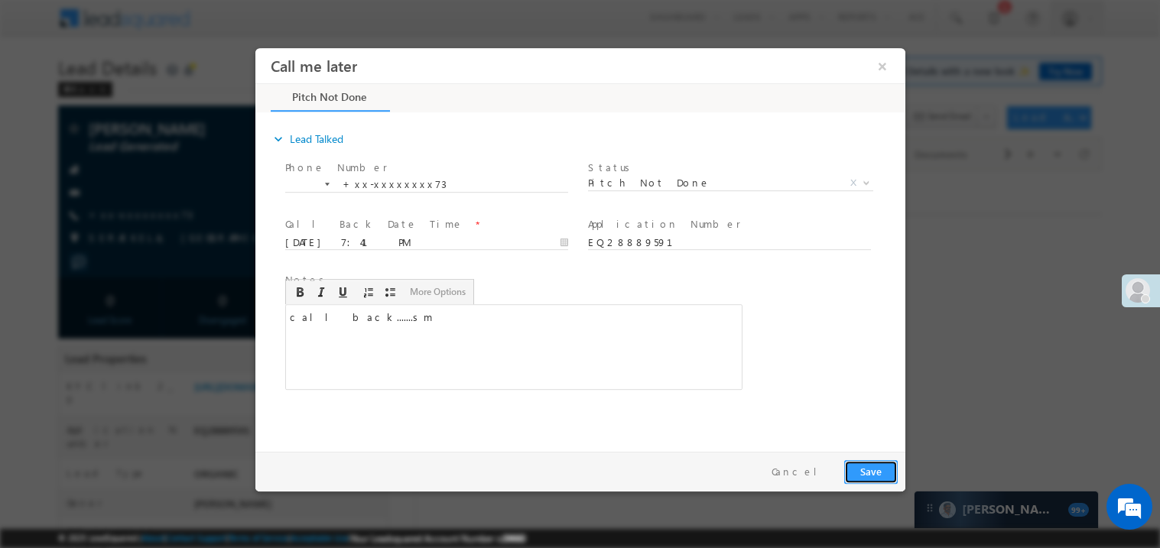
click at [876, 473] on button "Save" at bounding box center [870, 472] width 54 height 24
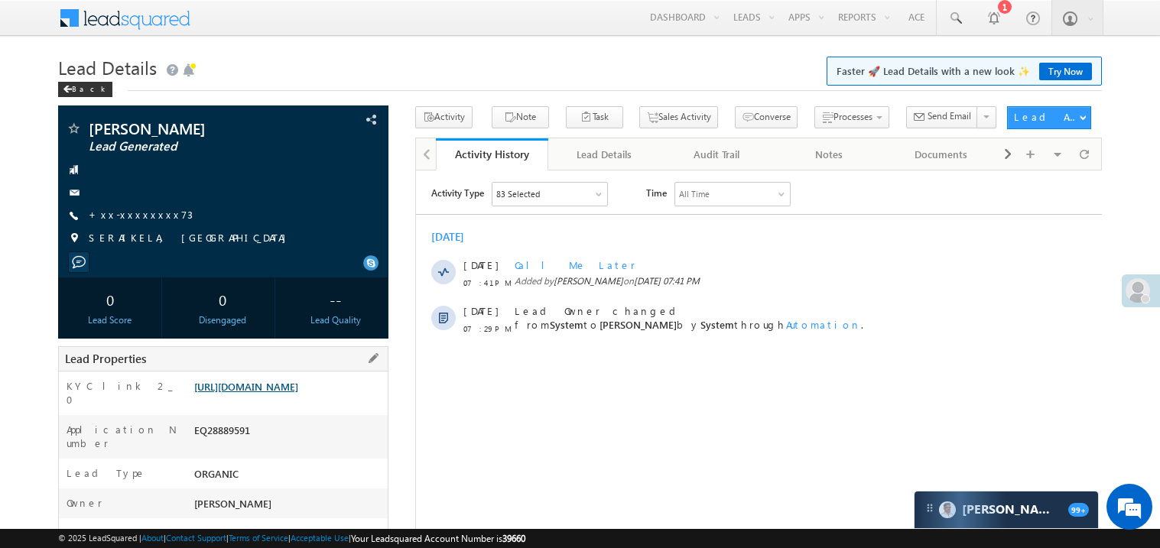
click at [270, 393] on link "https://angelbroking1-pk3em7sa.customui-test.leadsquared.com?leadId=27f3e56a-78…" at bounding box center [246, 386] width 104 height 13
click at [139, 223] on div "Sandip Mahato Lead Generated +xx-xxxxxxxx73" at bounding box center [223, 187] width 315 height 133
click at [141, 221] on link "+xx-xxxxxxxx73" at bounding box center [141, 214] width 104 height 13
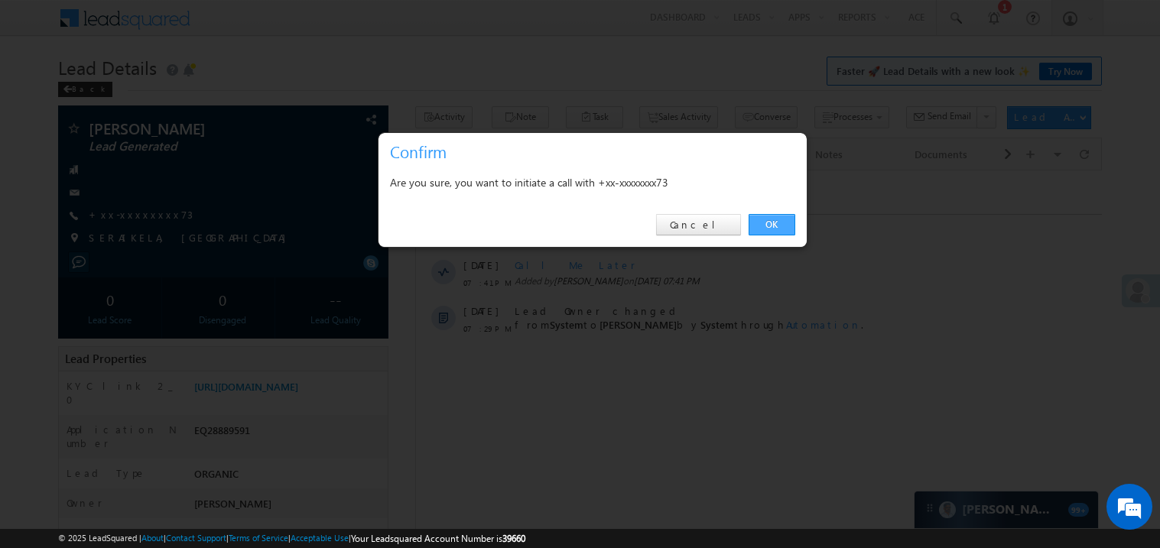
click at [772, 227] on link "OK" at bounding box center [772, 224] width 47 height 21
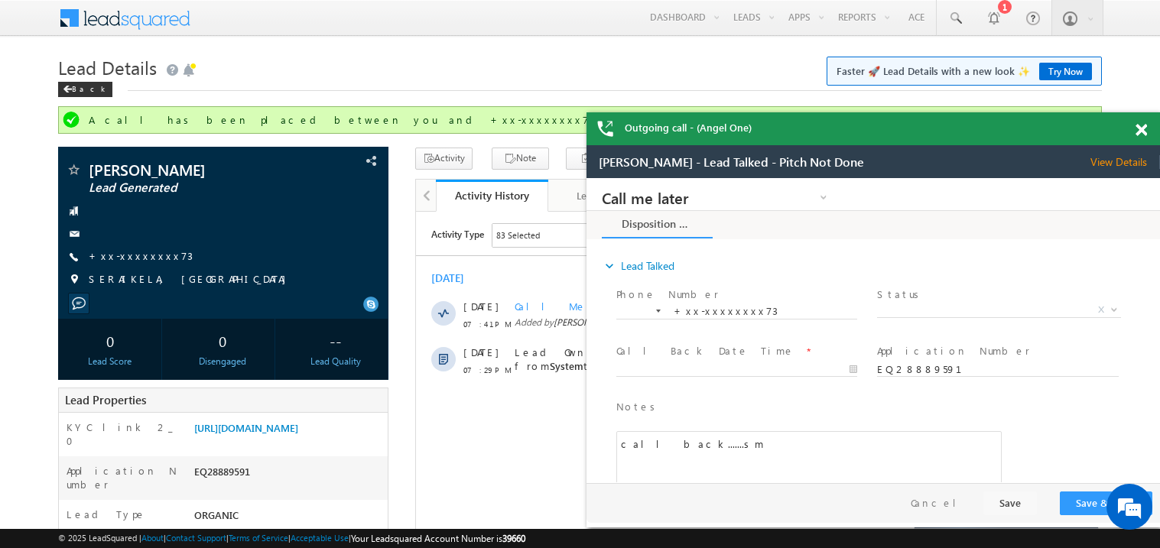
click at [1142, 129] on span at bounding box center [1141, 130] width 11 height 13
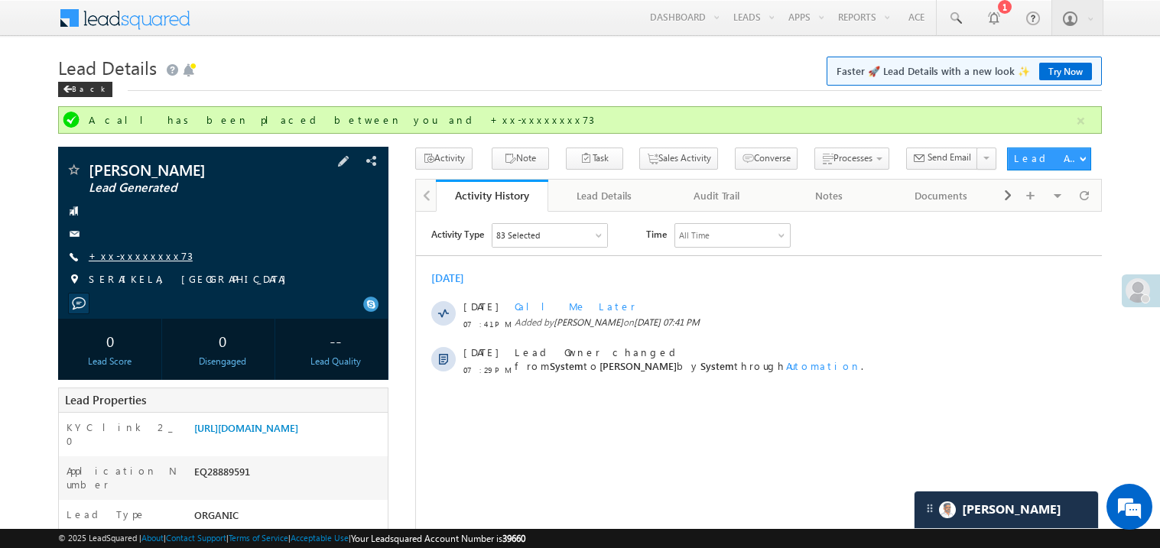
click at [138, 258] on link "+xx-xxxxxxxx73" at bounding box center [141, 255] width 104 height 13
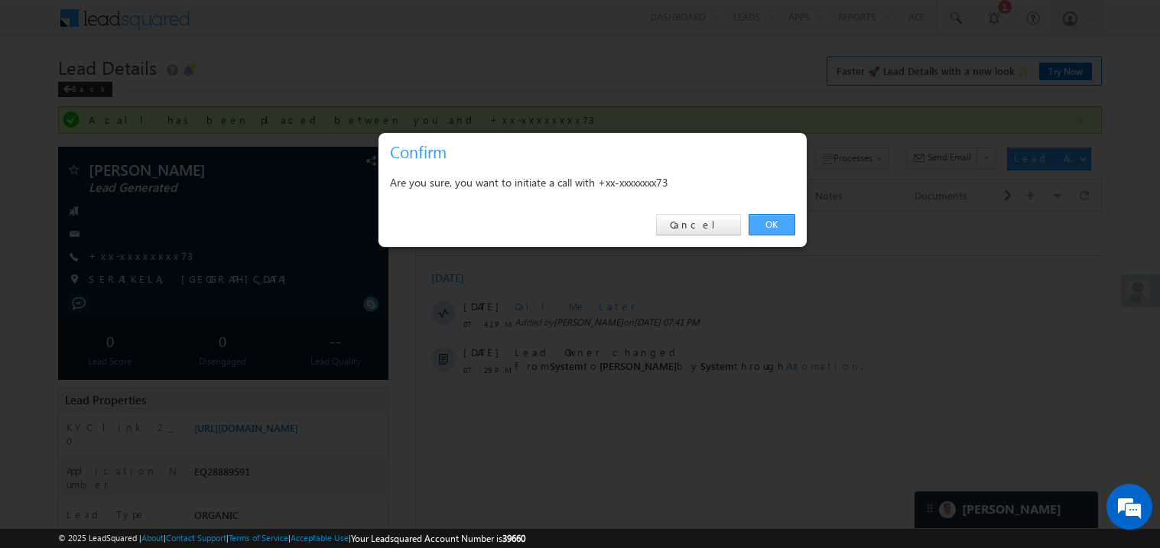
click at [772, 225] on link "OK" at bounding box center [772, 224] width 47 height 21
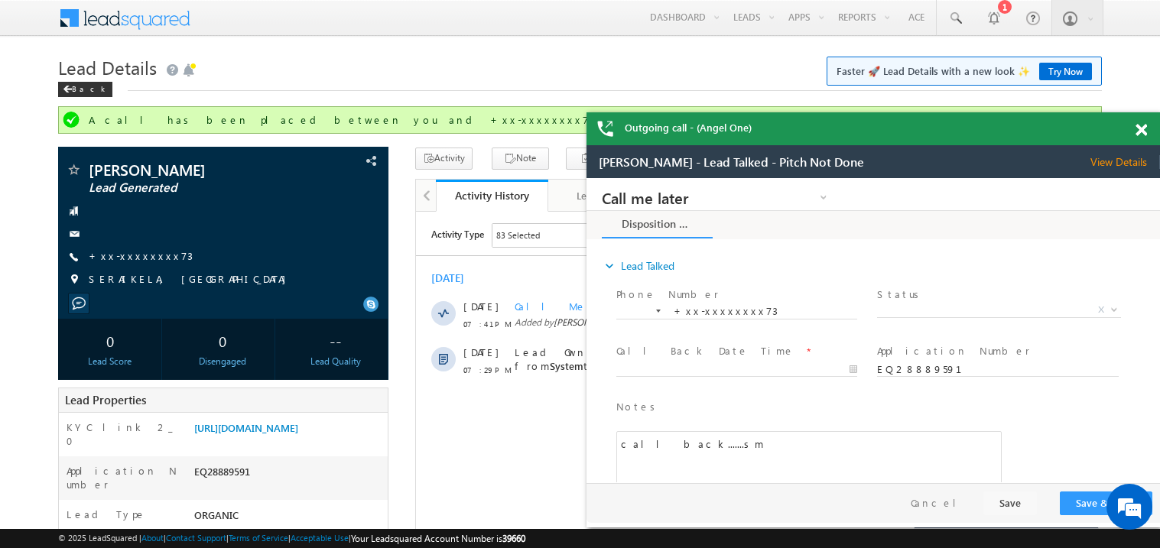
click at [1142, 130] on span at bounding box center [1141, 130] width 11 height 13
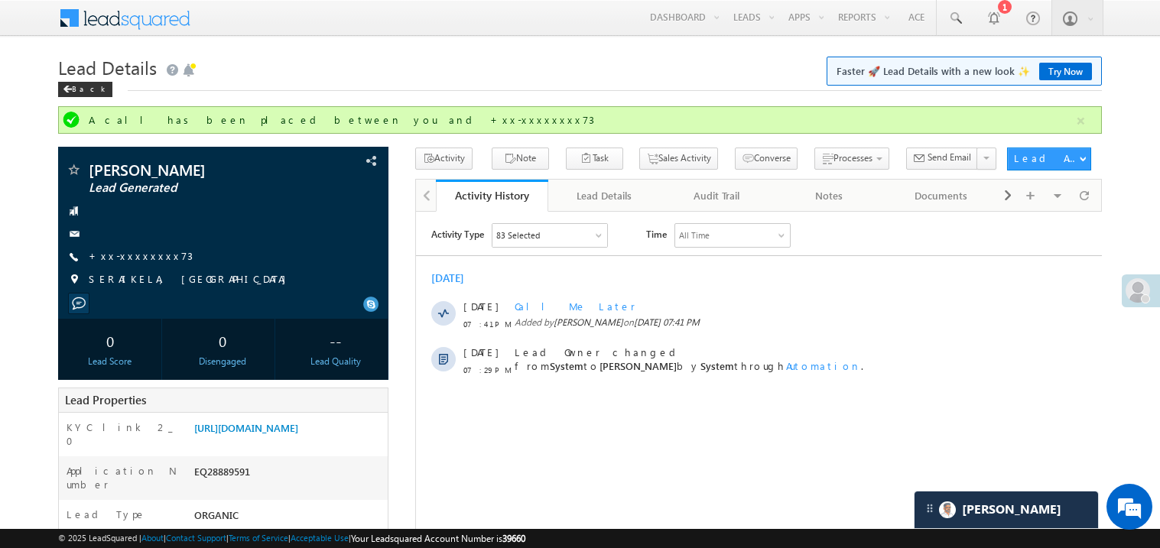
click at [614, 63] on h1 "Lead Details Faster 🚀 Lead Details with a new look ✨ Try Now" at bounding box center [580, 66] width 1044 height 30
click at [283, 434] on link "https://angelbroking1-pk3em7sa.customui-test.leadsquared.com?leadId=27f3e56a-78…" at bounding box center [246, 427] width 104 height 13
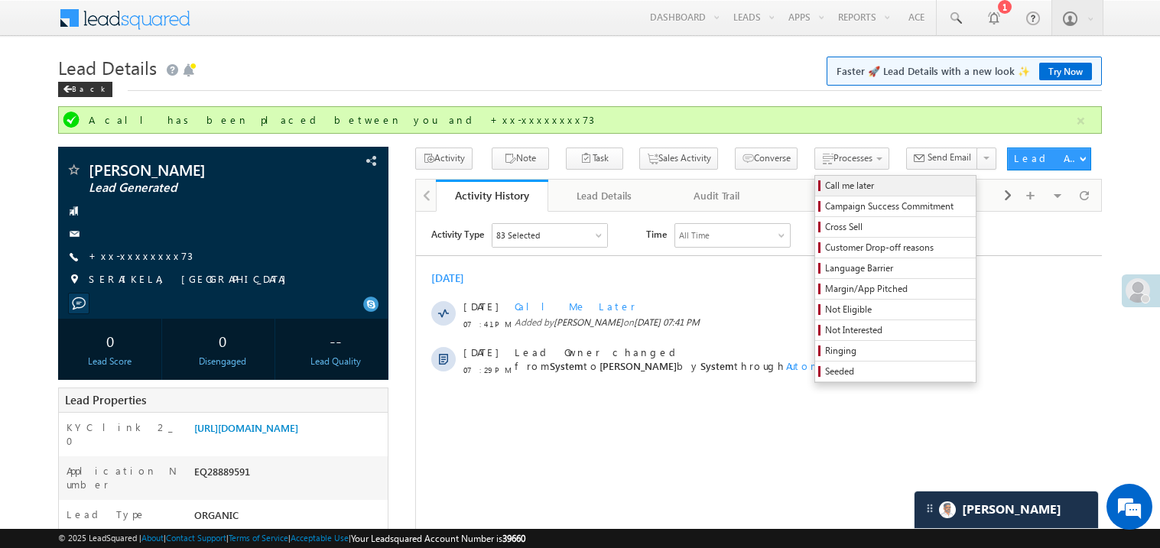
click at [825, 187] on span "Call me later" at bounding box center [897, 186] width 145 height 14
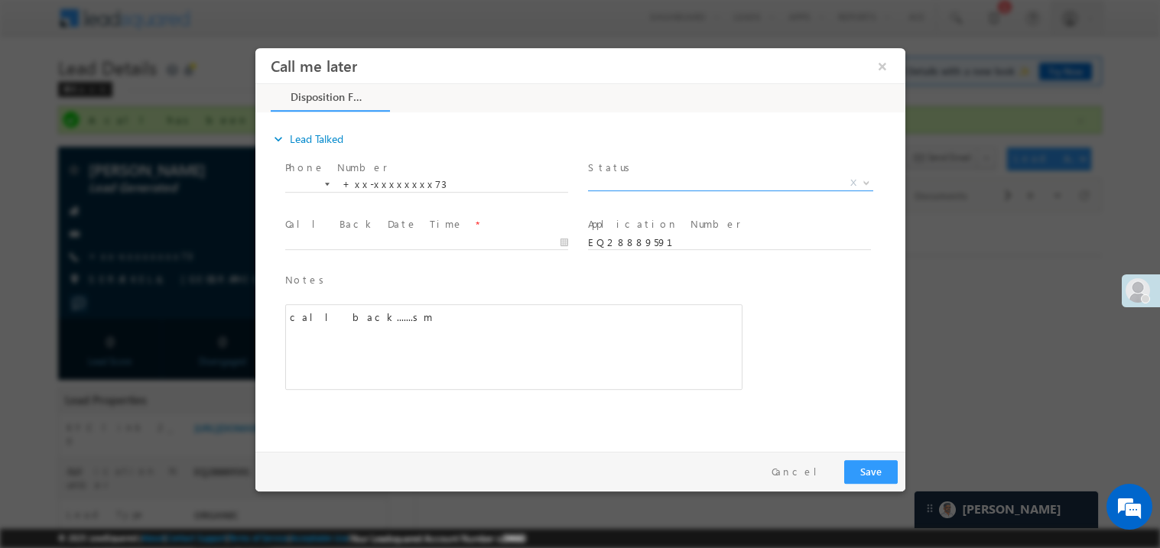
click at [633, 180] on span "X" at bounding box center [729, 182] width 285 height 15
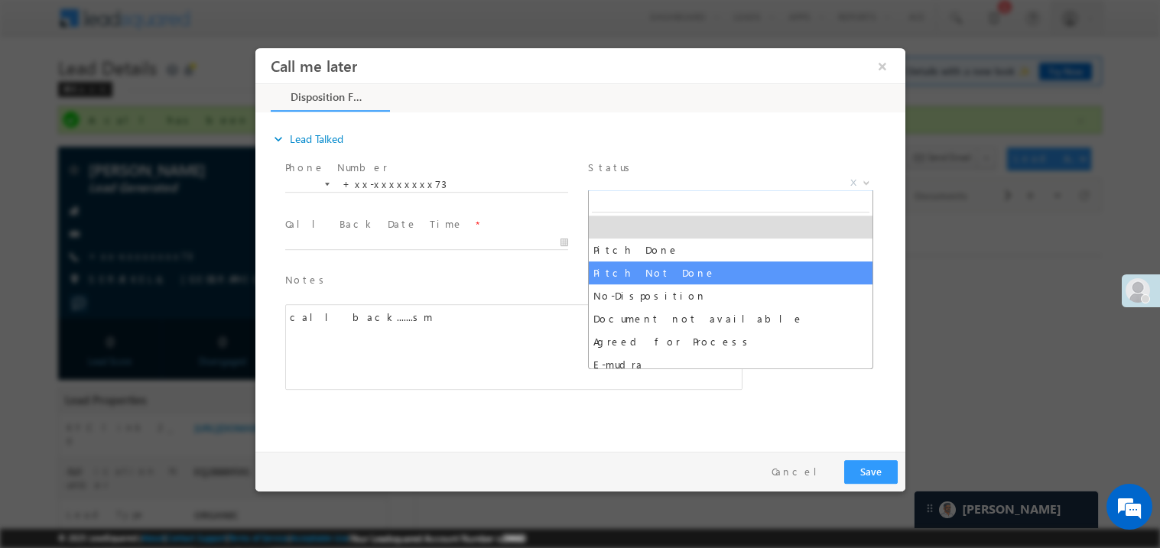
select select "Pitch Not Done"
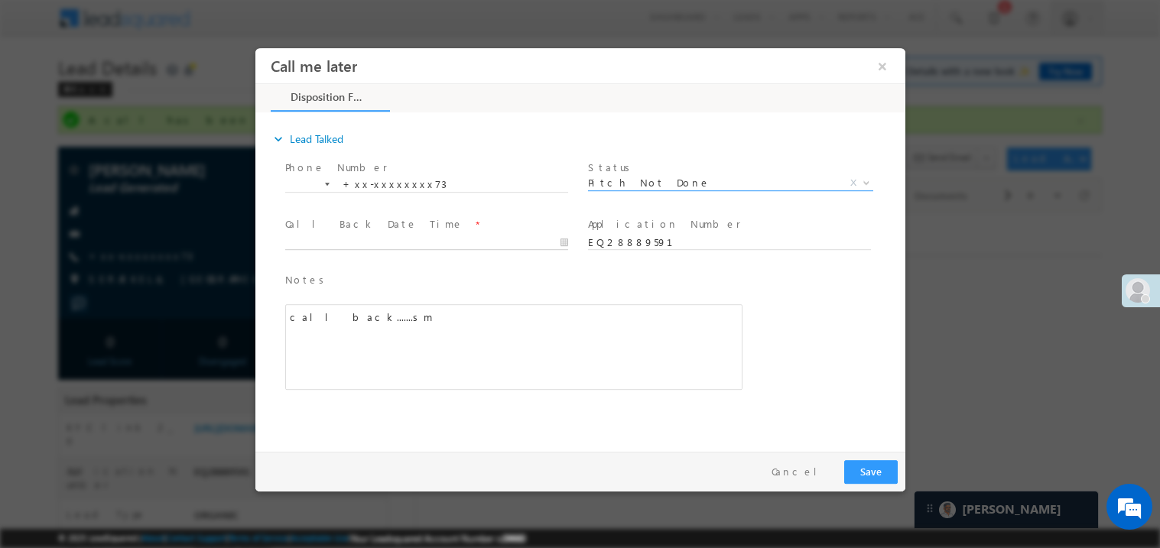
click at [344, 243] on body "Call me later ×" at bounding box center [580, 245] width 650 height 397
type input "09/13/25 7:56 PM"
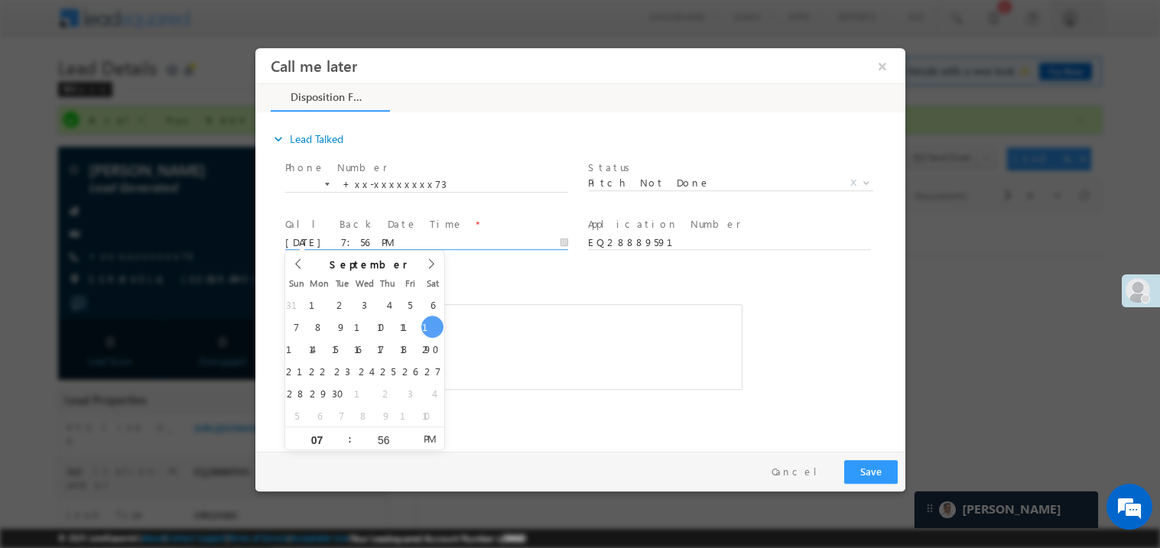
click at [567, 366] on div "call back.......sm" at bounding box center [512, 347] width 457 height 86
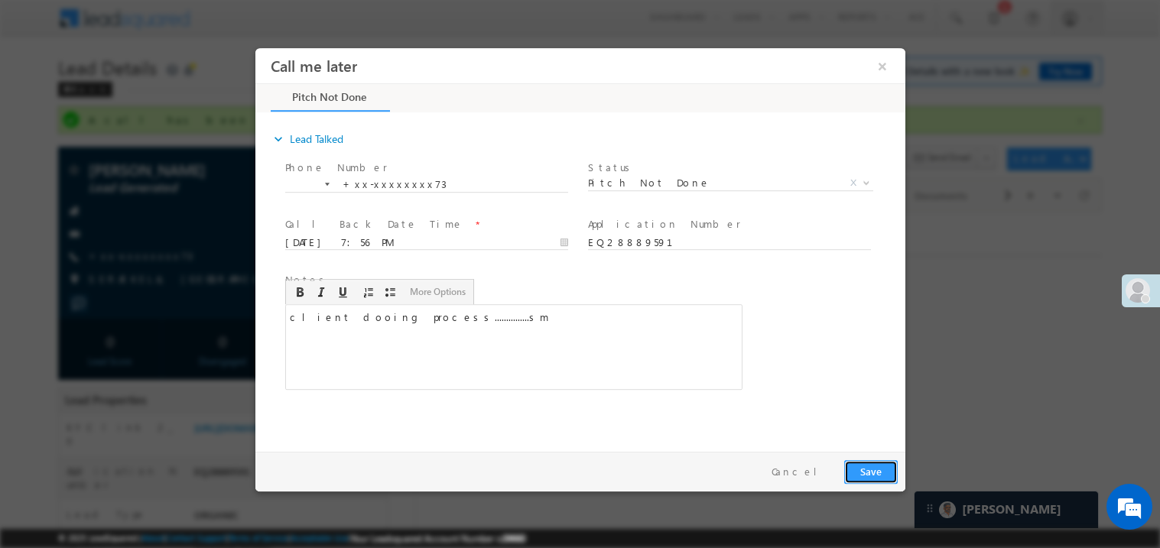
click at [866, 466] on button "Save" at bounding box center [870, 472] width 54 height 24
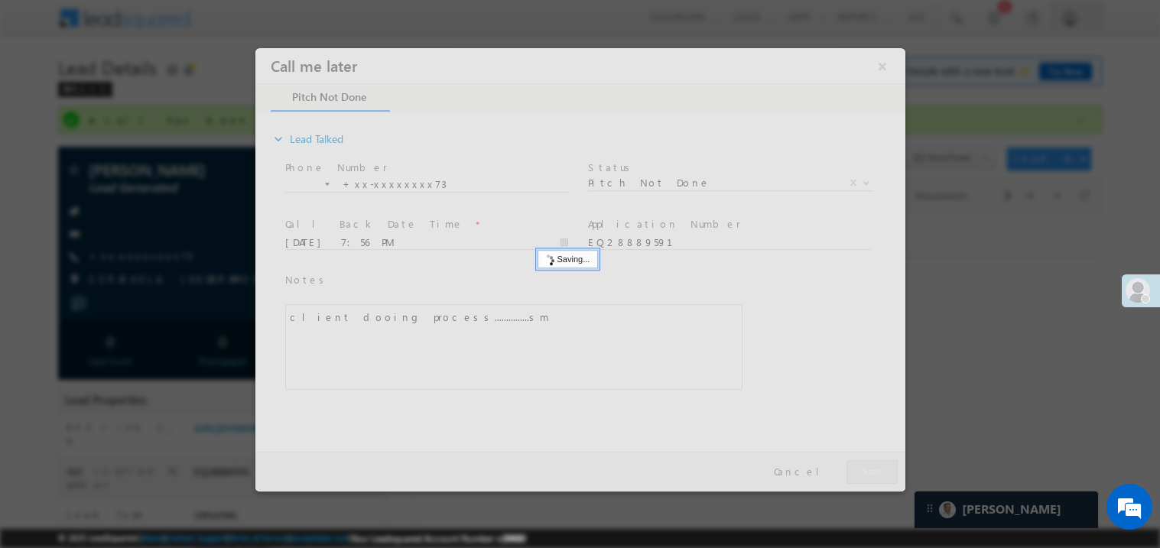
click at [866, 466] on div at bounding box center [580, 269] width 650 height 444
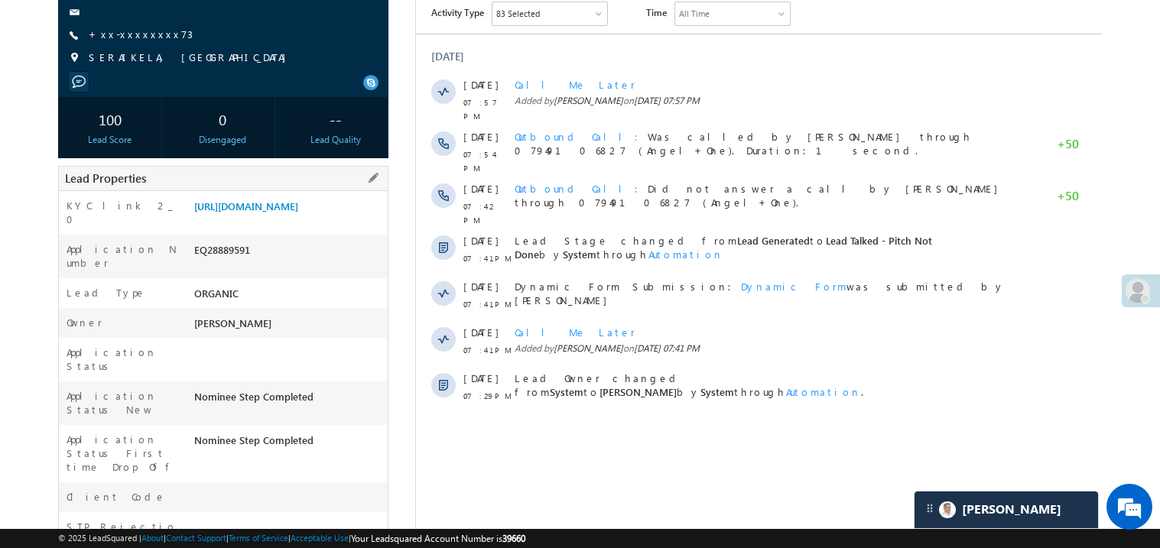
scroll to position [305, 0]
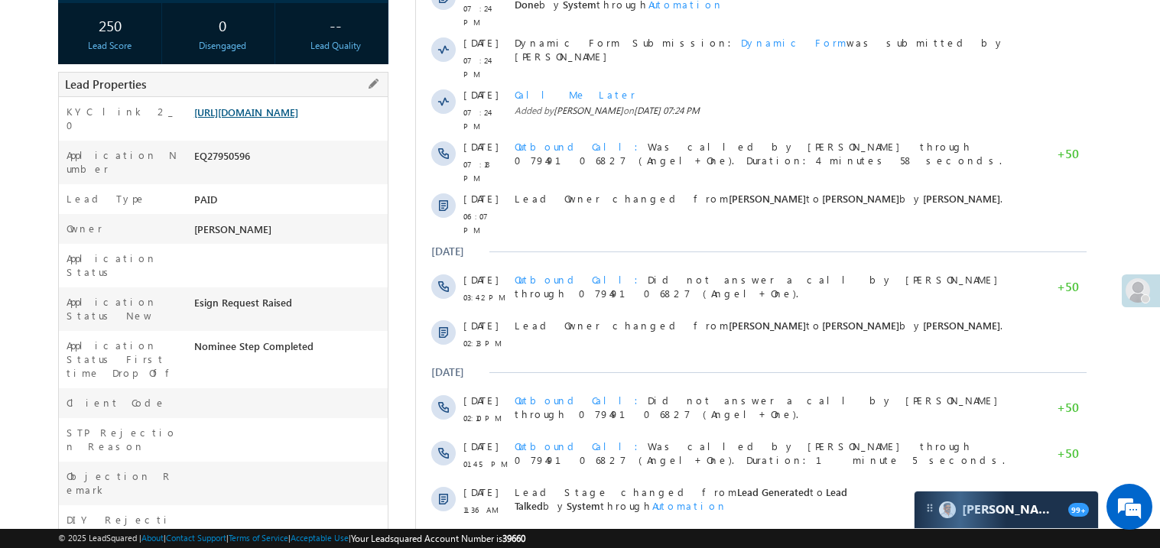
click at [284, 119] on link "[URL][DOMAIN_NAME]" at bounding box center [246, 112] width 104 height 13
click at [275, 119] on link "[URL][DOMAIN_NAME]" at bounding box center [246, 112] width 104 height 13
click at [262, 113] on link "[URL][DOMAIN_NAME]" at bounding box center [246, 112] width 104 height 13
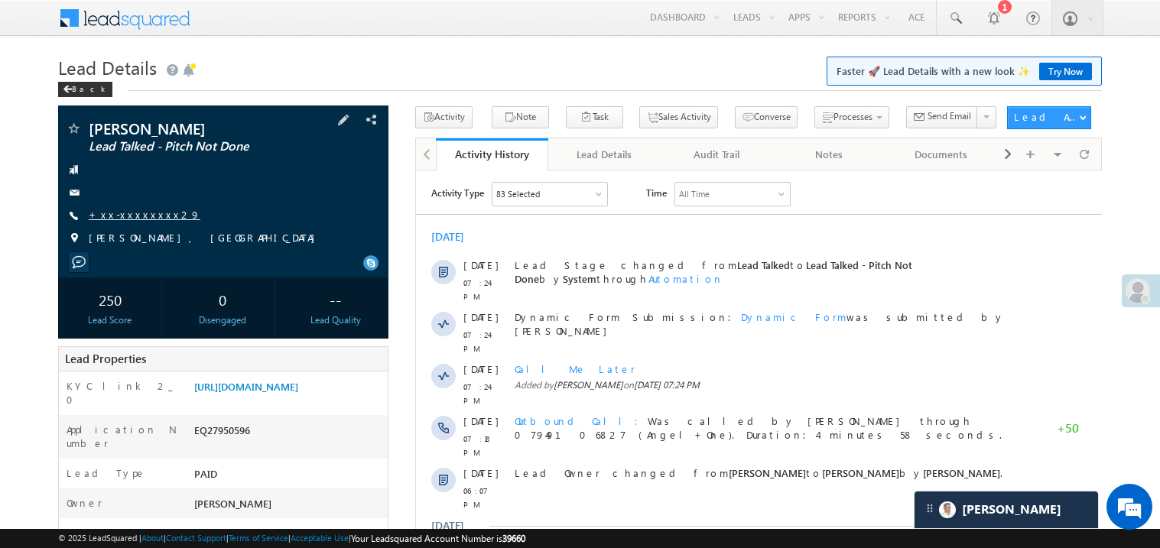
click at [131, 220] on link "+xx-xxxxxxxx29" at bounding box center [145, 214] width 112 height 13
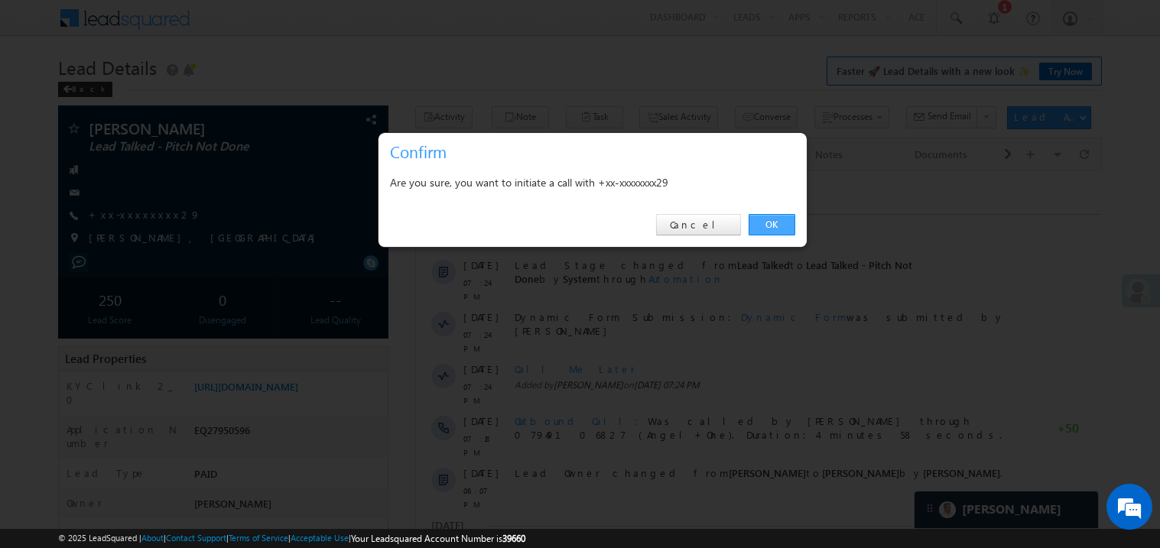
click at [772, 228] on link "OK" at bounding box center [772, 224] width 47 height 21
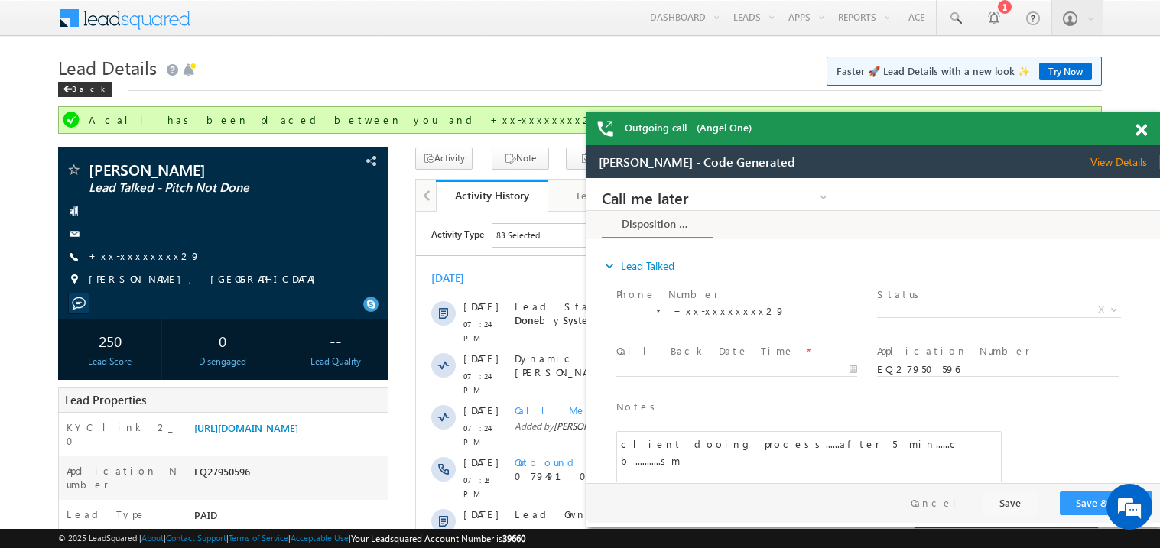
click at [1146, 132] on span at bounding box center [1141, 130] width 11 height 13
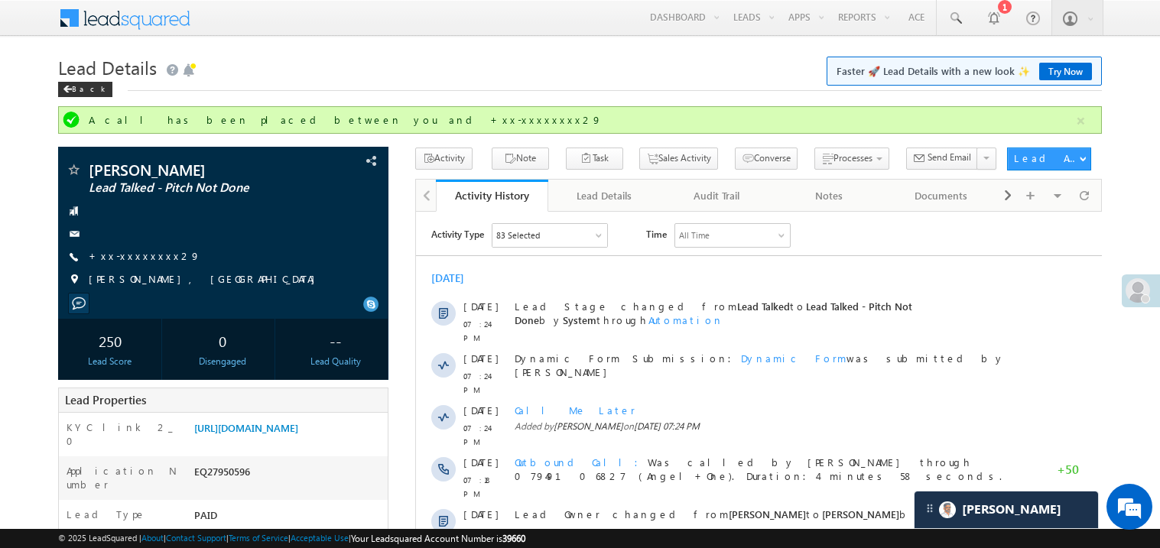
click at [699, 272] on div "[DATE]" at bounding box center [758, 278] width 686 height 14
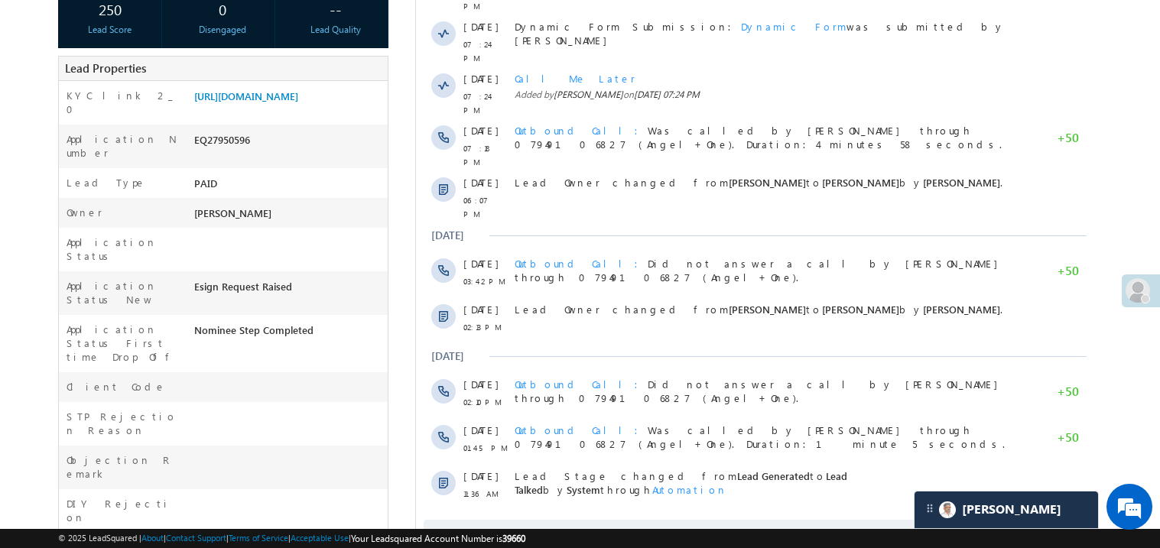
scroll to position [397, 0]
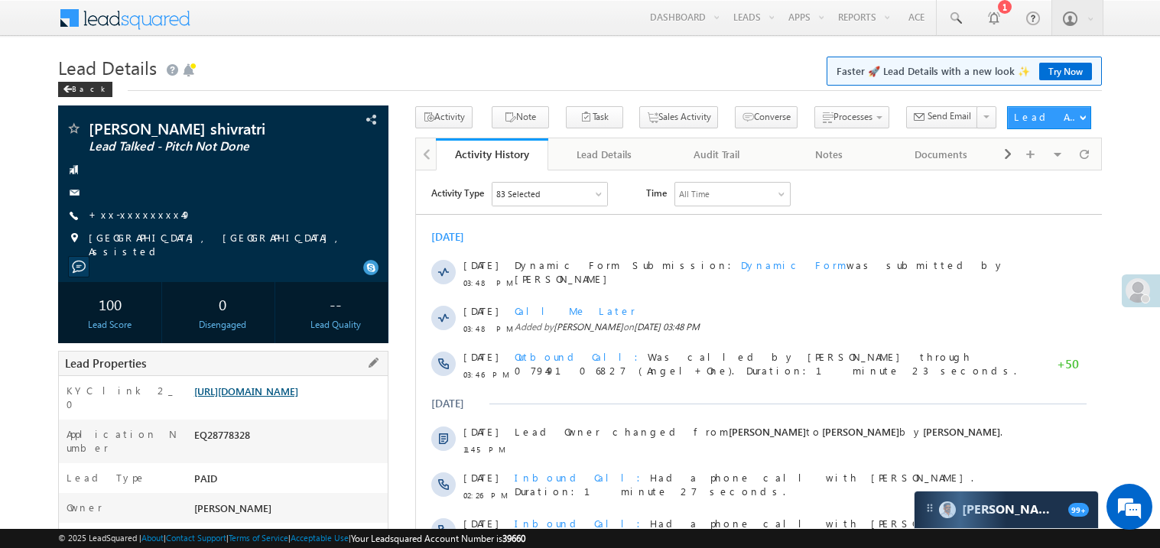
click at [279, 392] on link "[URL][DOMAIN_NAME]" at bounding box center [246, 391] width 104 height 13
click at [298, 398] on link "https://angelbroking1-pk3em7sa.customui-test.leadsquared.com?leadId=16d4336d-15…" at bounding box center [246, 391] width 104 height 13
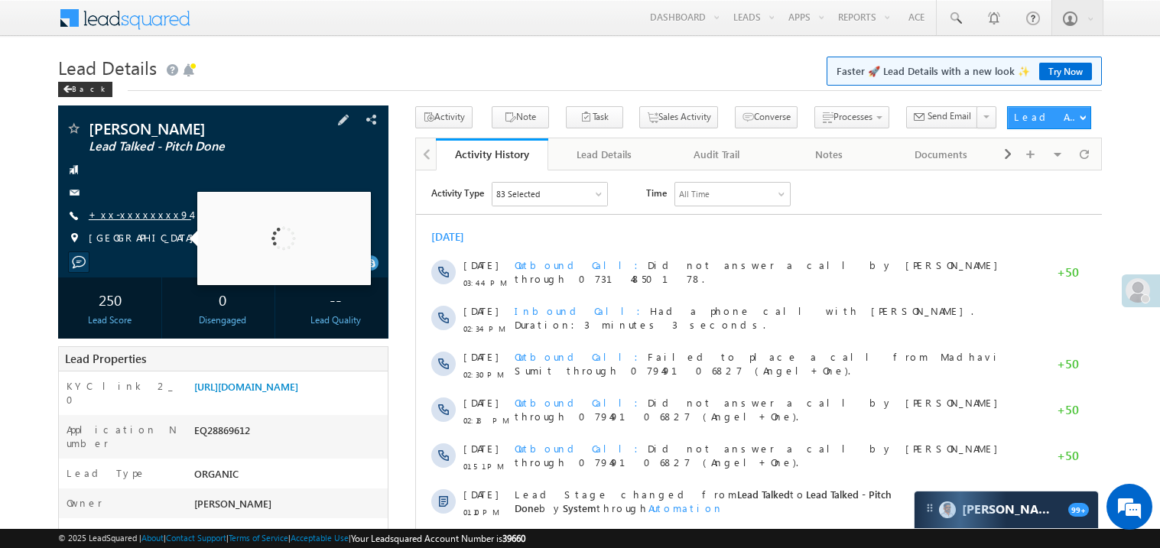
click at [138, 219] on link "+xx-xxxxxxxx94" at bounding box center [140, 214] width 102 height 13
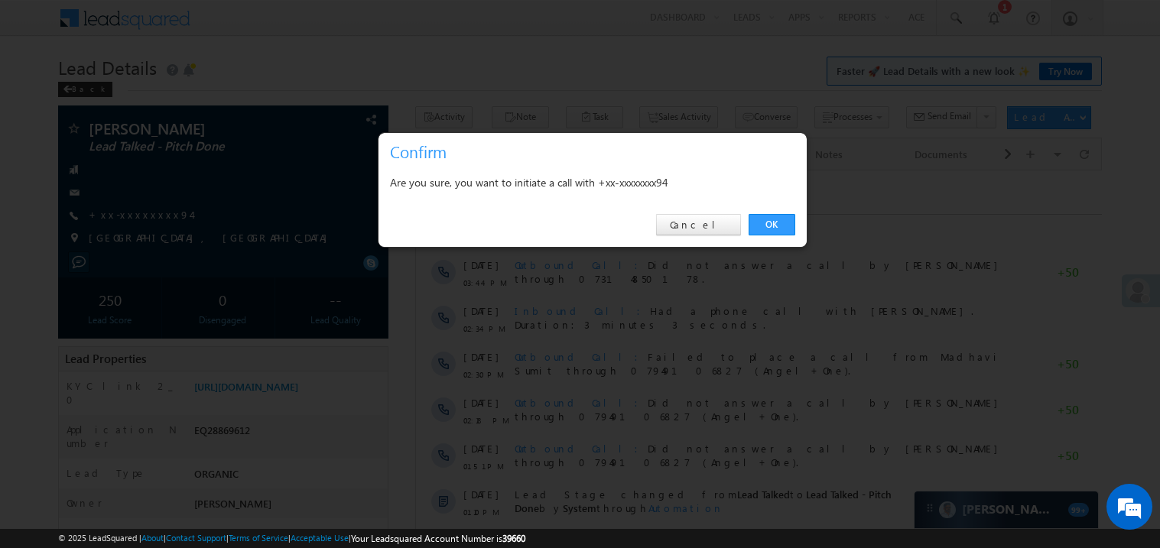
click at [299, 217] on div at bounding box center [580, 274] width 1160 height 548
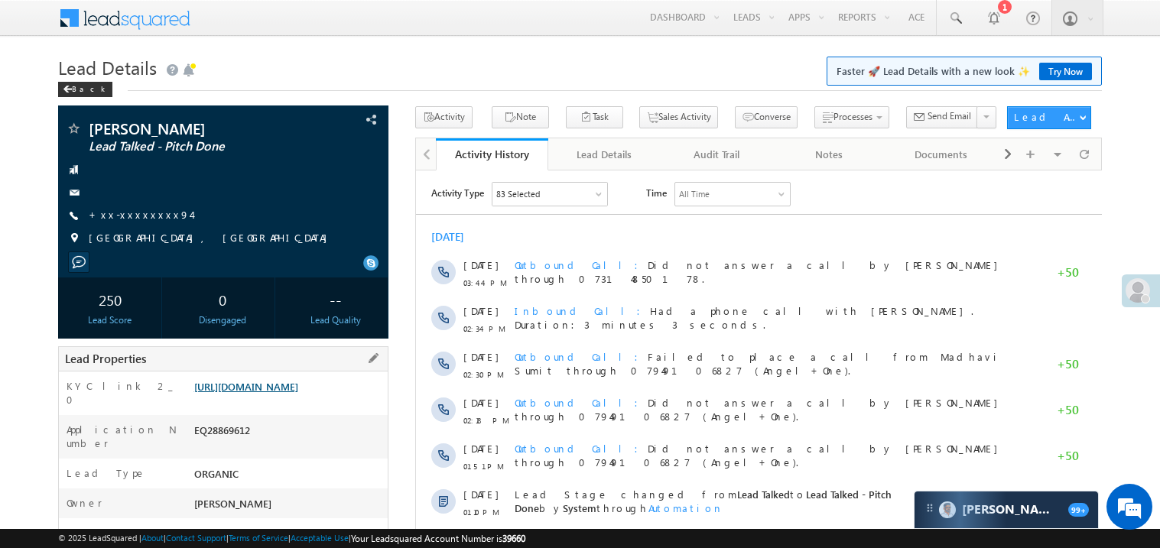
click at [298, 393] on link "[URL][DOMAIN_NAME]" at bounding box center [246, 386] width 104 height 13
click at [298, 392] on link "[URL][DOMAIN_NAME]" at bounding box center [246, 386] width 104 height 13
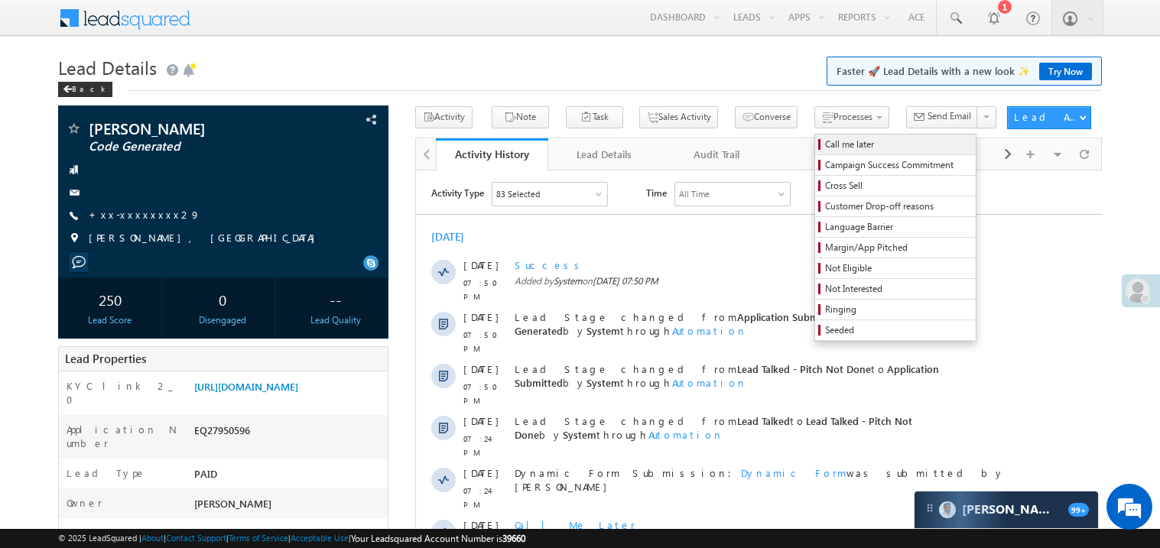
click at [825, 145] on span "Call me later" at bounding box center [897, 145] width 145 height 14
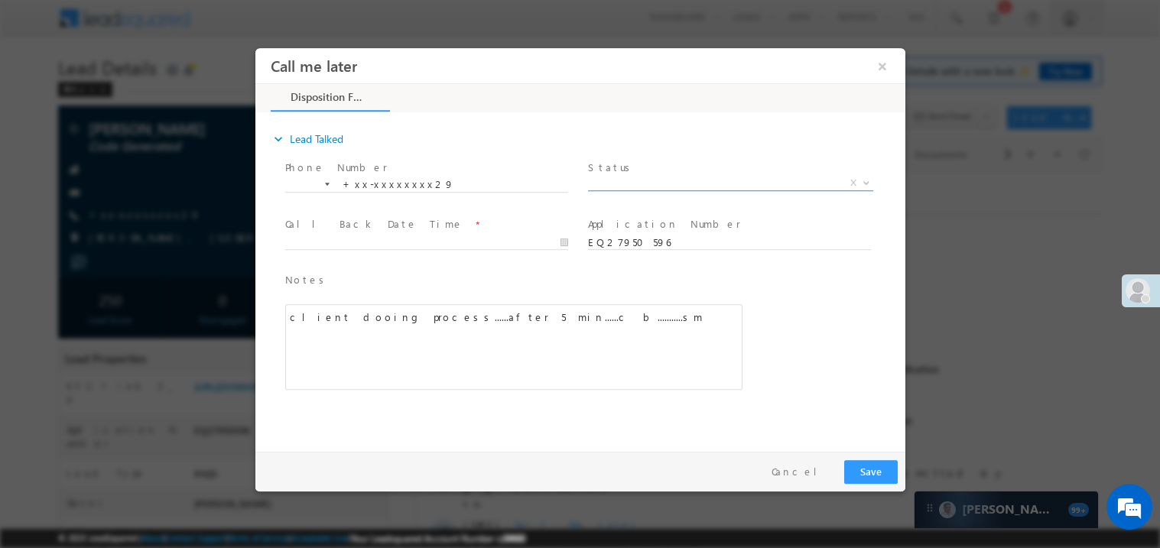
click at [636, 184] on span "X" at bounding box center [729, 182] width 285 height 15
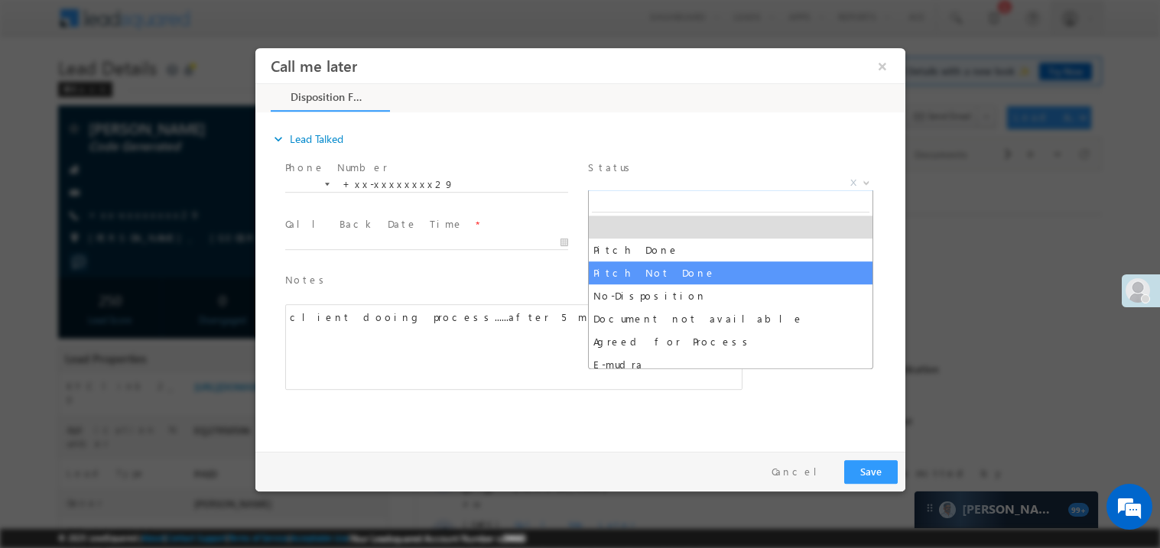
select select "Pitch Not Done"
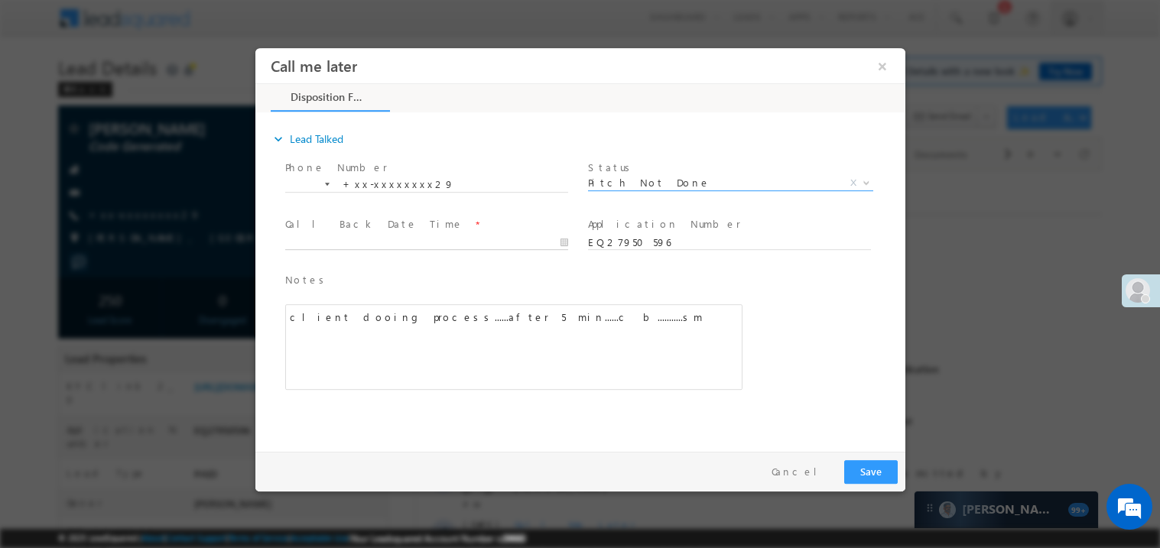
click at [312, 246] on body "Call me later ×" at bounding box center [580, 245] width 650 height 397
type input "09/13/25 7:53 PM"
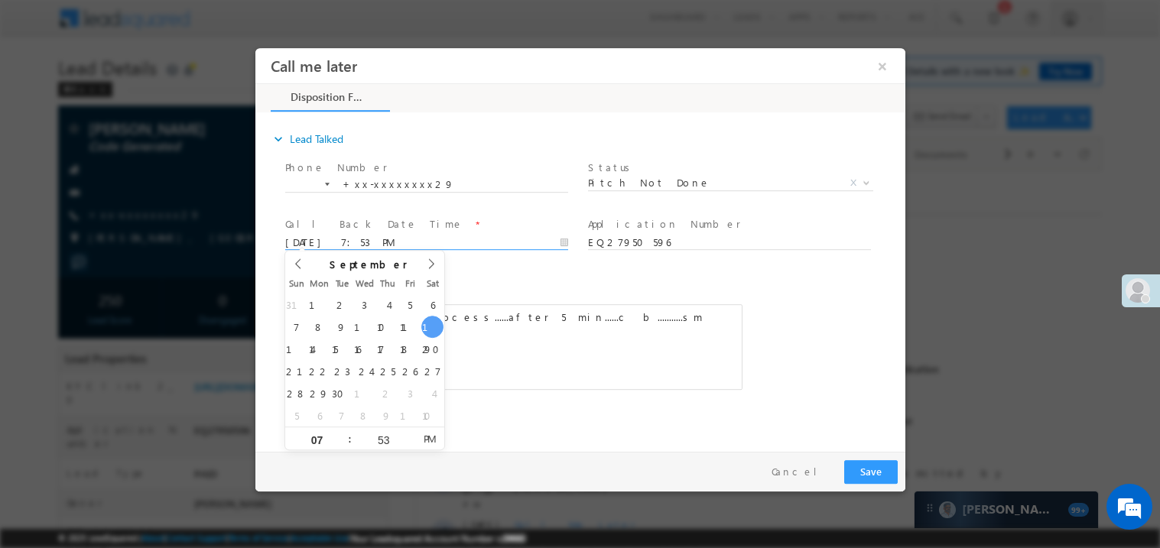
click at [630, 313] on div "client dooing process......after 5 min......c b...........sm" at bounding box center [512, 347] width 457 height 86
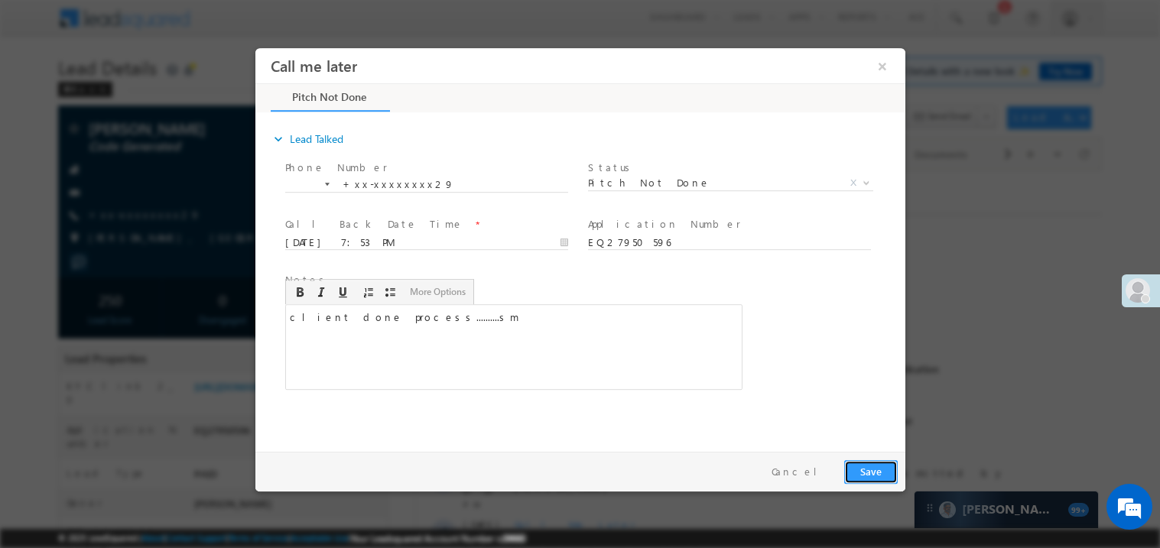
click at [860, 466] on button "Save" at bounding box center [870, 472] width 54 height 24
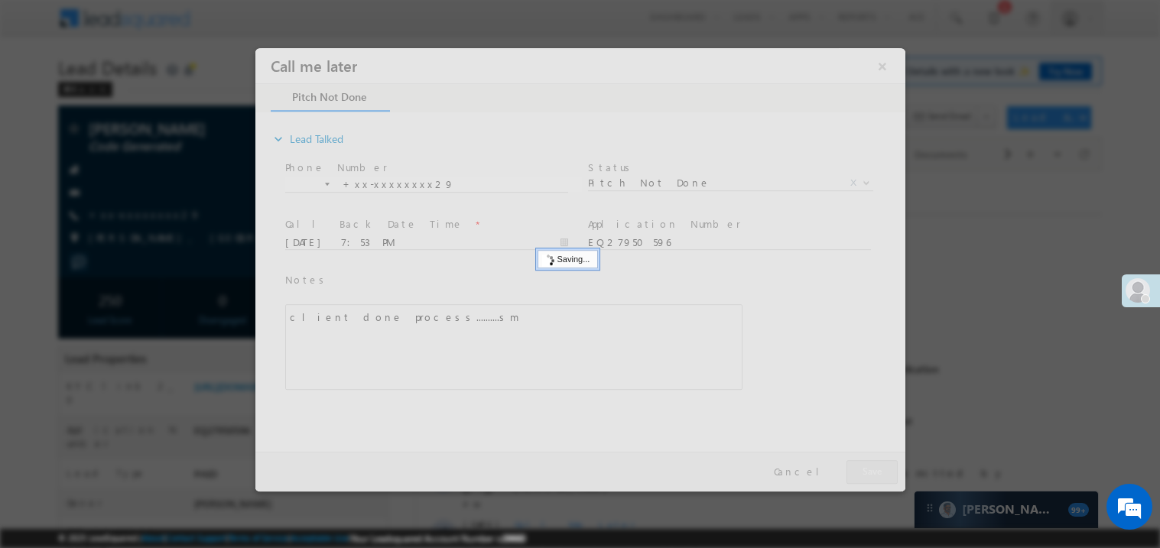
click at [860, 466] on div at bounding box center [580, 269] width 650 height 444
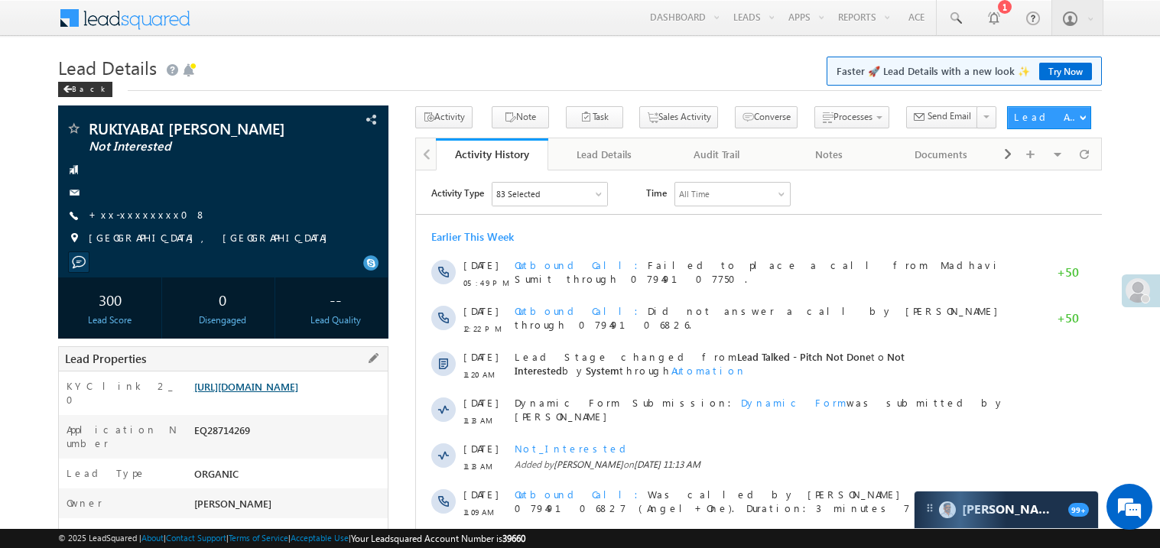
click at [295, 393] on link "[URL][DOMAIN_NAME]" at bounding box center [246, 386] width 104 height 13
click at [289, 393] on link "[URL][DOMAIN_NAME]" at bounding box center [246, 386] width 104 height 13
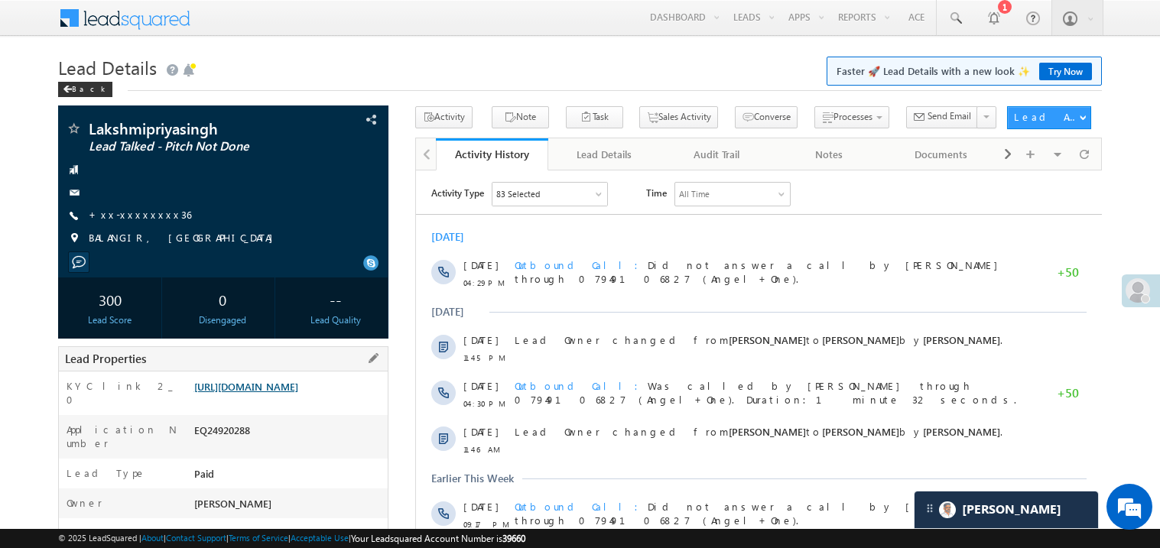
click at [281, 393] on link "[URL][DOMAIN_NAME]" at bounding box center [246, 386] width 104 height 13
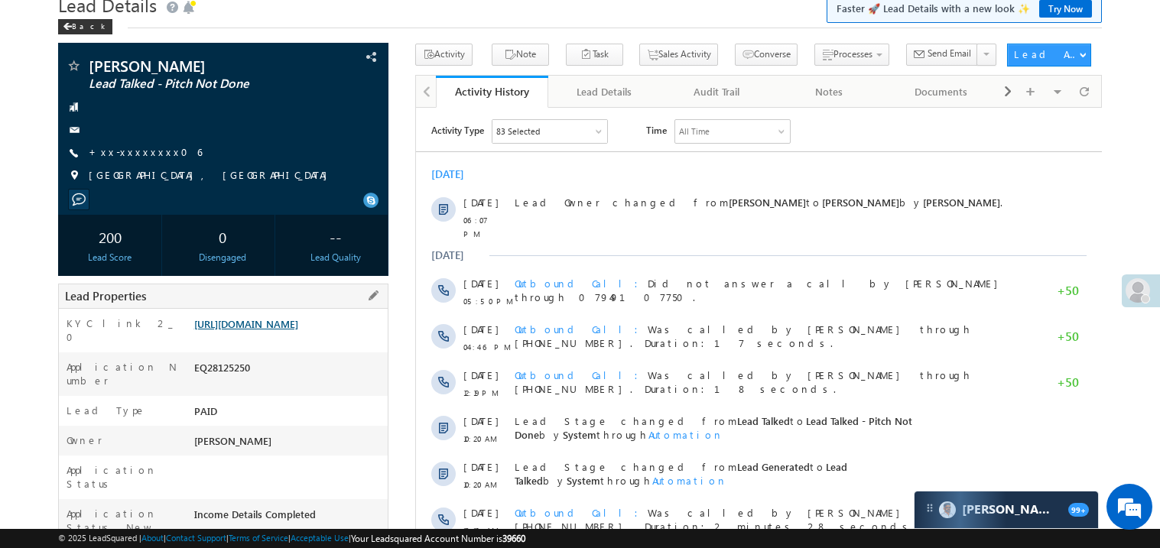
scroll to position [60, 0]
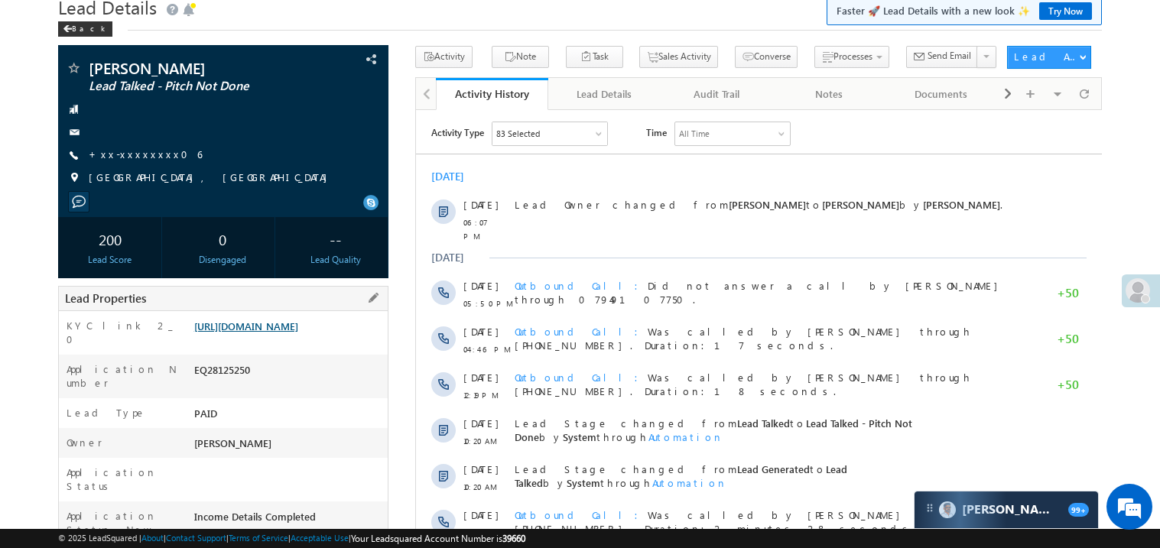
click at [291, 333] on link "[URL][DOMAIN_NAME]" at bounding box center [246, 326] width 104 height 13
click at [129, 151] on link "+xx-xxxxxxxx06" at bounding box center [145, 154] width 113 height 13
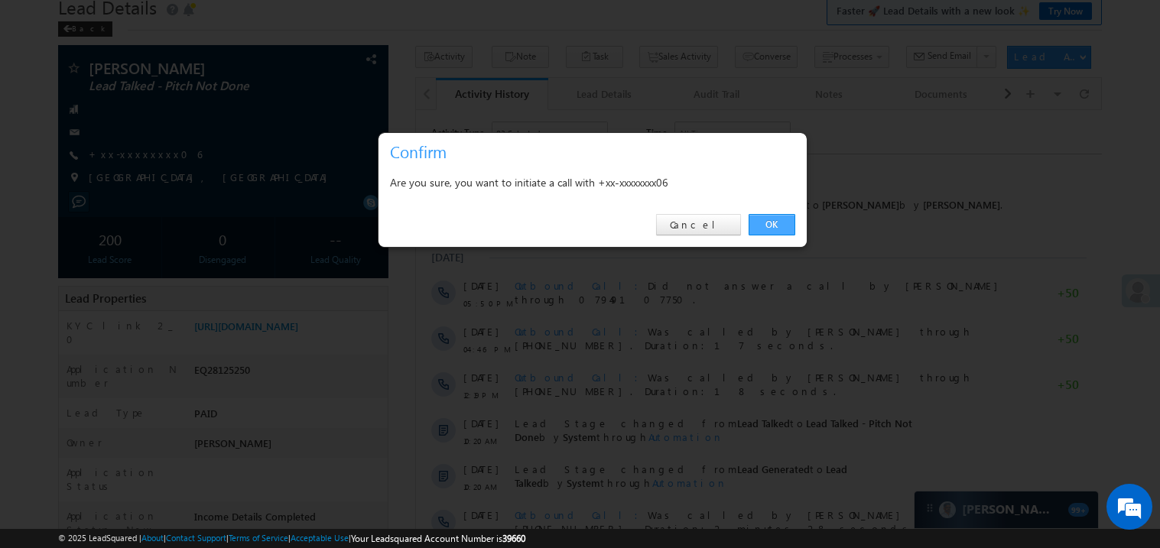
click at [771, 227] on link "OK" at bounding box center [772, 224] width 47 height 21
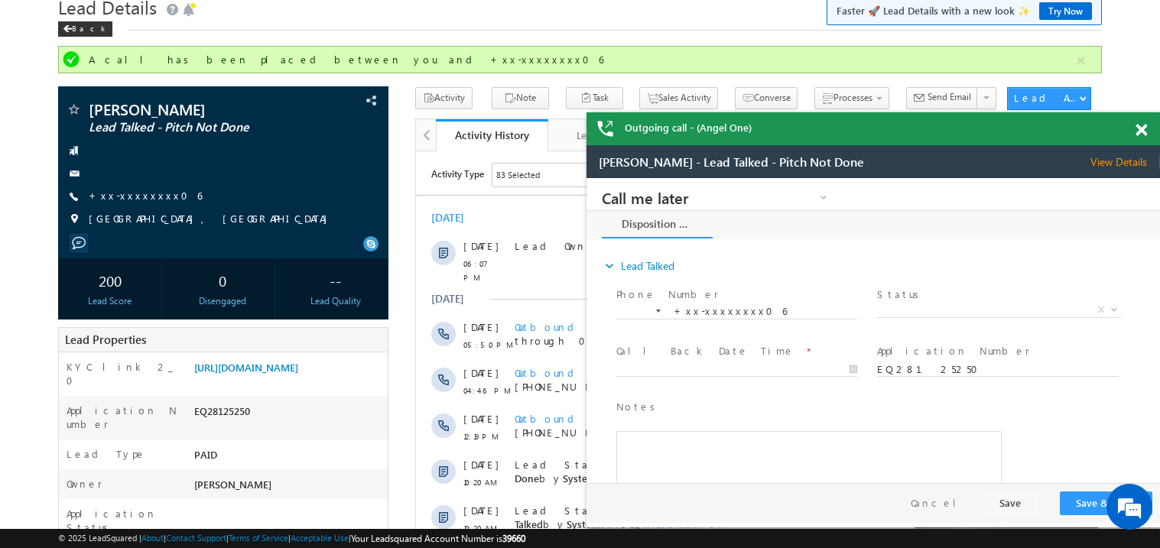
scroll to position [0, 0]
click at [1140, 128] on span at bounding box center [1141, 130] width 11 height 13
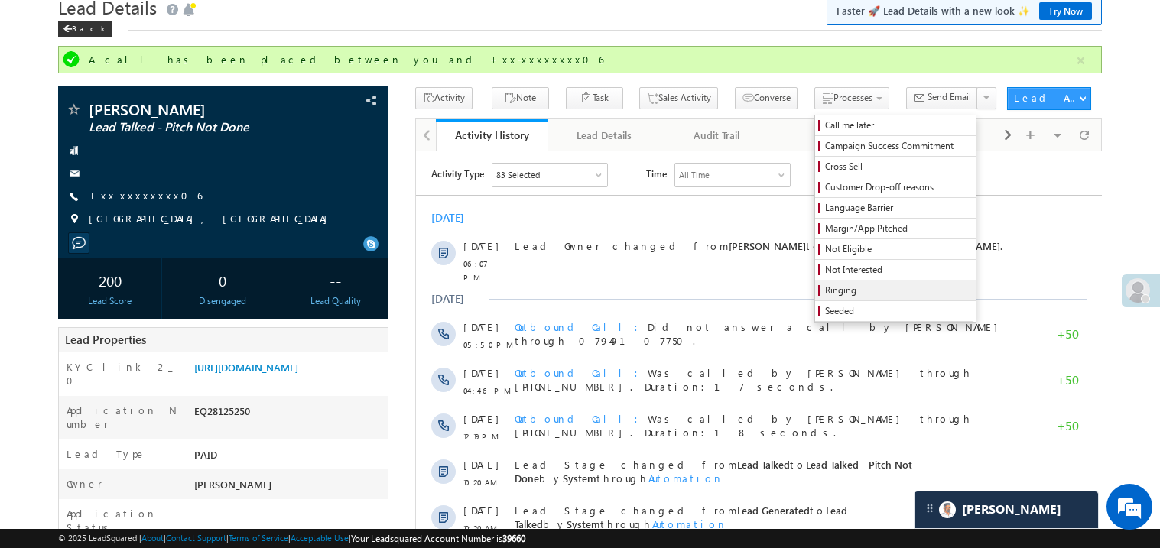
click at [830, 288] on span "Ringing" at bounding box center [897, 291] width 145 height 14
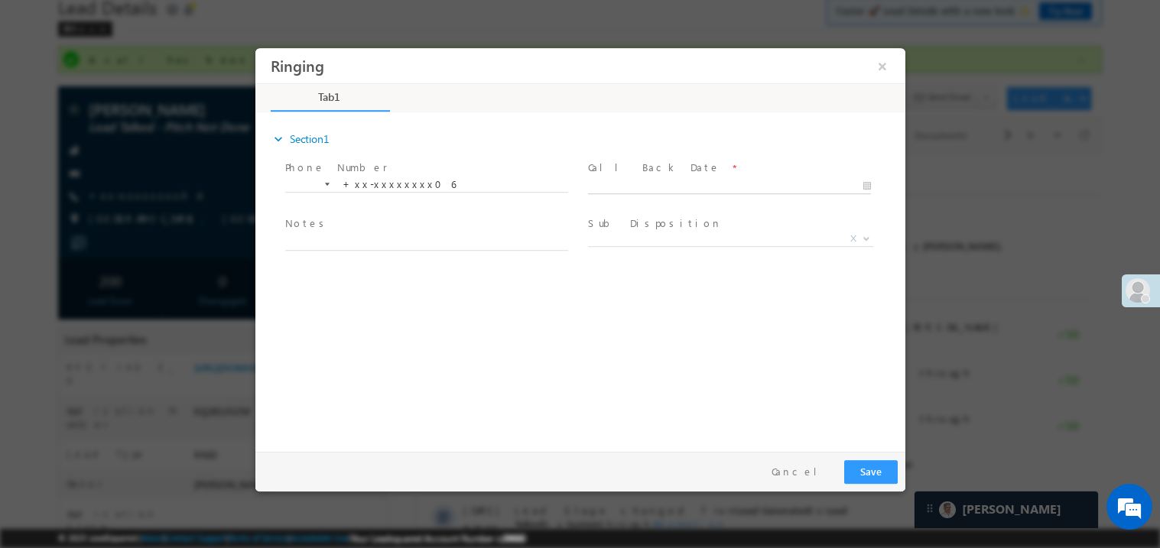
click at [632, 182] on body "Ringing ×" at bounding box center [580, 245] width 650 height 397
type input "[DATE] 8:03 PM"
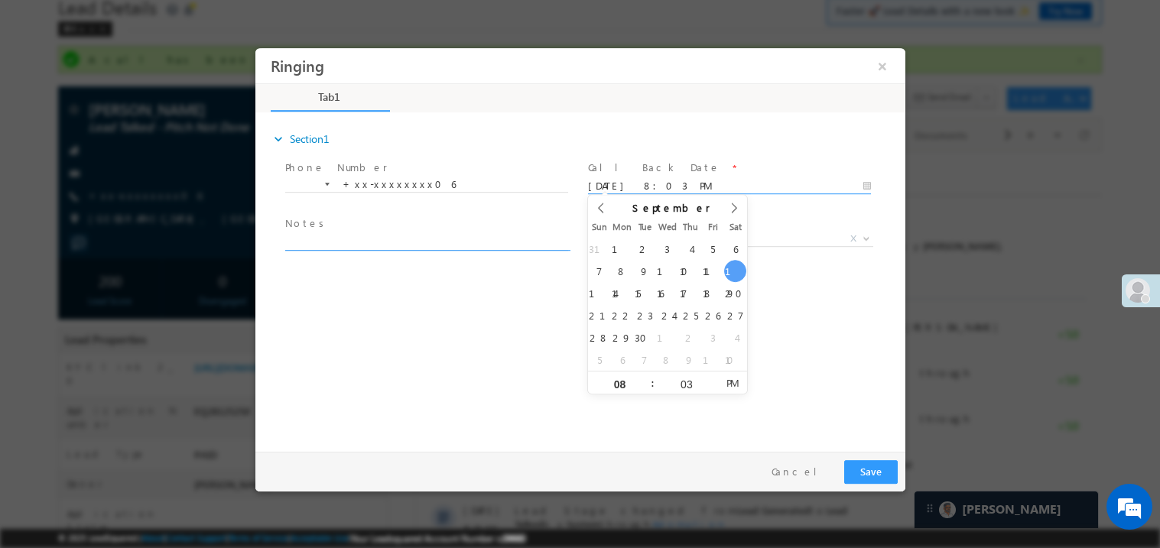
click at [353, 232] on textarea at bounding box center [425, 241] width 283 height 18
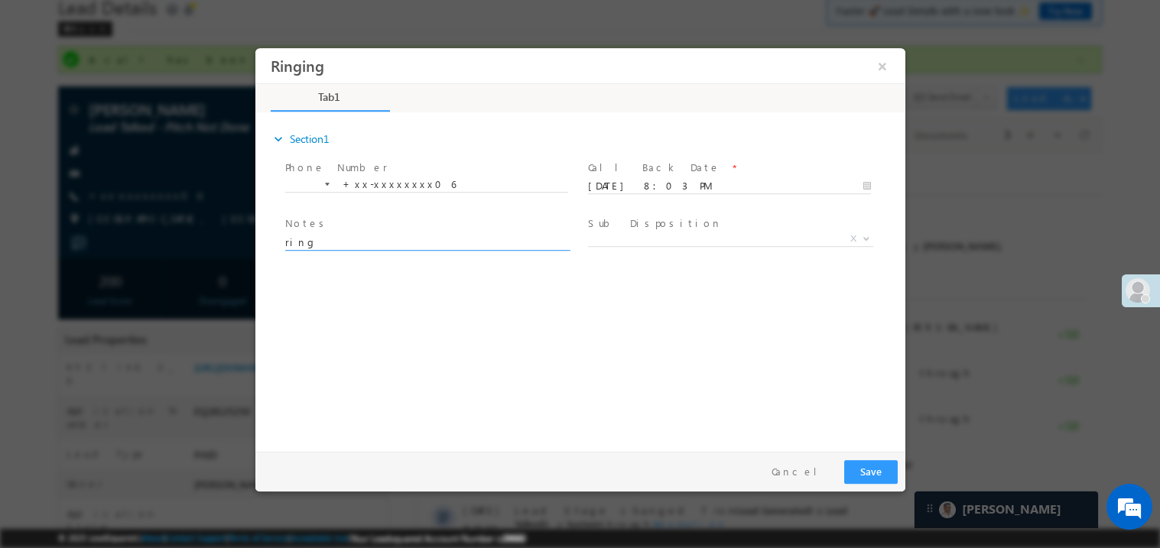
type textarea "ring"
click at [882, 469] on button "Save" at bounding box center [870, 472] width 54 height 24
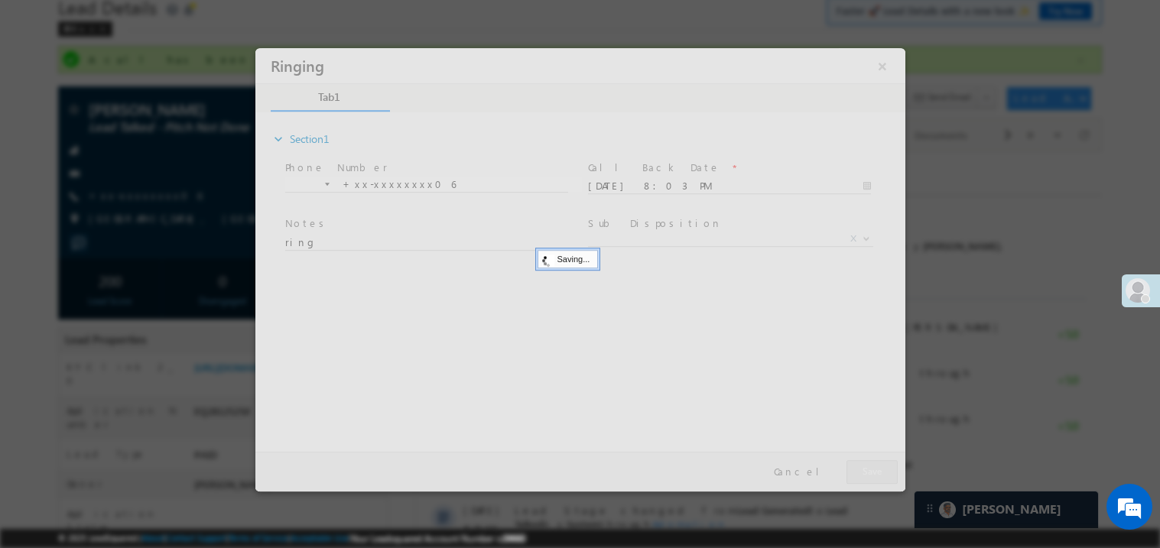
click at [882, 469] on div at bounding box center [580, 269] width 650 height 444
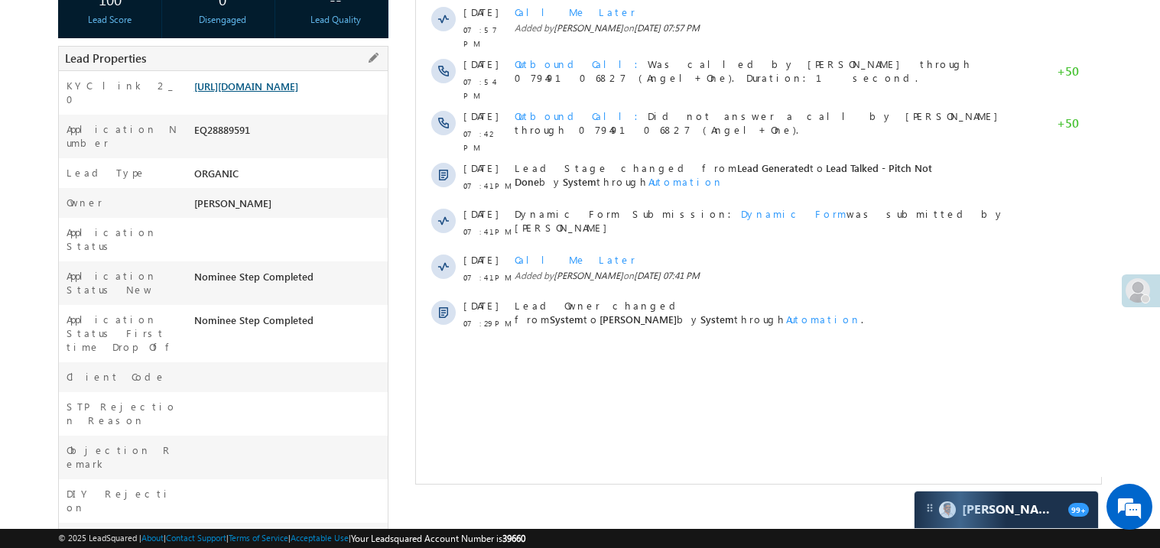
click at [259, 93] on link "https://angelbroking1-pk3em7sa.customui-test.leadsquared.com?leadId=27f3e56a-78…" at bounding box center [246, 86] width 104 height 13
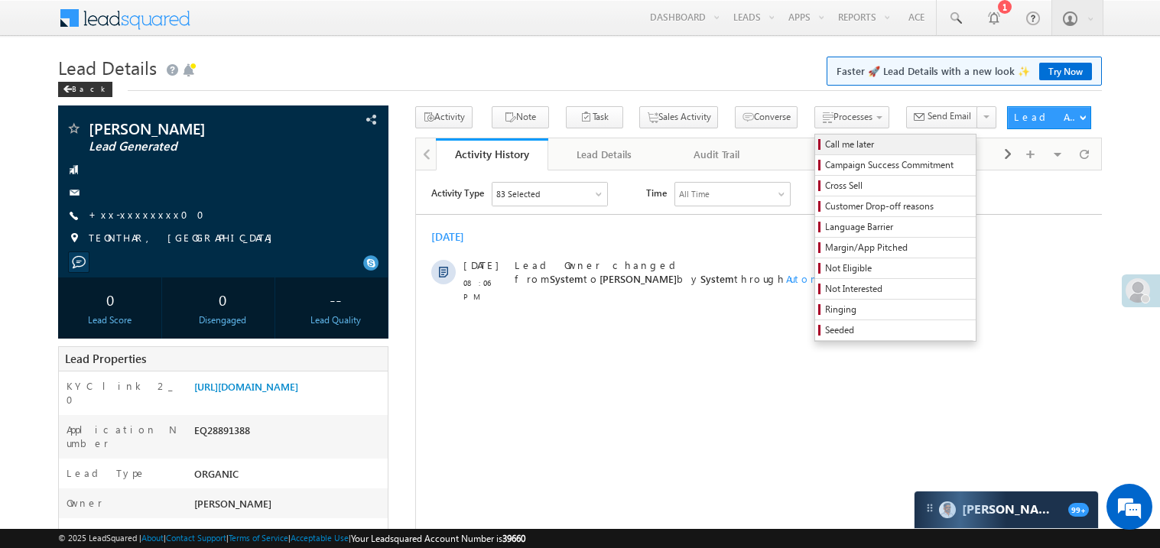
click at [825, 141] on span "Call me later" at bounding box center [897, 145] width 145 height 14
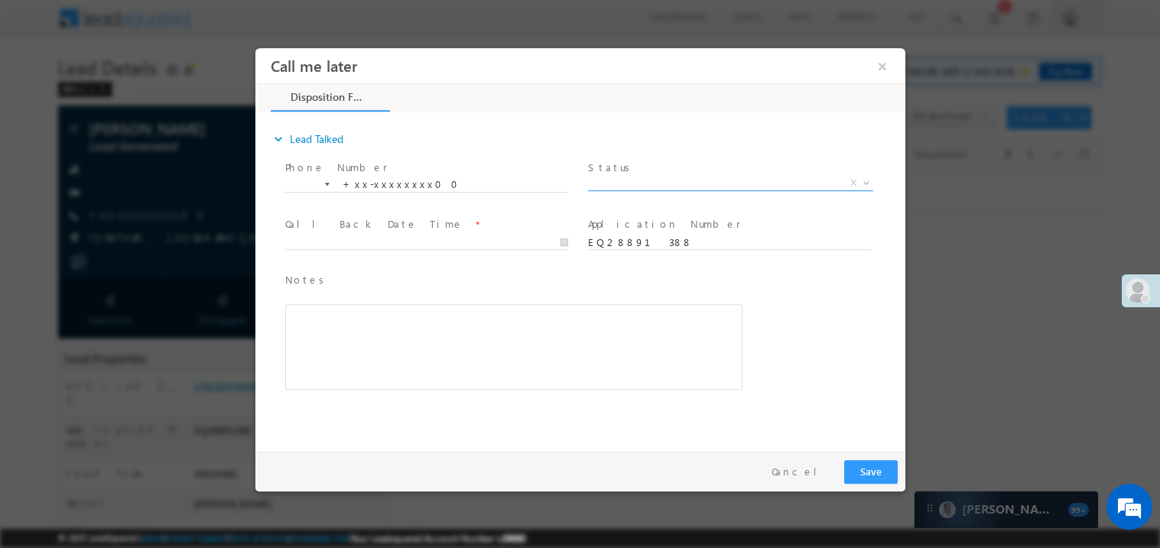
click at [620, 177] on span "X" at bounding box center [729, 182] width 285 height 15
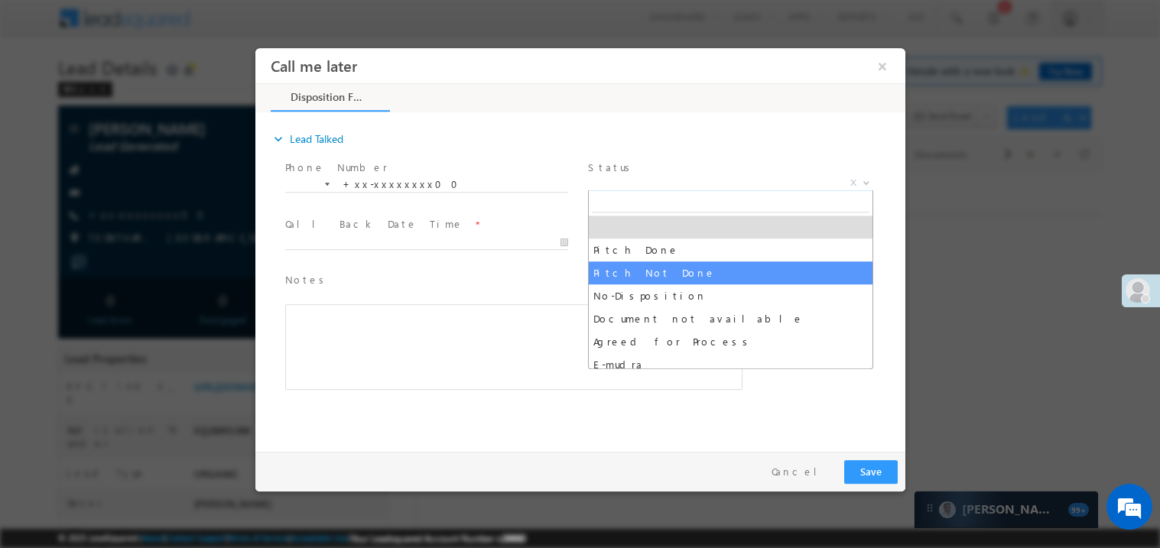
select select "Pitch Not Done"
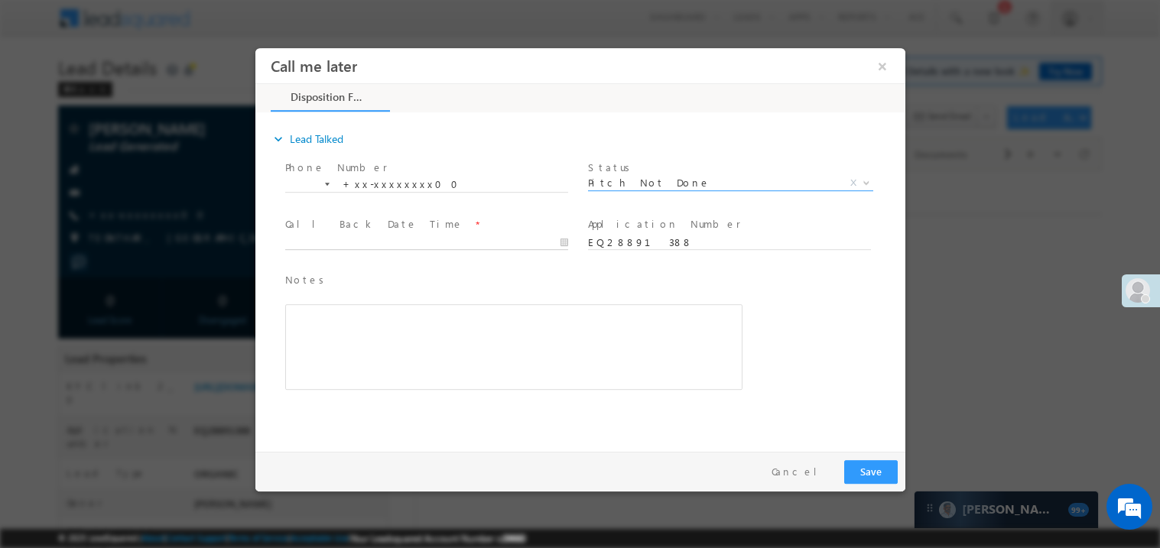
click at [367, 242] on body "Call me later ×" at bounding box center [580, 245] width 650 height 397
type input "[DATE] 8:10 PM"
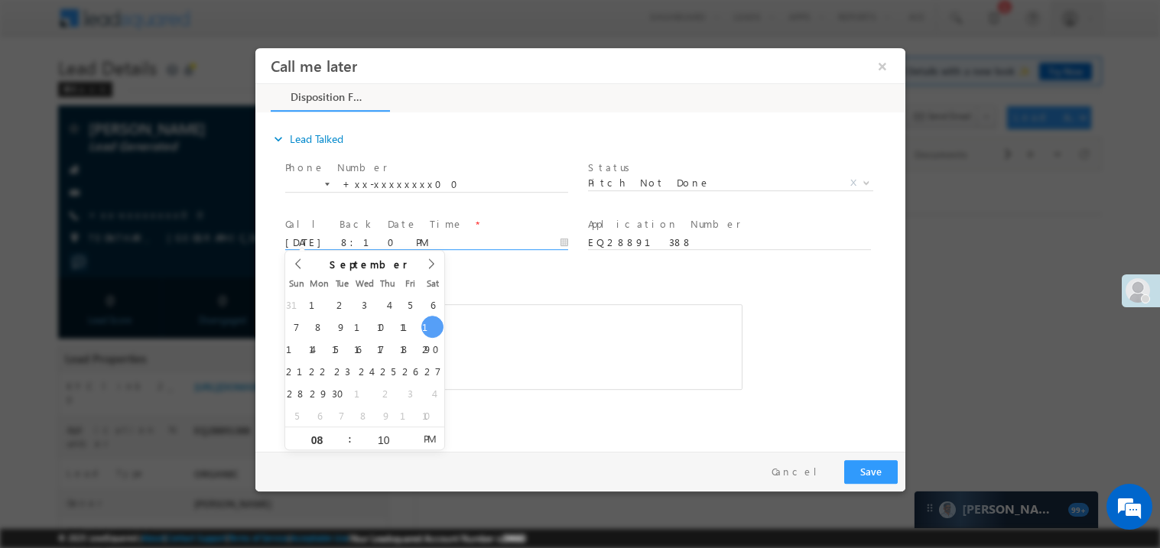
click at [563, 334] on div "Rich Text Editor, 40788eee-0fb2-11ec-a811-0adc8a9d82c2__tab1__section1__Notes__…" at bounding box center [512, 347] width 457 height 86
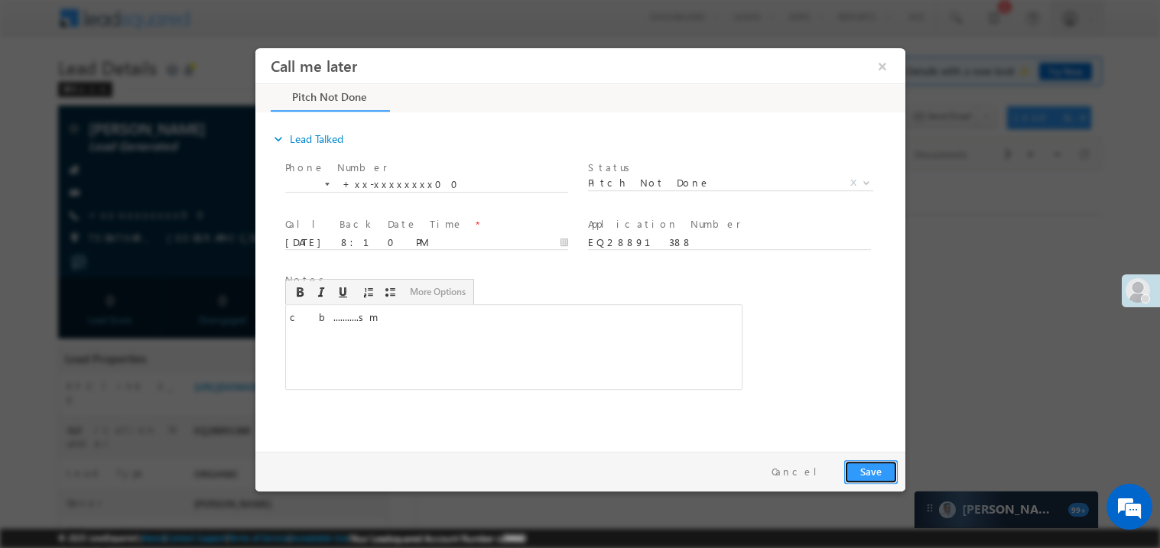
click at [880, 467] on button "Save" at bounding box center [870, 472] width 54 height 24
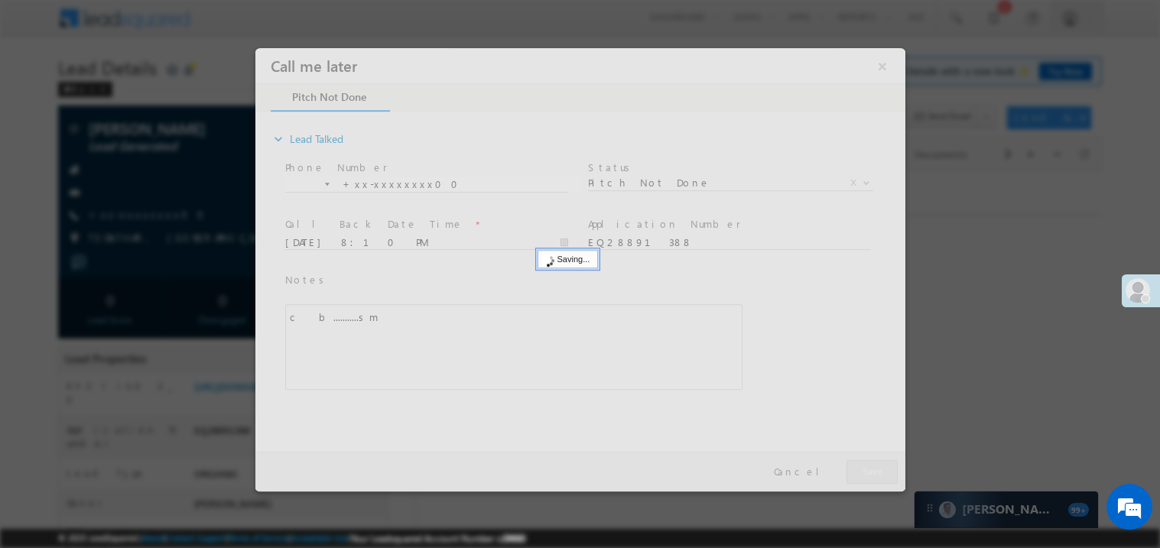
click at [880, 467] on div at bounding box center [580, 269] width 650 height 444
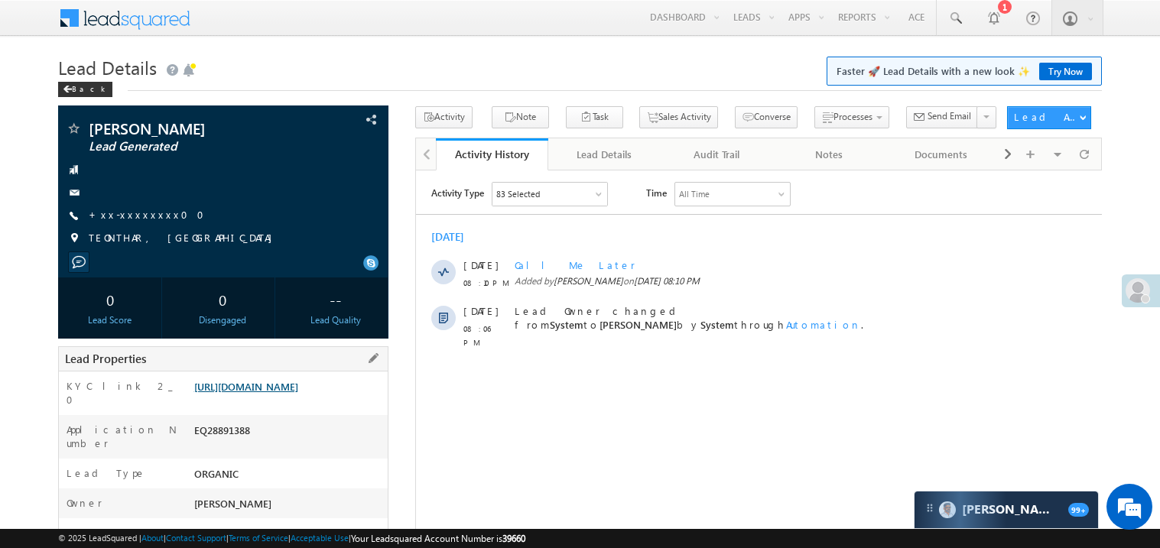
click at [296, 393] on link "[URL][DOMAIN_NAME]" at bounding box center [246, 386] width 104 height 13
click at [134, 219] on link "+xx-xxxxxxxx00" at bounding box center [151, 214] width 125 height 13
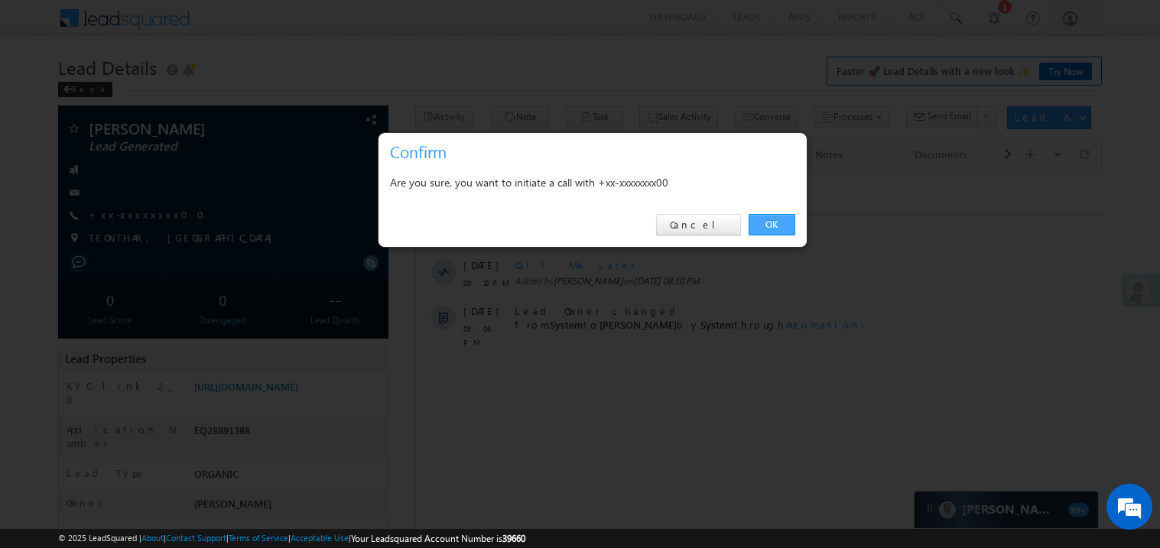
click at [759, 229] on link "OK" at bounding box center [772, 224] width 47 height 21
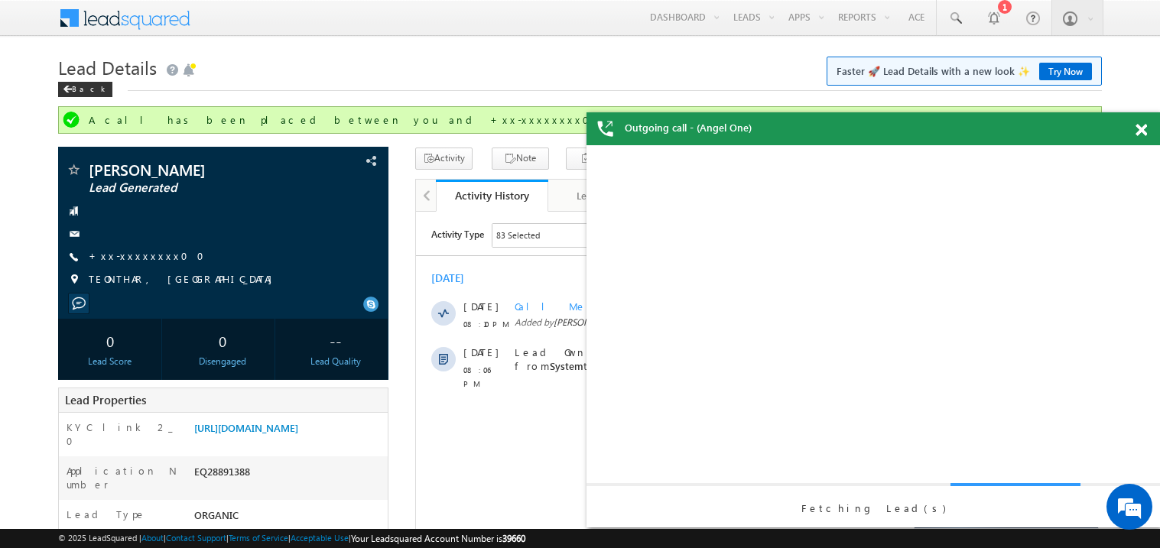
click at [1146, 130] on span at bounding box center [1141, 130] width 11 height 13
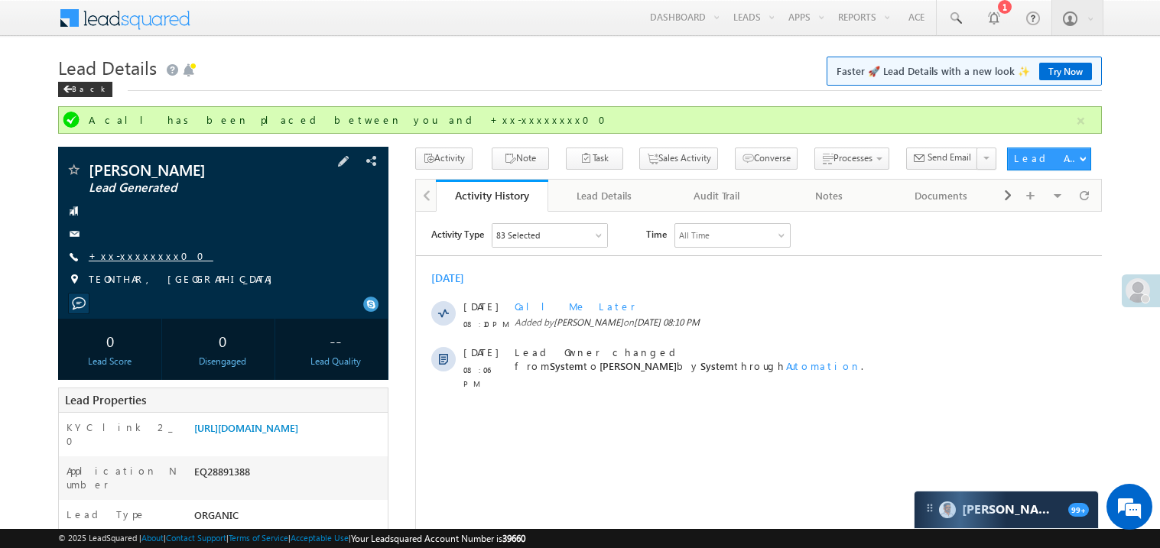
click at [148, 260] on link "+xx-xxxxxxxx00" at bounding box center [151, 255] width 125 height 13
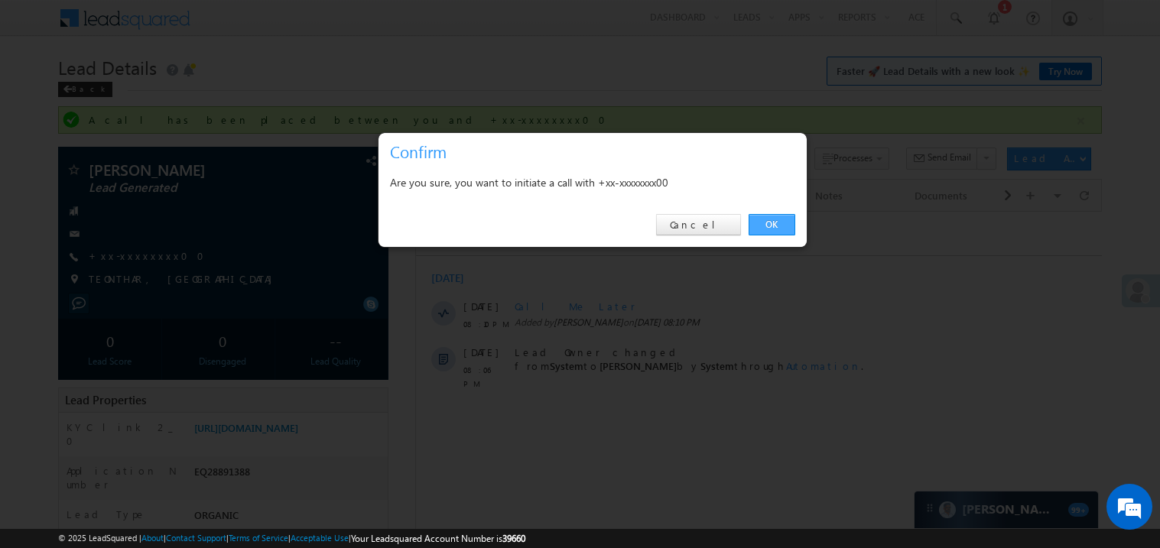
click at [777, 227] on link "OK" at bounding box center [772, 224] width 47 height 21
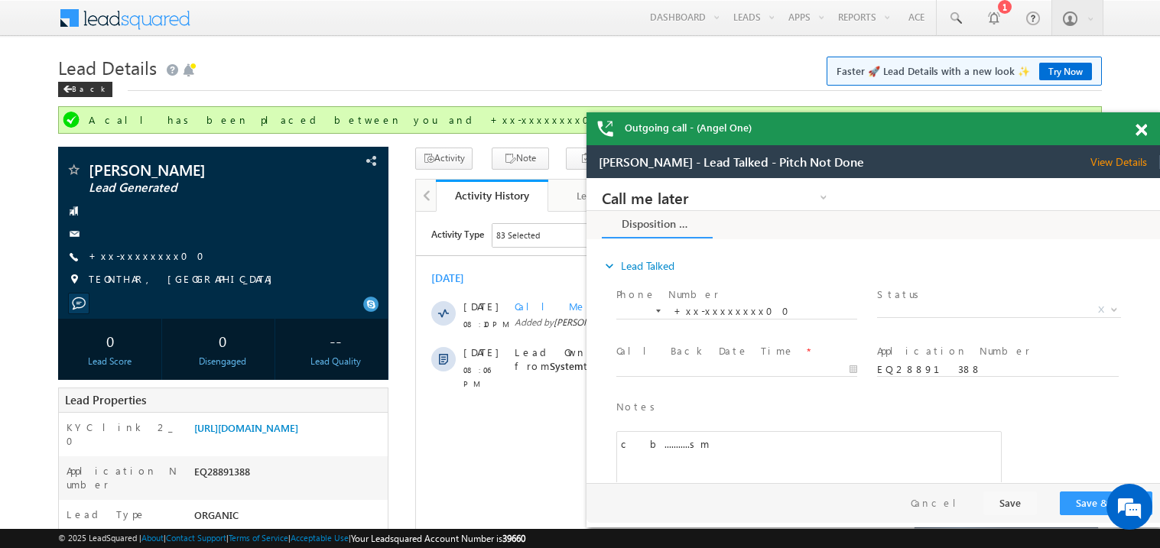
click at [1138, 125] on span at bounding box center [1141, 130] width 11 height 13
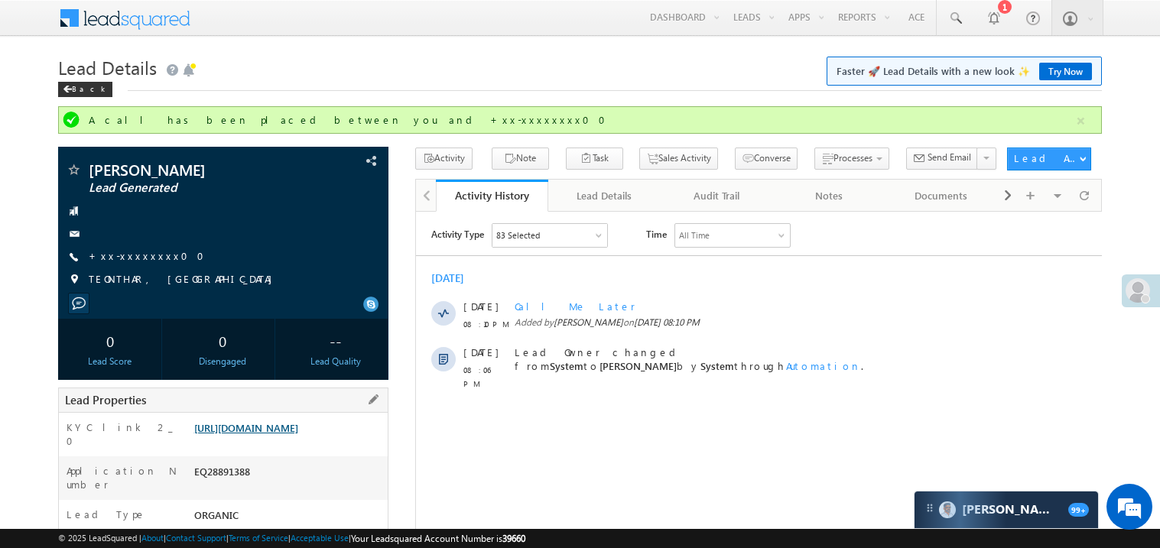
click at [280, 434] on link "https://angelbroking1-pk3em7sa.customui-test.leadsquared.com?leadId=7cff7d4b-6b…" at bounding box center [246, 427] width 104 height 13
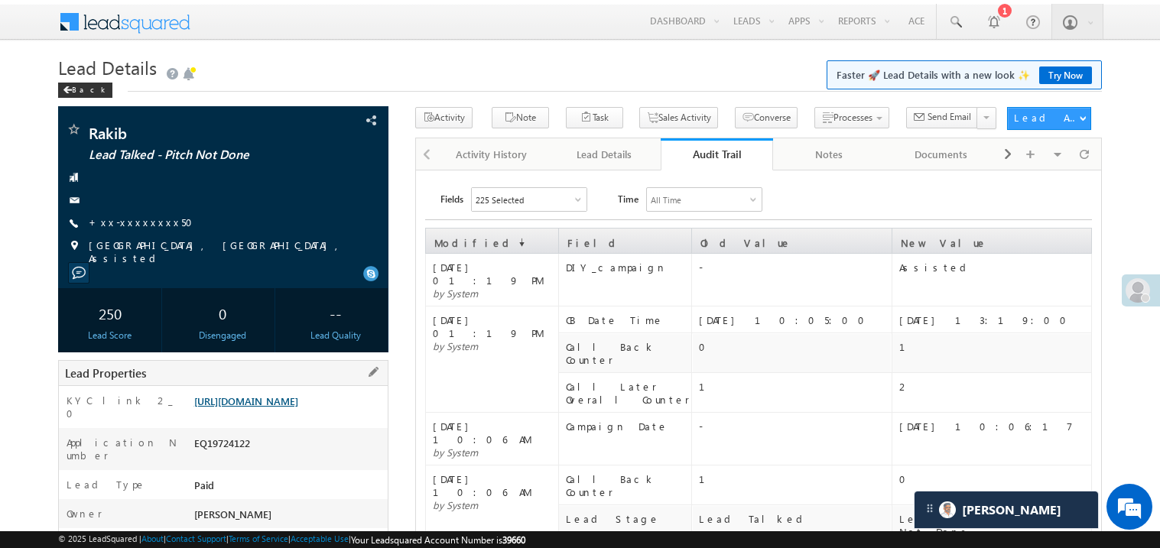
click at [287, 408] on link "[URL][DOMAIN_NAME]" at bounding box center [246, 401] width 104 height 13
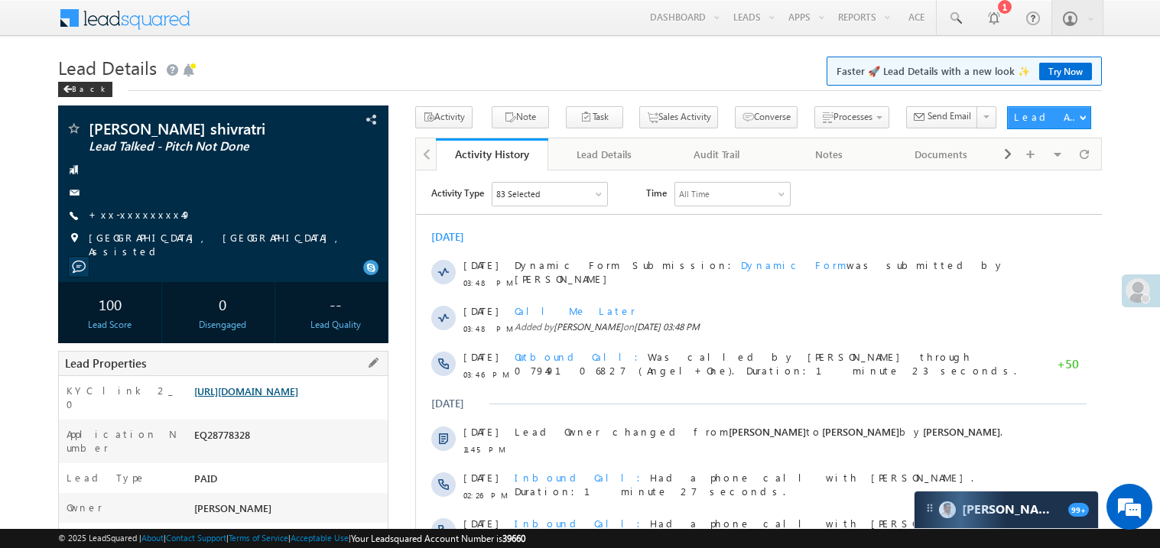
click at [270, 397] on link "[URL][DOMAIN_NAME]" at bounding box center [246, 391] width 104 height 13
click at [298, 398] on link "https://angelbroking1-pk3em7sa.customui-test.leadsquared.com?leadId=16d4336d-15…" at bounding box center [246, 391] width 104 height 13
